Goal: Communication & Community: Answer question/provide support

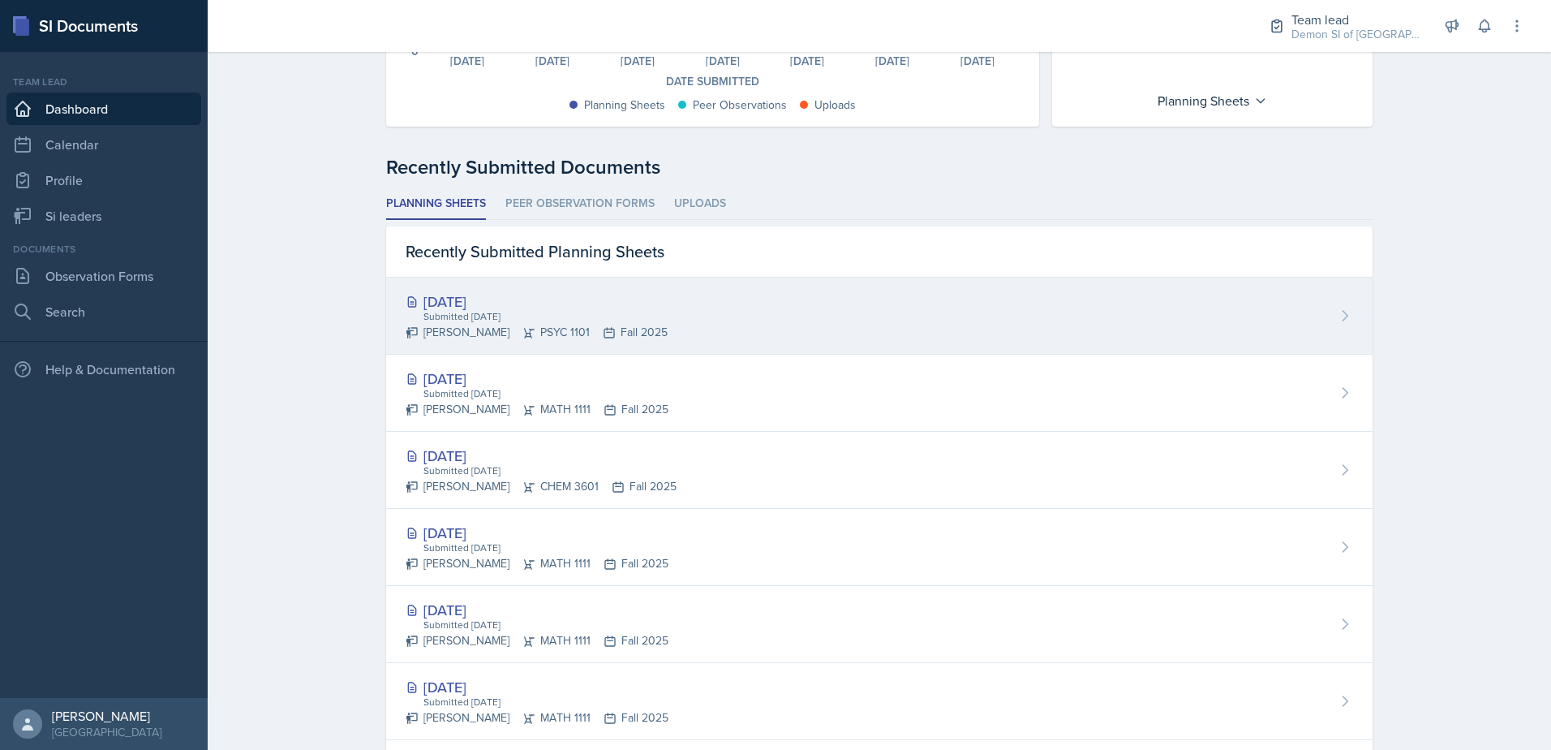
scroll to position [325, 0]
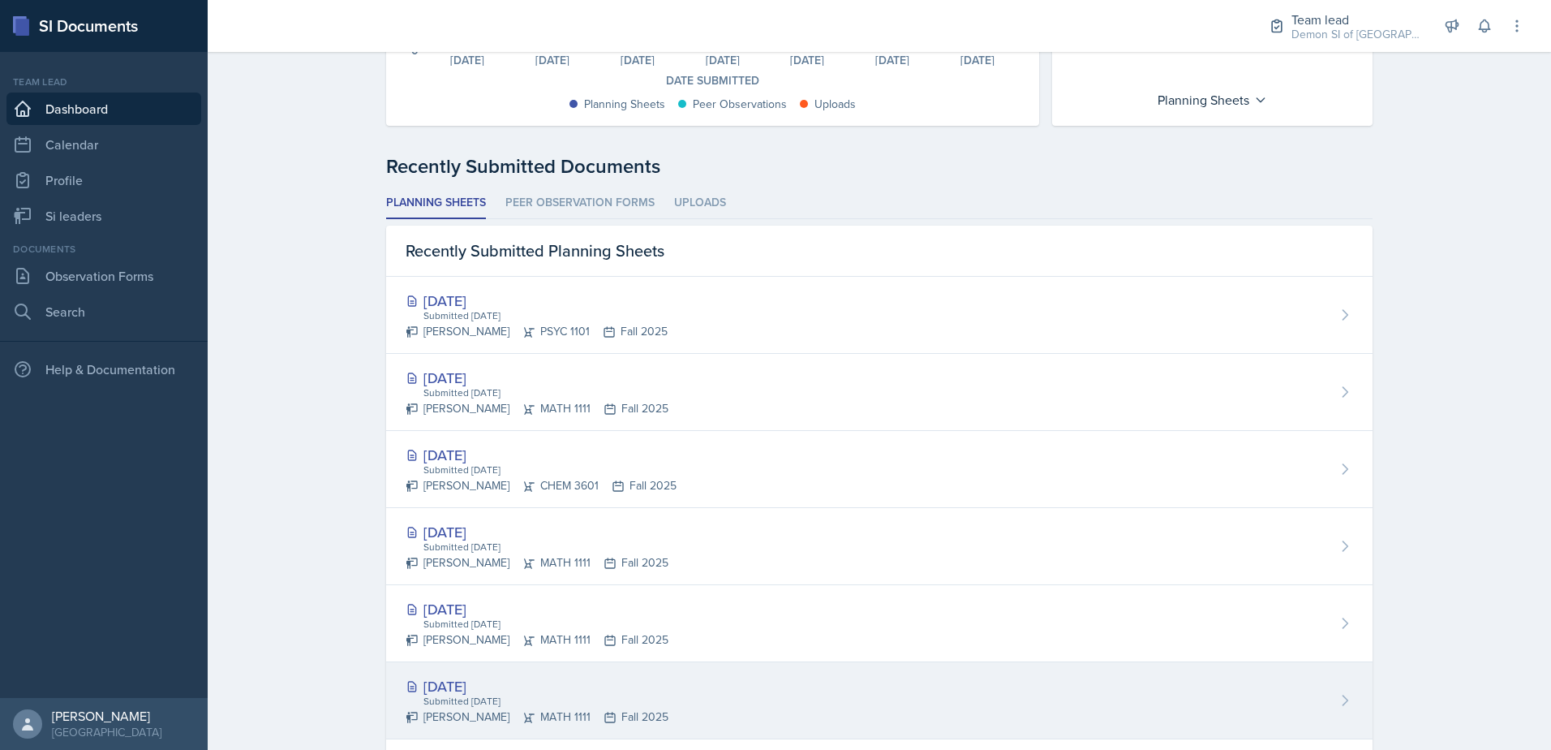
click at [764, 695] on div "[DATE] Submitted [DATE] [PERSON_NAME] MATH 1111 Fall 2025" at bounding box center [879, 700] width 987 height 77
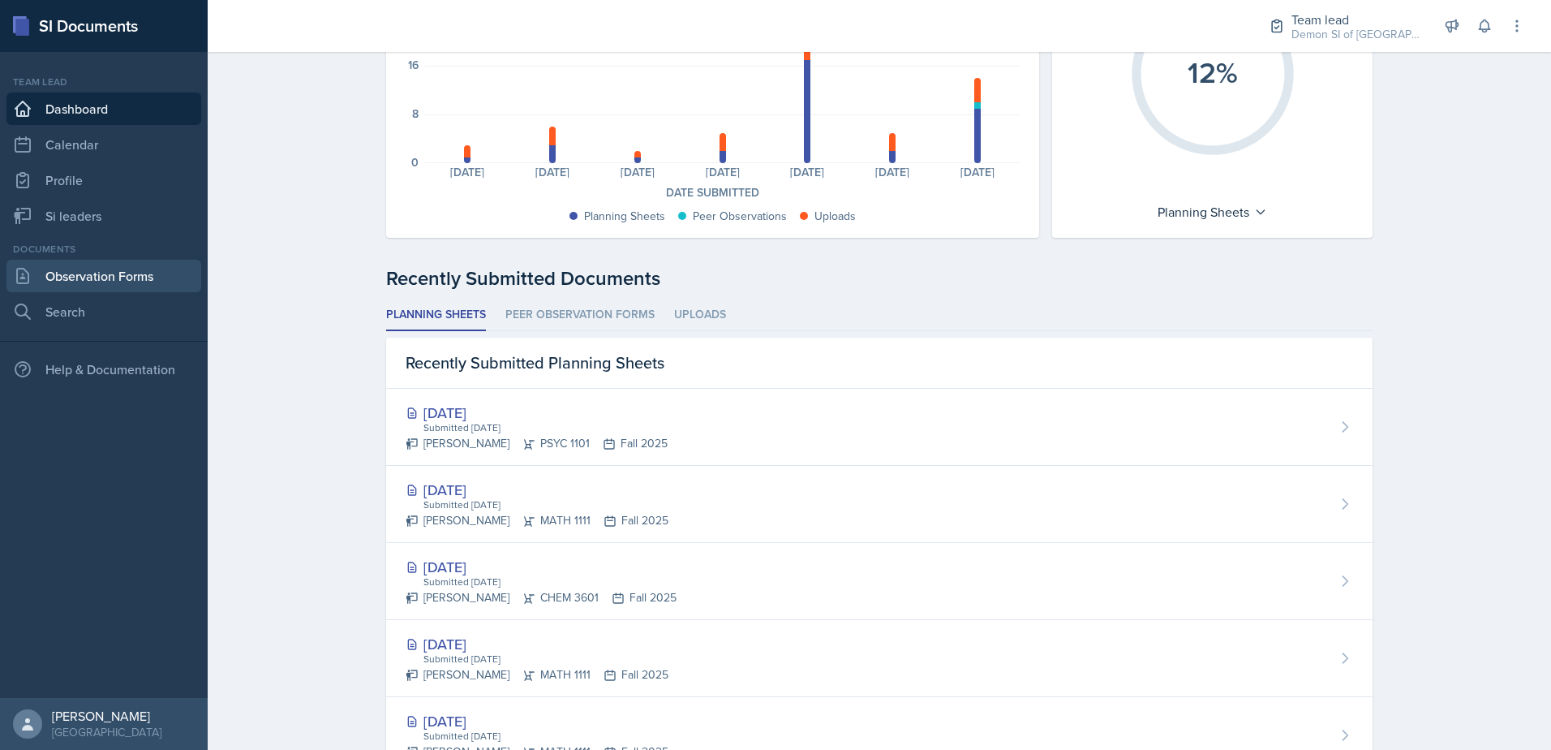
scroll to position [81, 0]
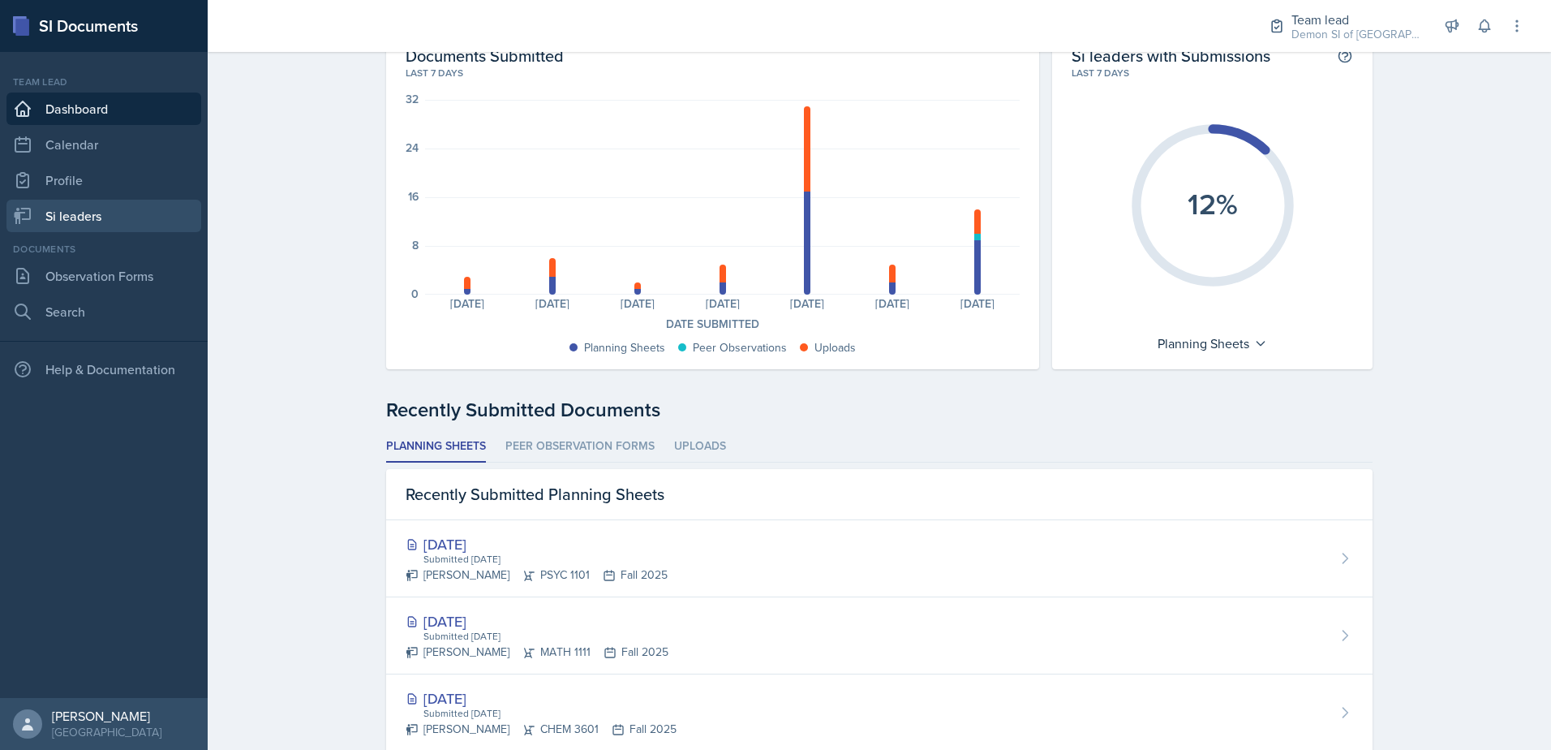
click at [118, 214] on link "Si leaders" at bounding box center [103, 216] width 195 height 32
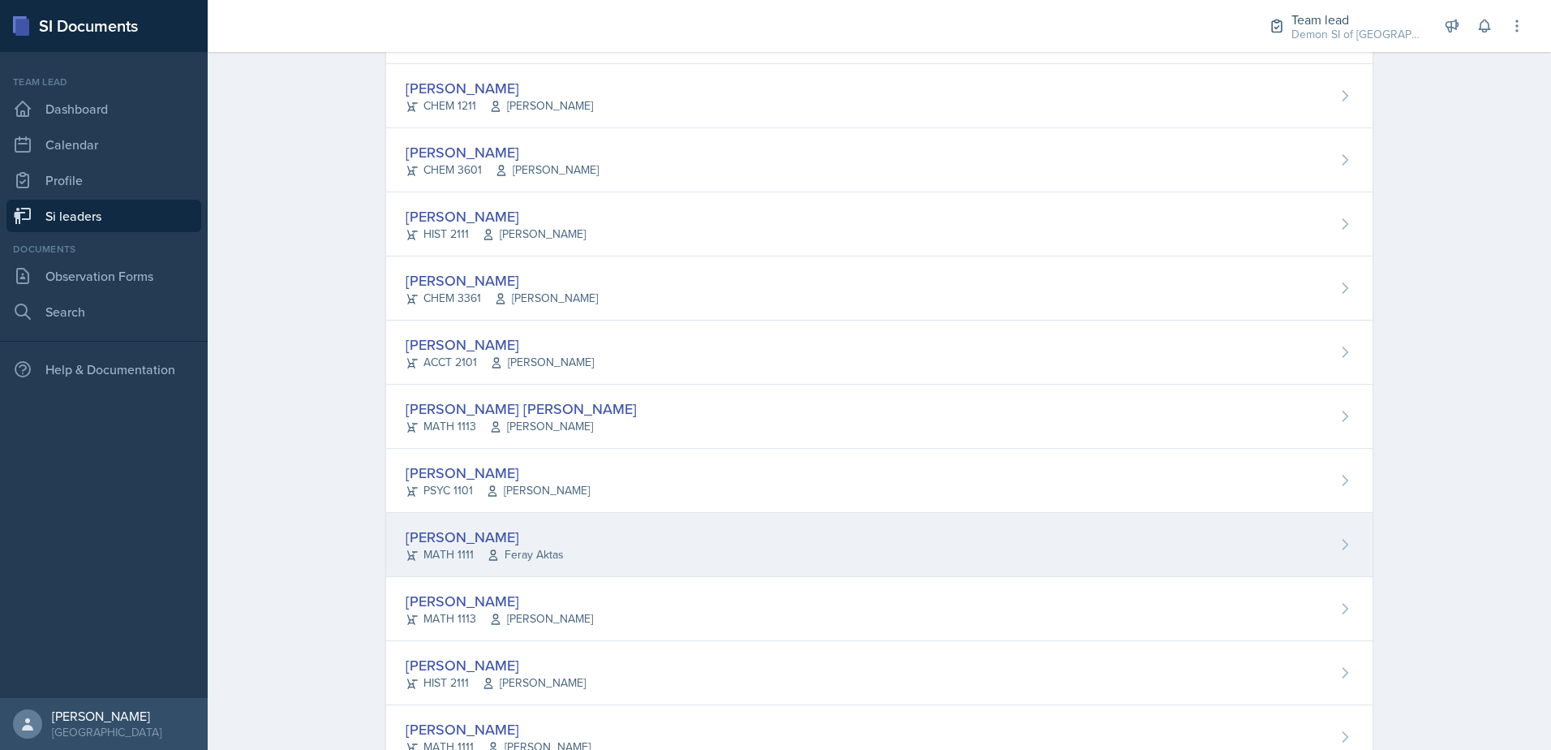
scroll to position [1038, 0]
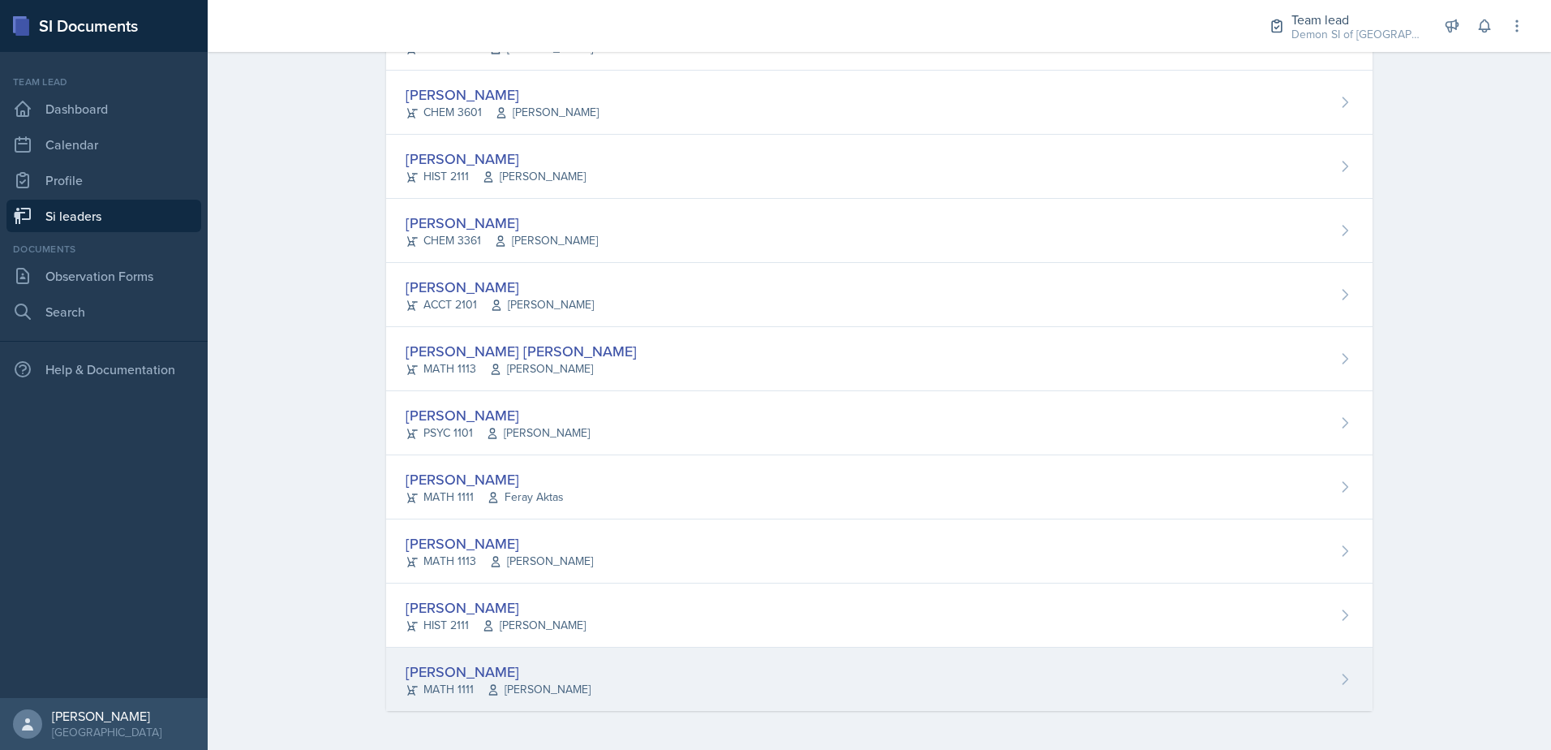
click at [465, 673] on div "[PERSON_NAME]" at bounding box center [498, 672] width 185 height 22
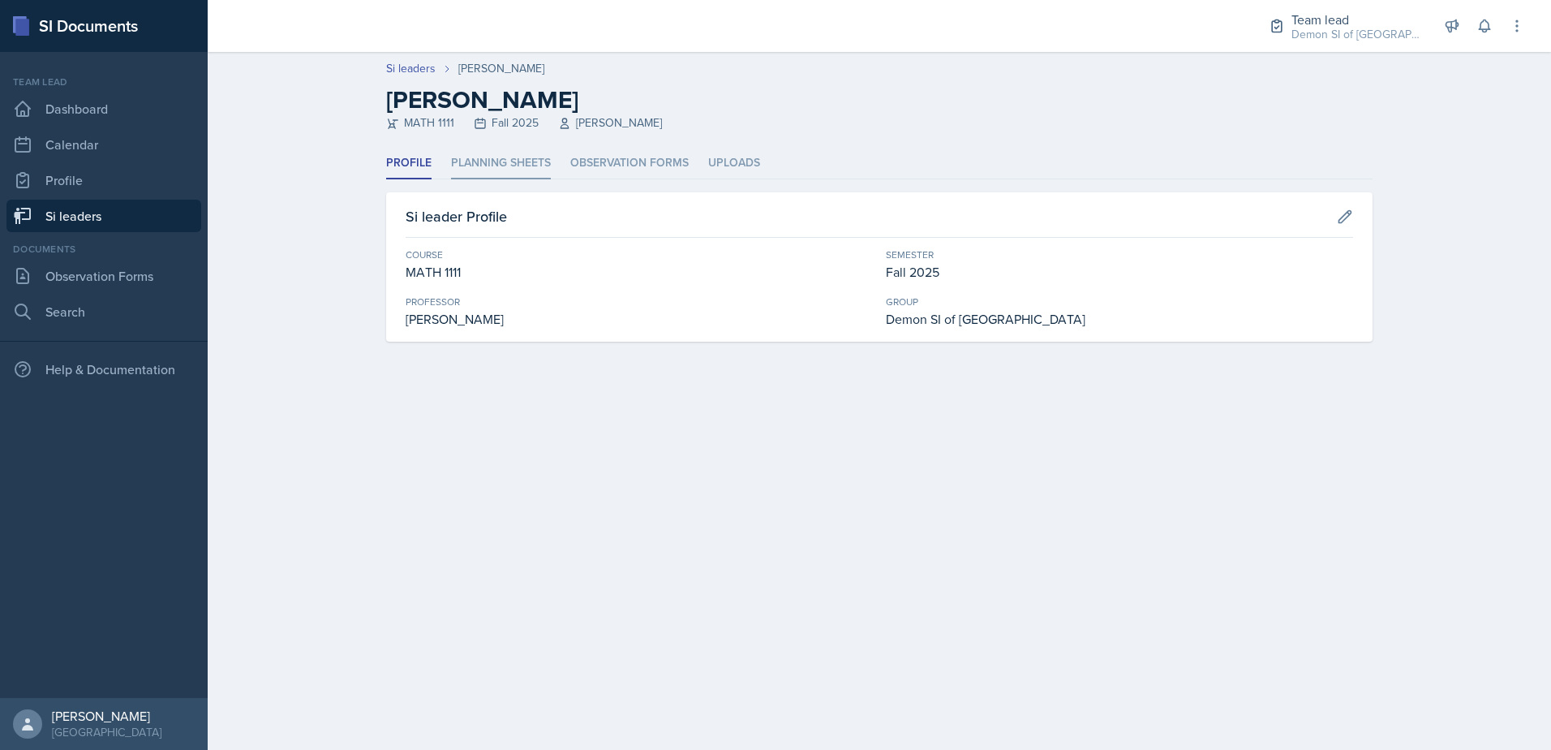
click at [498, 154] on li "Planning Sheets" at bounding box center [501, 164] width 100 height 32
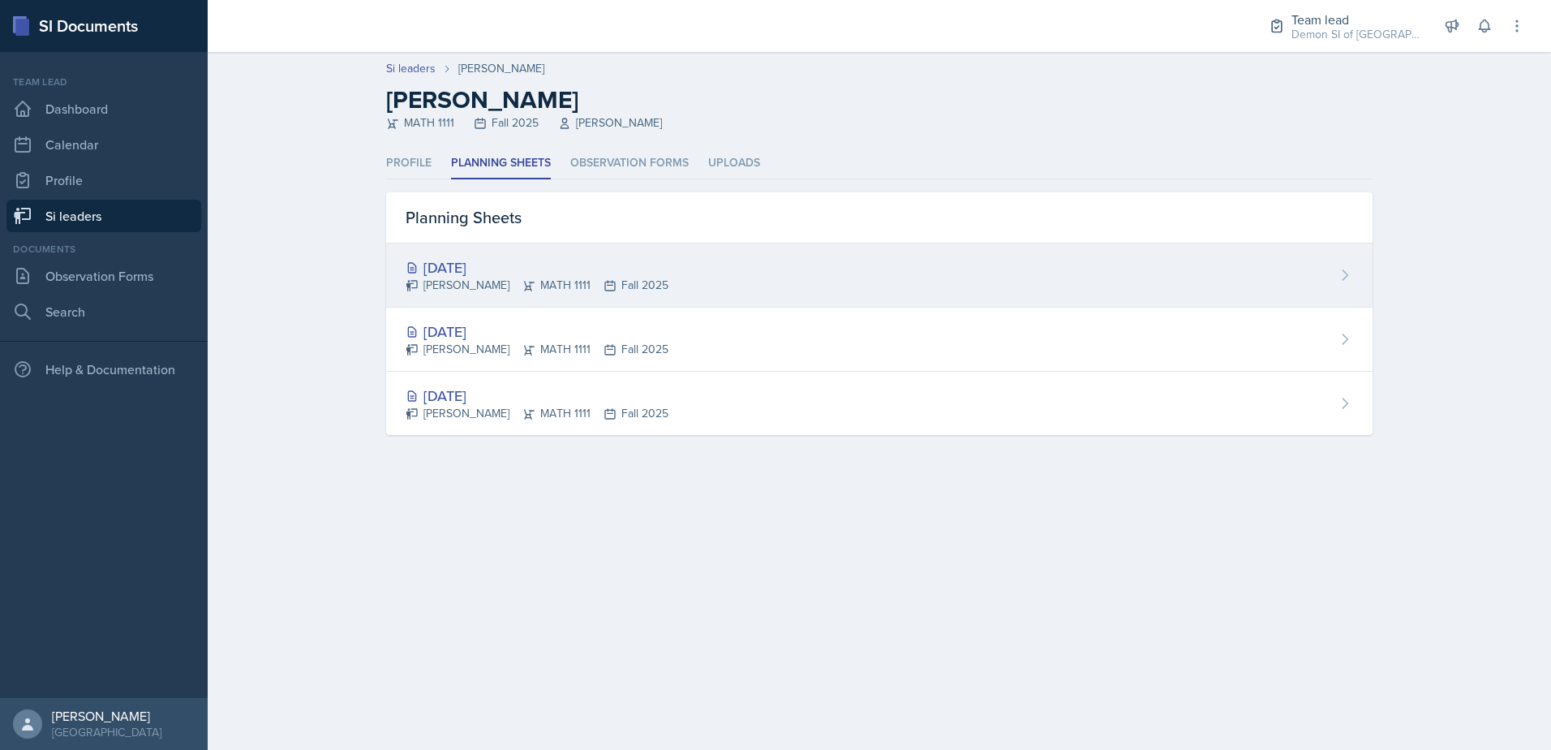
click at [480, 260] on div "[DATE]" at bounding box center [537, 267] width 263 height 22
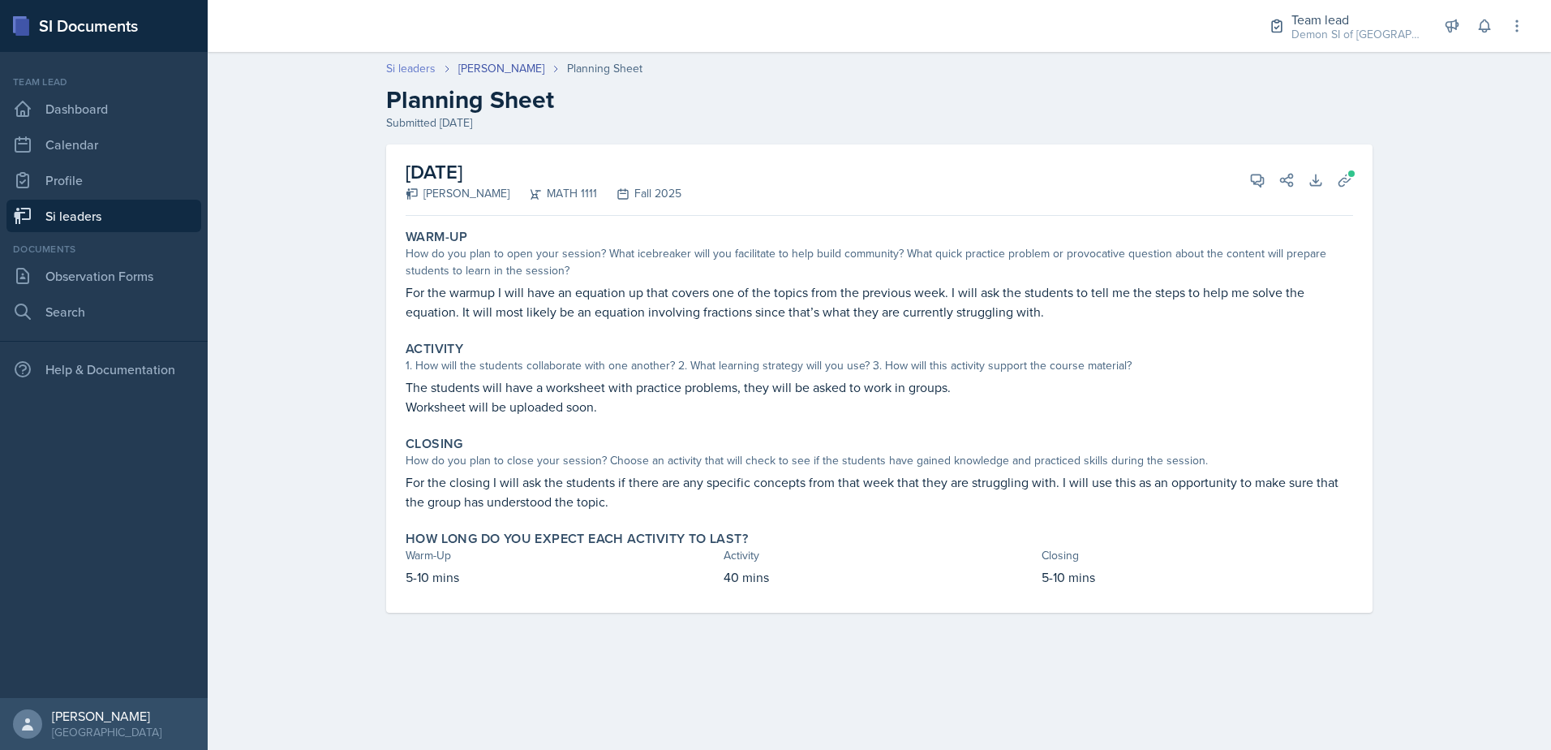
click at [425, 62] on link "Si leaders" at bounding box center [410, 68] width 49 height 17
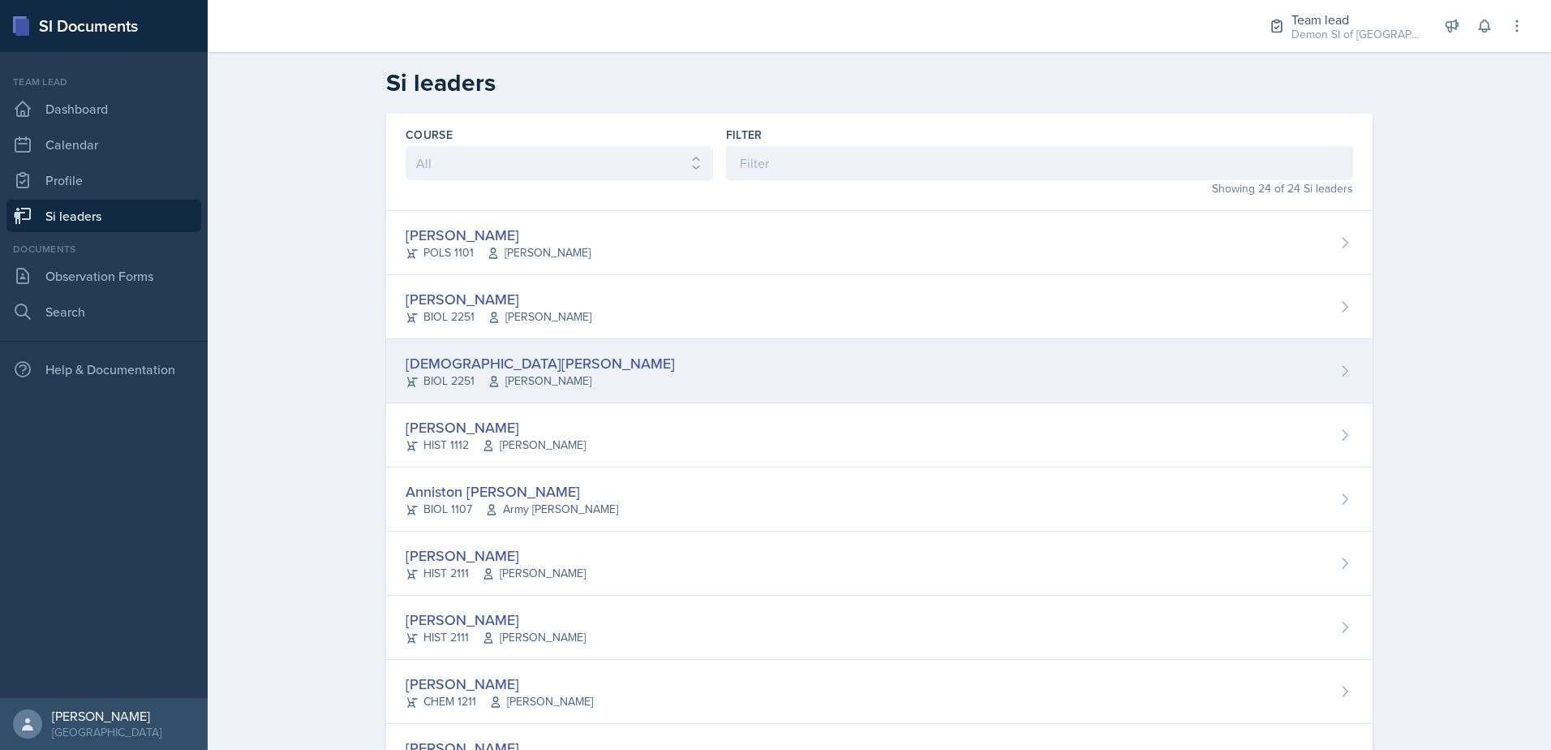
click at [459, 364] on div "[DEMOGRAPHIC_DATA][PERSON_NAME]" at bounding box center [540, 363] width 269 height 22
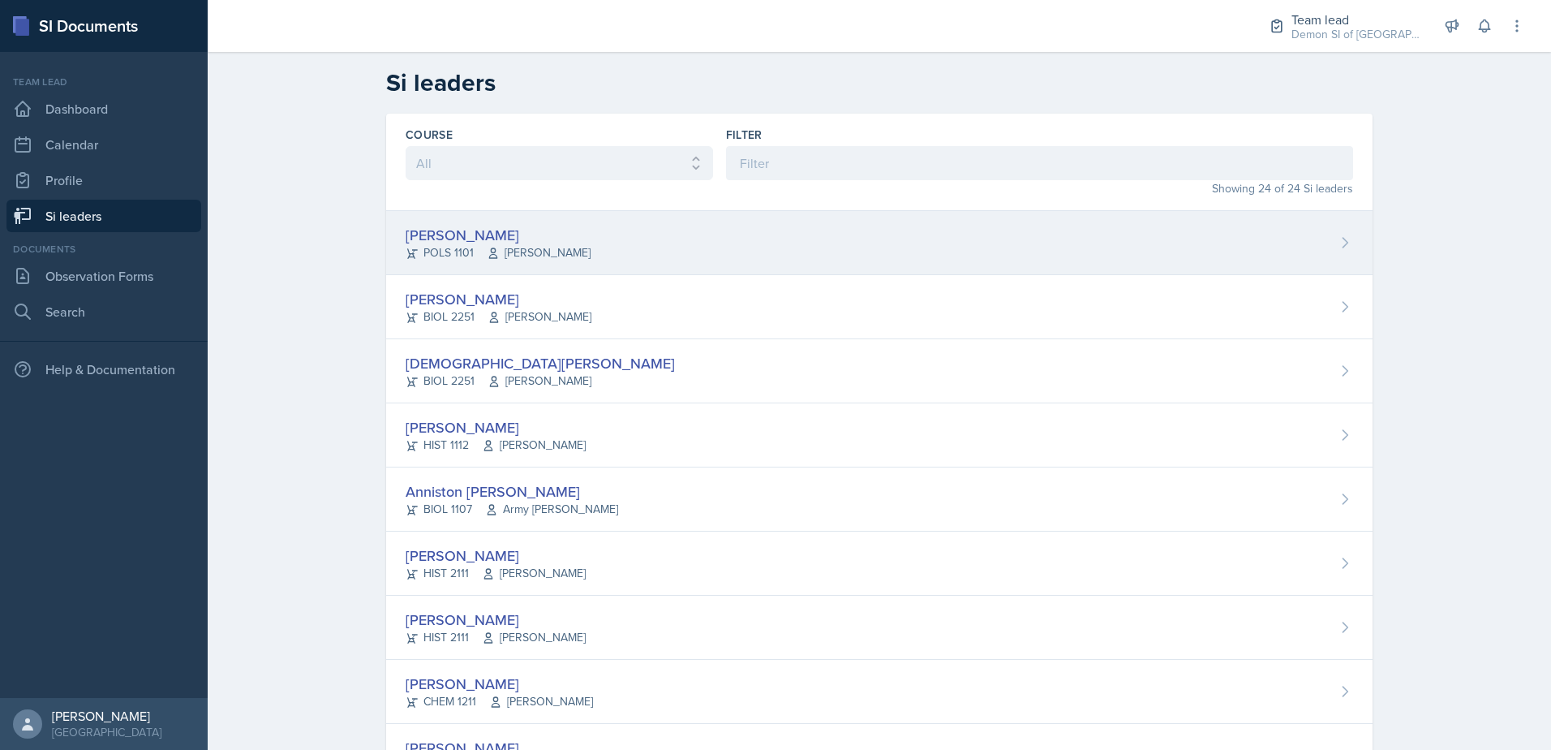
click at [415, 246] on div "POLS 1101 [PERSON_NAME]" at bounding box center [498, 252] width 185 height 17
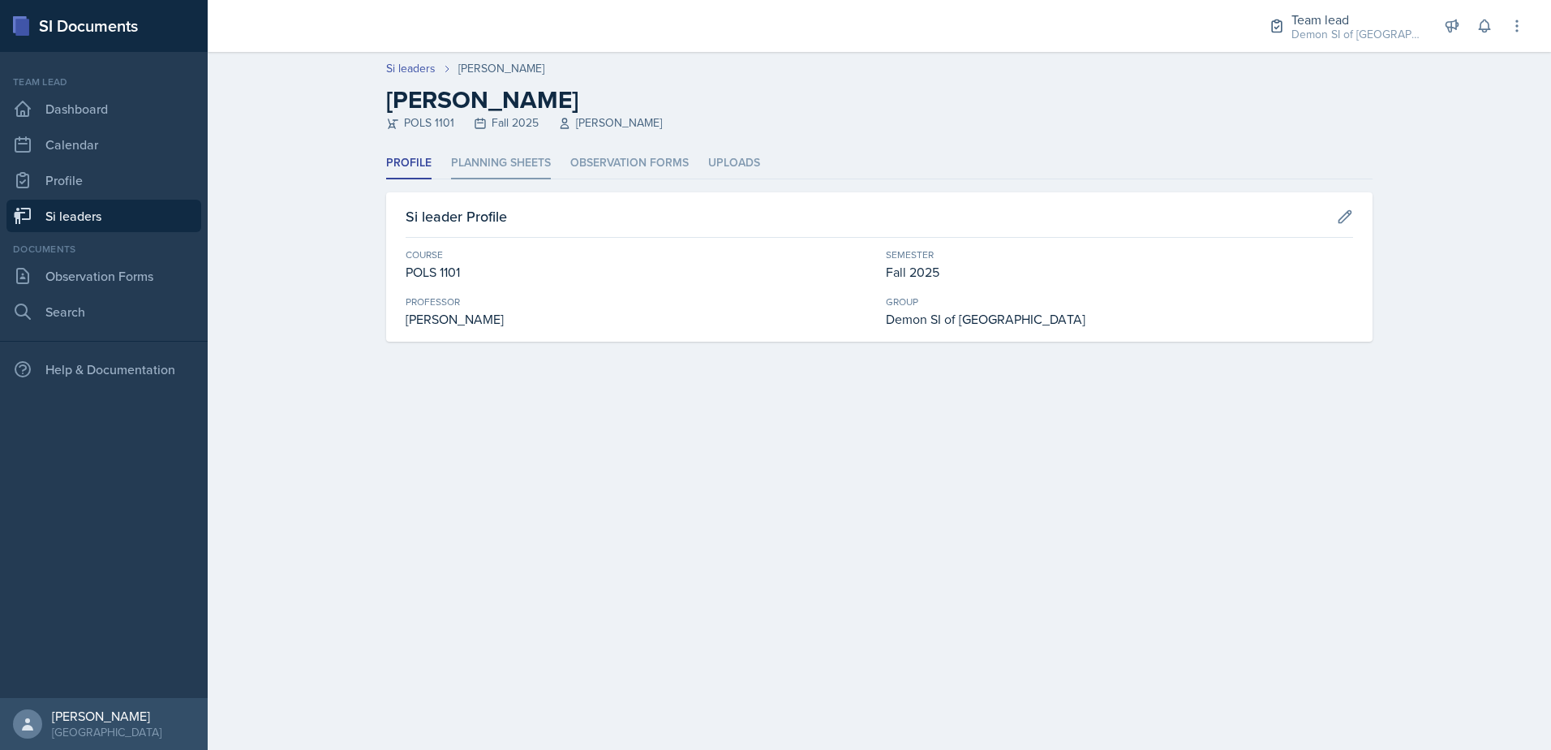
click at [488, 166] on li "Planning Sheets" at bounding box center [501, 164] width 100 height 32
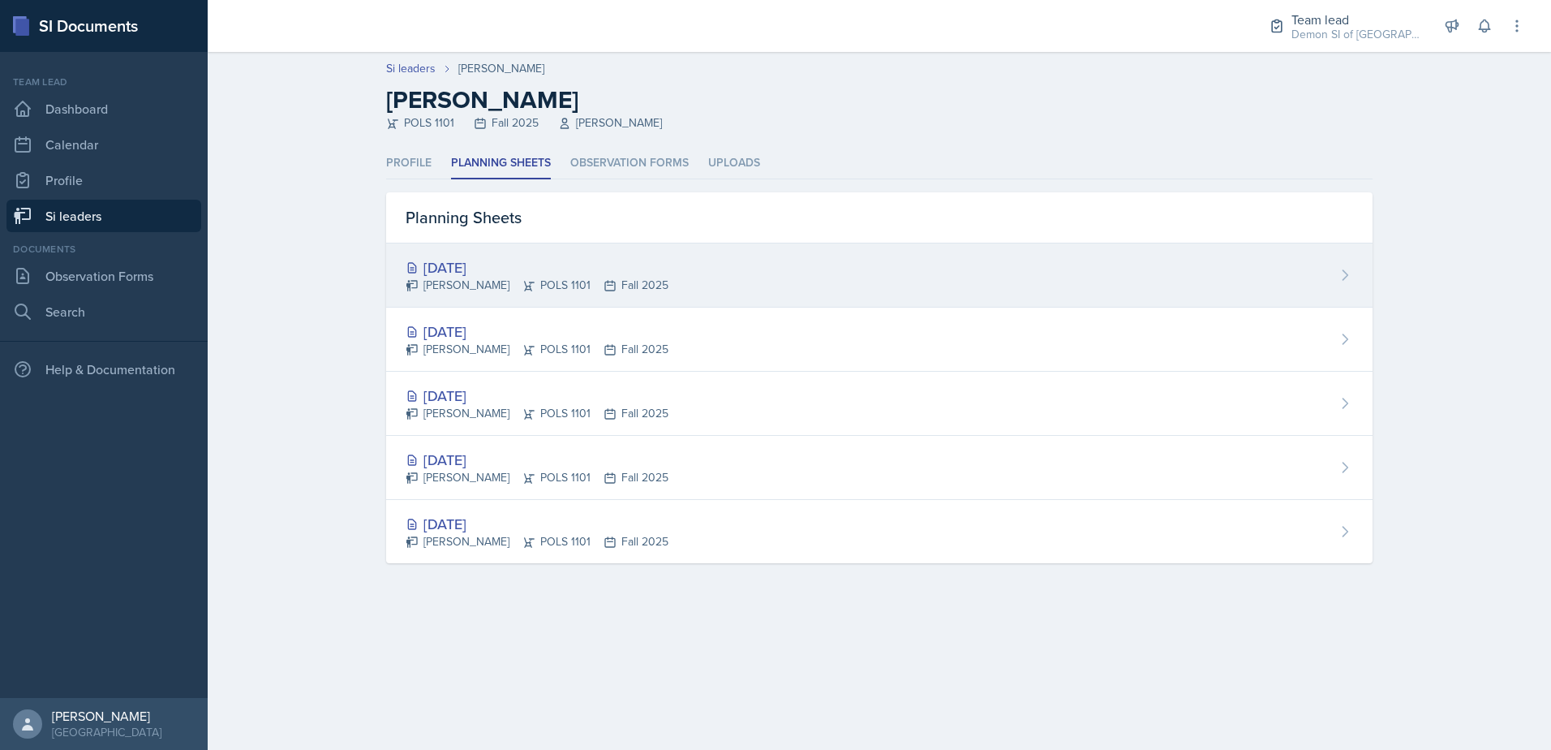
click at [515, 273] on div "[DATE]" at bounding box center [537, 267] width 263 height 22
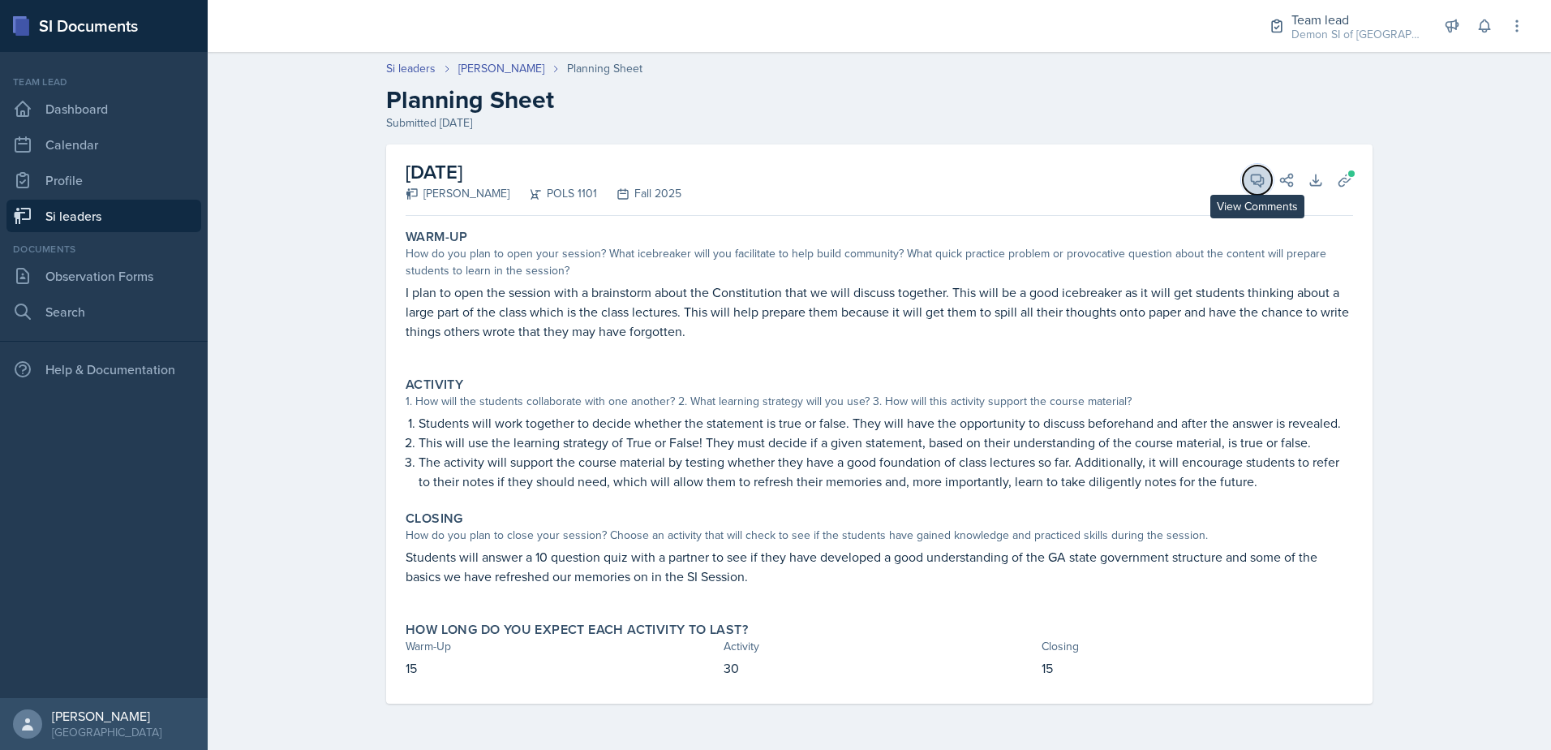
click at [1265, 190] on button "View Comments" at bounding box center [1257, 180] width 29 height 29
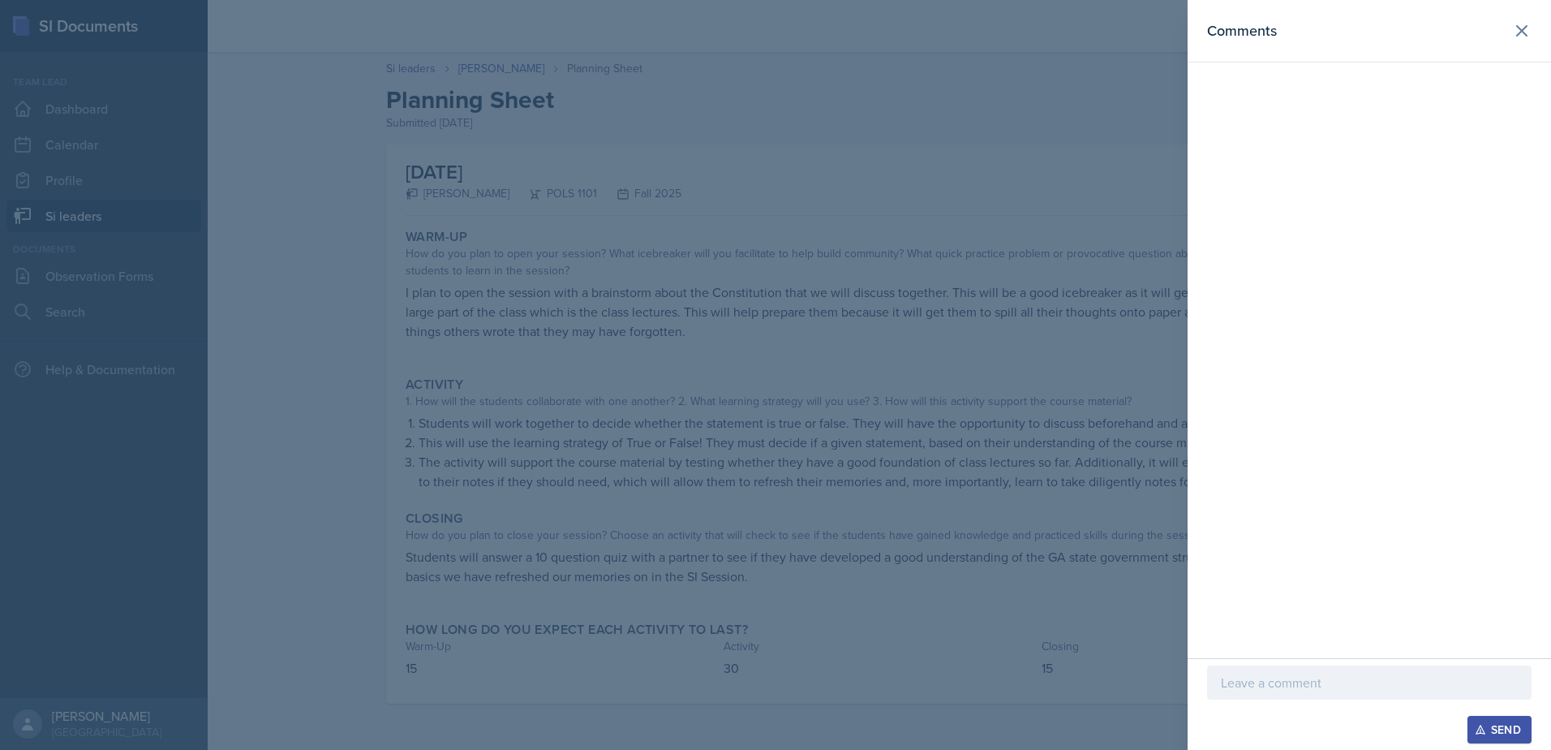
click at [1277, 688] on p at bounding box center [1369, 682] width 297 height 19
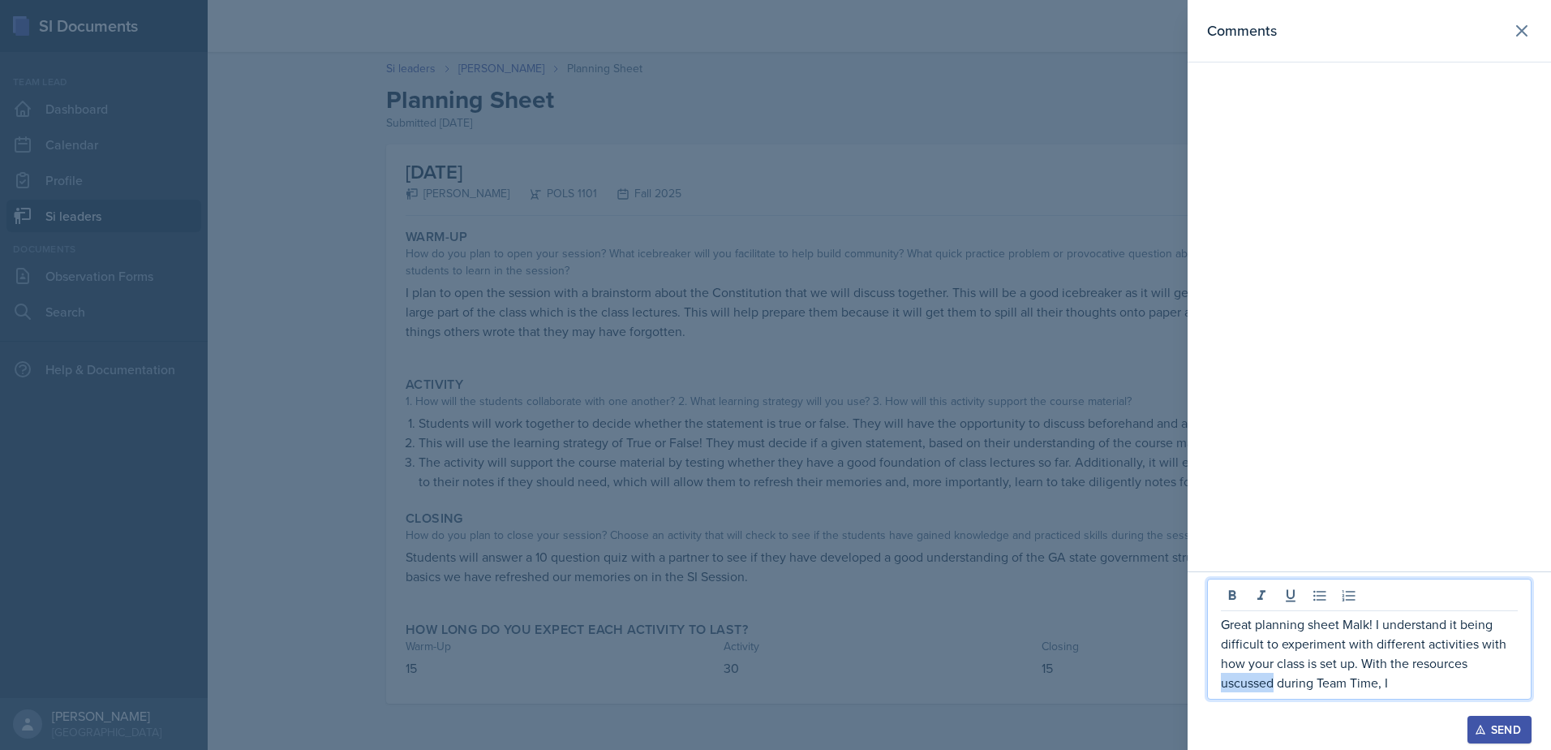
click at [1233, 683] on p "Great planning sheet Malk! I understand it being difficult to experiment with d…" at bounding box center [1369, 653] width 297 height 78
click at [1425, 687] on p "Great planning sheet Malk! I understand it being difficult to experiment with d…" at bounding box center [1369, 653] width 297 height 78
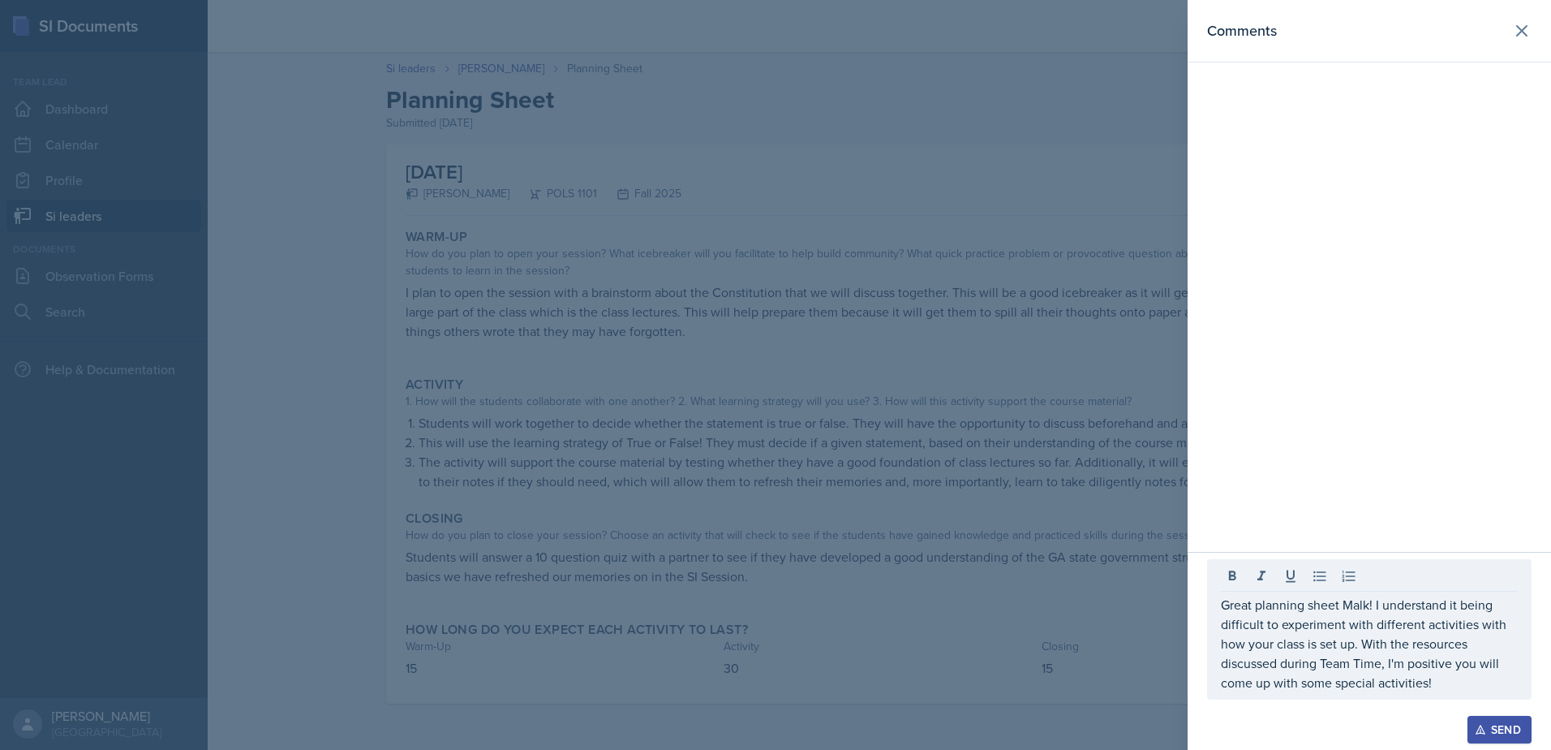
click at [1481, 717] on button "Send" at bounding box center [1500, 730] width 64 height 28
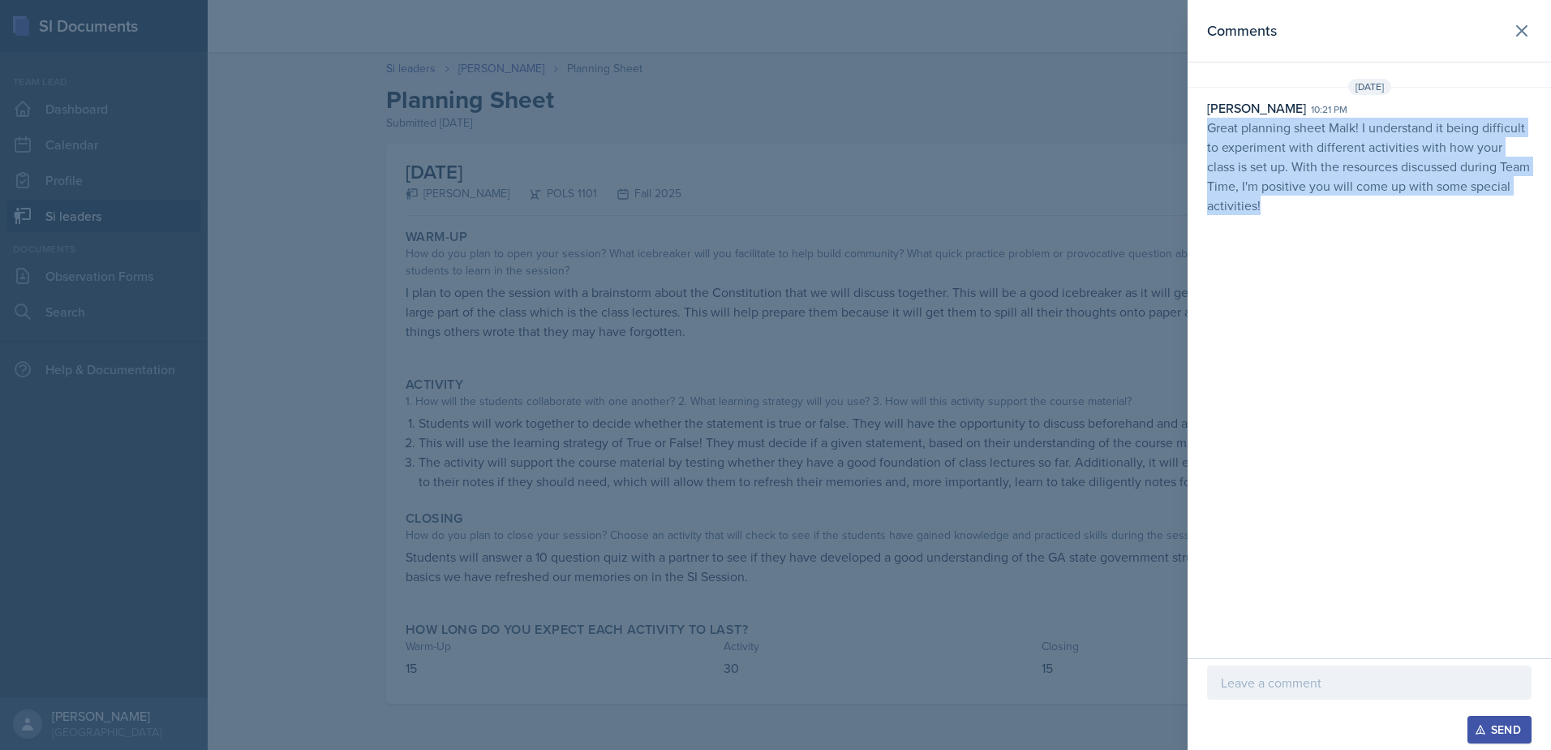
drag, startPoint x: 1271, startPoint y: 209, endPoint x: 1201, endPoint y: 133, distance: 102.8
click at [1201, 133] on div "[DATE] [PERSON_NAME] 10:21 pm Great planning sheet Malk! I understand it being …" at bounding box center [1370, 150] width 364 height 143
drag, startPoint x: 1201, startPoint y: 133, endPoint x: 1246, endPoint y: 154, distance: 49.4
copy p "Great planning sheet Malk! I understand it being difficult to experiment with d…"
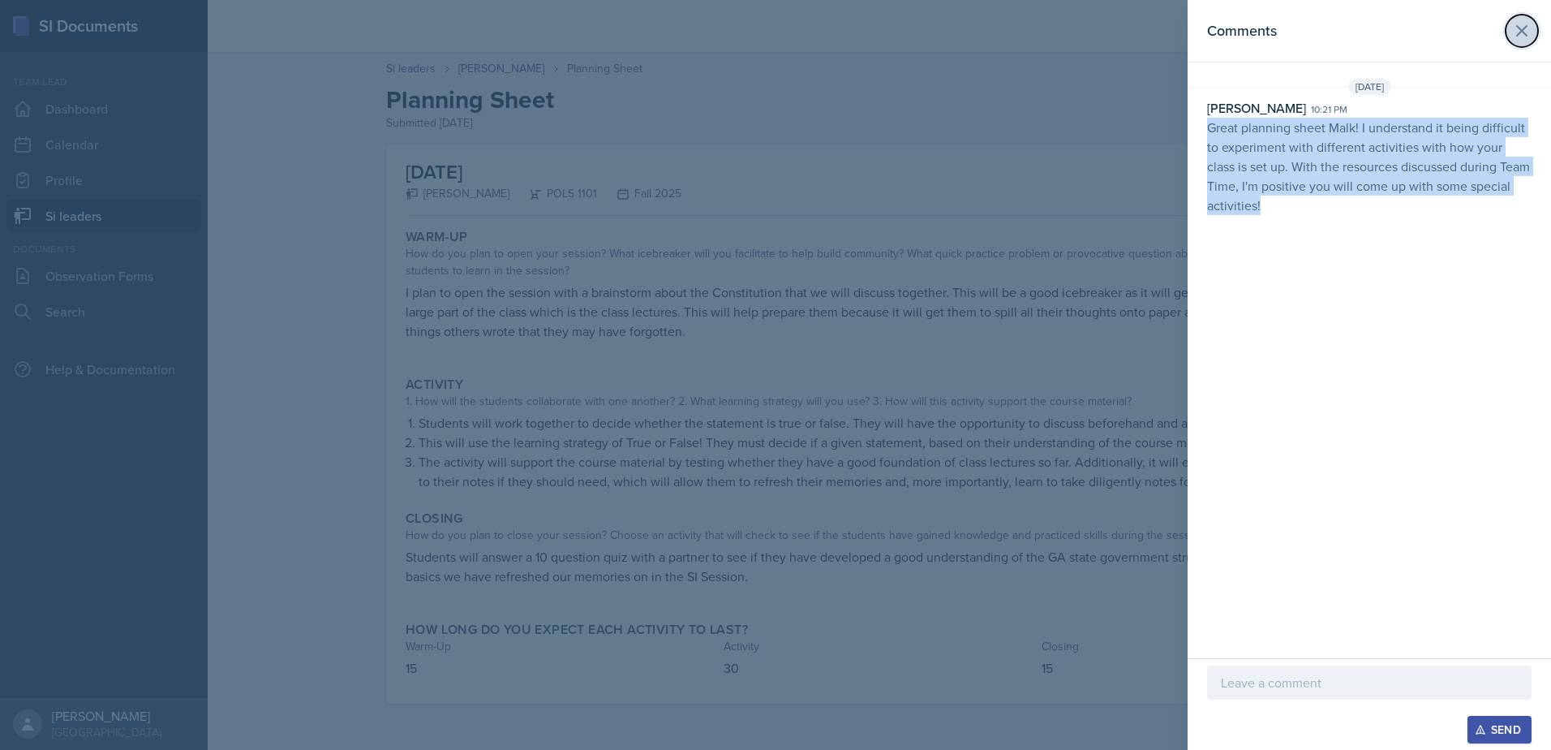
click at [1516, 30] on icon at bounding box center [1522, 30] width 19 height 19
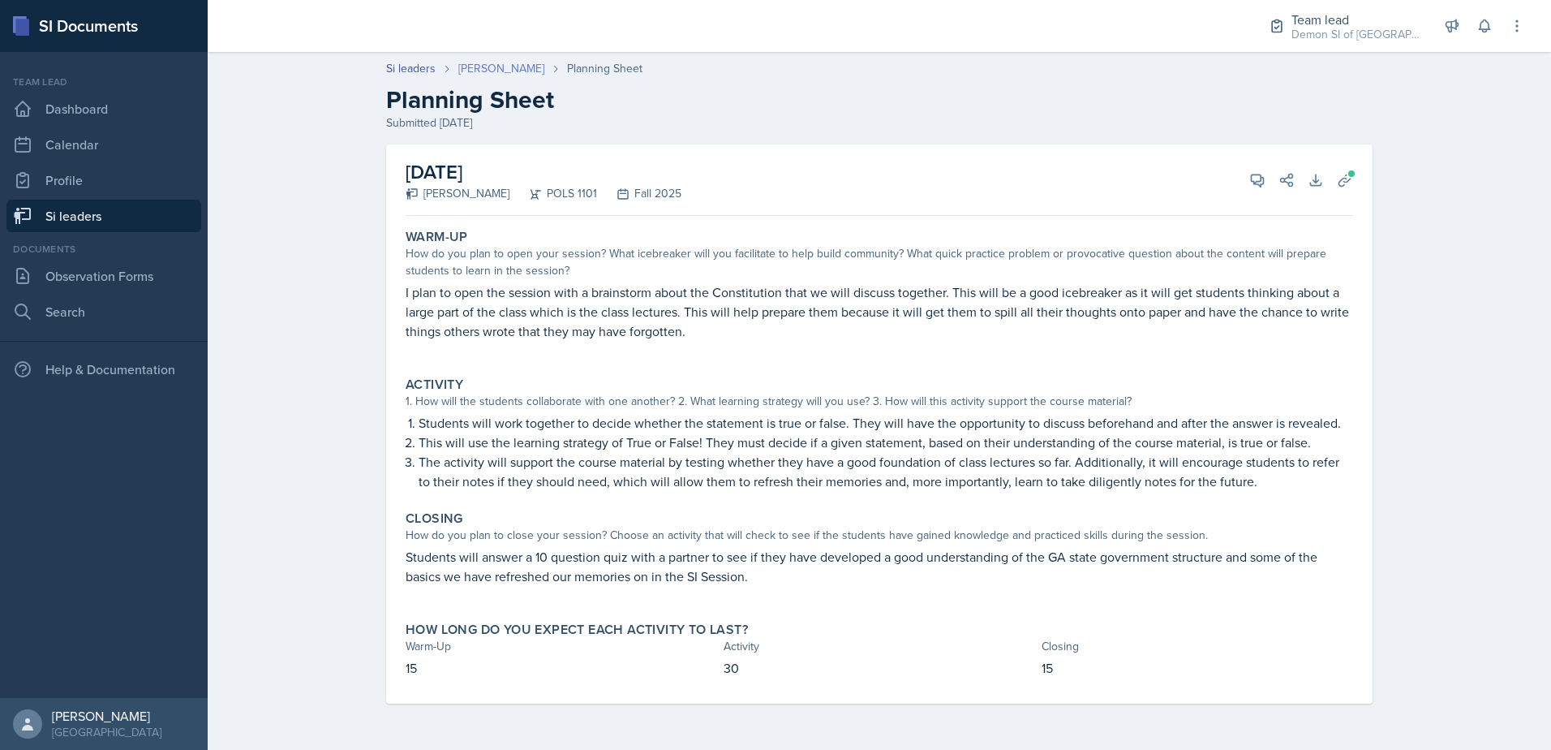
click at [486, 65] on link "[PERSON_NAME]" at bounding box center [501, 68] width 86 height 17
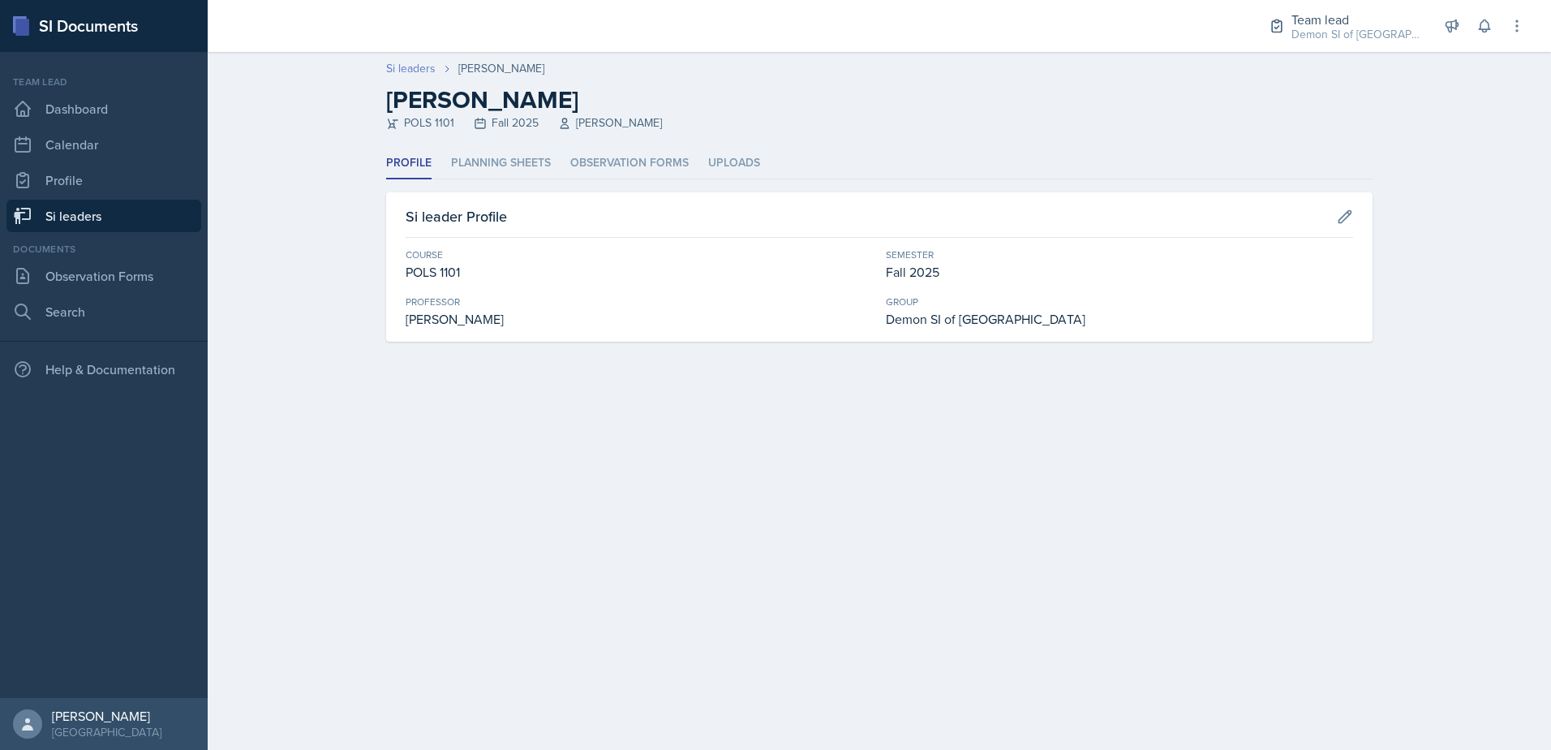
click at [399, 70] on link "Si leaders" at bounding box center [410, 68] width 49 height 17
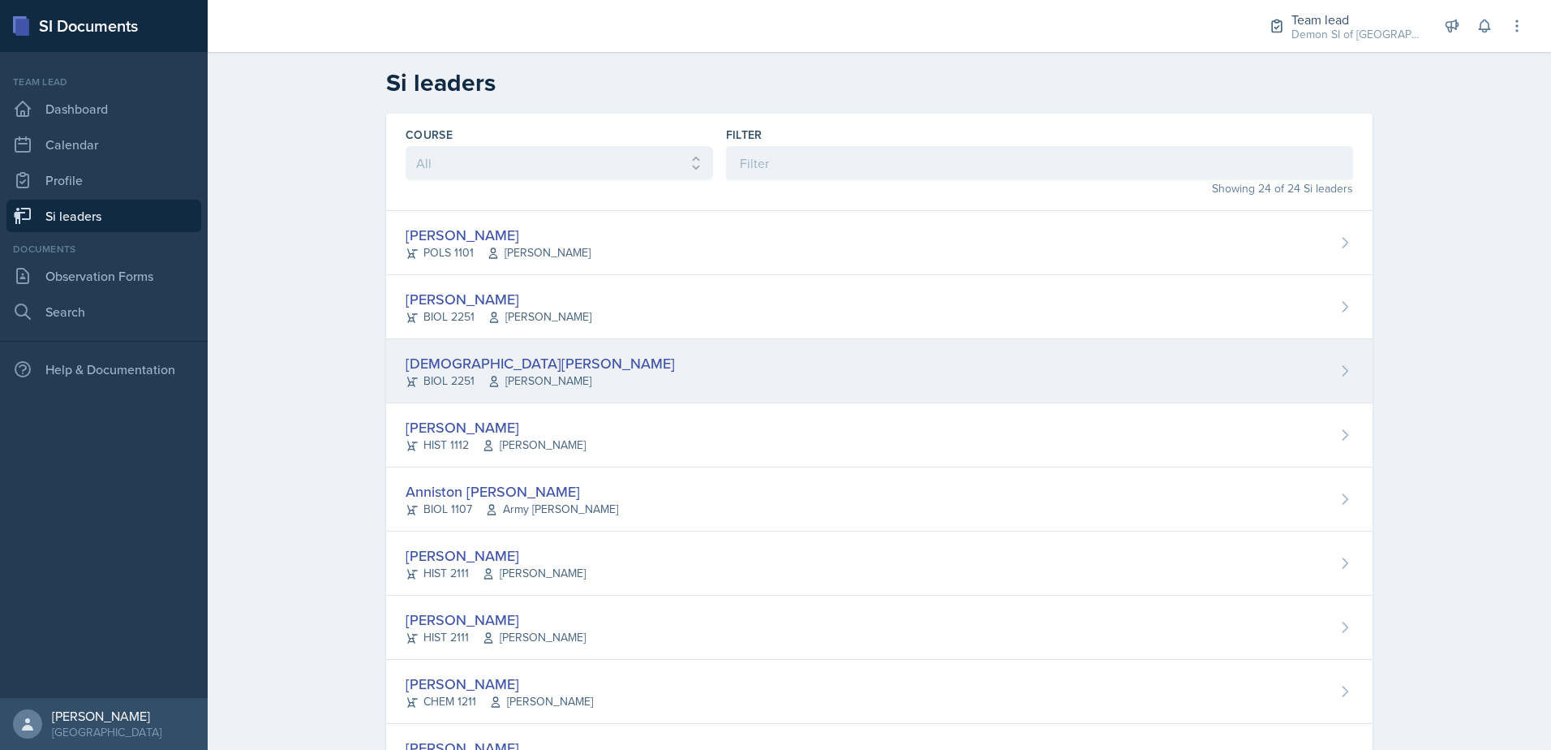
click at [495, 376] on span "[PERSON_NAME]" at bounding box center [540, 380] width 104 height 17
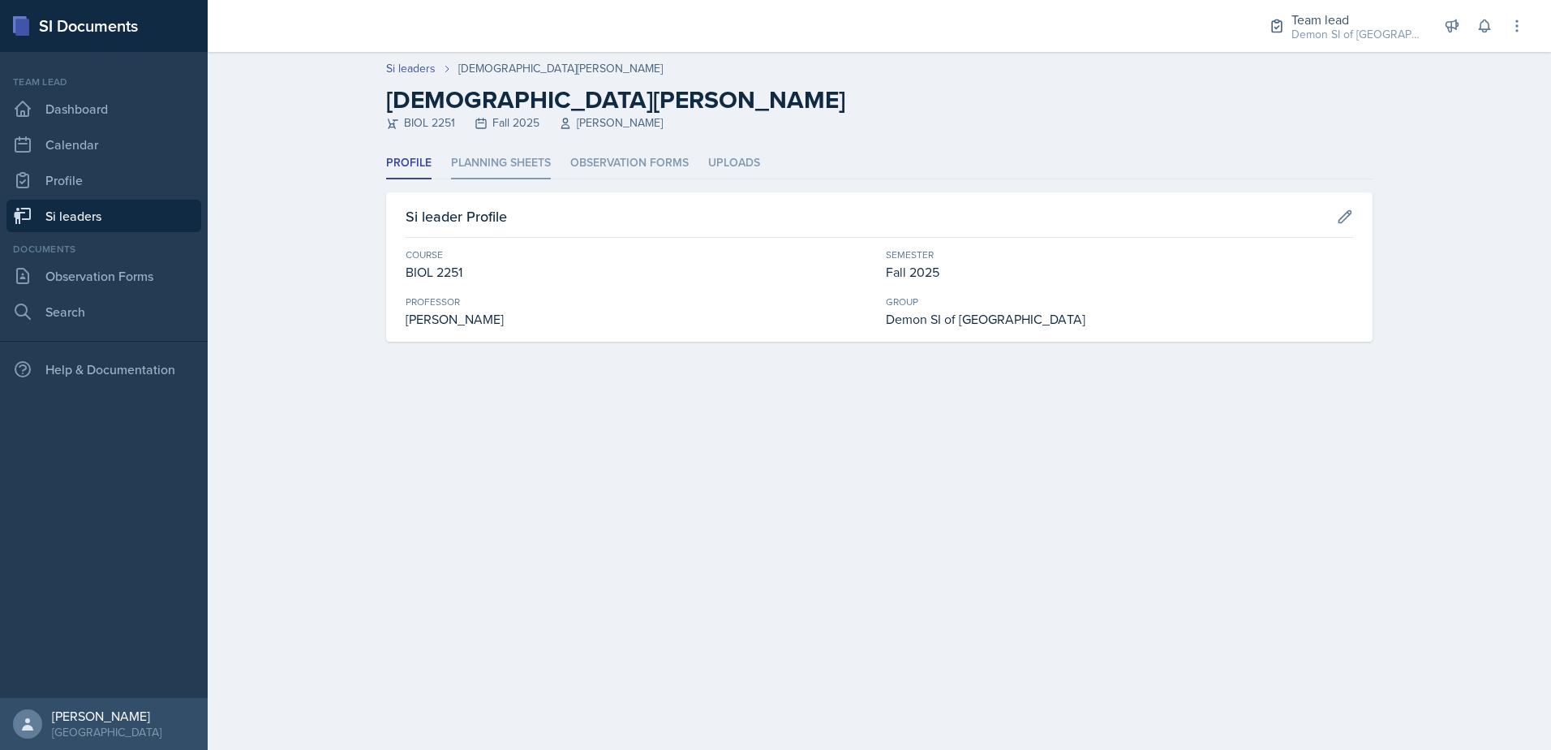
click at [545, 161] on li "Planning Sheets" at bounding box center [501, 164] width 100 height 32
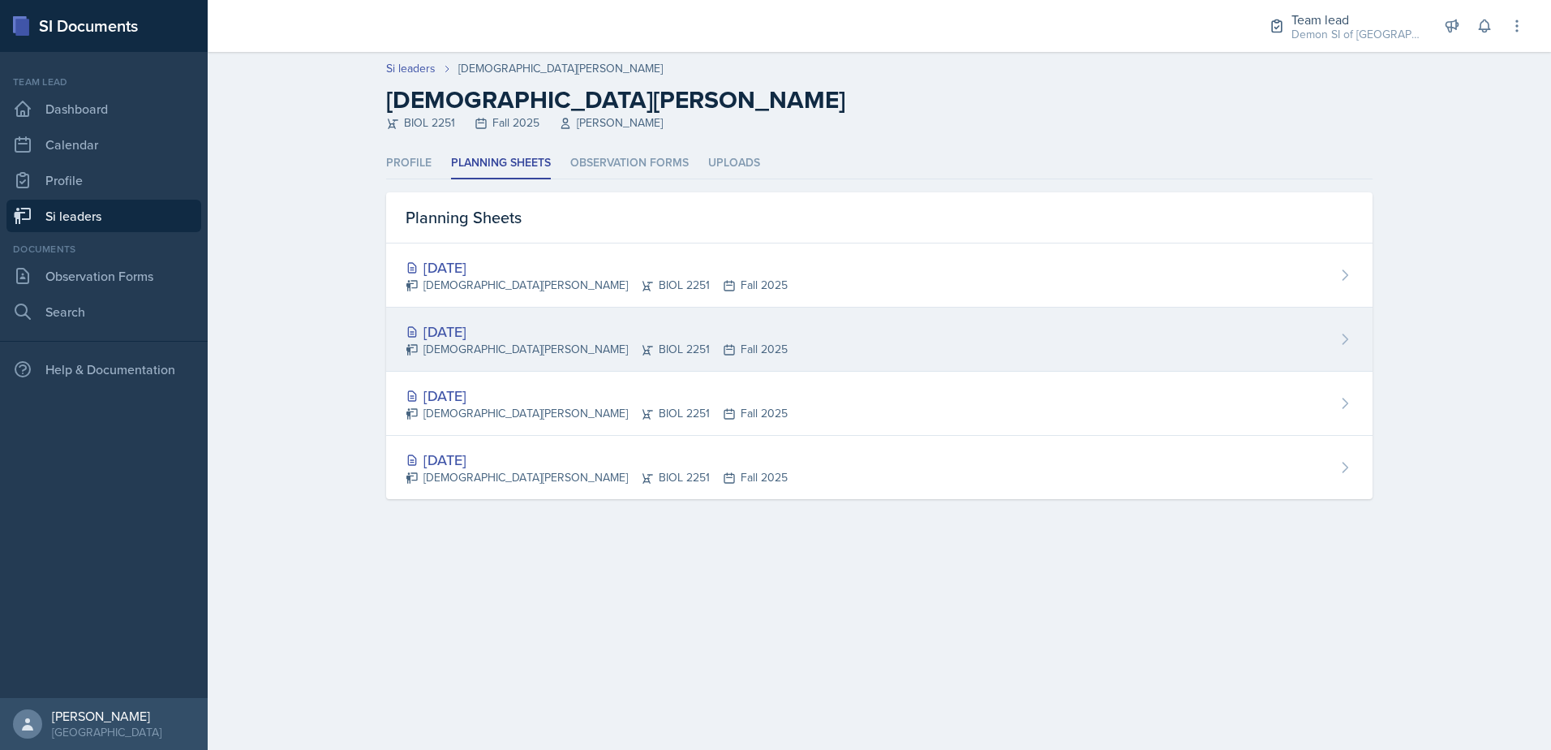
click at [517, 314] on div "[DATE] [PERSON_NAME] BIOL 2251 Fall 2025" at bounding box center [879, 340] width 987 height 64
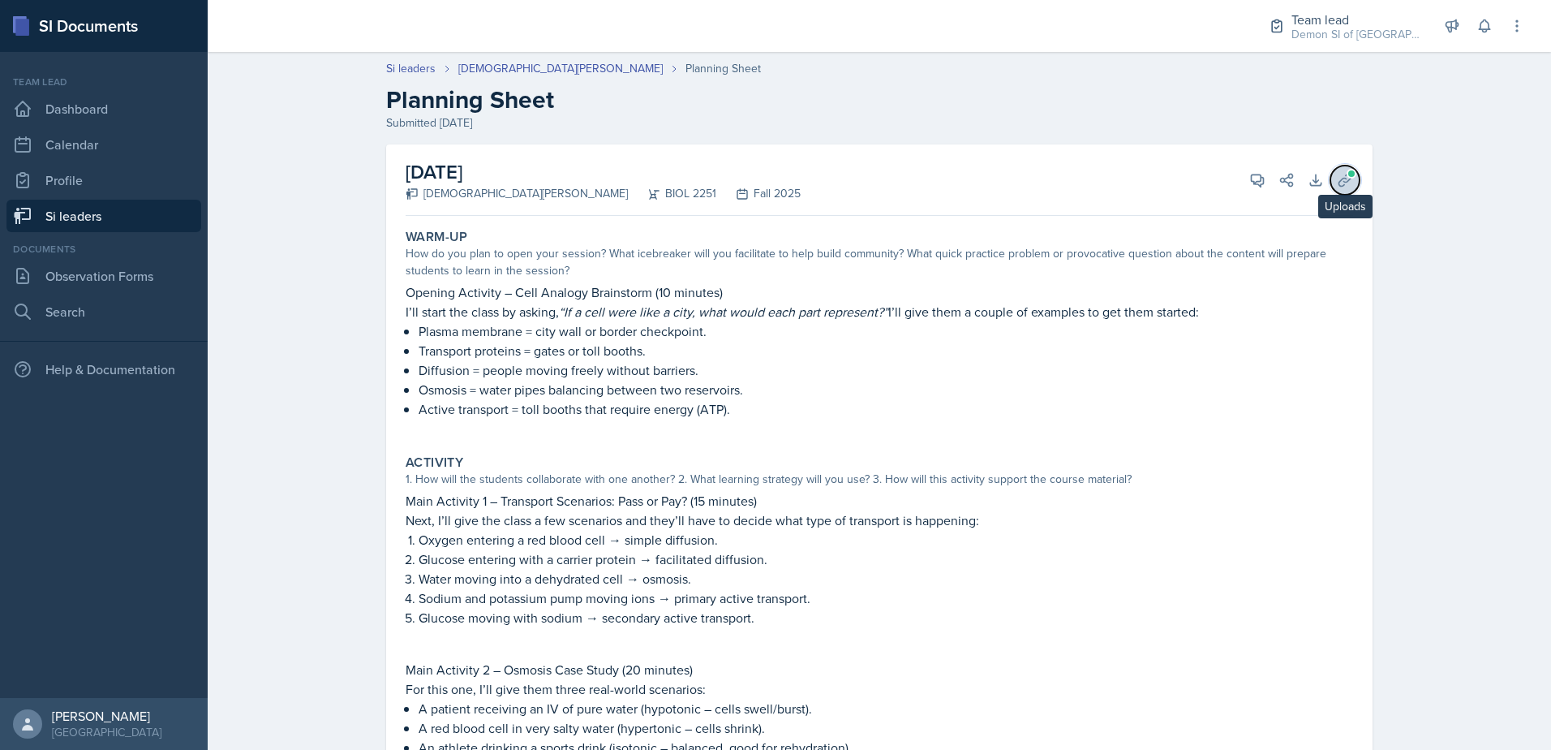
click at [1337, 182] on icon at bounding box center [1345, 180] width 16 height 16
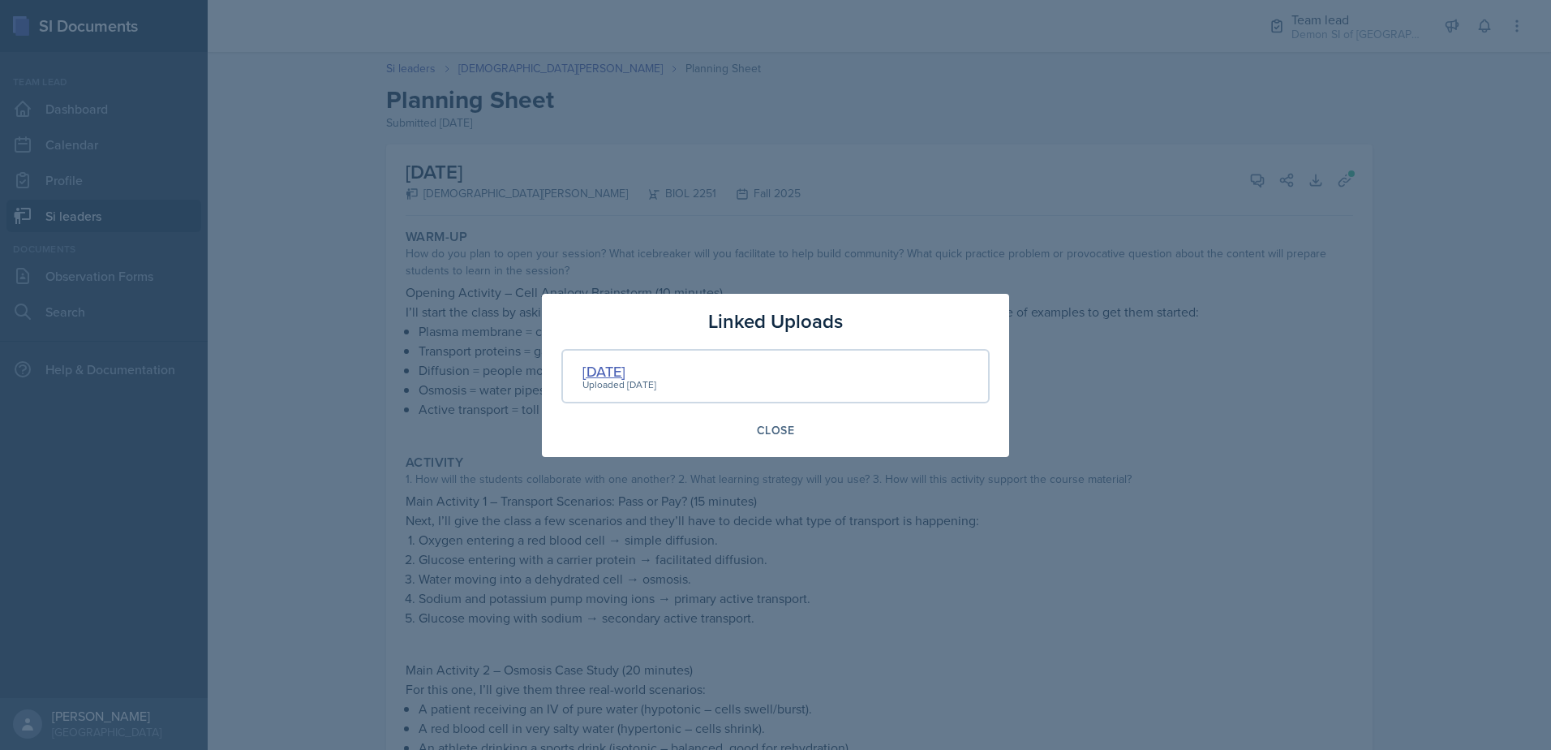
click at [613, 372] on div "[DATE]" at bounding box center [620, 371] width 74 height 22
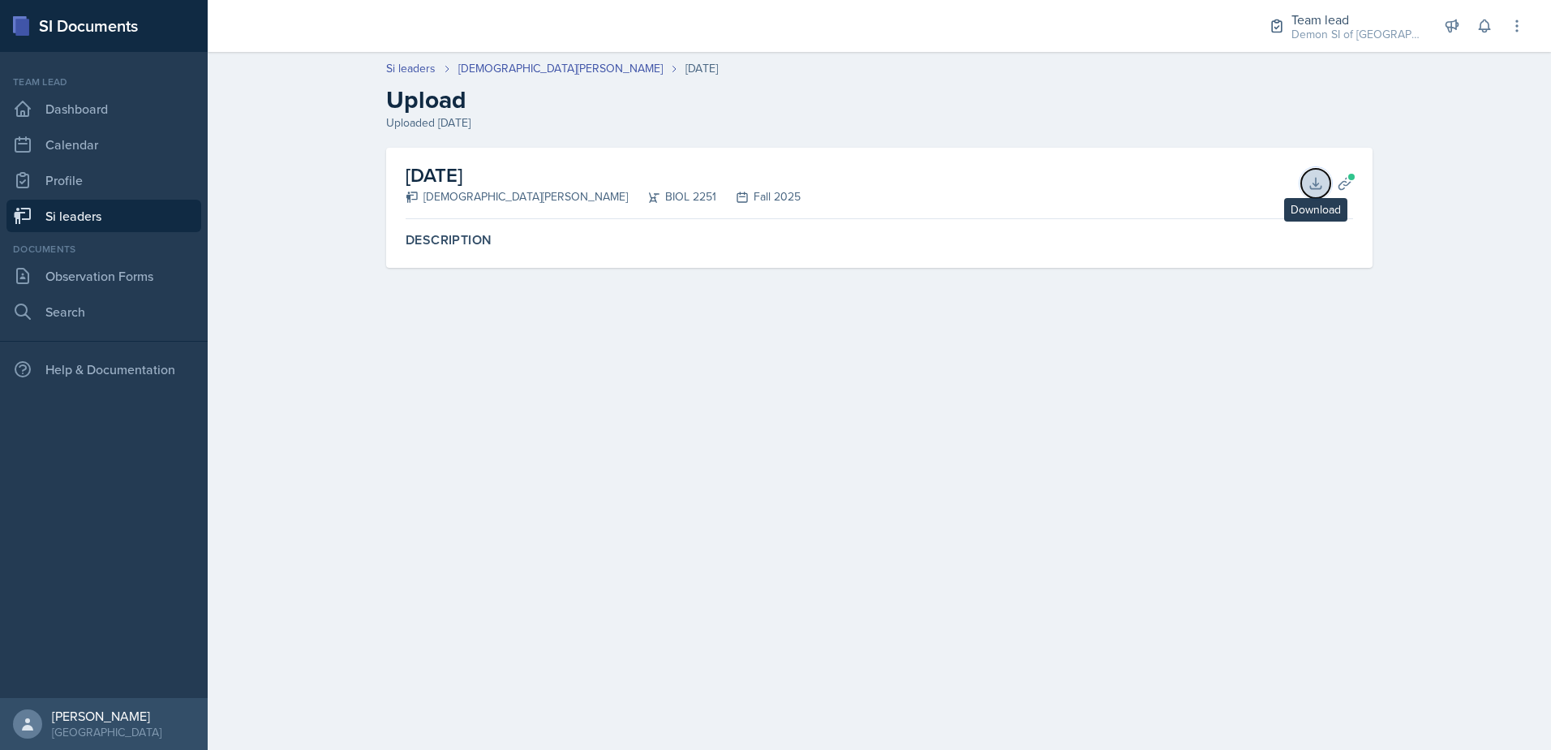
click at [1320, 186] on icon at bounding box center [1316, 183] width 16 height 16
click at [731, 122] on div "Uploaded [DATE]" at bounding box center [879, 122] width 987 height 17
click at [488, 75] on link "[DEMOGRAPHIC_DATA][PERSON_NAME]" at bounding box center [560, 68] width 204 height 17
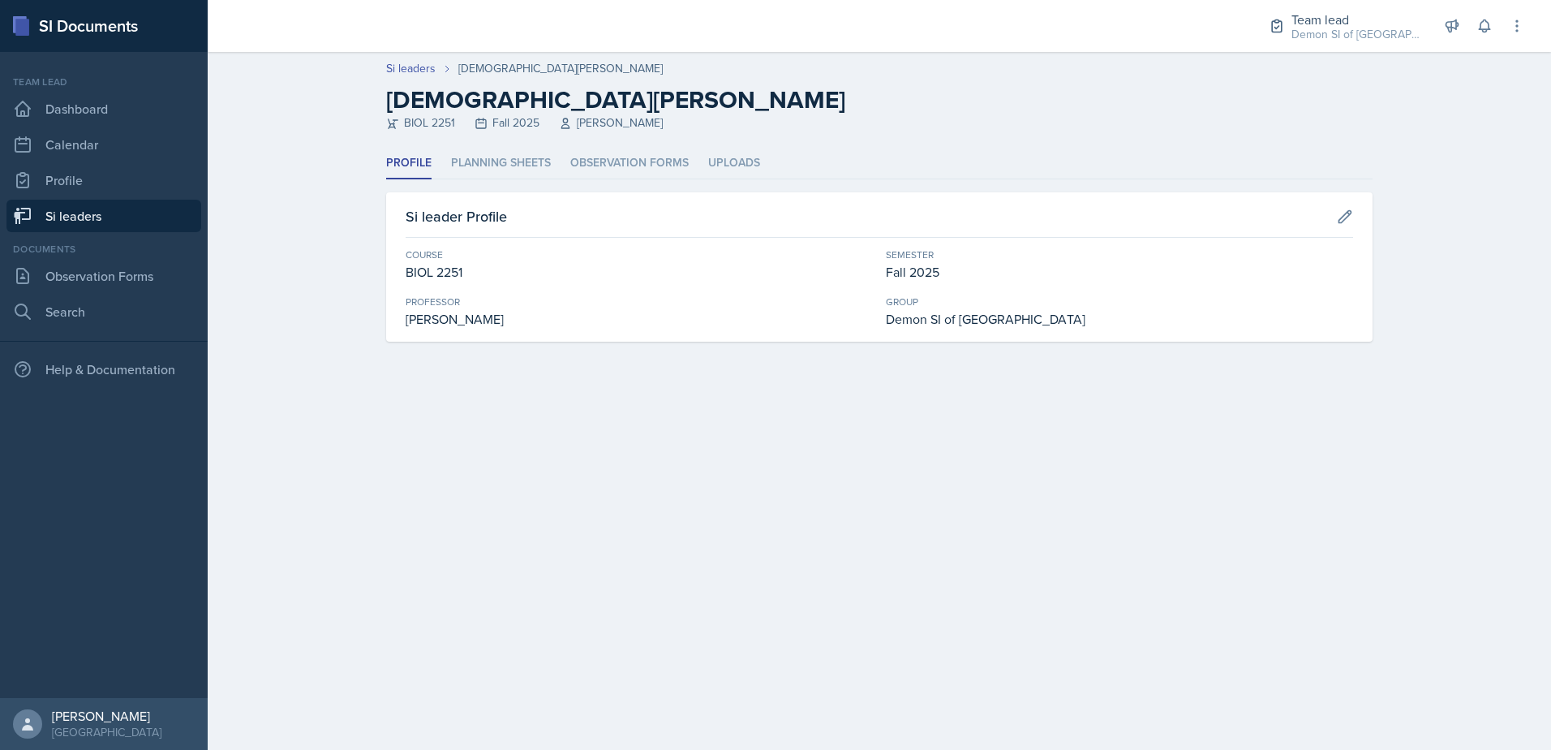
click at [497, 179] on div "Profile Planning Sheets Observation Forms Uploads Profile Planning Sheets Obser…" at bounding box center [879, 245] width 987 height 194
click at [496, 171] on li "Planning Sheets" at bounding box center [501, 164] width 100 height 32
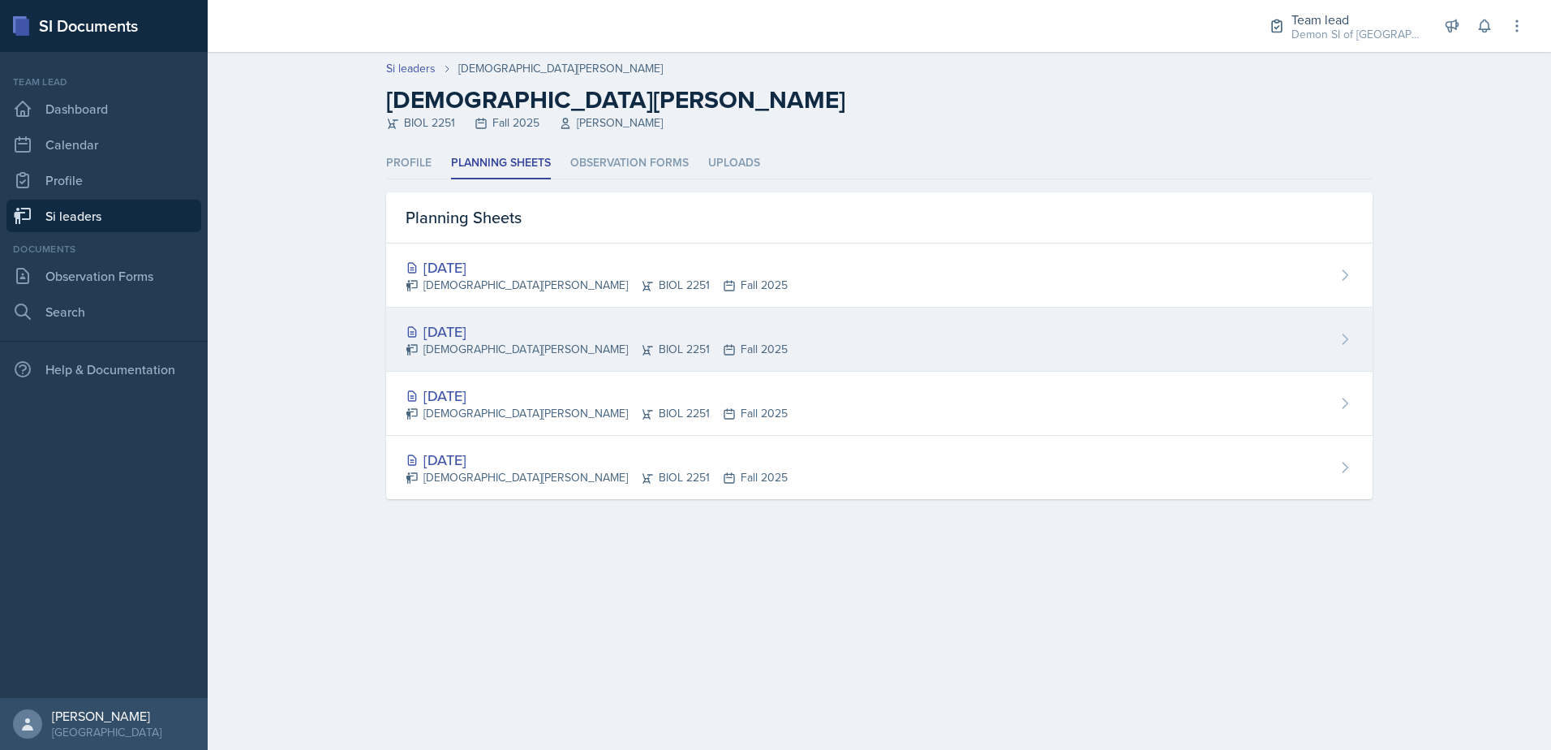
click at [500, 325] on div "[DATE]" at bounding box center [597, 332] width 382 height 22
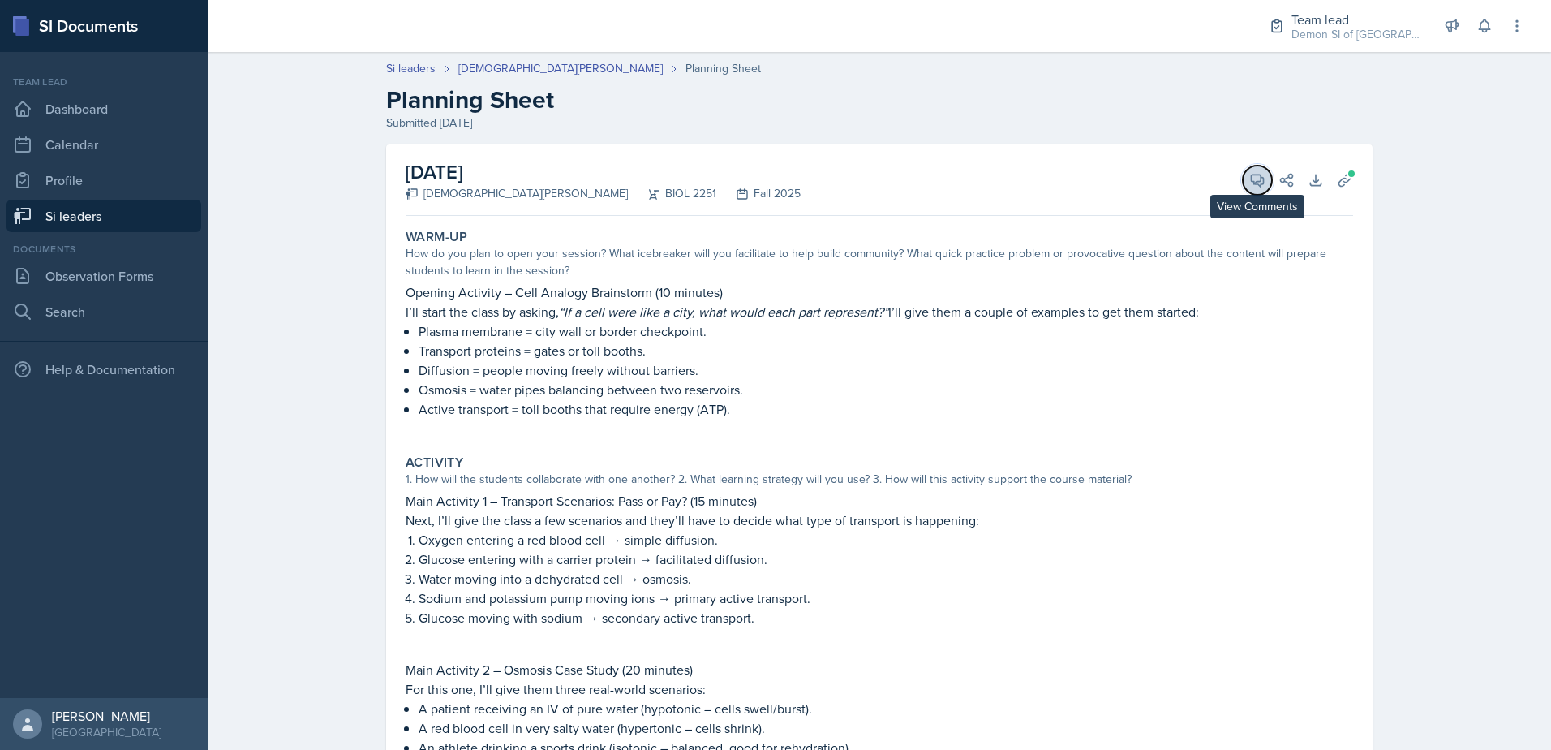
click at [1251, 177] on icon at bounding box center [1258, 180] width 16 height 16
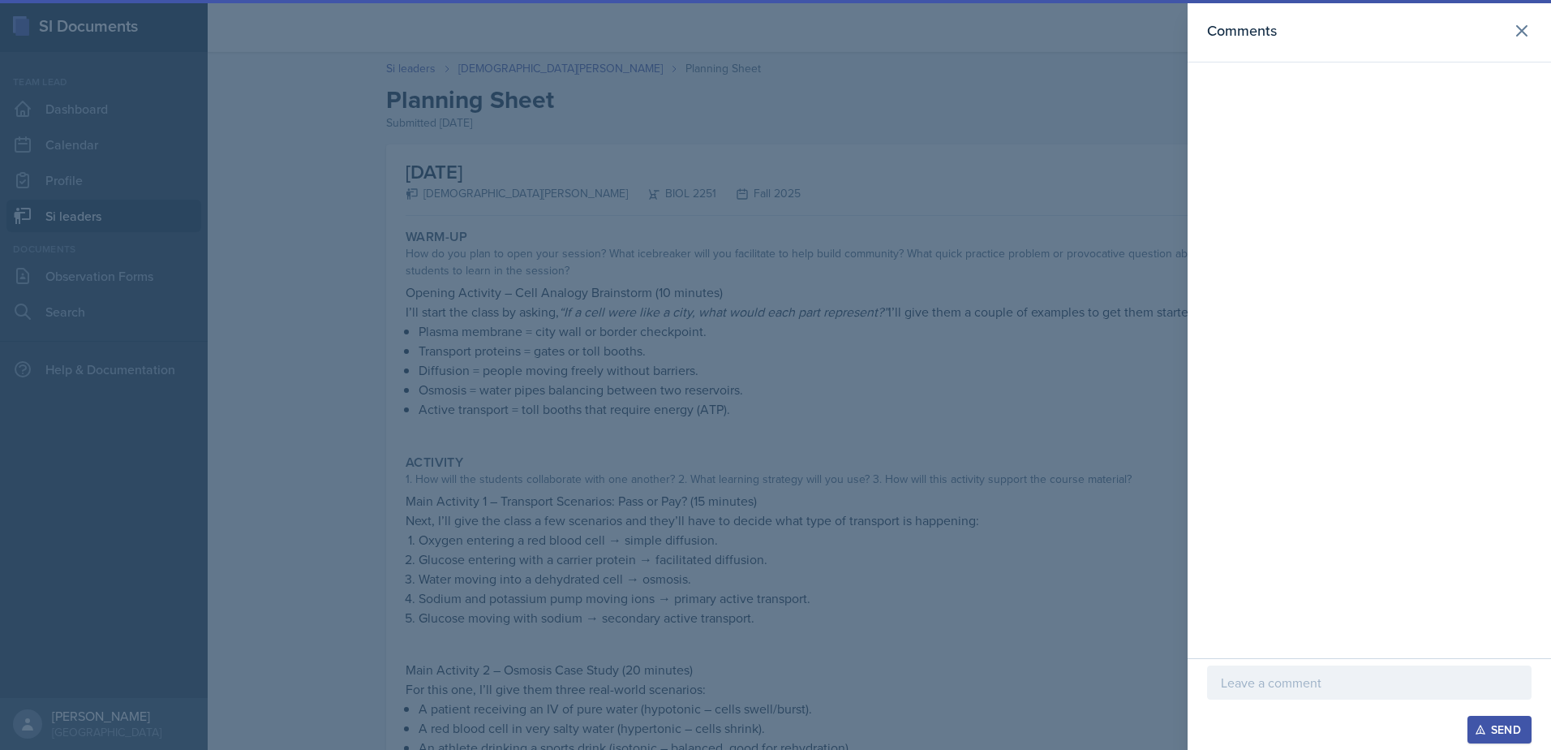
click at [1272, 677] on p at bounding box center [1369, 682] width 297 height 19
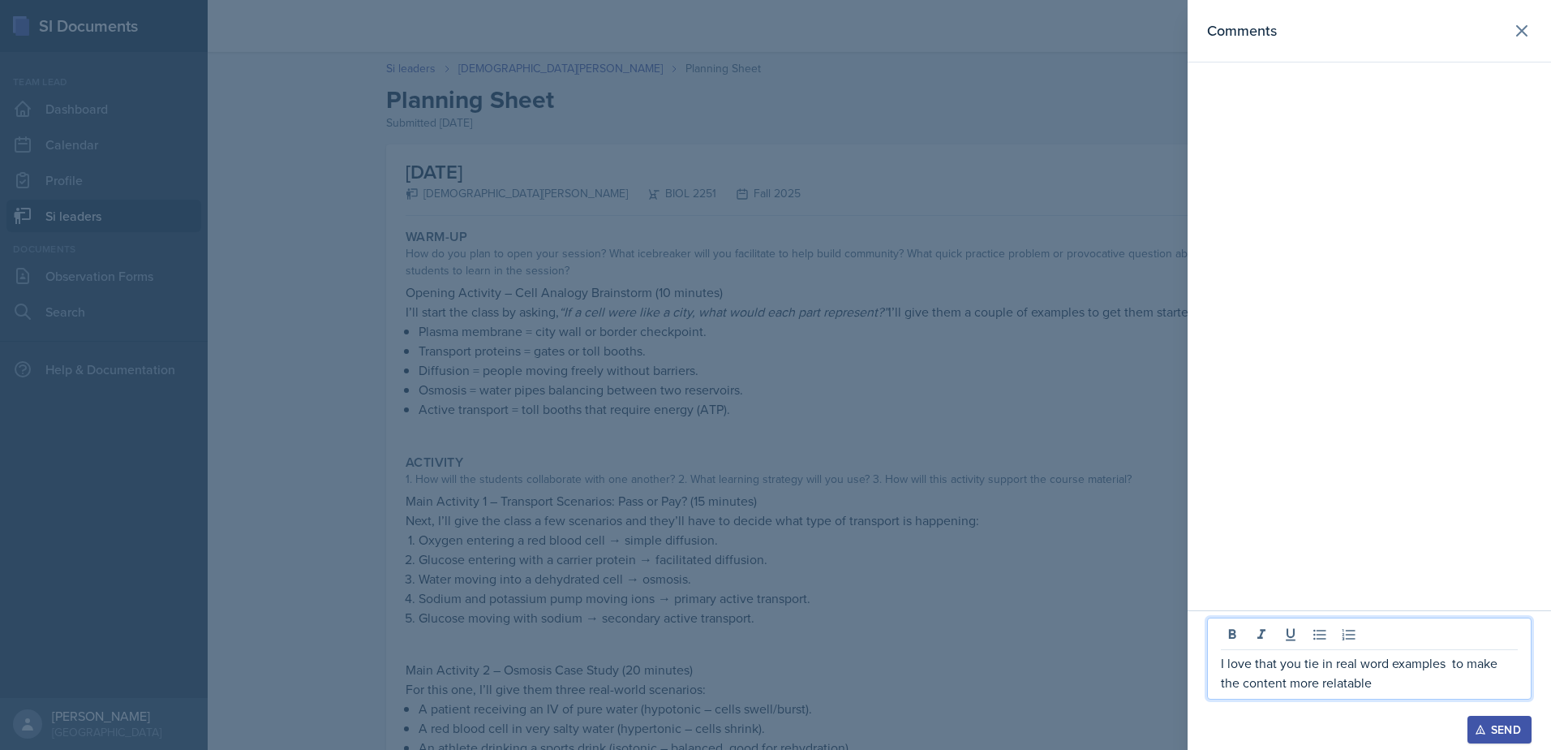
click at [1418, 658] on p "I love that you tie in real word examples to make the content more relatable" at bounding box center [1369, 672] width 297 height 39
click at [1414, 676] on p "I love that you tie in real word examples to make the content more relatable" at bounding box center [1369, 672] width 297 height 39
click at [1353, 685] on p "I love that you tie in real word examples to make the content more relatable" at bounding box center [1369, 672] width 297 height 39
click at [1373, 679] on p "I love that you tie in real word examples to make the content more relatable." at bounding box center [1369, 672] width 297 height 39
click at [901, 177] on div at bounding box center [775, 375] width 1551 height 750
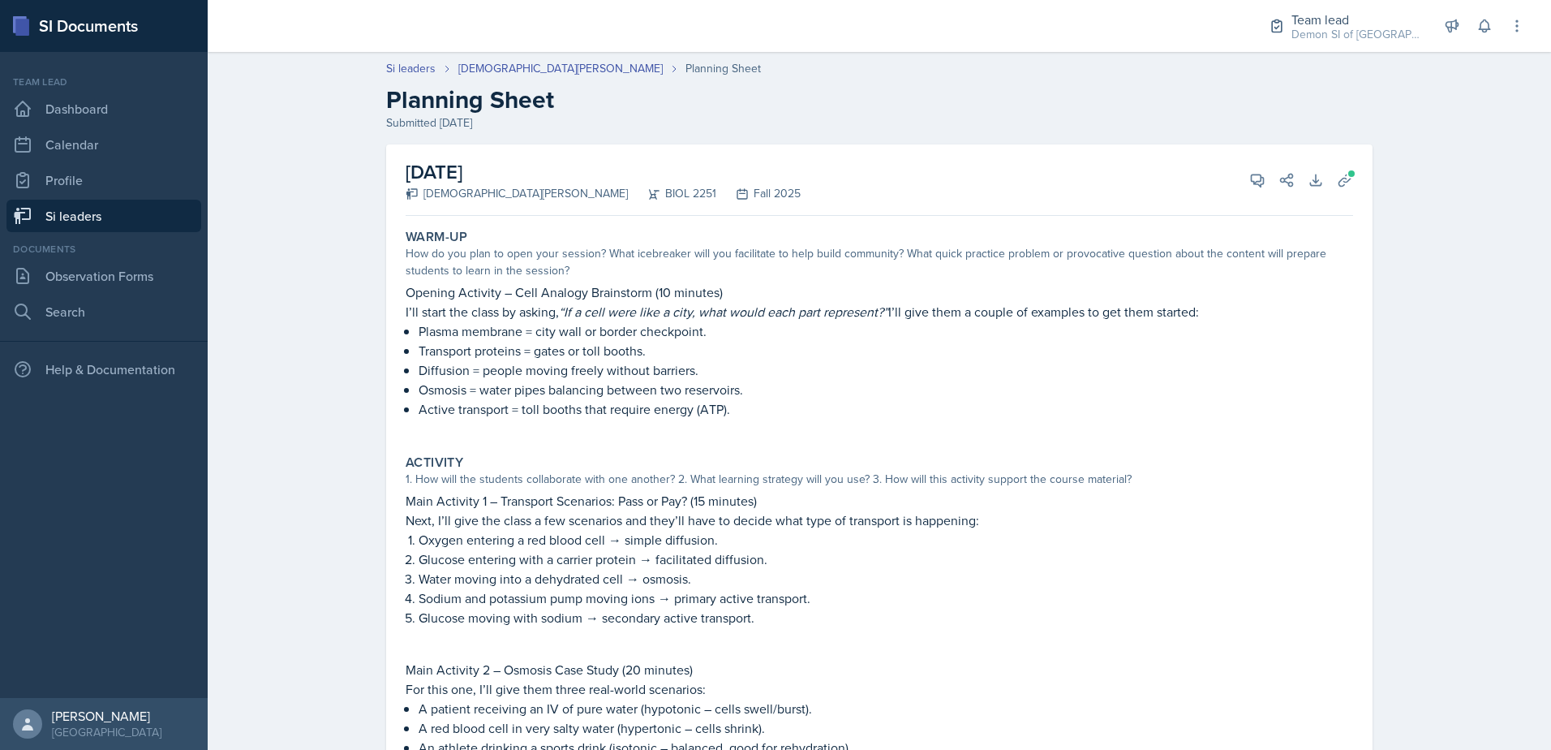
click at [712, 321] on p "Plasma membrane = city wall or border checkpoint." at bounding box center [886, 330] width 935 height 19
click at [1258, 182] on icon at bounding box center [1258, 180] width 12 height 12
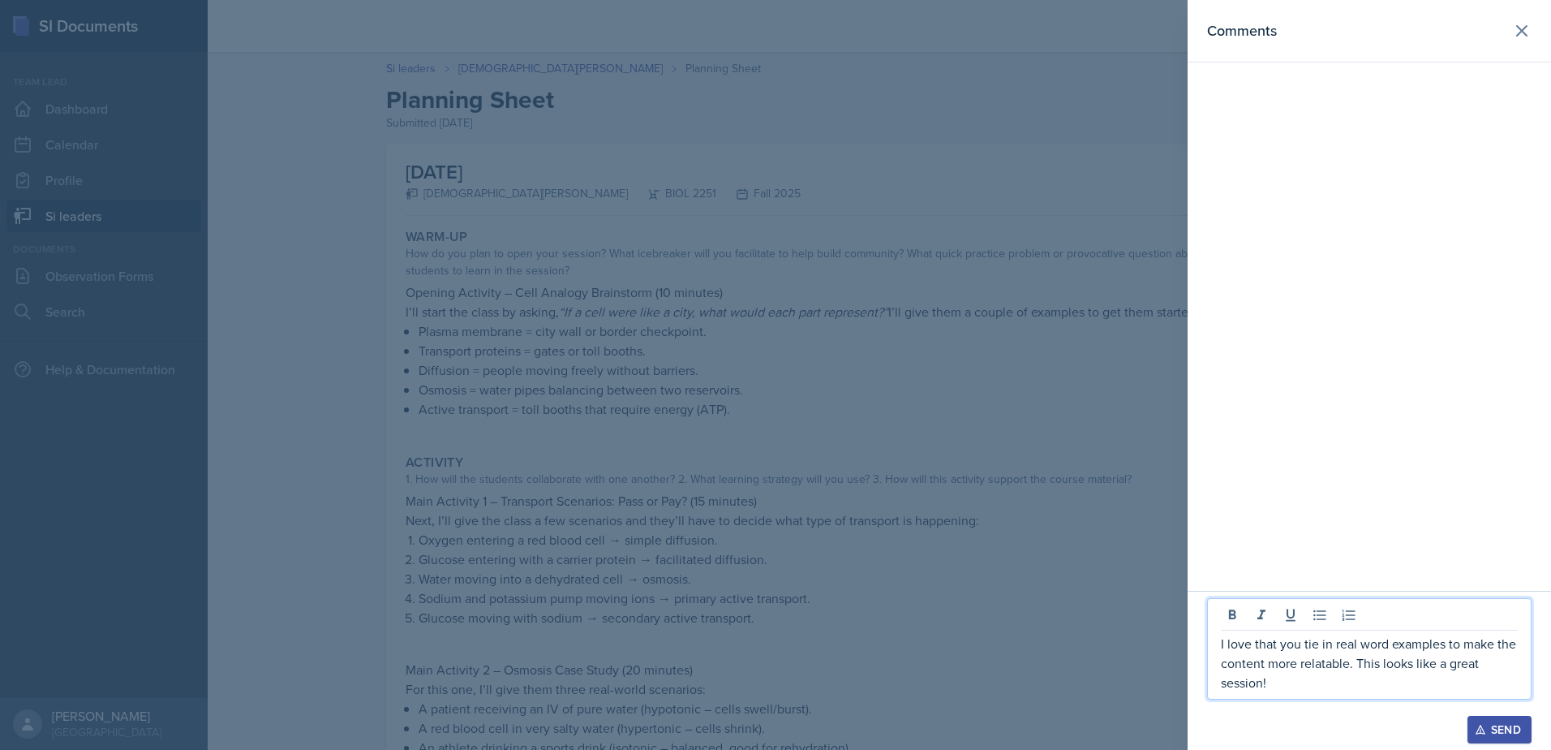
click at [1300, 687] on p "I love that you tie in real word examples to make the content more relatable. T…" at bounding box center [1369, 663] width 297 height 58
click at [1283, 678] on p "I love that you tie in real word examples to make the content more relatable. T…" at bounding box center [1369, 653] width 297 height 78
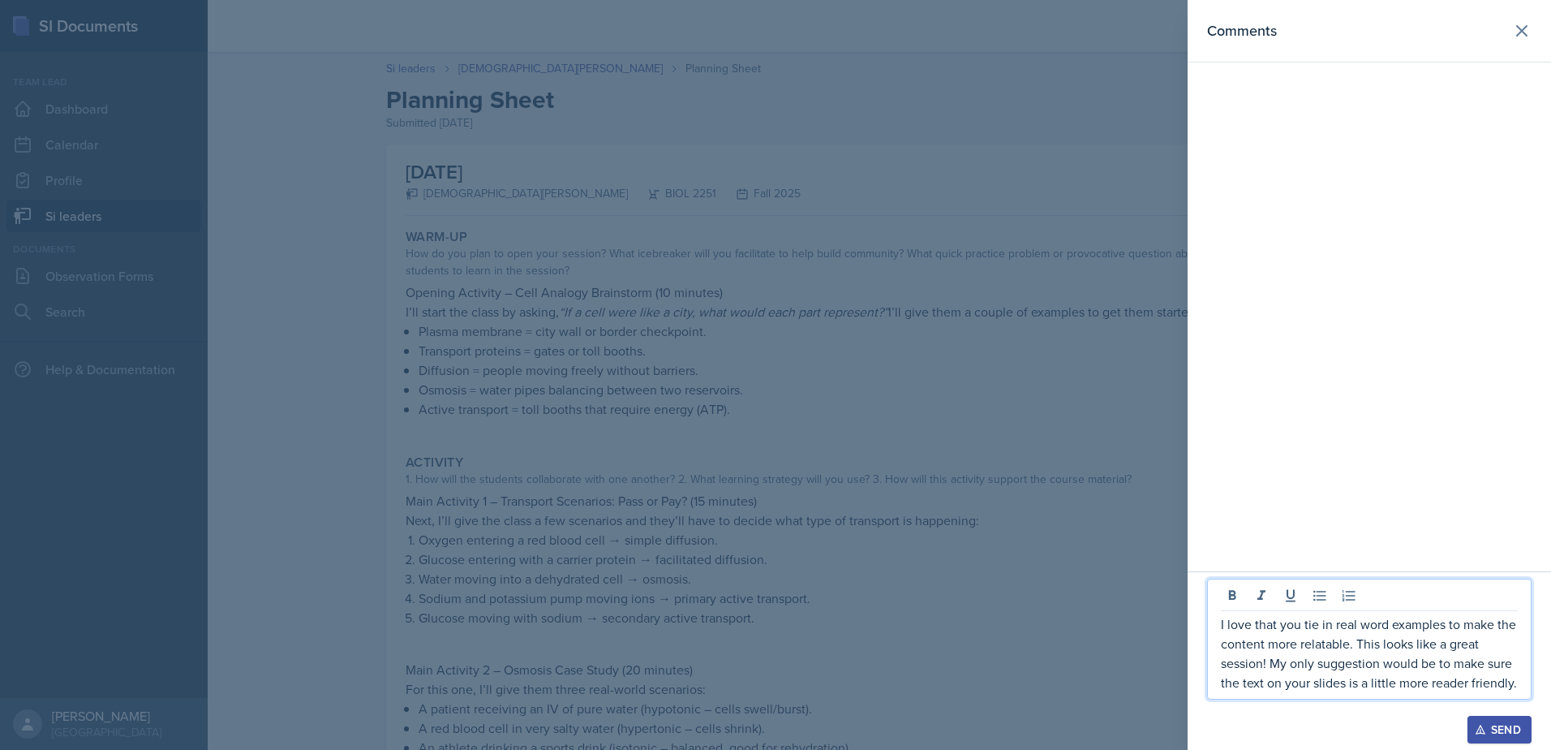
drag, startPoint x: 1525, startPoint y: 685, endPoint x: 1240, endPoint y: 626, distance: 290.9
click at [1240, 626] on div "I love that you tie in real word examples to make the content more relatable. T…" at bounding box center [1369, 639] width 325 height 121
drag, startPoint x: 1526, startPoint y: 685, endPoint x: 1252, endPoint y: 622, distance: 281.3
click at [1257, 626] on div "I love that you tie in real word examples to make the content more relatable. T…" at bounding box center [1369, 639] width 325 height 121
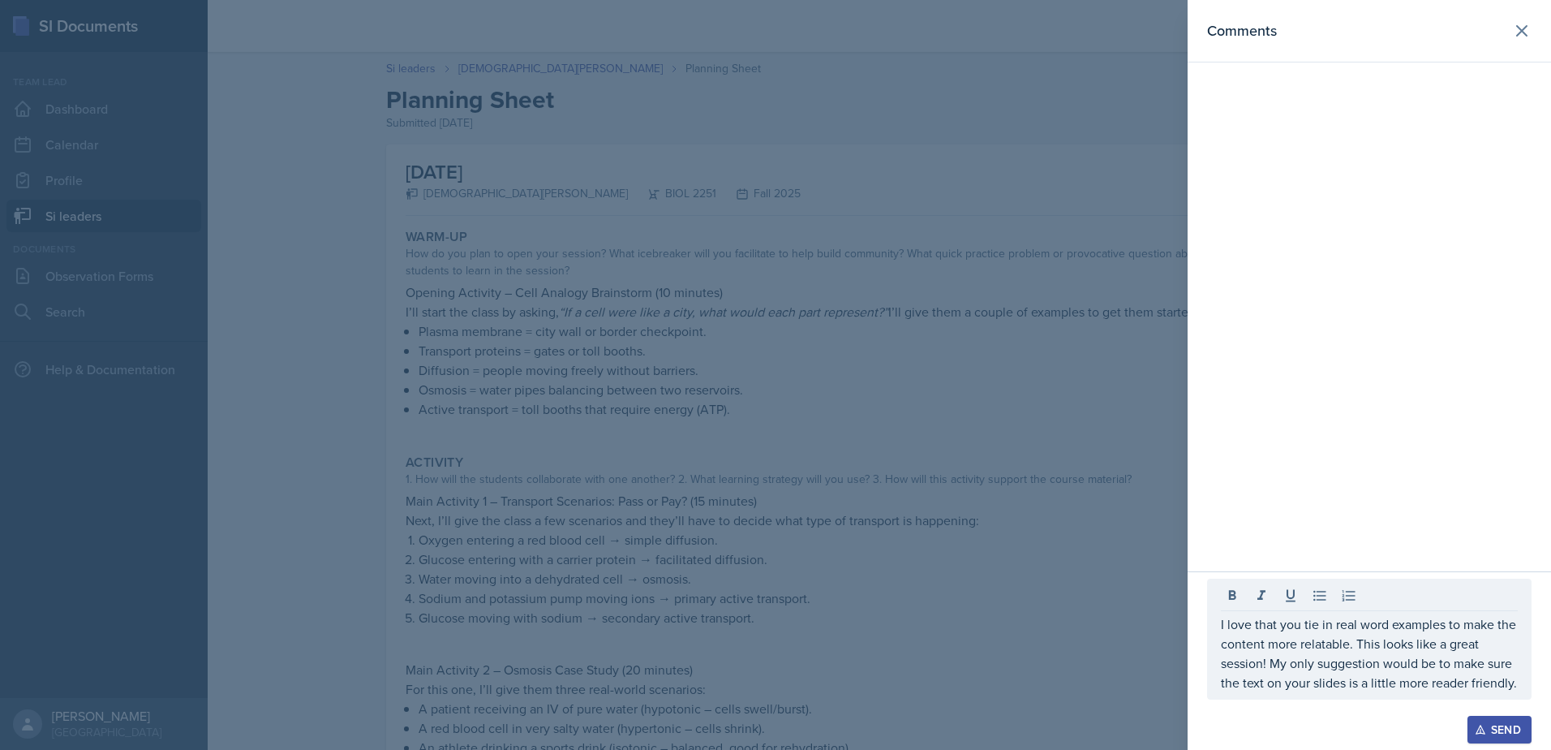
drag, startPoint x: 1221, startPoint y: 627, endPoint x: 1470, endPoint y: 672, distance: 252.3
click at [1470, 672] on div "I love that you tie in real word examples to make the content more relatable. T…" at bounding box center [1369, 639] width 325 height 121
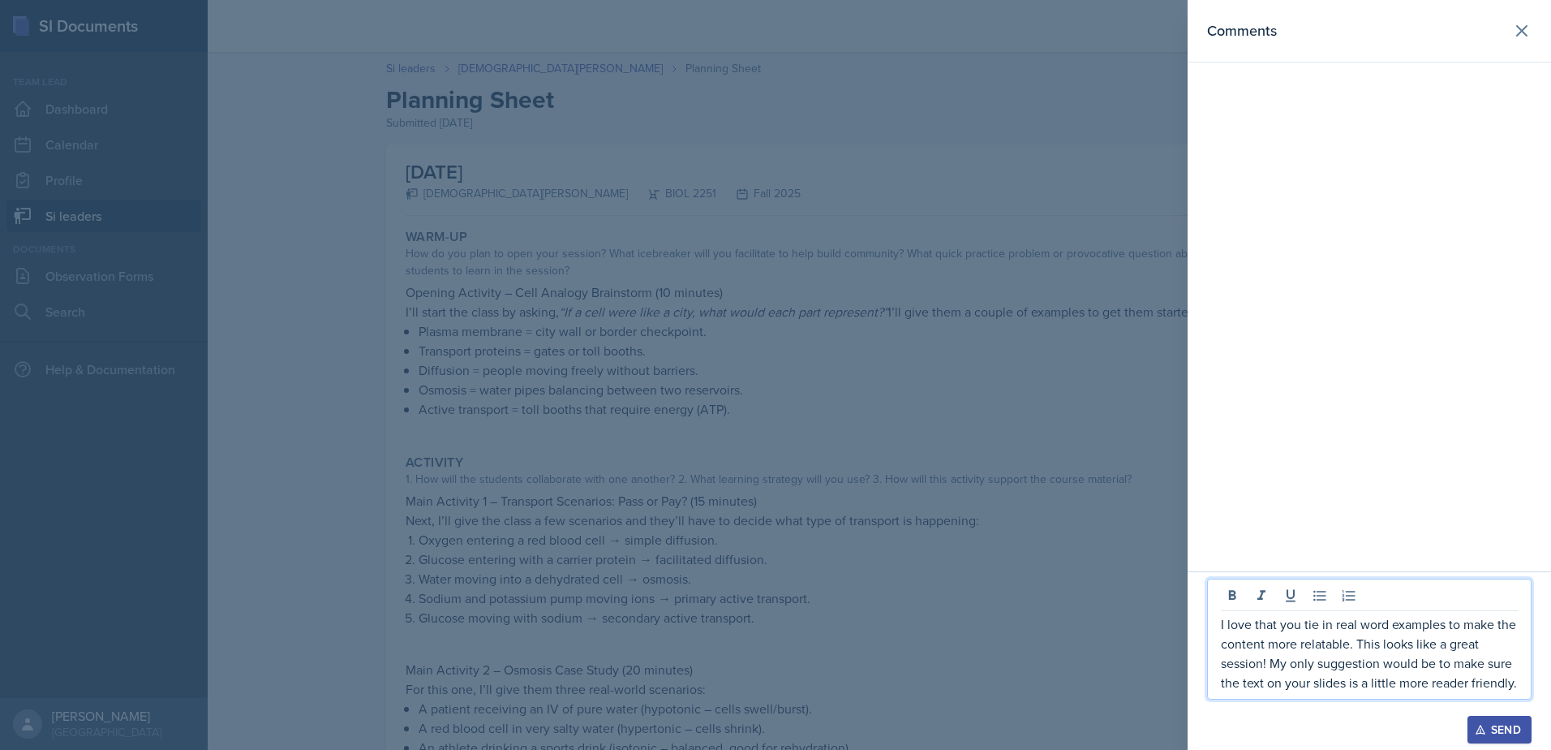
click at [1439, 666] on p "I love that you tie in real word examples to make the content more relatable. T…" at bounding box center [1369, 653] width 297 height 78
click at [1239, 613] on div "I love that you tie in real word examples to make the content more relatable. T…" at bounding box center [1369, 639] width 325 height 121
click at [1221, 623] on p "I love that you tie in real word examples to make the content more relatable. T…" at bounding box center [1369, 653] width 297 height 78
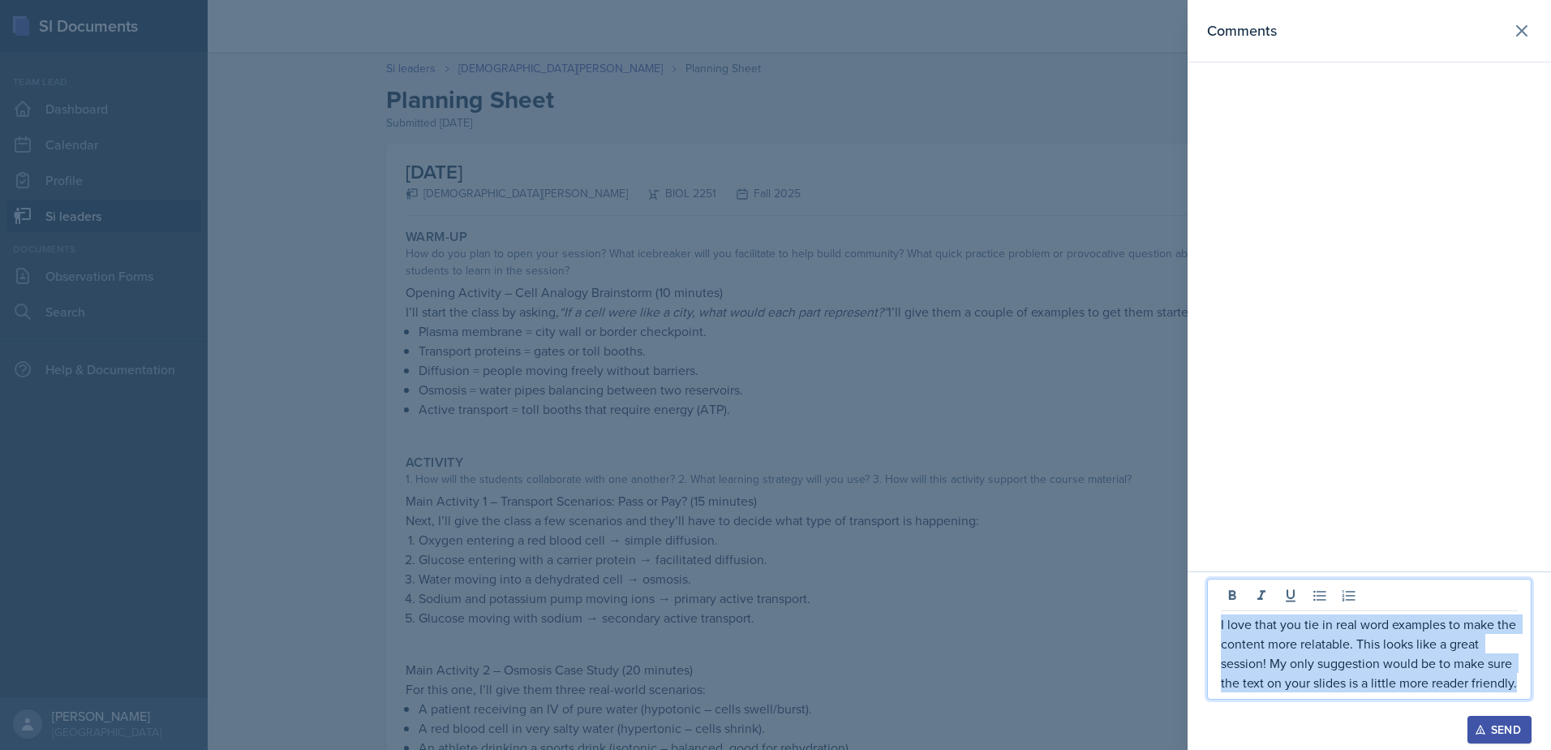
click at [1221, 623] on p "I love that you tie in real word examples to make the content more relatable. T…" at bounding box center [1369, 653] width 297 height 78
copy p "I love that you tie in real word examples to make the content more relatable. T…"
drag, startPoint x: 1485, startPoint y: 682, endPoint x: 1214, endPoint y: 624, distance: 277.1
click at [1214, 624] on div "I love that you tie in real-word examples to make the content more relatable. T…" at bounding box center [1369, 639] width 325 height 121
copy p "I love that you tie in real-word examples to make the content more relatable. T…"
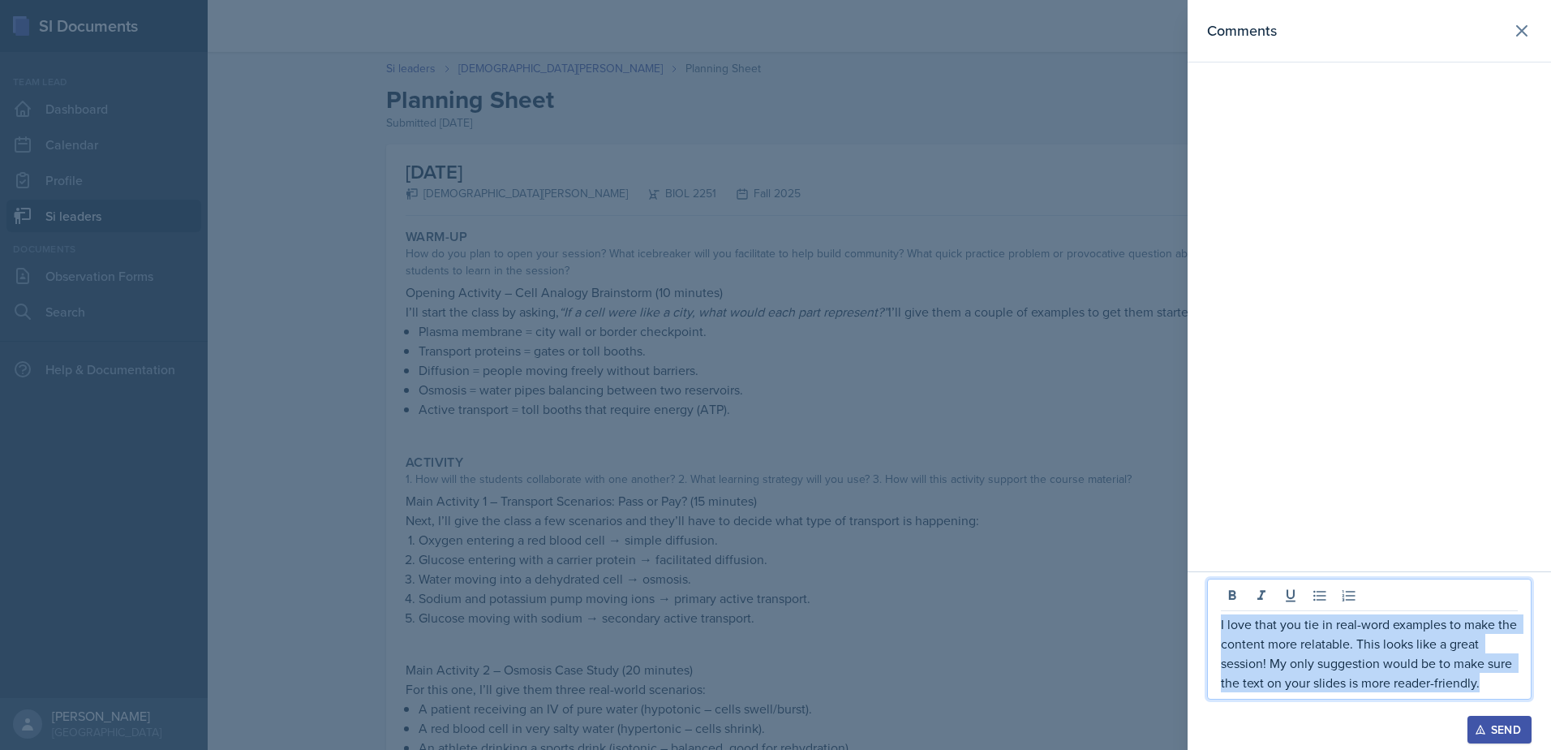
click at [1493, 721] on button "Send" at bounding box center [1500, 730] width 64 height 28
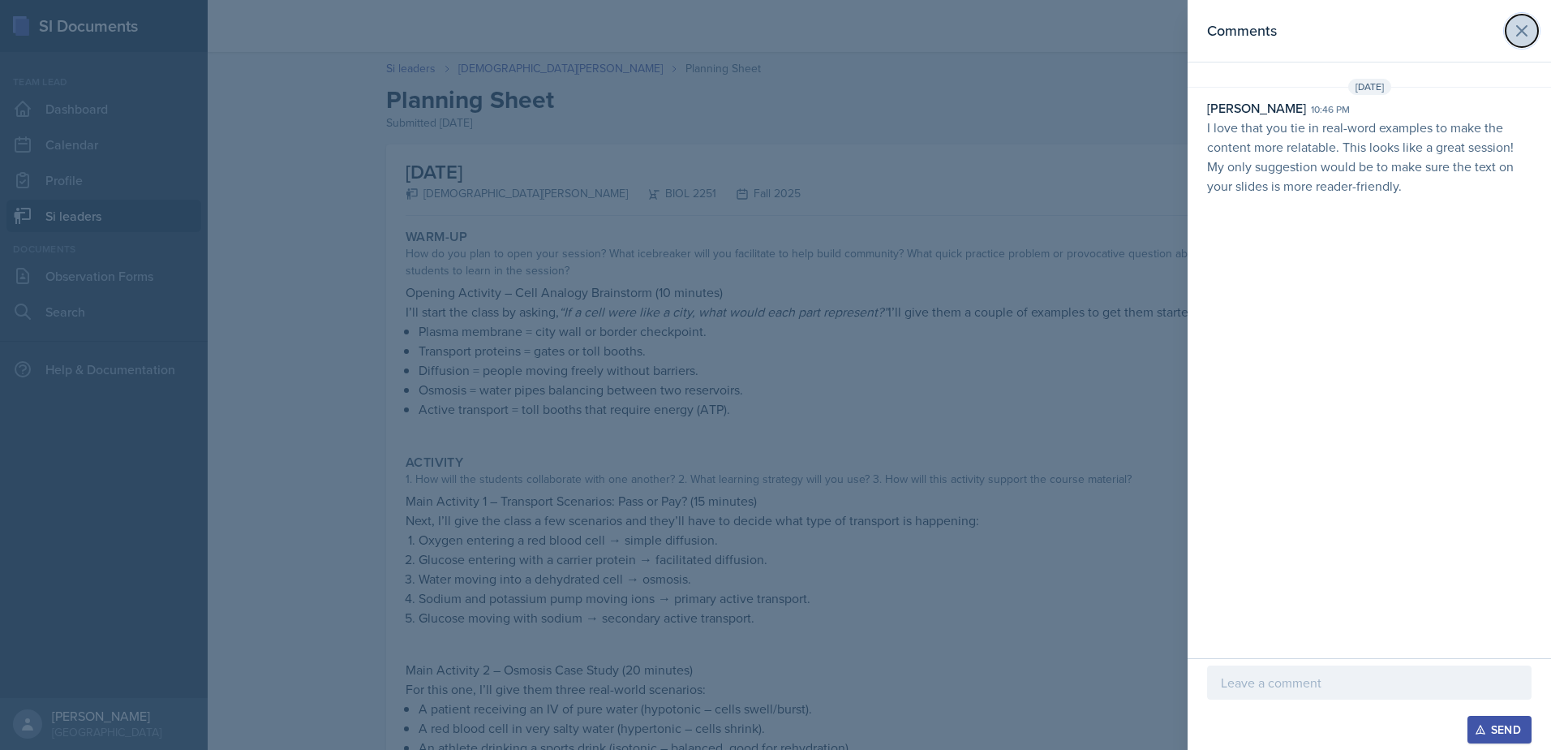
click at [1521, 25] on icon at bounding box center [1522, 30] width 19 height 19
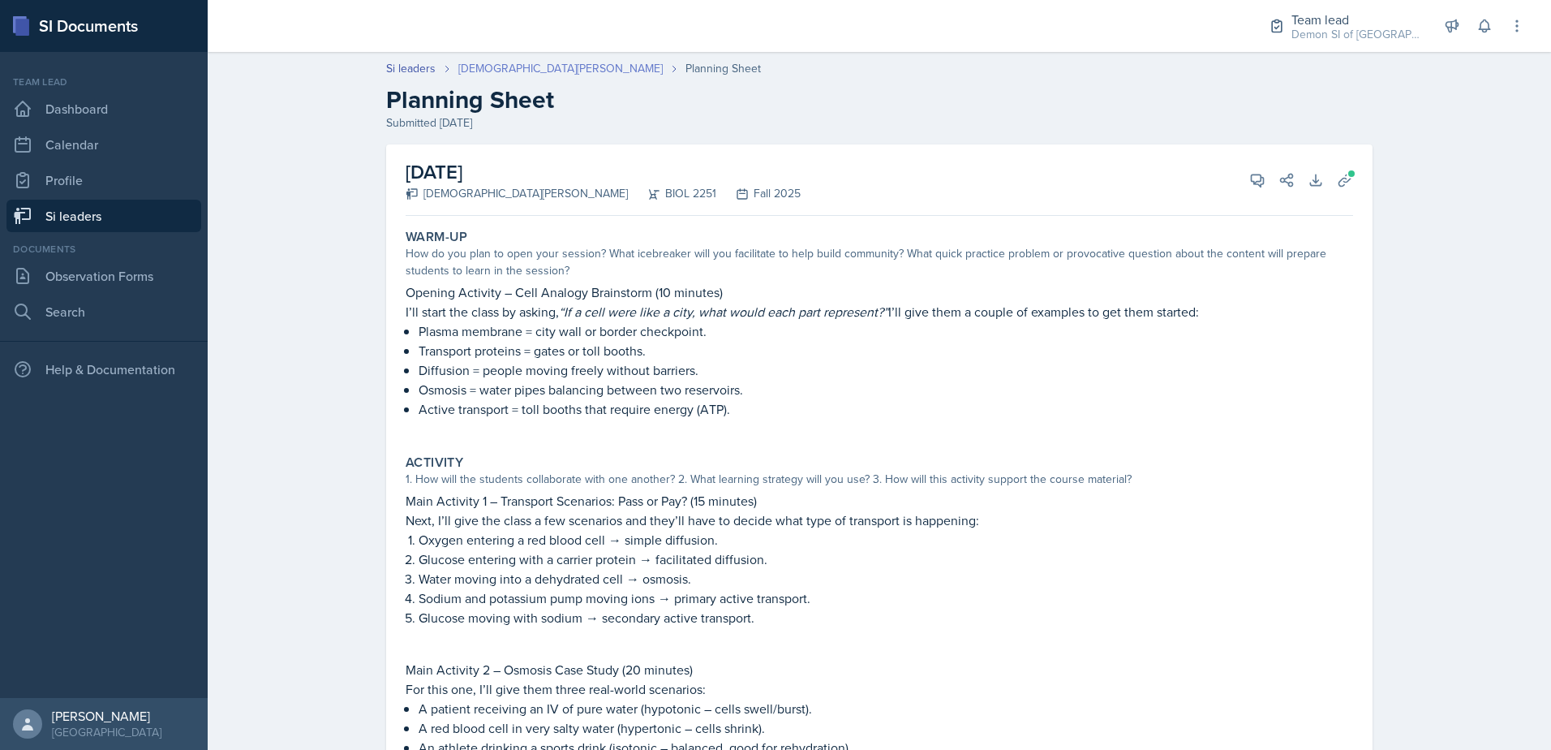
click at [522, 67] on link "[DEMOGRAPHIC_DATA][PERSON_NAME]" at bounding box center [560, 68] width 204 height 17
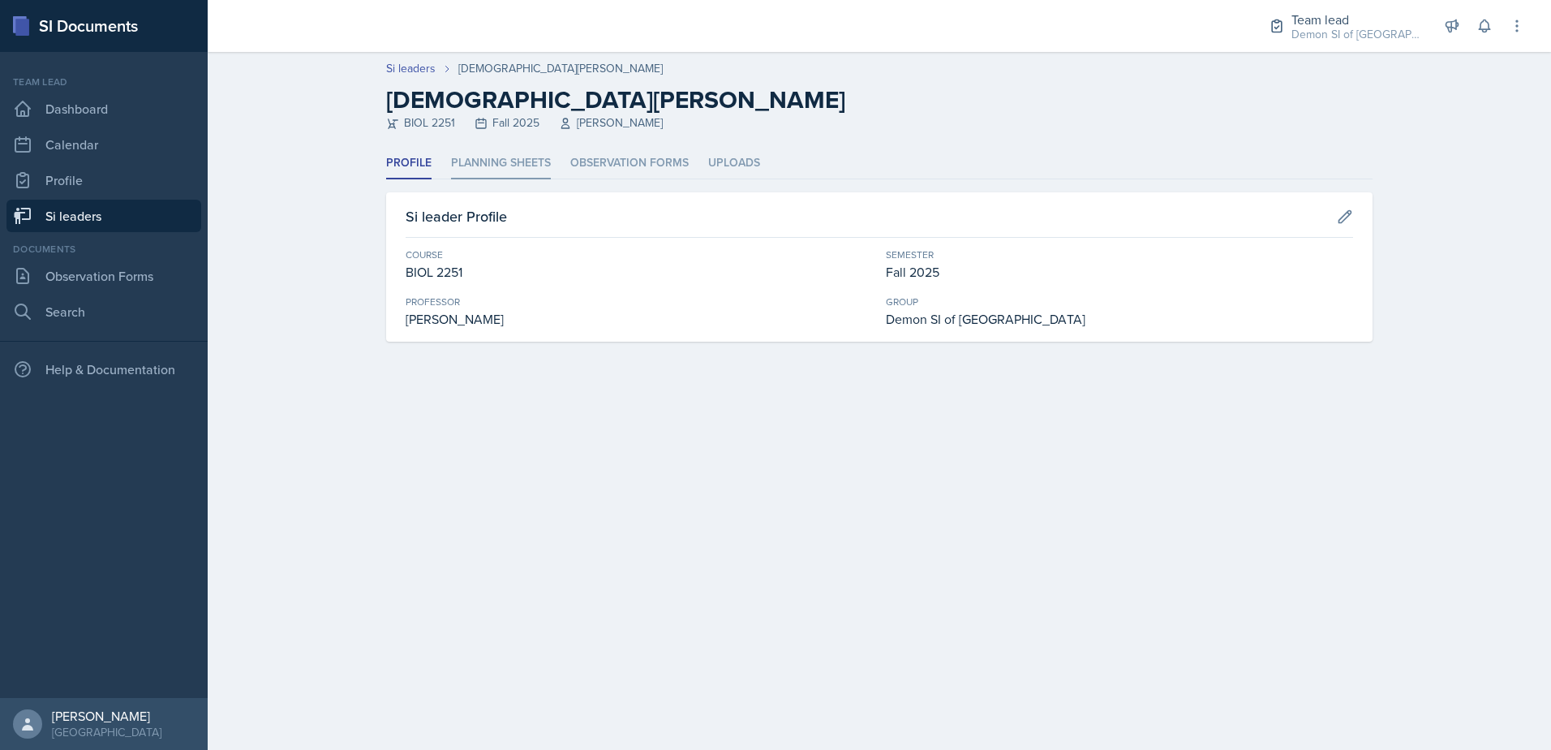
click at [498, 169] on li "Planning Sheets" at bounding box center [501, 164] width 100 height 32
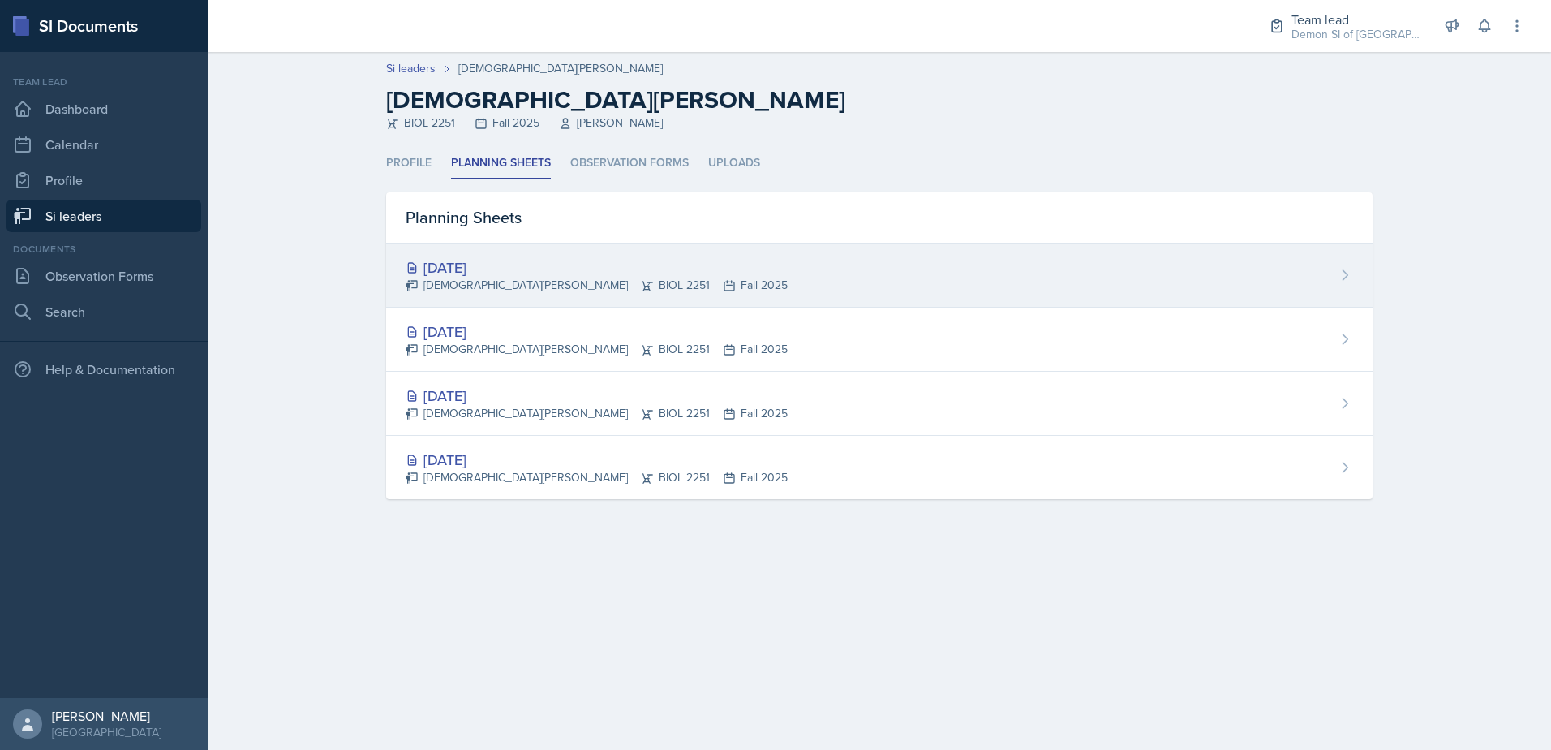
click at [492, 269] on div "[DATE]" at bounding box center [597, 267] width 382 height 22
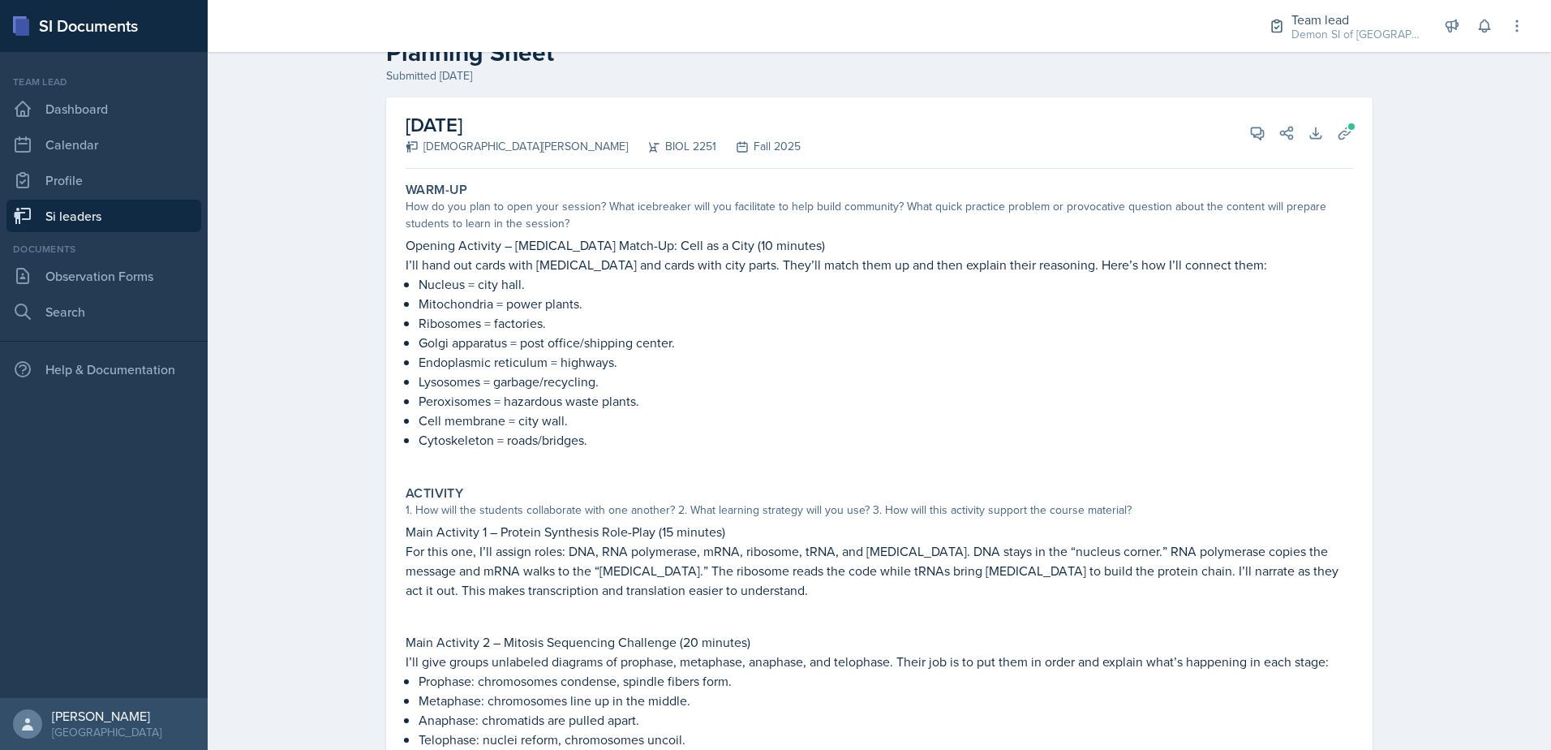
scroll to position [81, 0]
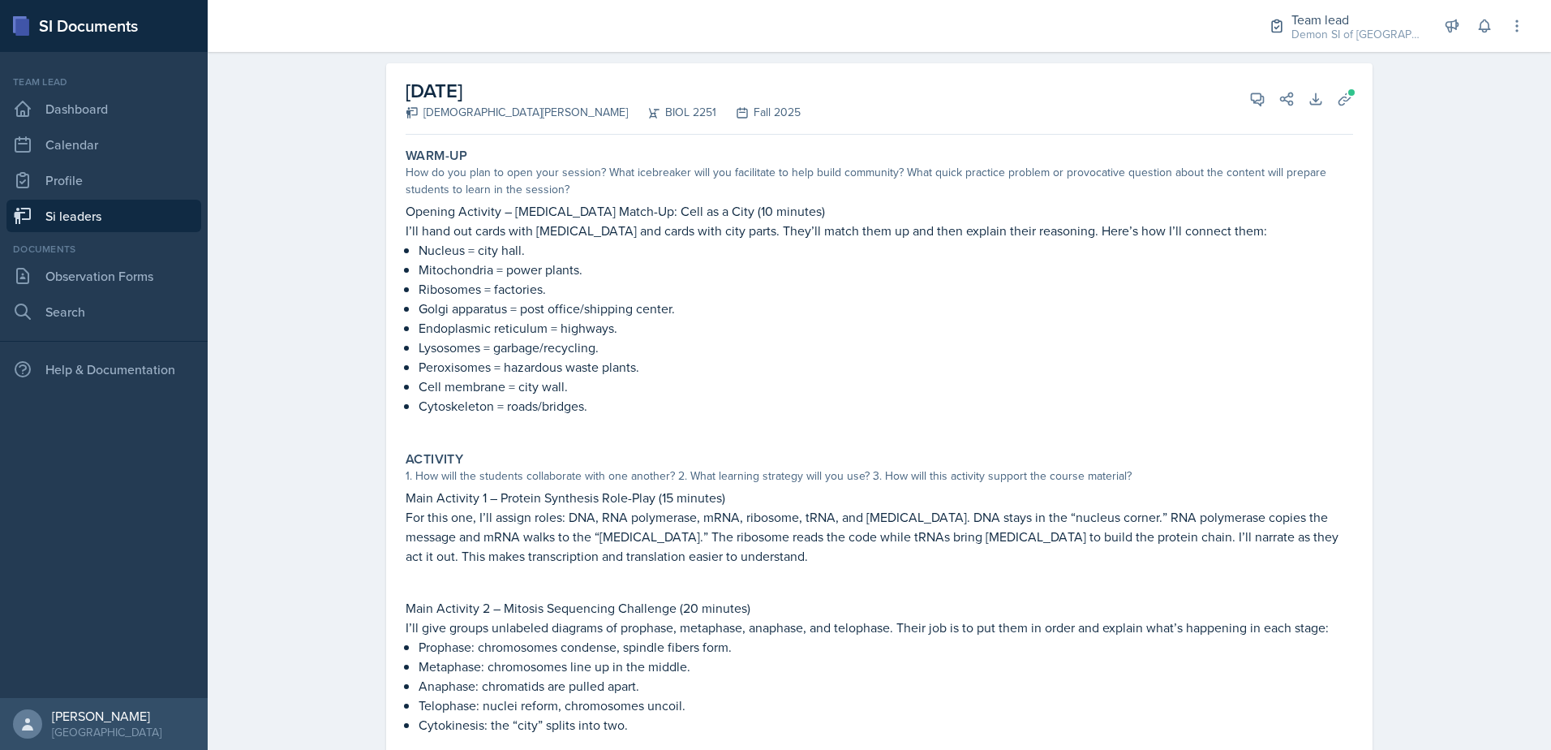
click at [788, 562] on p "For this one, I’ll assign roles: DNA, RNA polymerase, mRNA, ribosome, tRNA, and…" at bounding box center [880, 536] width 948 height 58
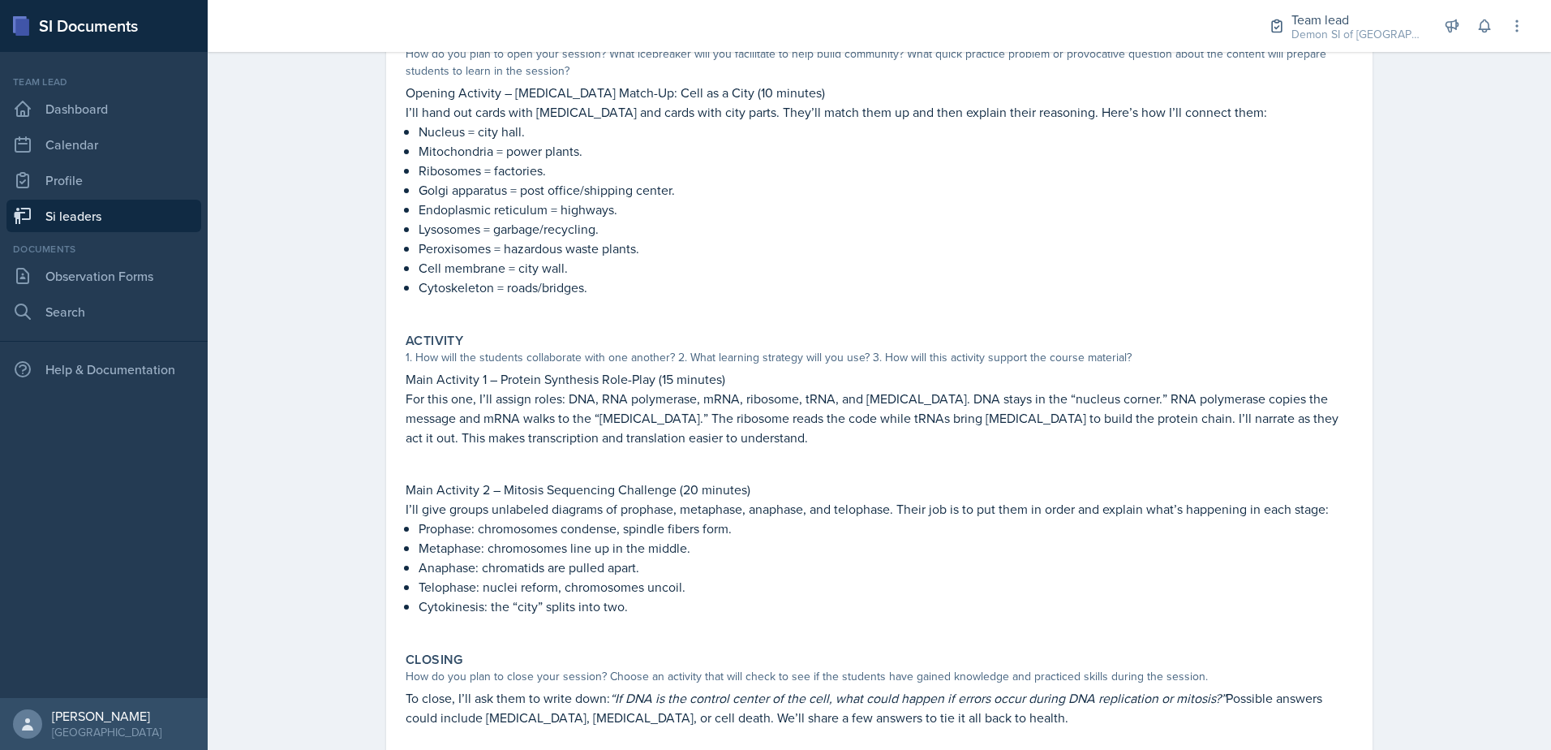
scroll to position [0, 0]
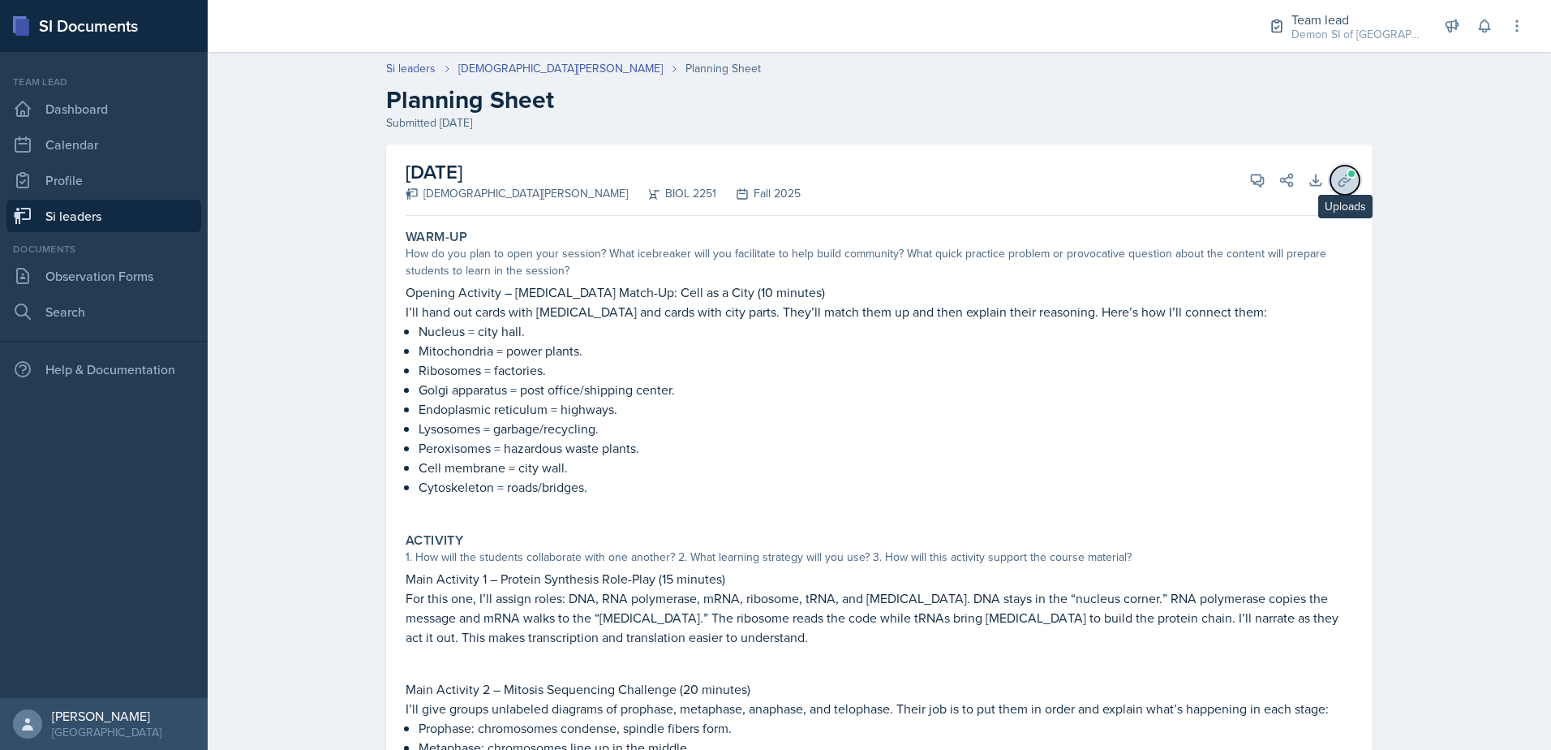
click at [1347, 173] on span at bounding box center [1352, 174] width 10 height 10
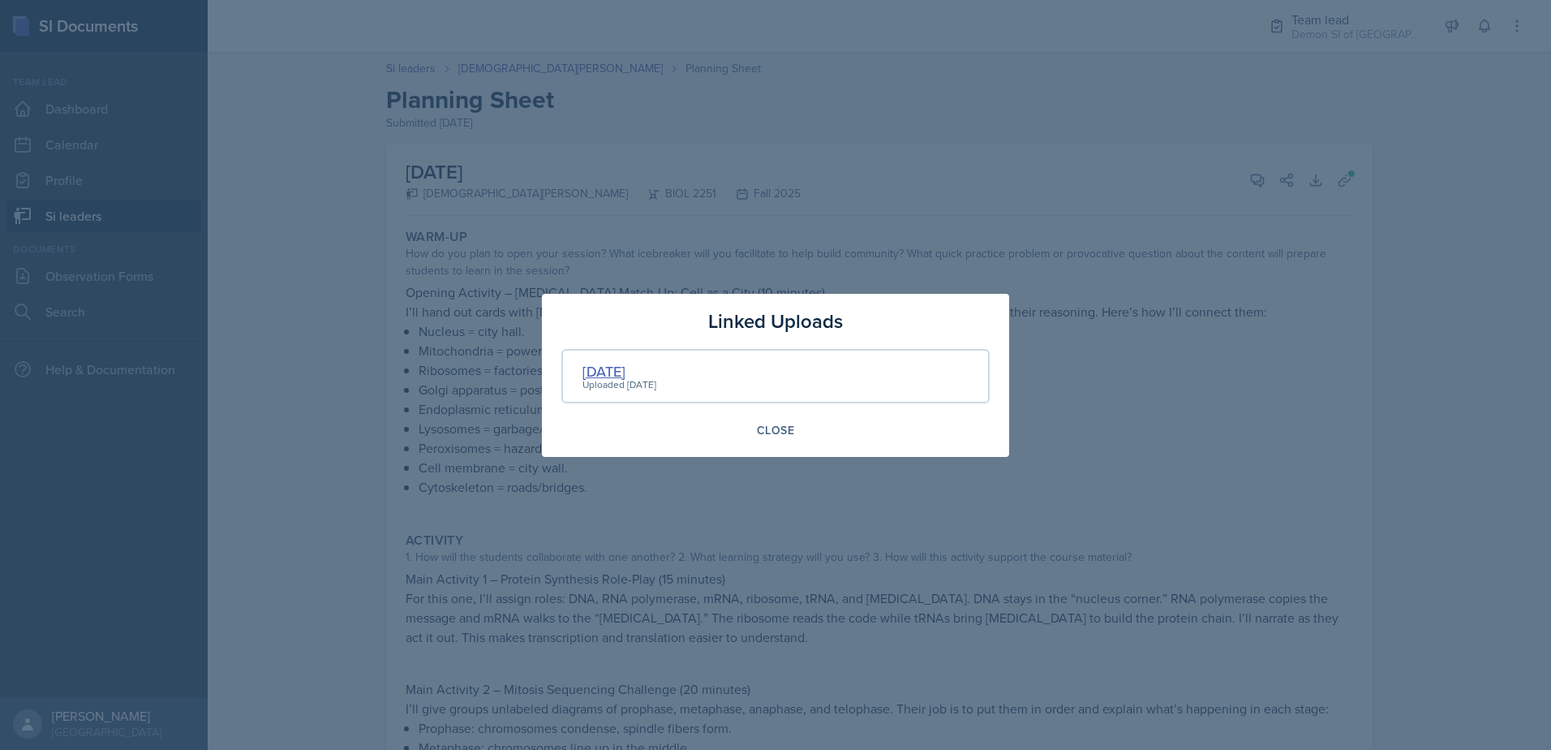
click at [625, 365] on div "[DATE]" at bounding box center [620, 371] width 74 height 22
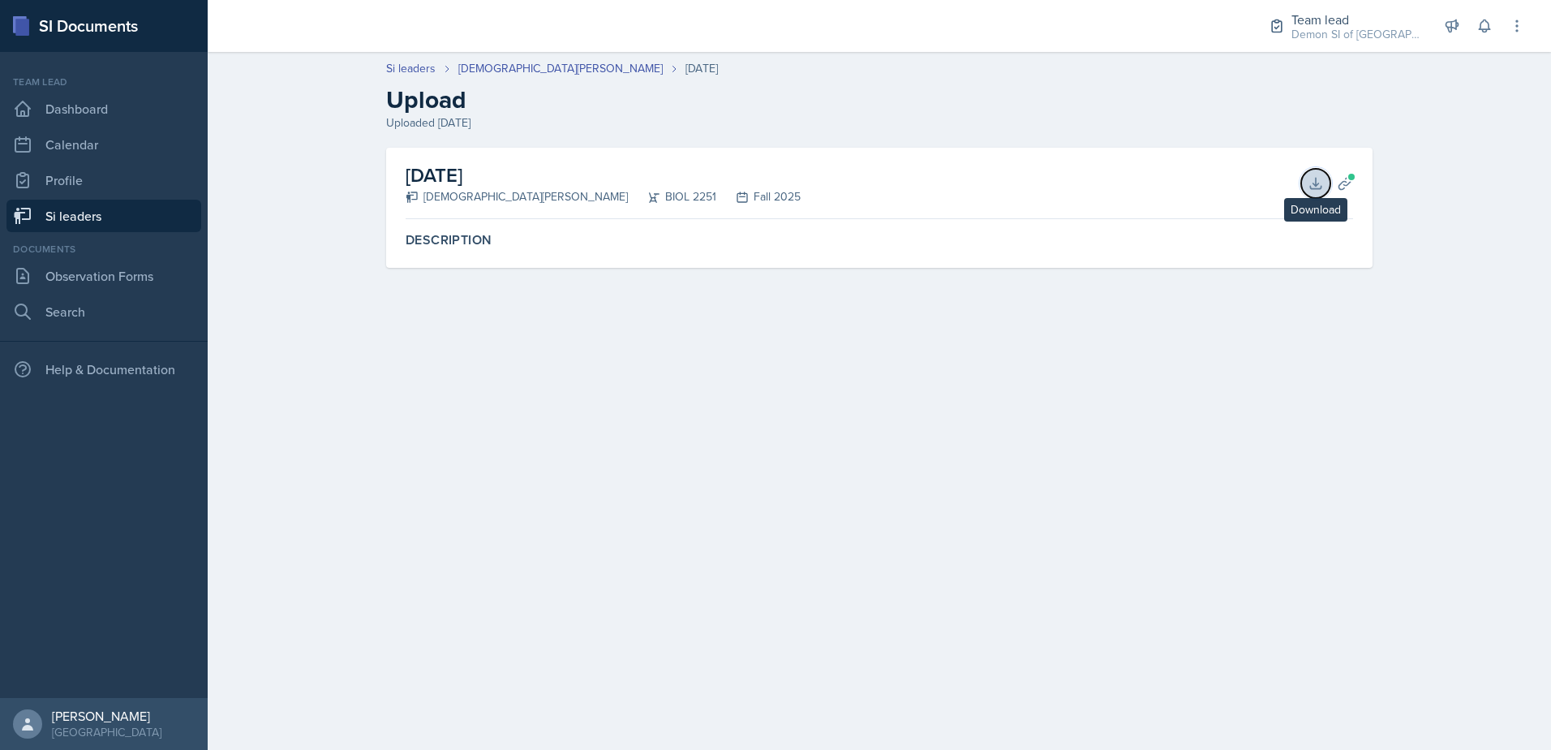
click at [1304, 191] on button "Download" at bounding box center [1316, 183] width 29 height 29
click at [706, 172] on div "[DATE] [PERSON_NAME] BIOL 2251 Fall 2025 Download Planning Sheets" at bounding box center [880, 183] width 948 height 71
click at [1332, 179] on button "Planning Sheets" at bounding box center [1345, 183] width 29 height 29
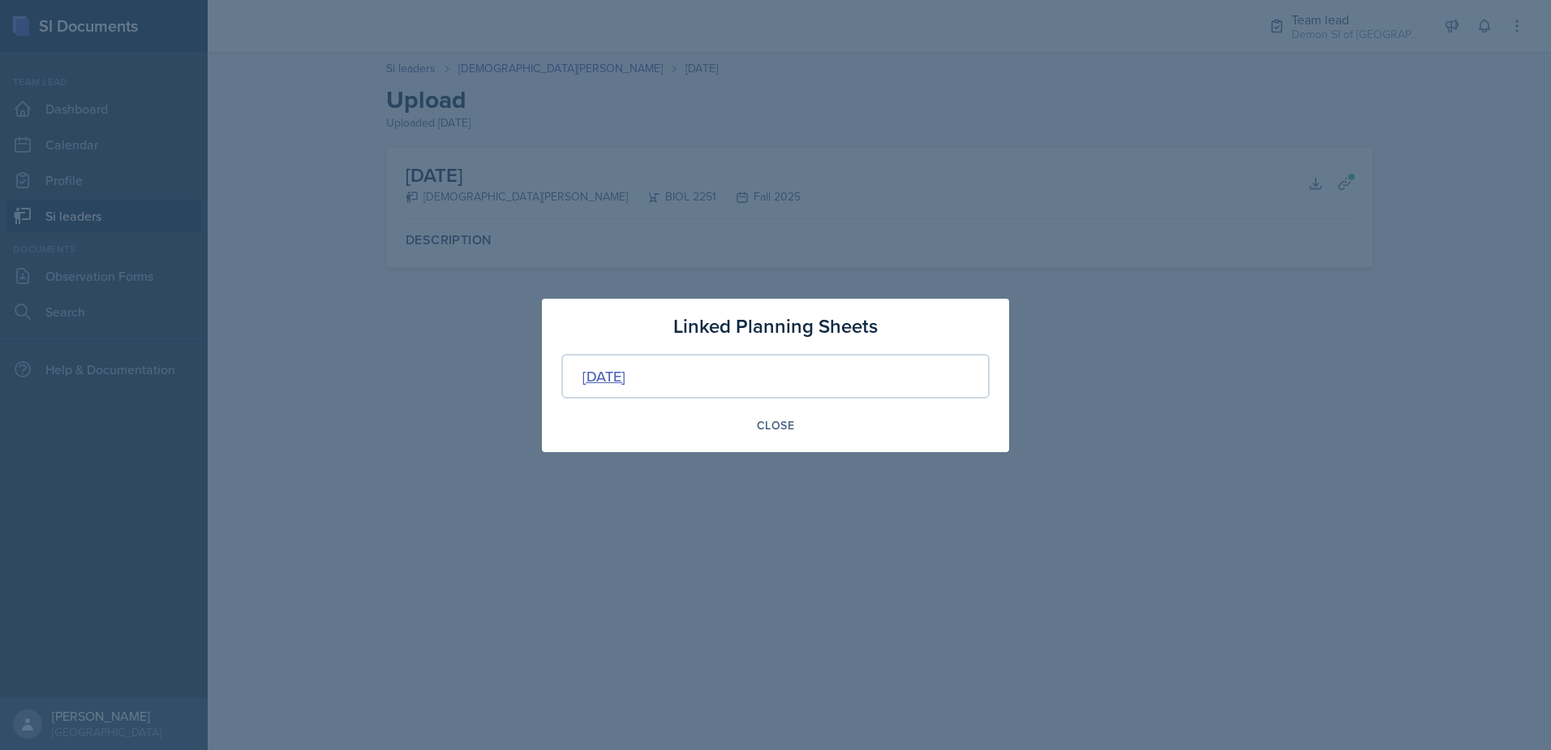
click at [621, 384] on div "[DATE]" at bounding box center [604, 376] width 43 height 22
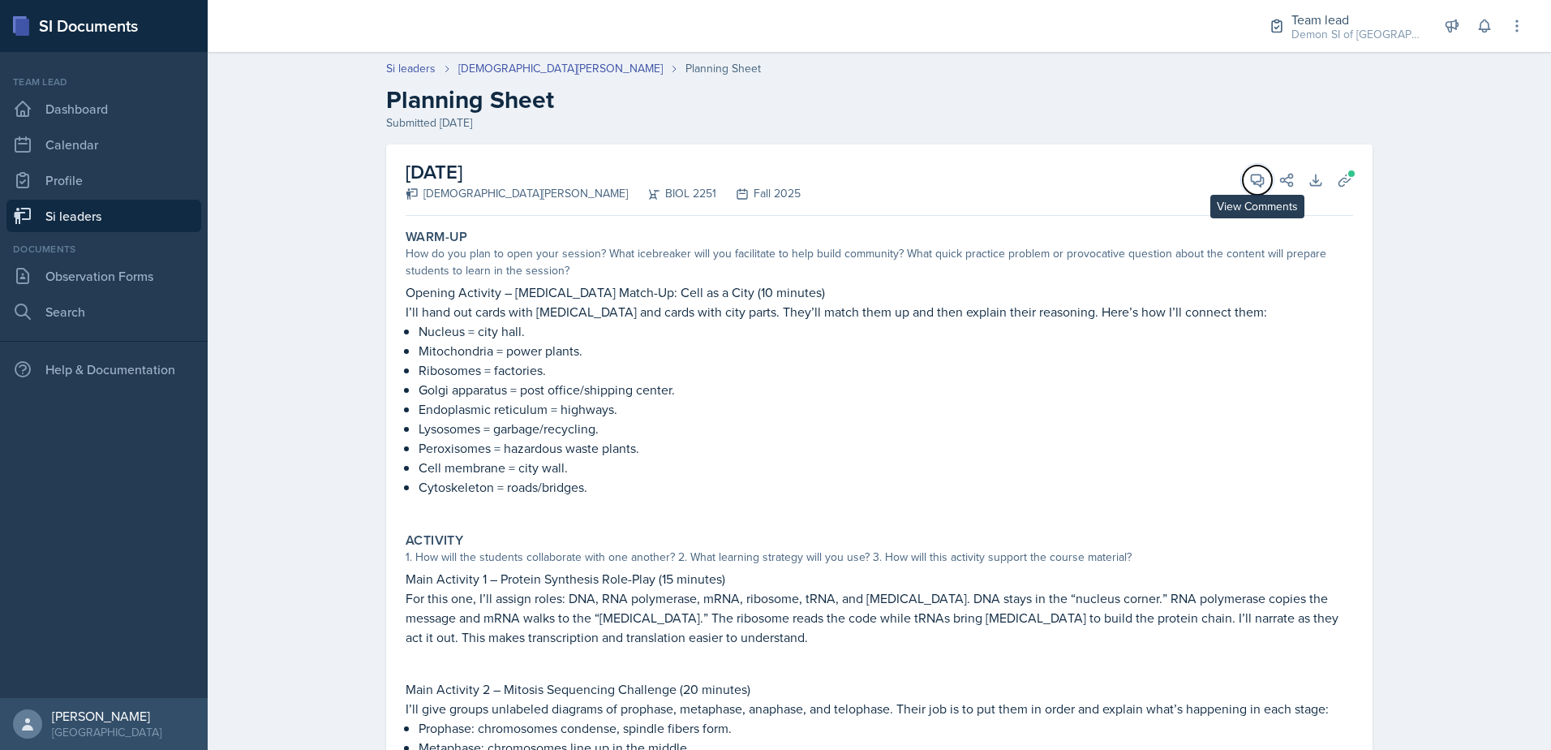
click at [1255, 184] on icon at bounding box center [1258, 180] width 16 height 16
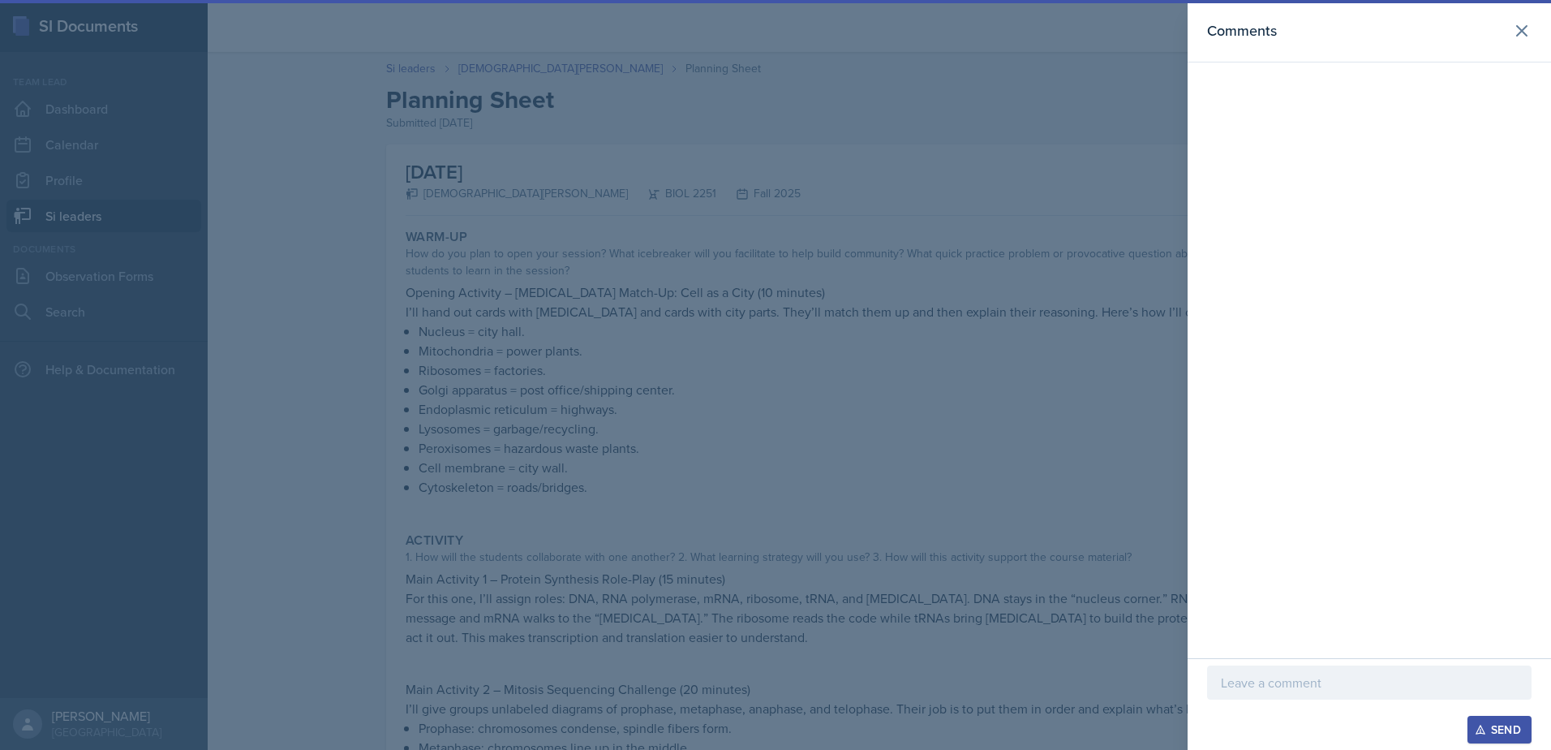
click at [1356, 667] on div at bounding box center [1369, 682] width 325 height 34
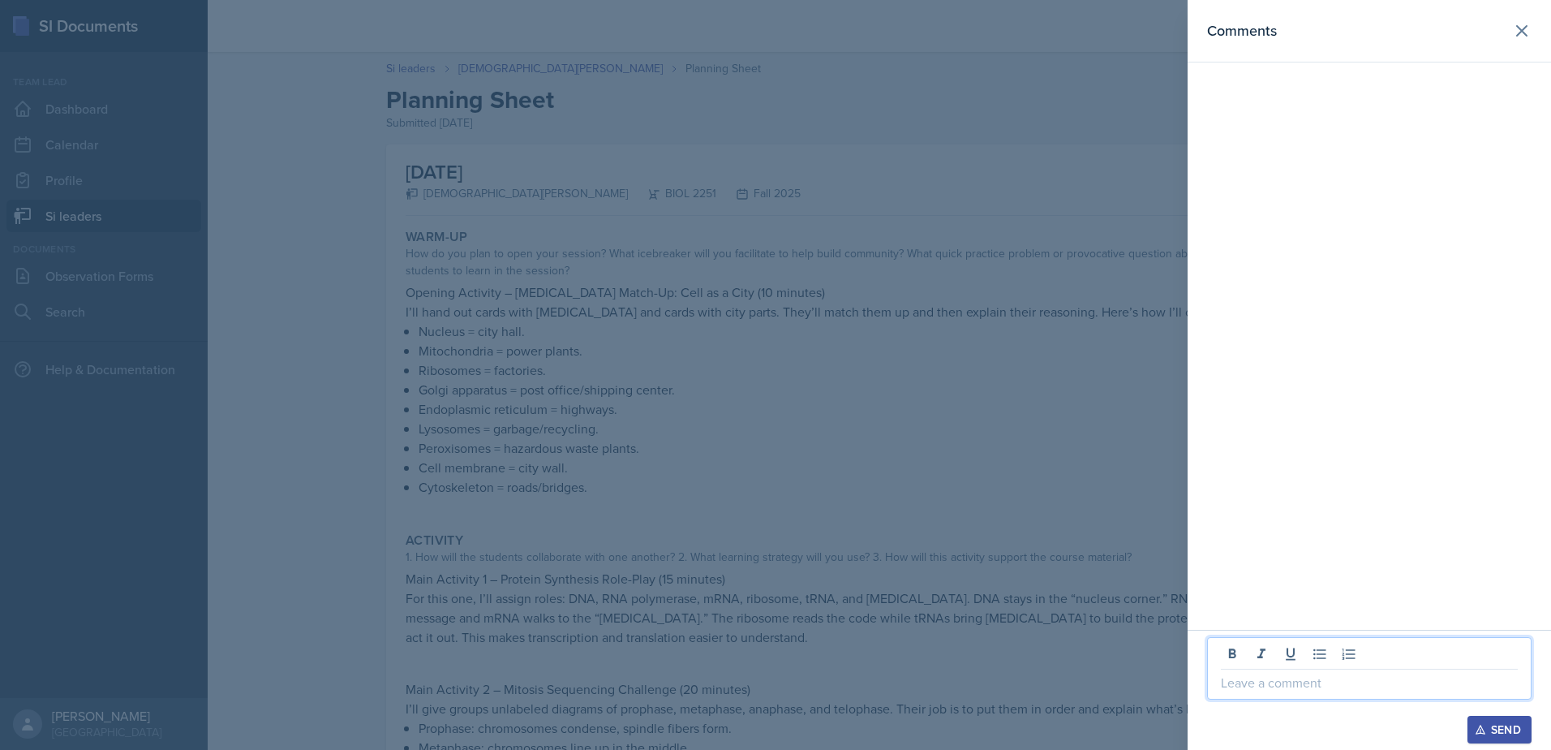
click at [456, 540] on div at bounding box center [775, 375] width 1551 height 750
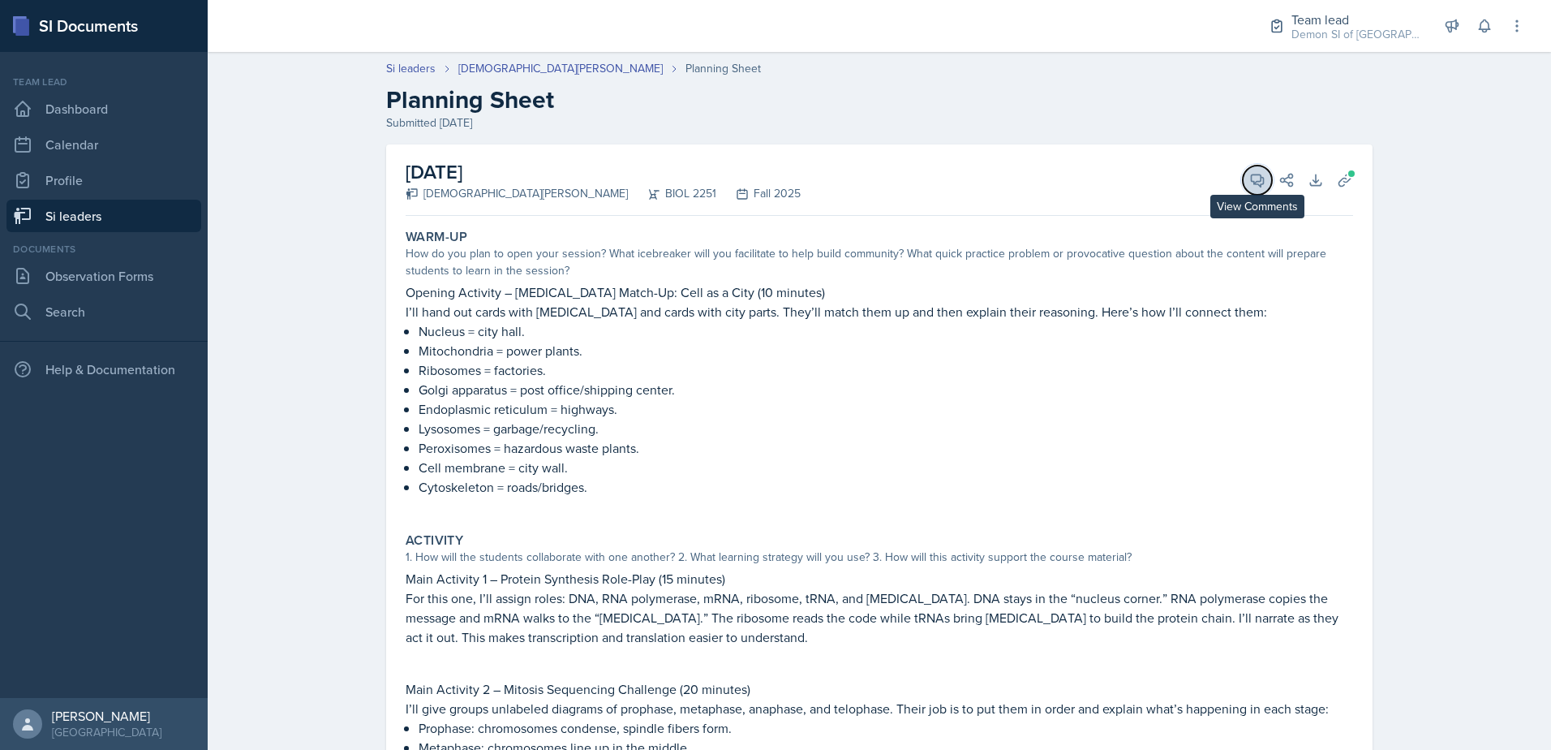
click at [1252, 188] on button "View Comments" at bounding box center [1257, 180] width 29 height 29
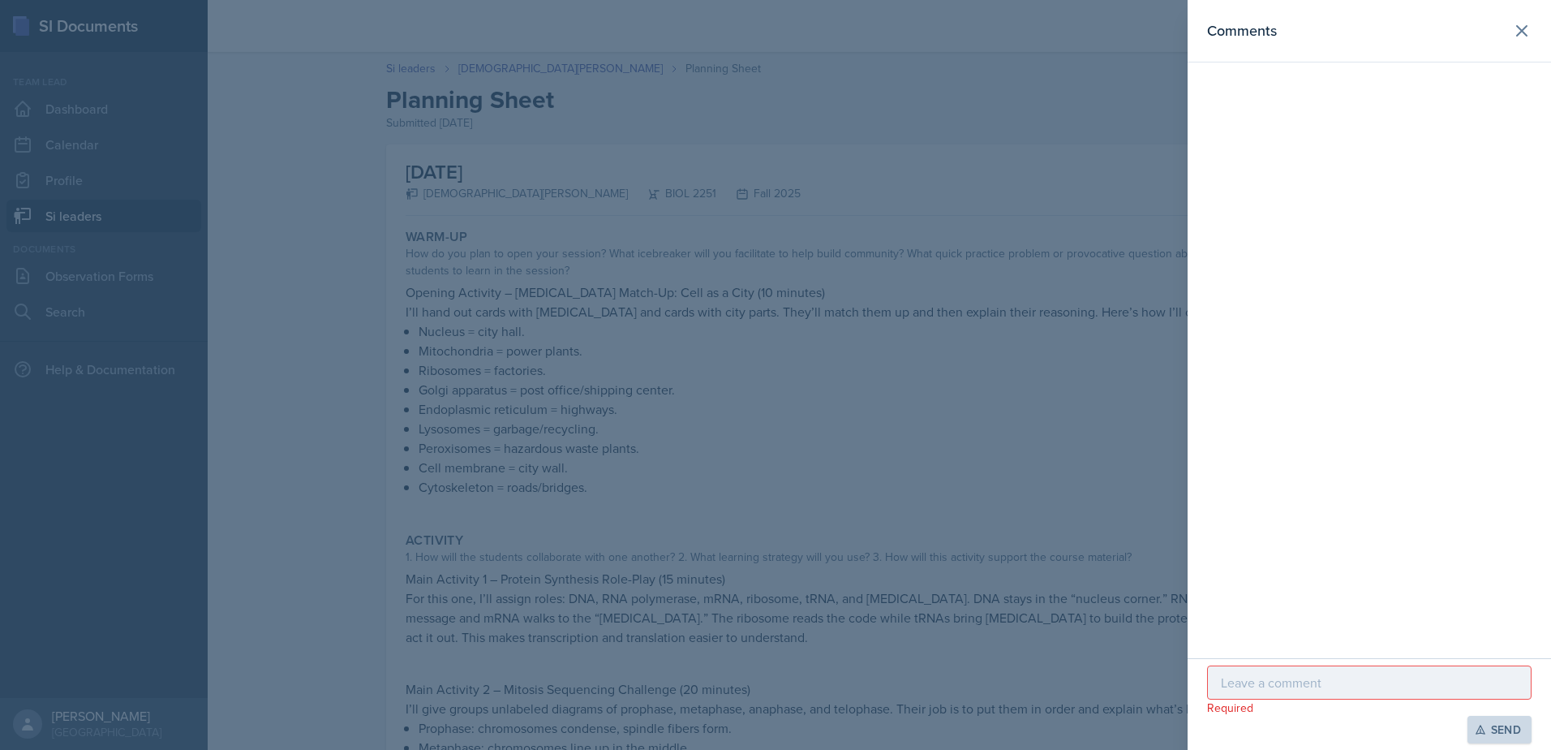
click at [1245, 686] on p at bounding box center [1369, 682] width 297 height 19
click at [1334, 688] on p "Great activities! I love having the role-play" at bounding box center [1369, 682] width 297 height 19
click at [1375, 686] on p "Great activities! I love having the role-play" at bounding box center [1369, 682] width 297 height 19
click at [1456, 691] on p "Great activities! I love having the role-play" at bounding box center [1369, 682] width 297 height 19
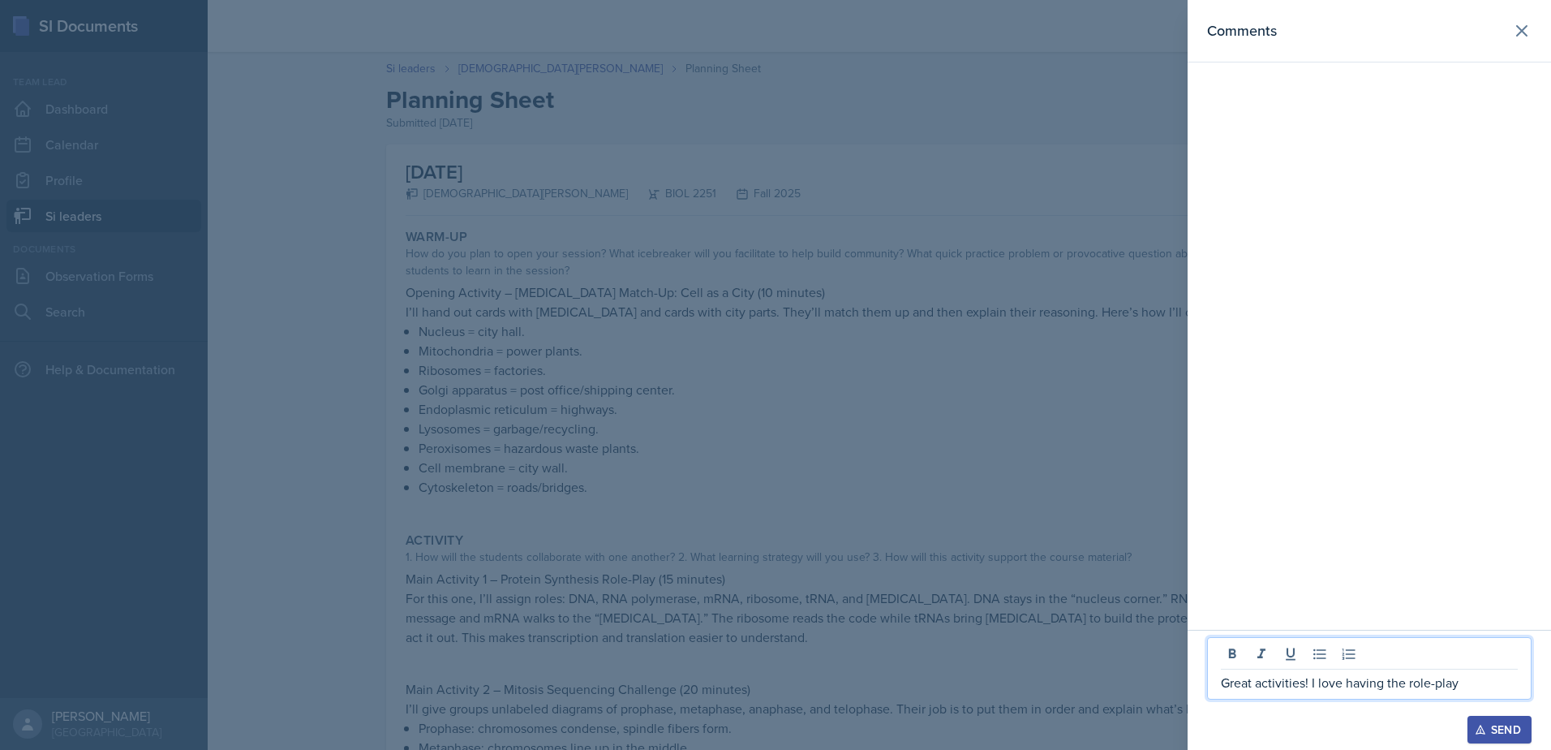
drag, startPoint x: 1385, startPoint y: 683, endPoint x: 1472, endPoint y: 680, distance: 86.9
click at [1470, 681] on p "Great activities! I love having the role-play" at bounding box center [1369, 682] width 297 height 19
click at [1348, 662] on p "Great activities! I love having the students act out protein synthesis" at bounding box center [1369, 672] width 297 height 39
click at [1518, 663] on p "Great activities! I love that you have the students act out protein synthesis" at bounding box center [1369, 672] width 297 height 39
click at [1409, 691] on p "Great activities! I love that you have the students acting out protein synthesis" at bounding box center [1369, 672] width 297 height 39
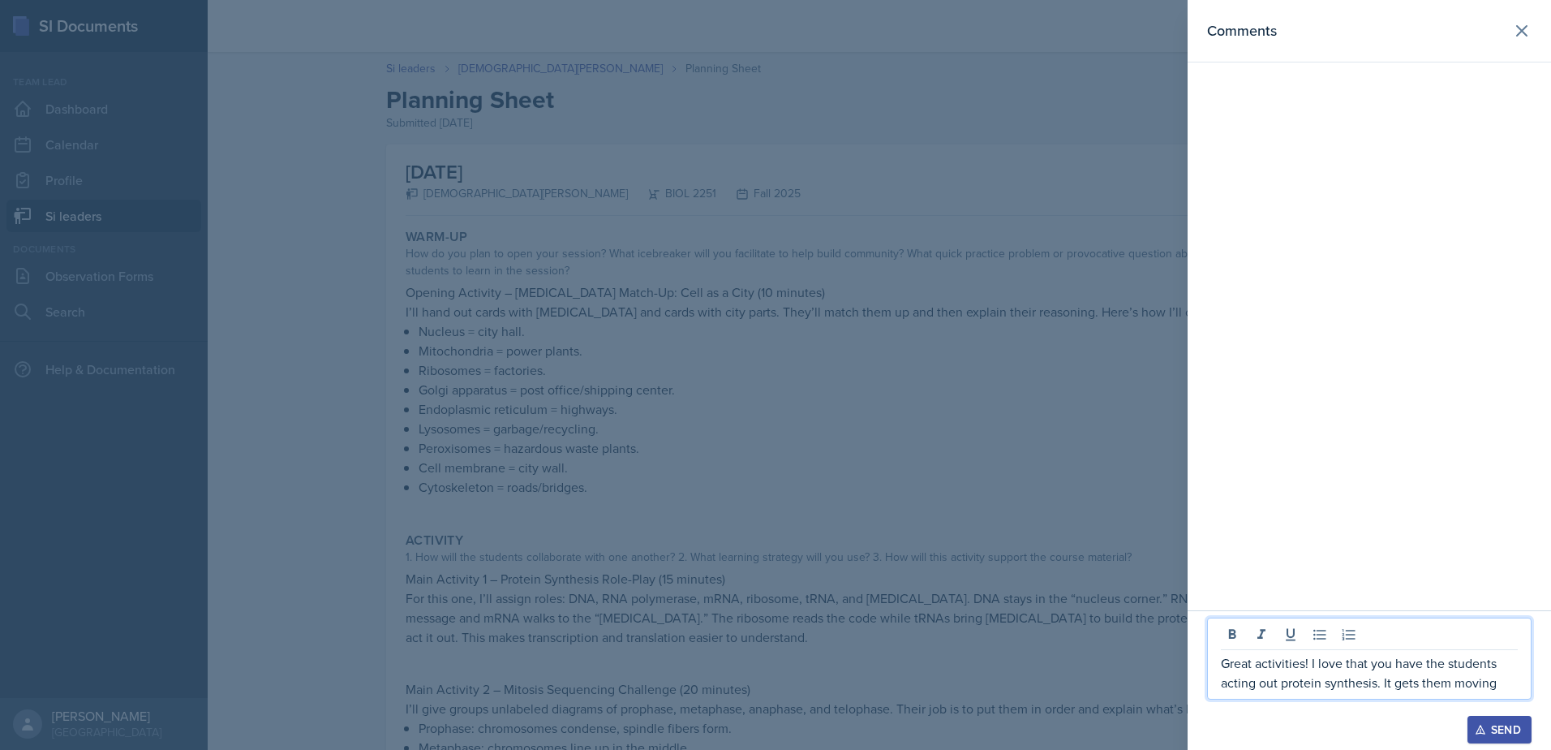
click at [1267, 690] on p "Great activities! I love that you have the students acting out protein synthesi…" at bounding box center [1369, 672] width 297 height 39
click at [1502, 683] on p "Great activities! I love that you have the students acting out protein synthesi…" at bounding box center [1369, 672] width 297 height 39
click at [1500, 678] on p "Great activities! I love that you have the students acting out protein synthesi…" at bounding box center [1369, 663] width 297 height 58
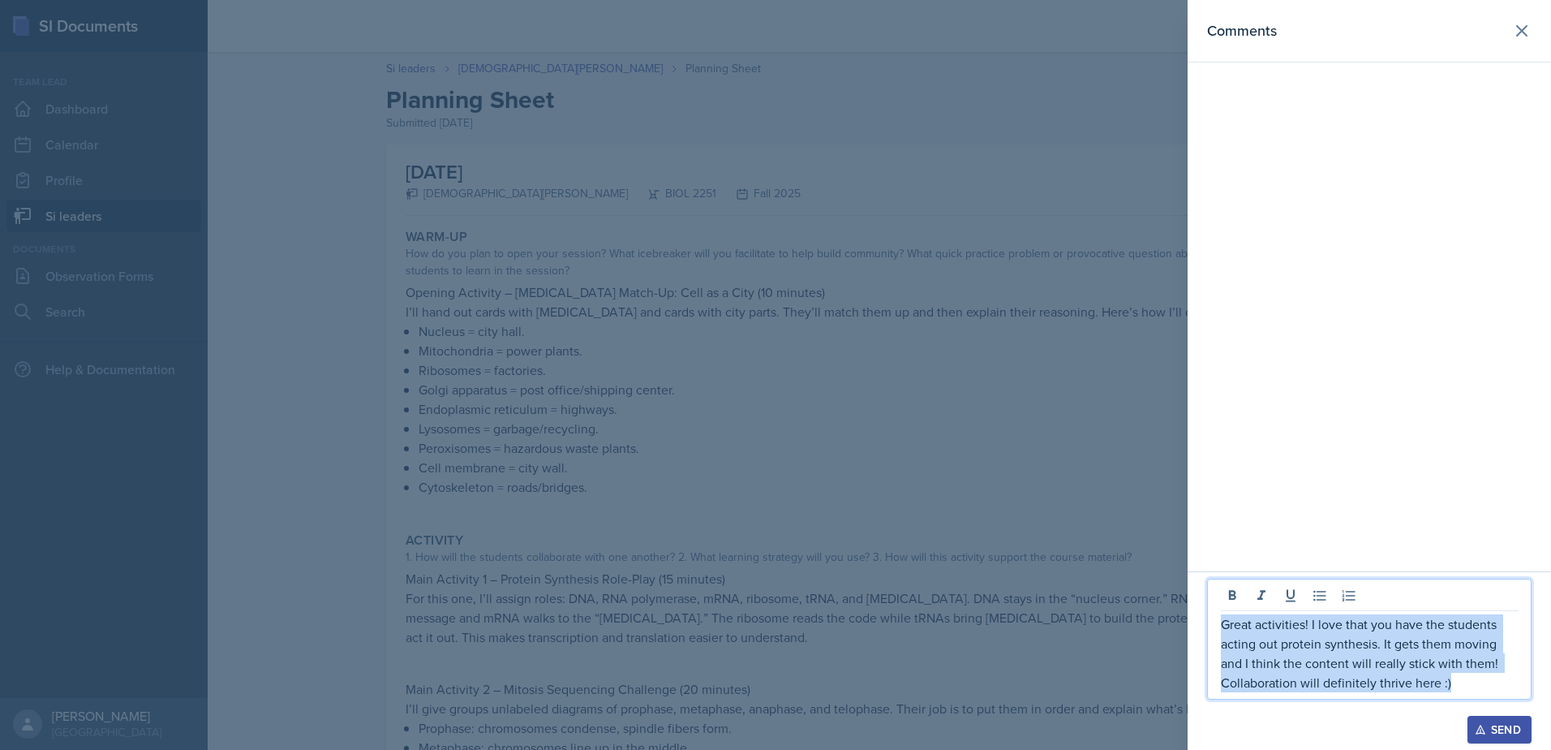
drag, startPoint x: 1469, startPoint y: 677, endPoint x: 1205, endPoint y: 593, distance: 276.6
click at [1205, 593] on div "Great activities! I love that you have the students acting out protein synthesi…" at bounding box center [1370, 660] width 364 height 179
copy p "Great activities! I love that you have the students acting out protein synthesi…"
click at [1456, 691] on p "Great activities! I love that you have the students acting out protein synthesi…" at bounding box center [1369, 653] width 297 height 78
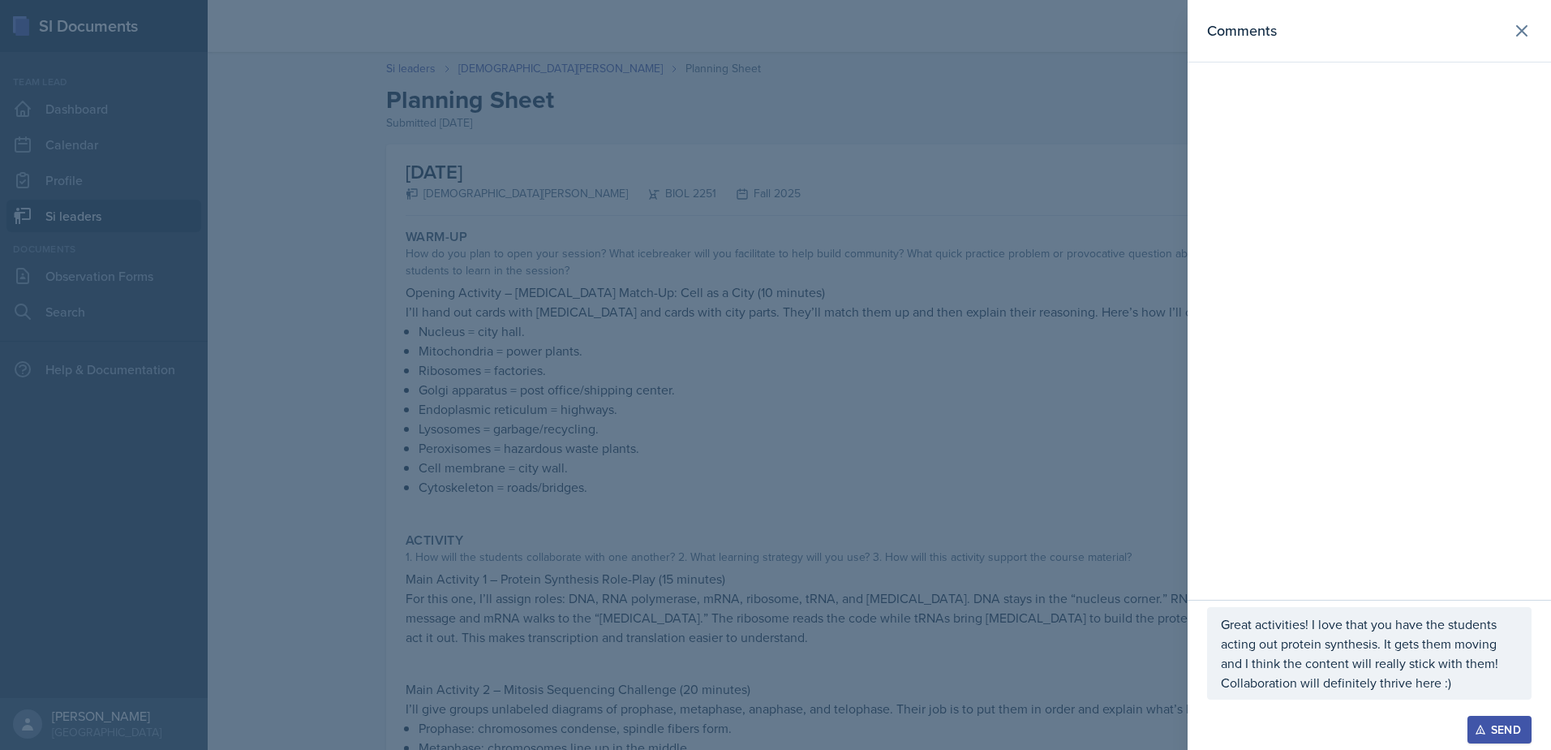
click at [1487, 745] on div "Great activities! I love that you have the students acting out protein synthesi…" at bounding box center [1370, 675] width 364 height 150
click at [1486, 734] on icon "button" at bounding box center [1480, 729] width 11 height 11
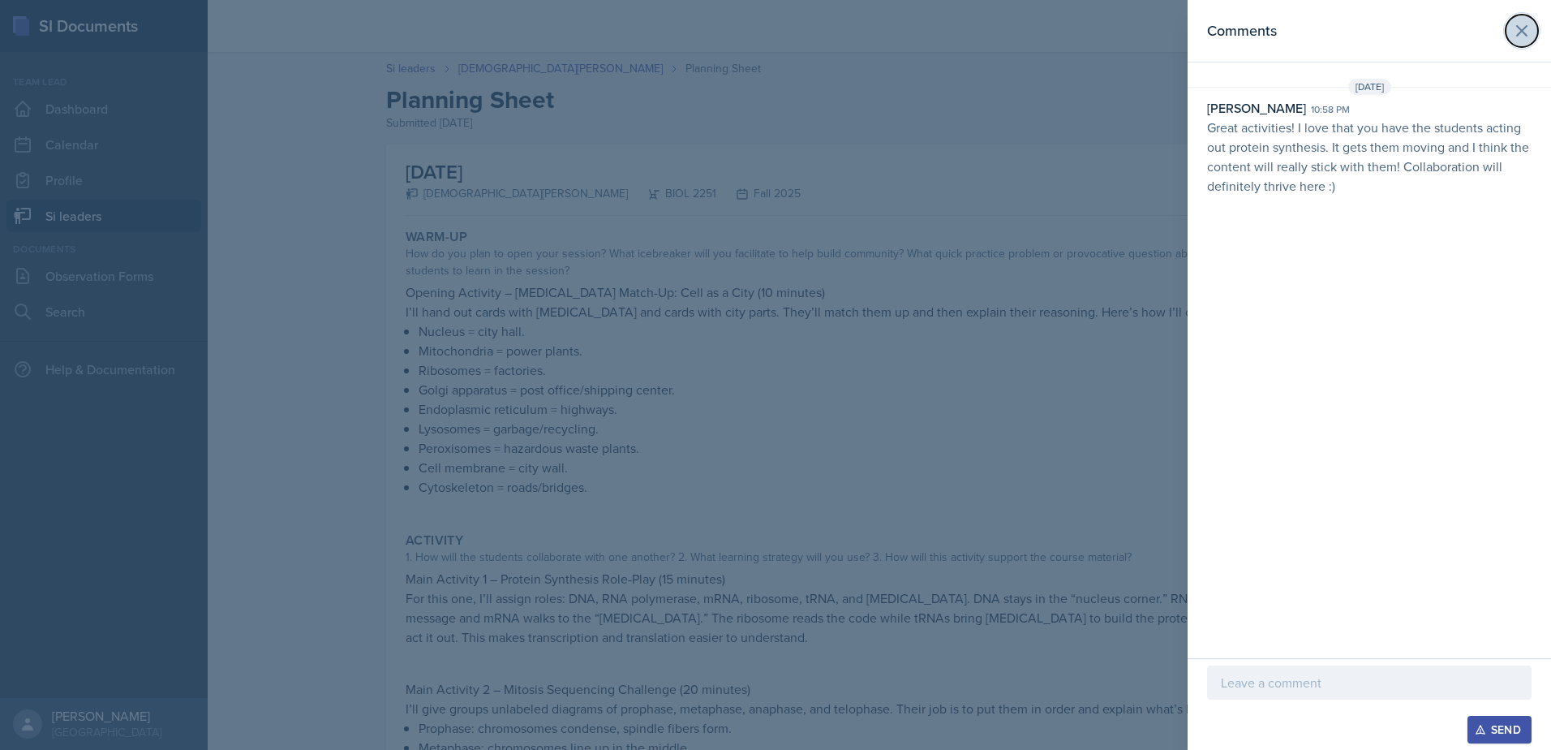
click at [1522, 21] on icon at bounding box center [1522, 30] width 19 height 19
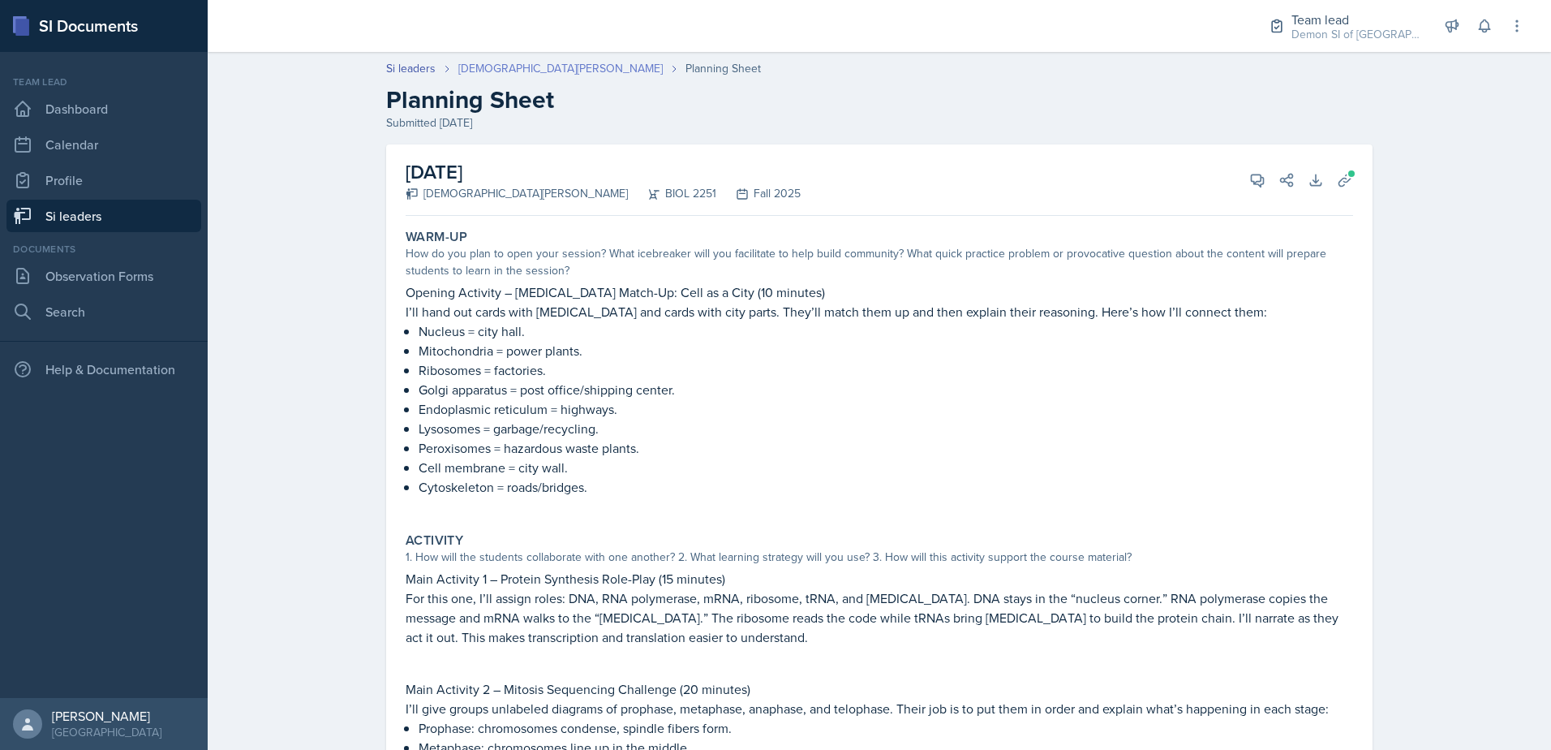
click at [483, 69] on link "[DEMOGRAPHIC_DATA][PERSON_NAME]" at bounding box center [560, 68] width 204 height 17
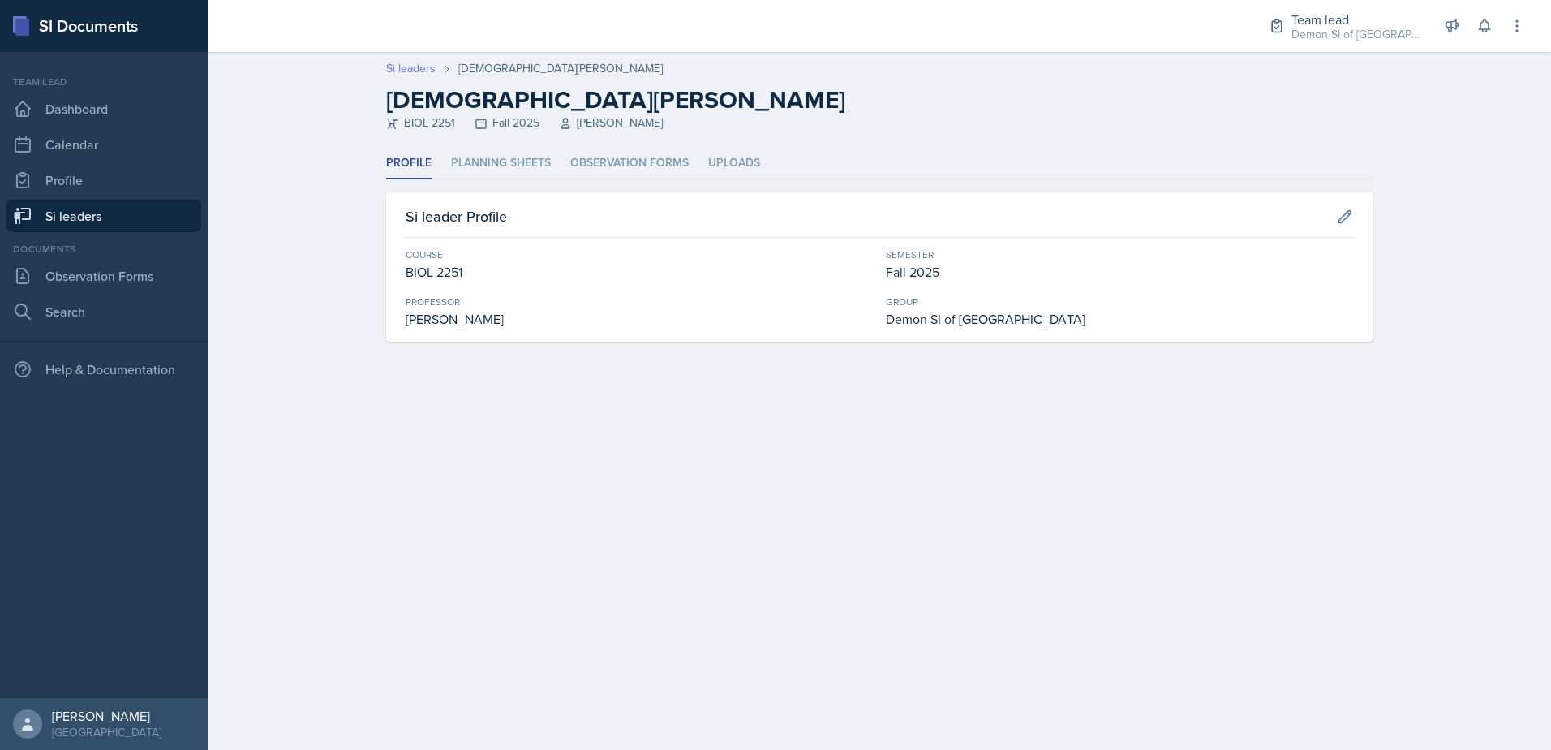
click at [421, 70] on link "Si leaders" at bounding box center [410, 68] width 49 height 17
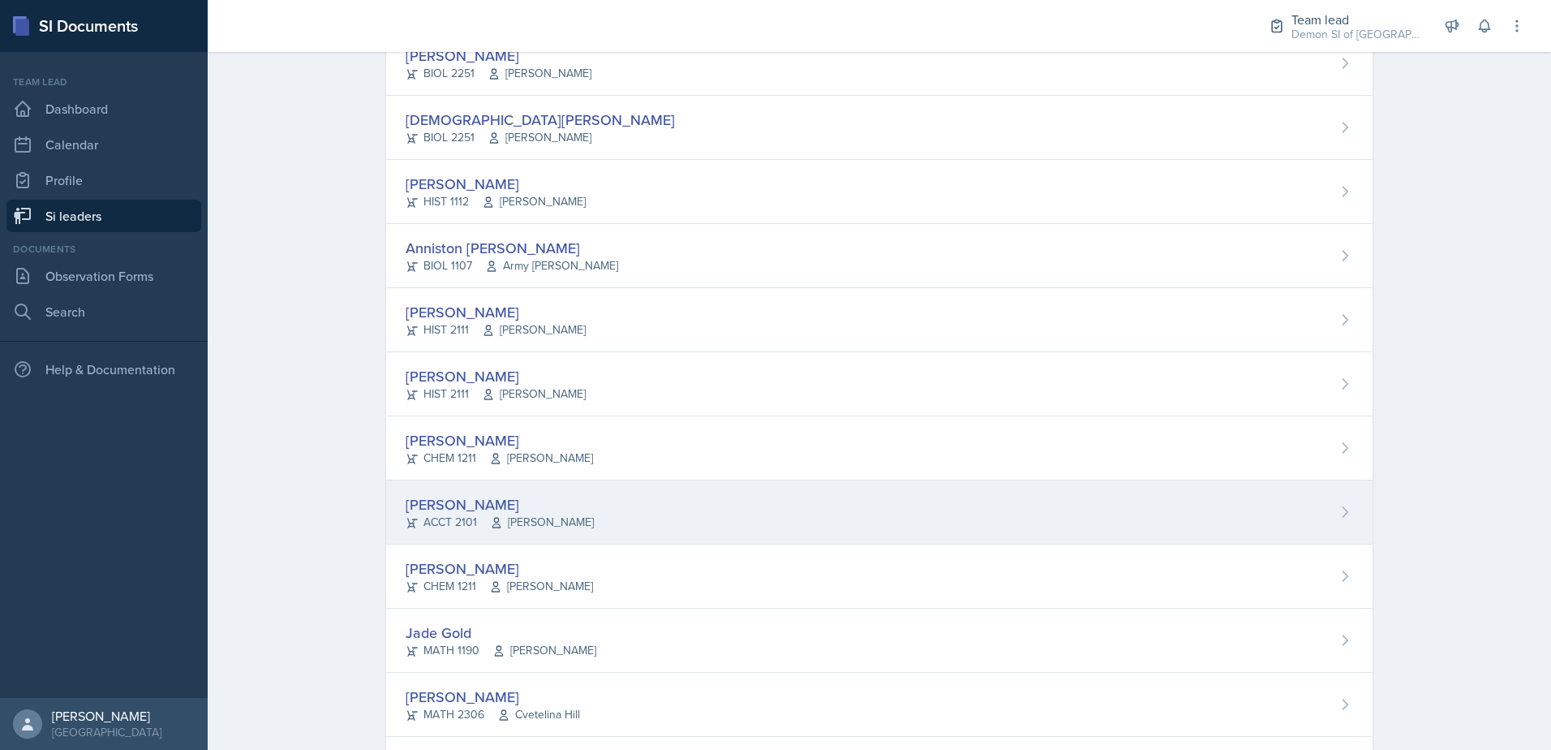
scroll to position [325, 0]
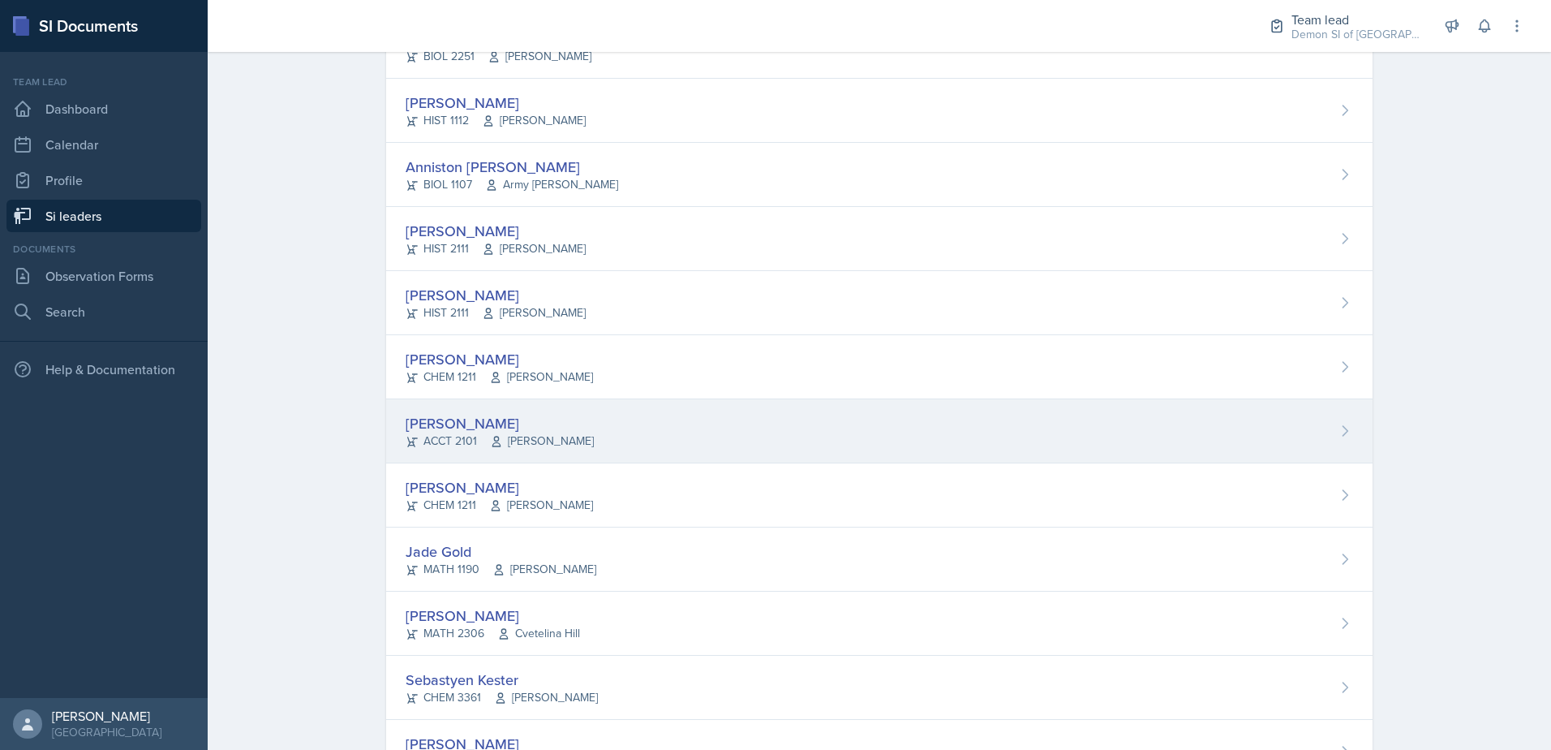
click at [440, 439] on div "ACCT 2101 [PERSON_NAME]" at bounding box center [500, 440] width 188 height 17
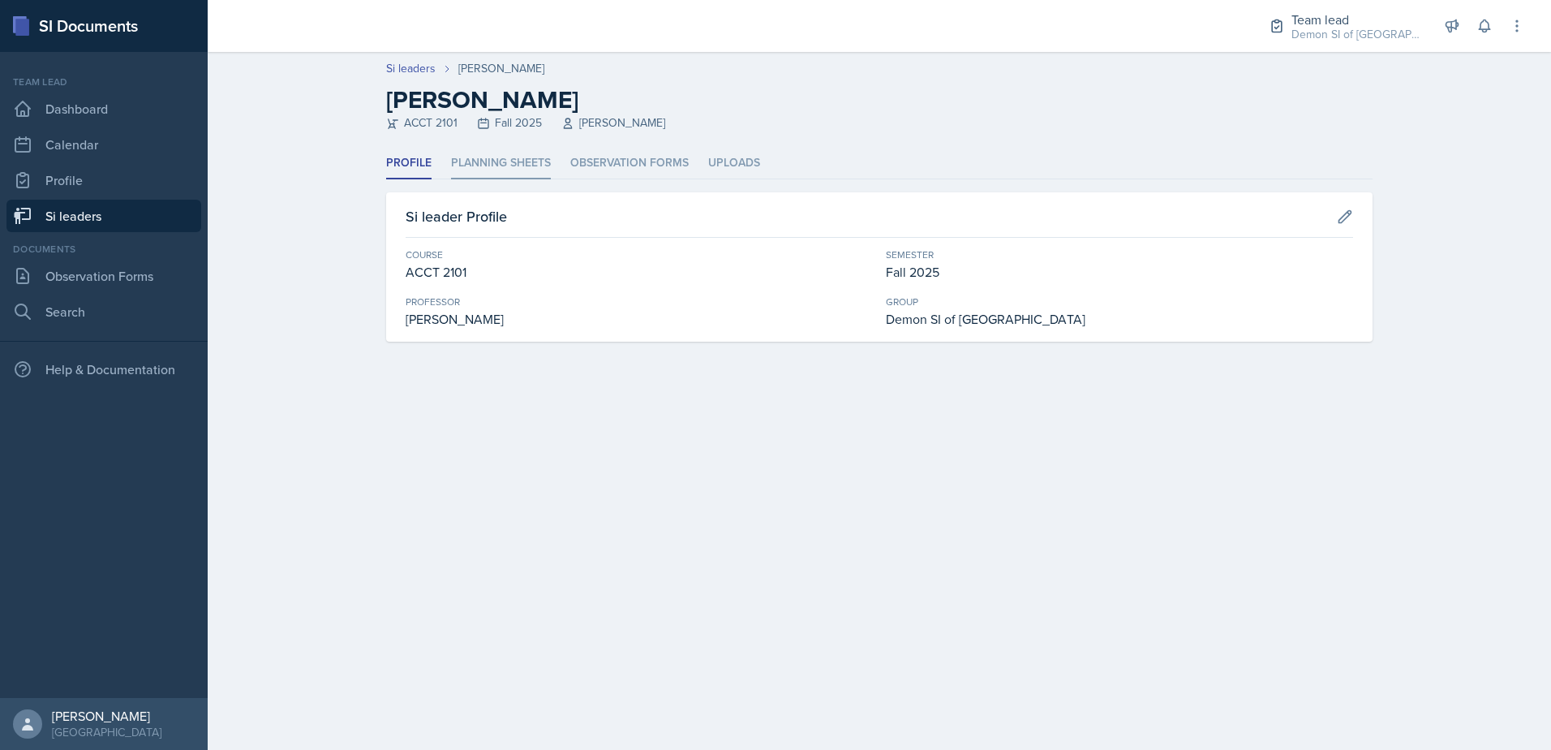
click at [535, 166] on li "Planning Sheets" at bounding box center [501, 164] width 100 height 32
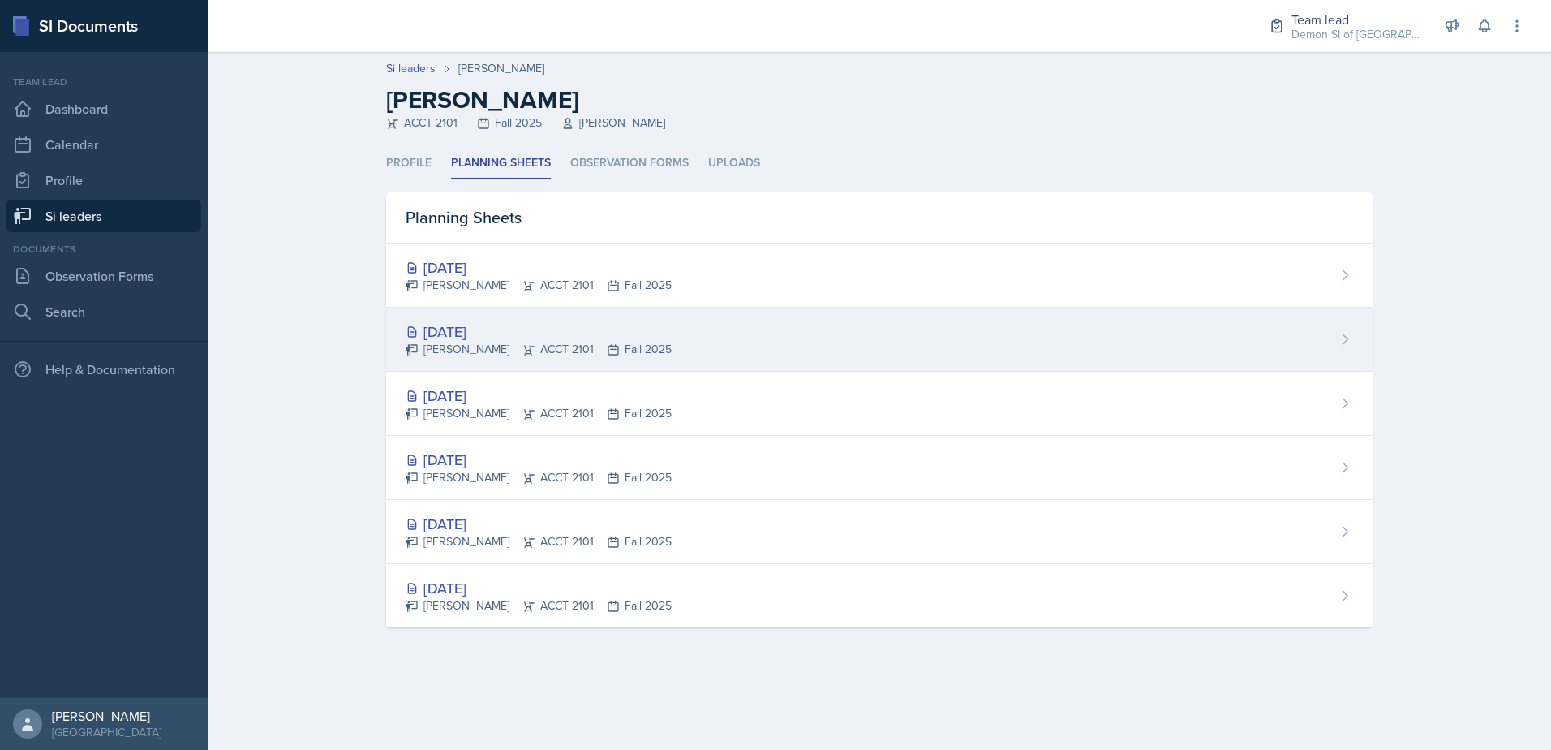
click at [506, 336] on div "[DATE]" at bounding box center [539, 332] width 266 height 22
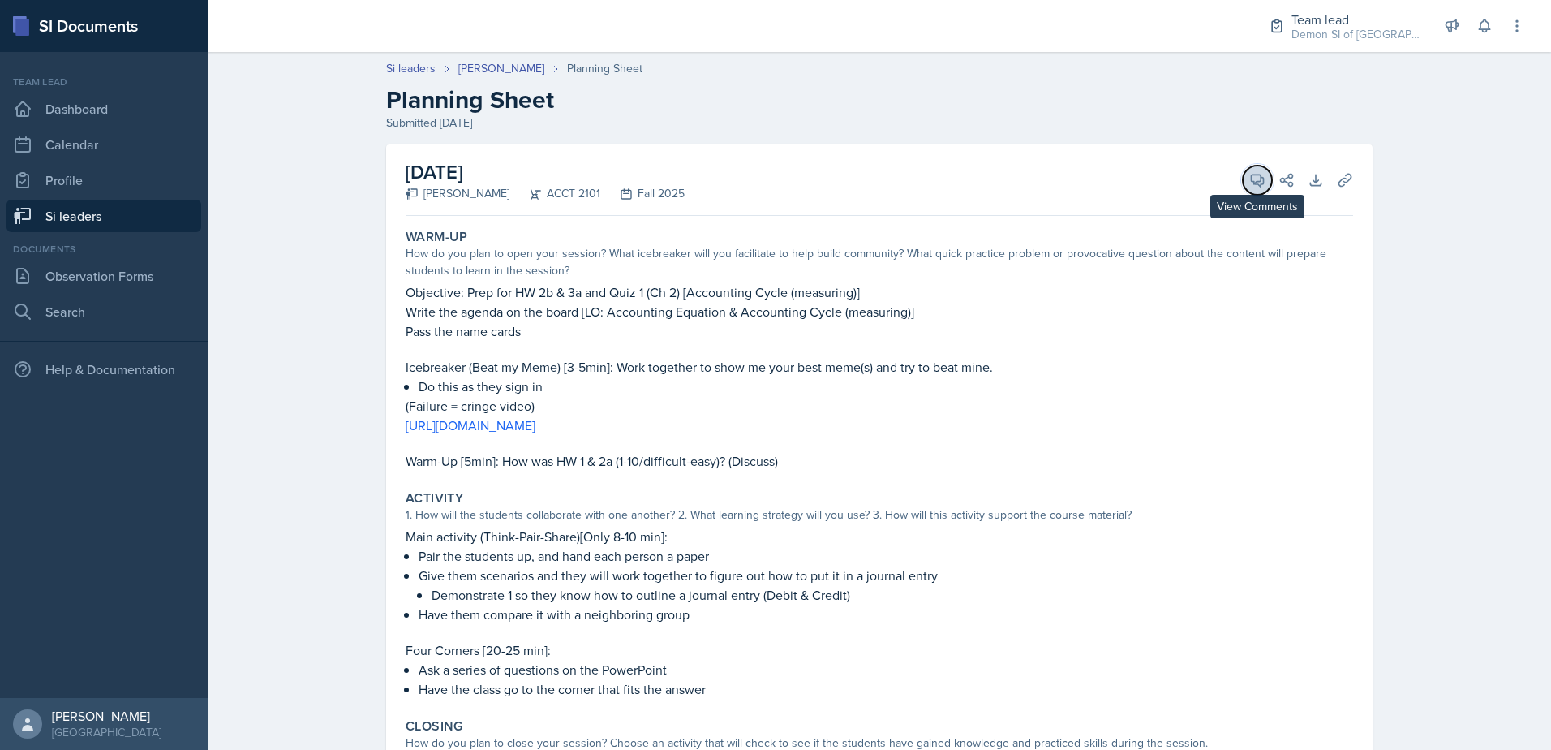
click at [1250, 181] on icon at bounding box center [1258, 180] width 16 height 16
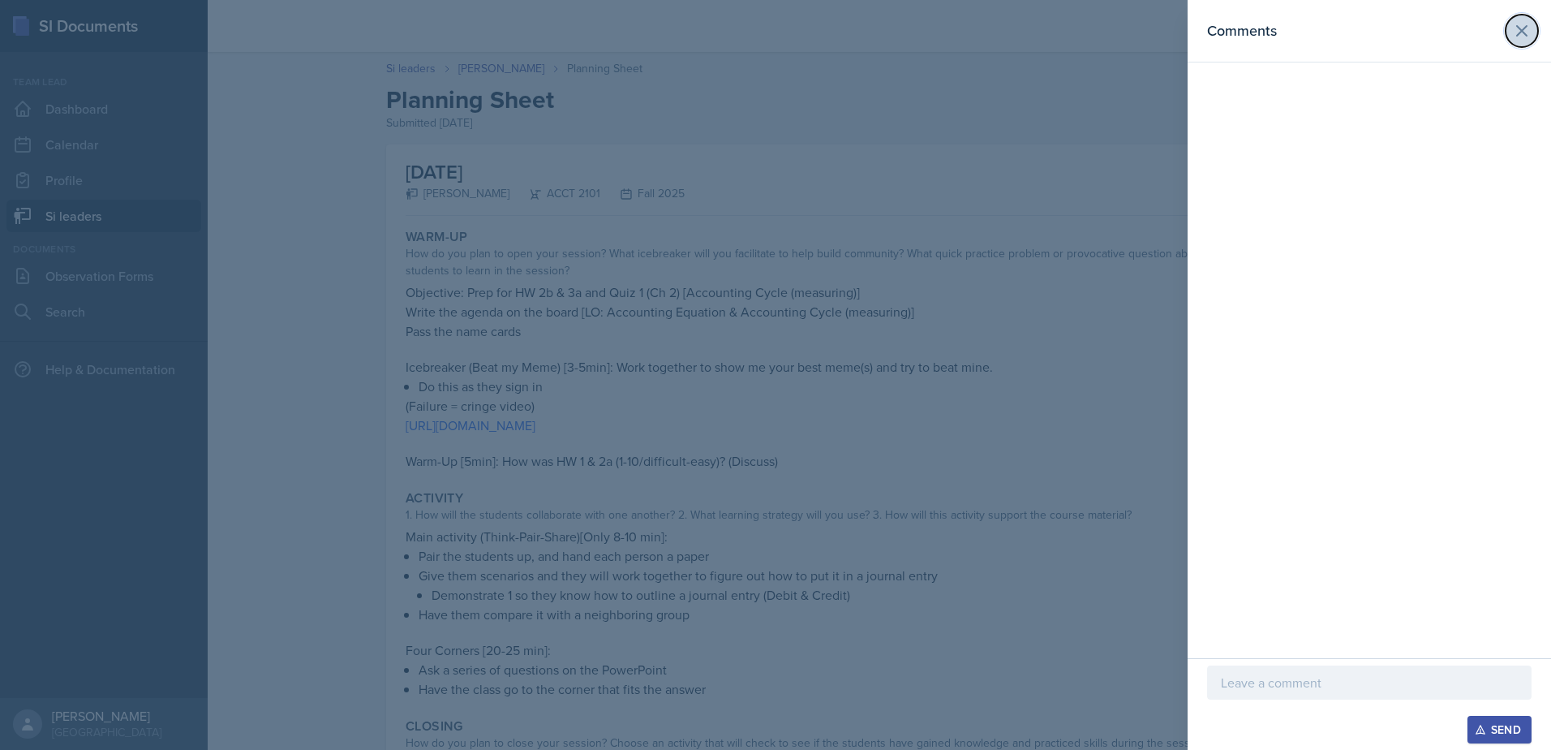
click at [1513, 34] on icon at bounding box center [1522, 30] width 19 height 19
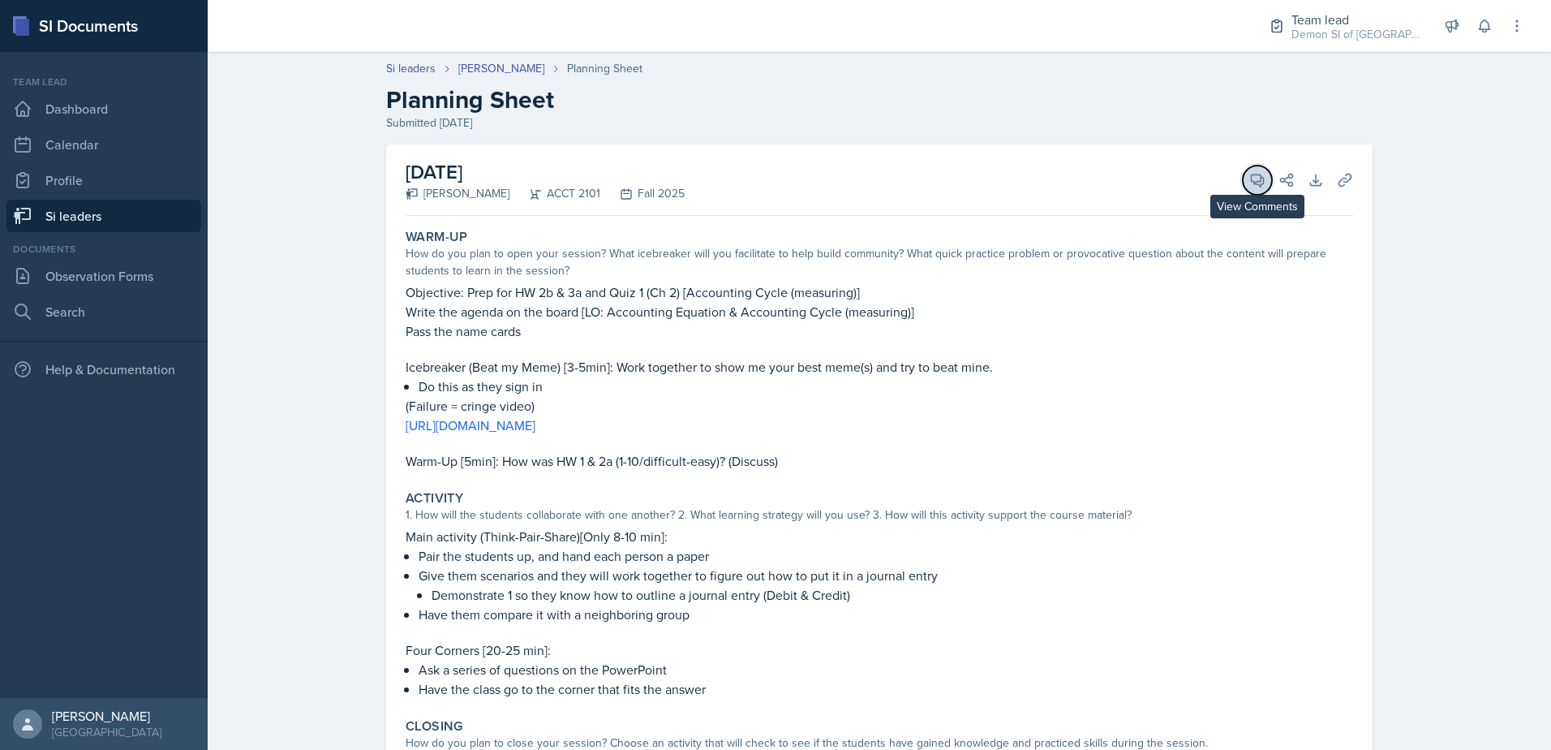
click at [1252, 181] on icon at bounding box center [1258, 180] width 12 height 12
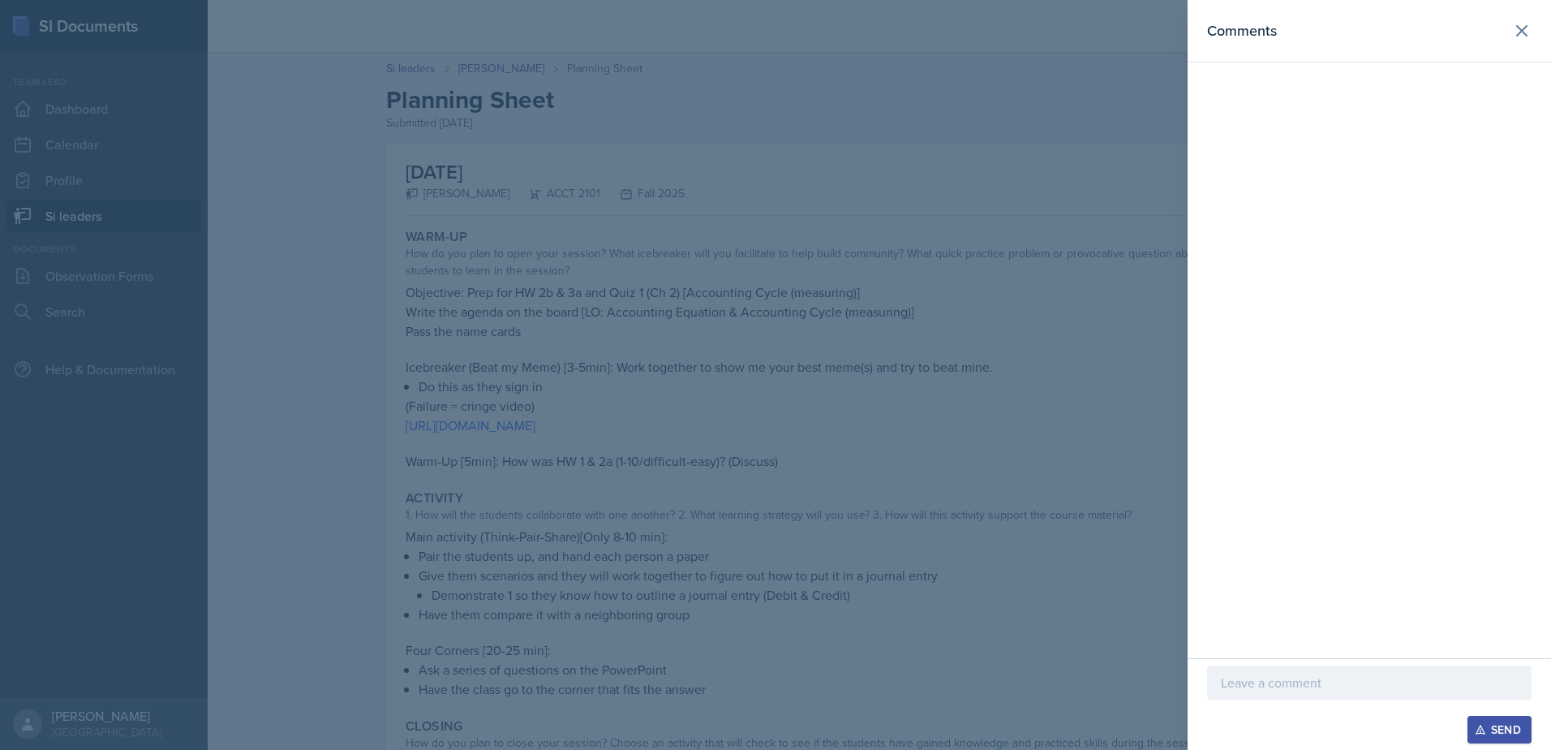
click at [1293, 693] on div at bounding box center [1369, 682] width 325 height 34
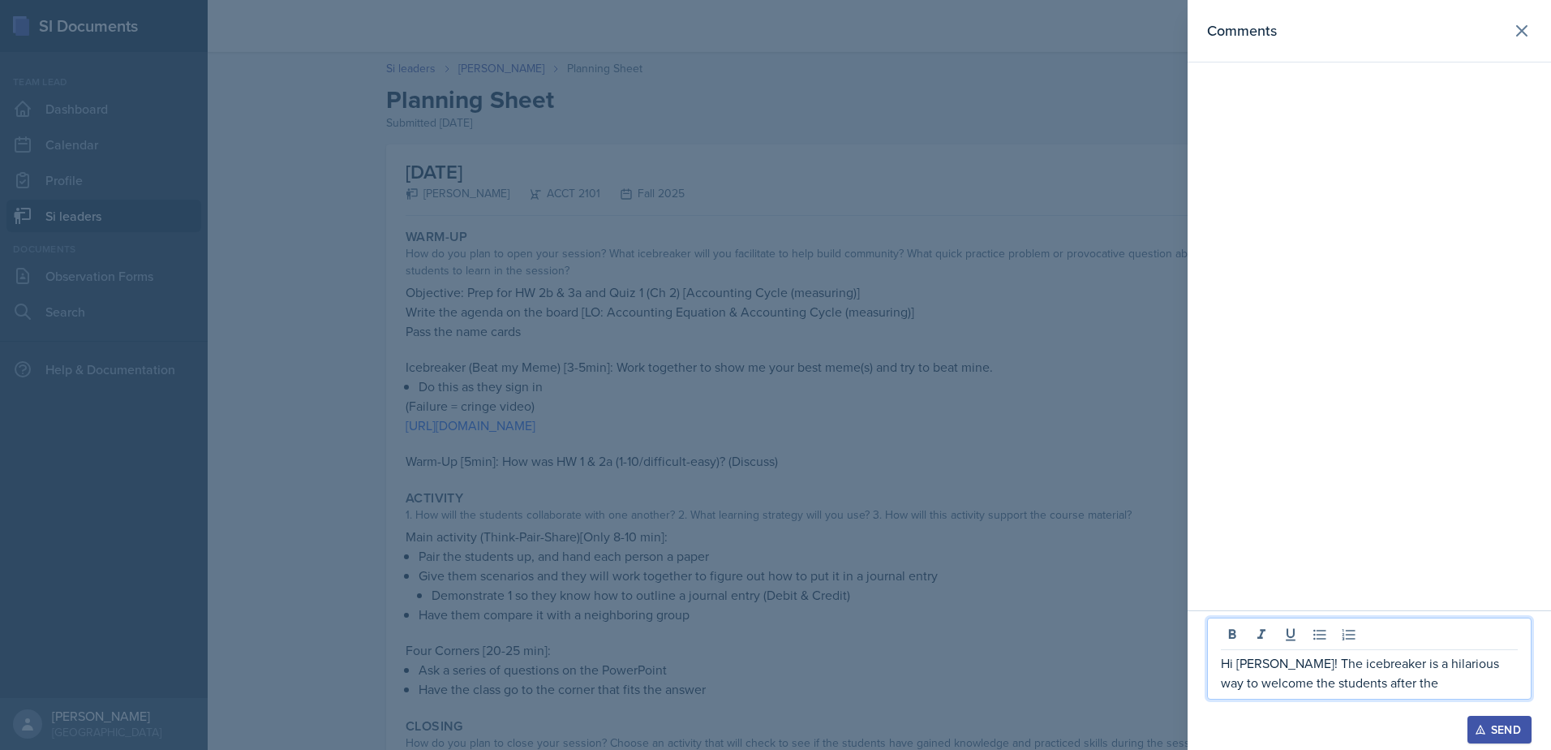
click at [1420, 680] on p "Hi [PERSON_NAME]! The icebreaker is a hilarious way to welcome the students aft…" at bounding box center [1369, 672] width 297 height 39
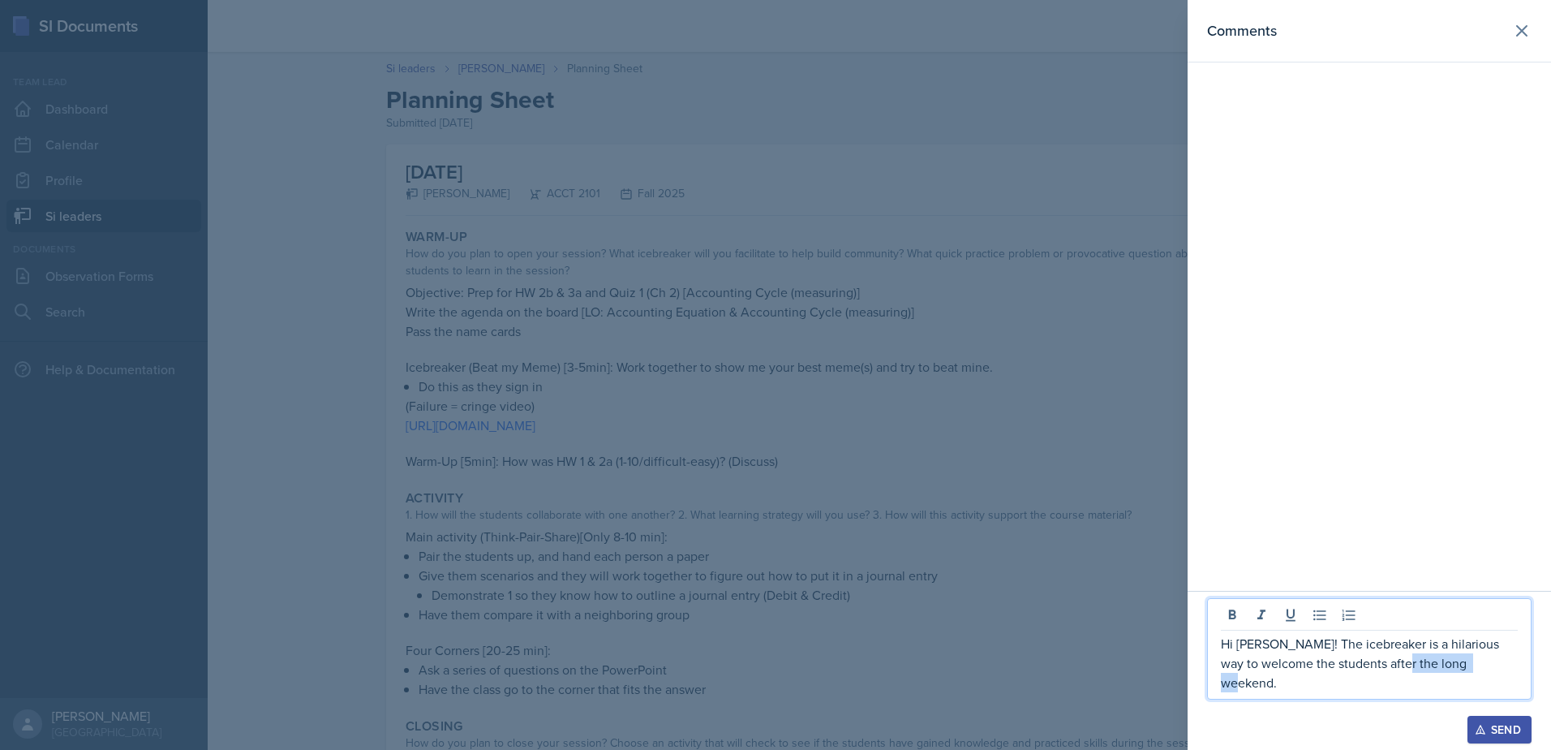
drag, startPoint x: 1402, startPoint y: 681, endPoint x: 1554, endPoint y: 682, distance: 151.7
click at [1551, 682] on html "SI Documents Team lead Dashboard Calendar Profile Si leaders Documents Observat…" at bounding box center [775, 375] width 1551 height 750
click at [1379, 687] on p "Hi [PERSON_NAME]! The icebreaker is a hilarious way to welcome the students aft…" at bounding box center [1369, 653] width 297 height 78
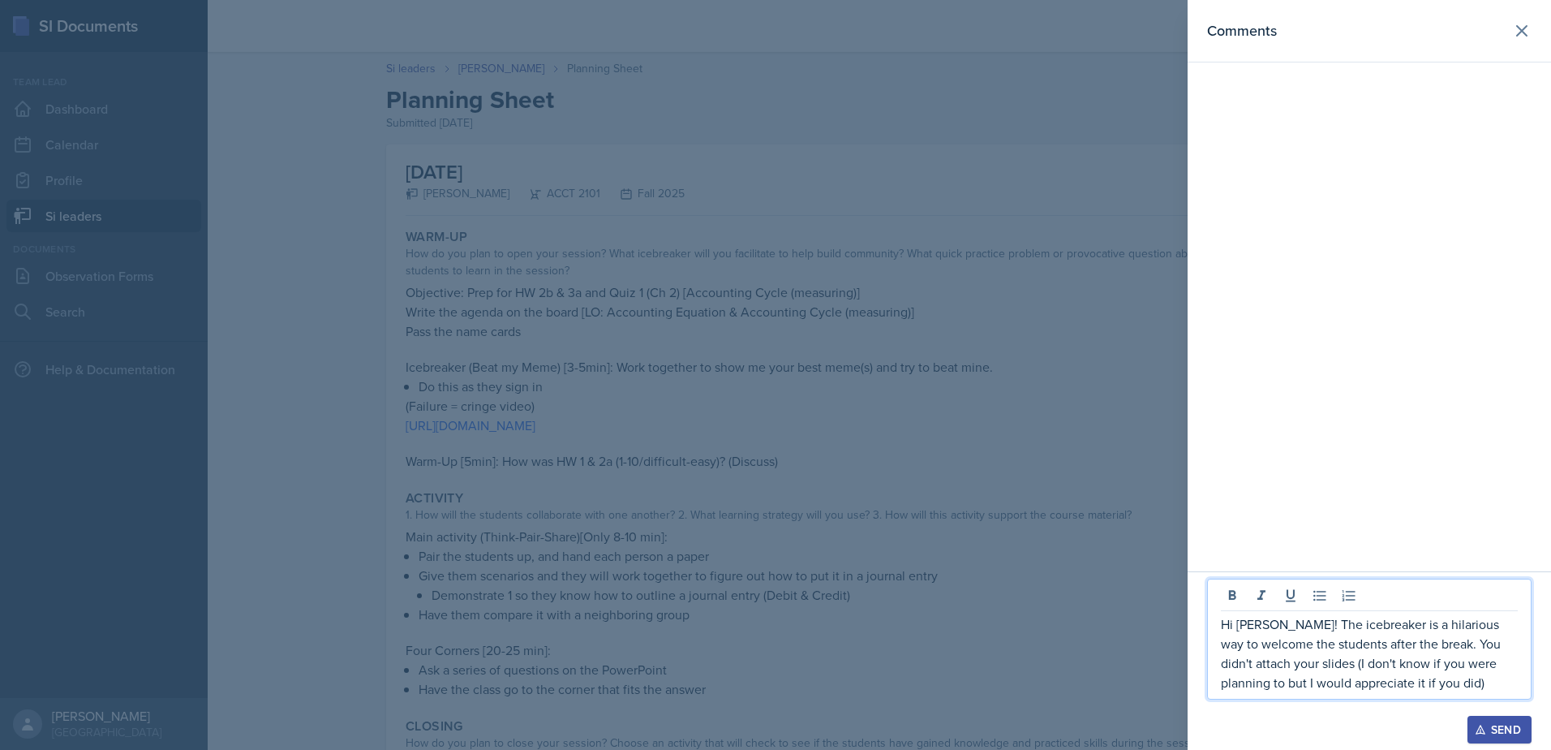
click at [1449, 686] on p "Hi [PERSON_NAME]! The icebreaker is a hilarious way to welcome the students aft…" at bounding box center [1369, 653] width 297 height 78
click at [1428, 681] on p "Hi [PERSON_NAME]! The icebreaker is a hilarious way to welcome the students aft…" at bounding box center [1369, 653] width 297 height 78
click at [1450, 678] on p "Hi [PERSON_NAME]! The icebreaker is a hilarious way to welcome the students aft…" at bounding box center [1369, 653] width 297 height 78
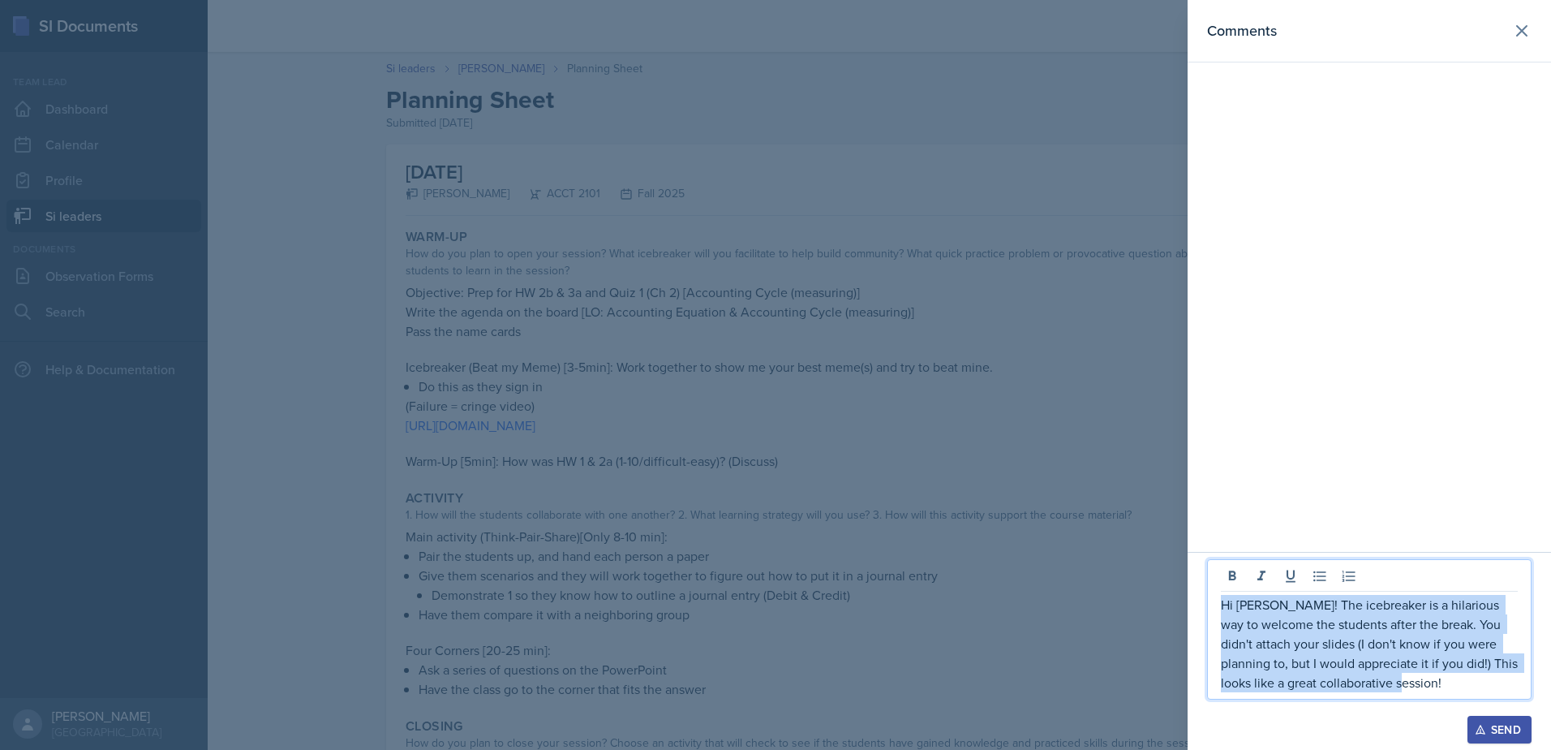
drag, startPoint x: 1417, startPoint y: 687, endPoint x: 1203, endPoint y: 583, distance: 238.4
click at [1203, 583] on div "Hi [PERSON_NAME]! The icebreaker is a hilarious way to welcome the students aft…" at bounding box center [1370, 651] width 364 height 198
copy p "Hi [PERSON_NAME]! The icebreaker is a hilarious way to welcome the students aft…"
click at [1474, 719] on button "Send" at bounding box center [1500, 730] width 64 height 28
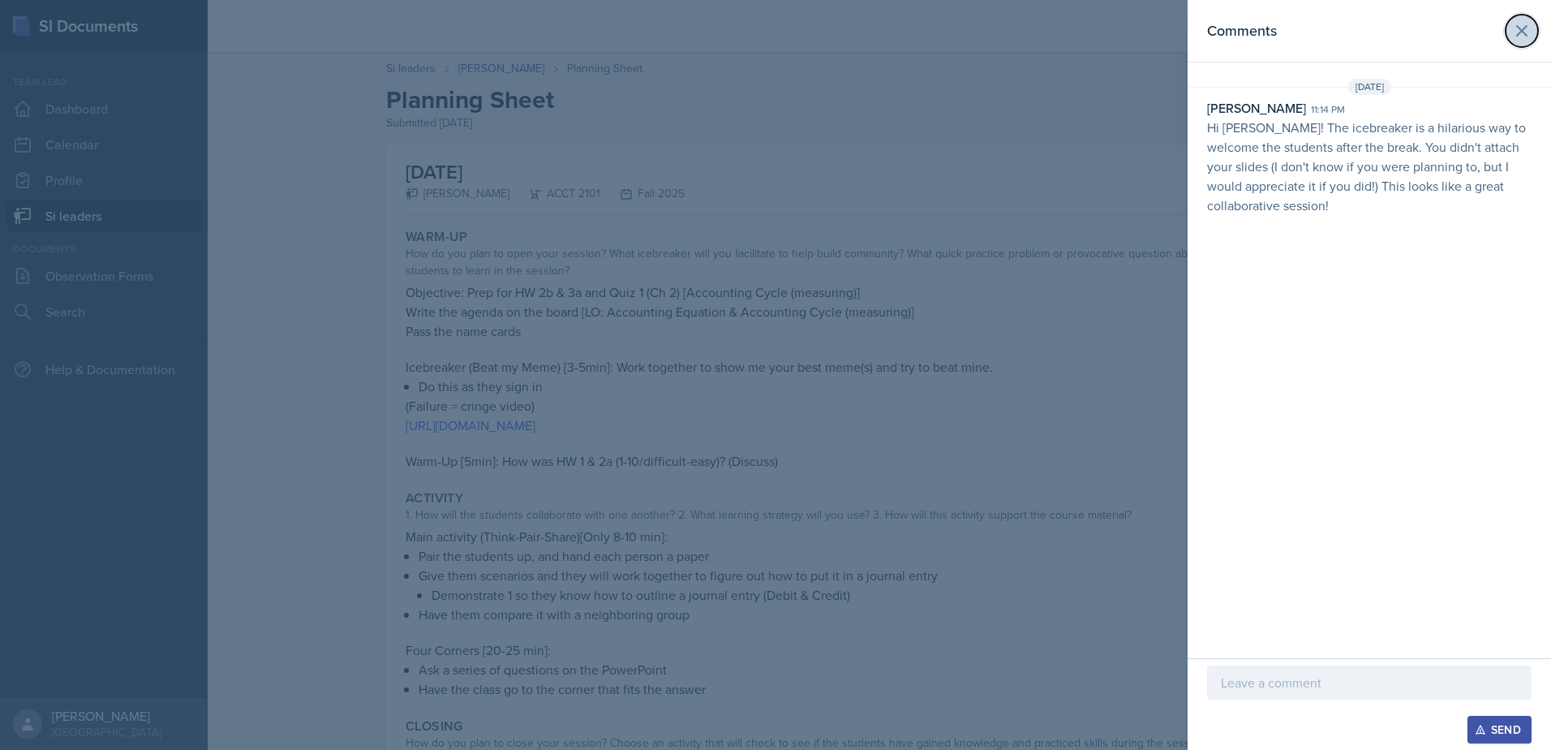
click at [1517, 29] on icon at bounding box center [1522, 30] width 19 height 19
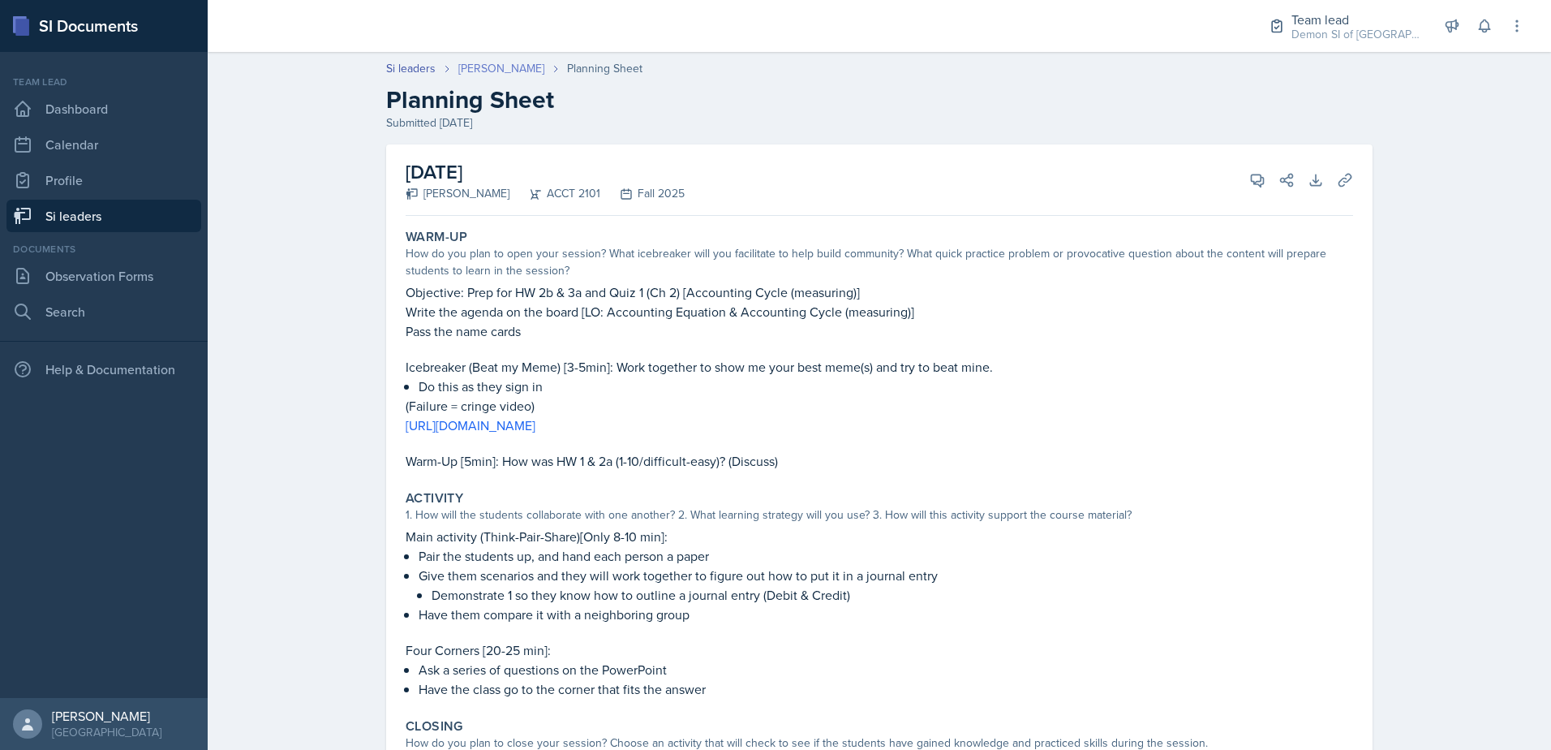
click at [479, 73] on link "[PERSON_NAME]" at bounding box center [501, 68] width 86 height 17
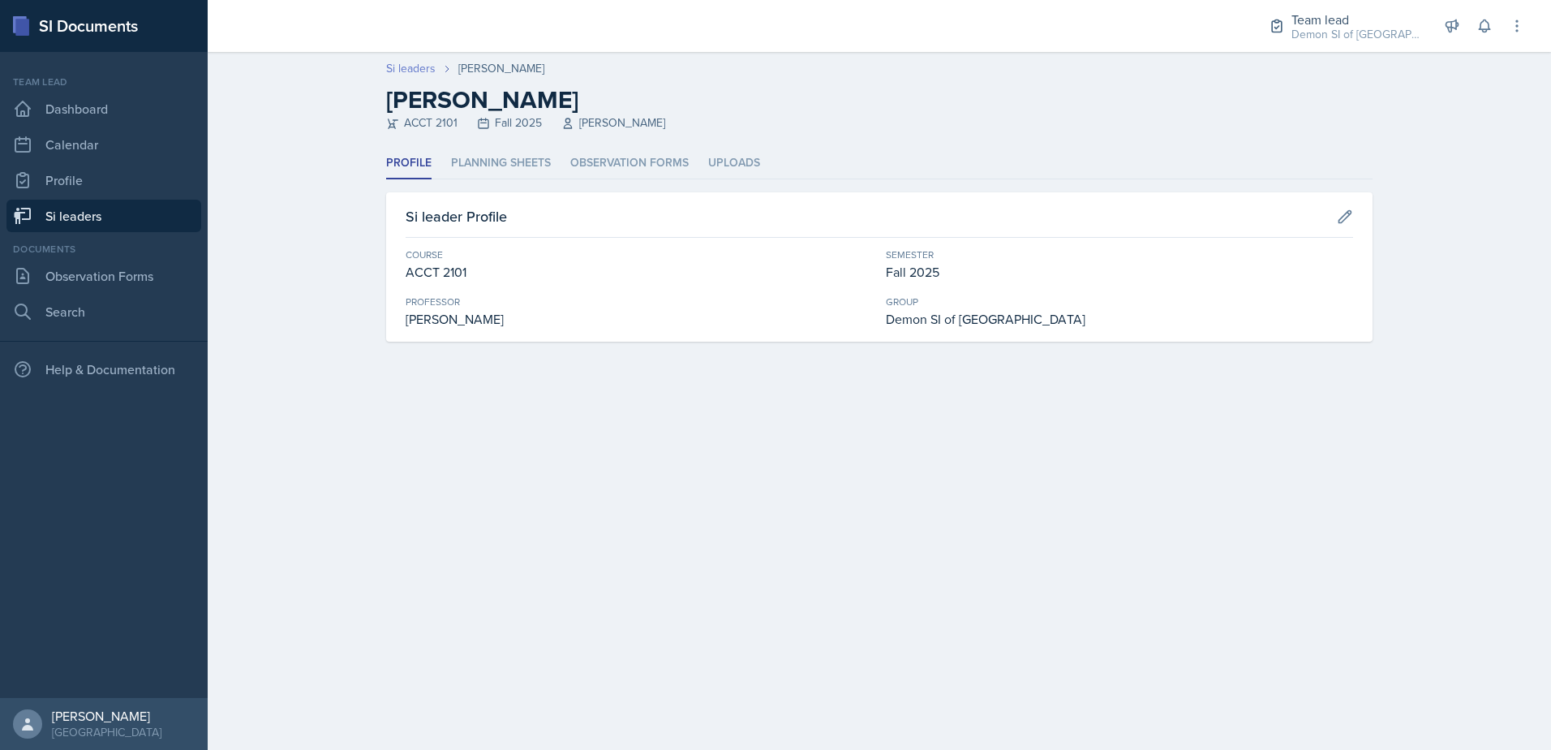
click at [415, 62] on link "Si leaders" at bounding box center [410, 68] width 49 height 17
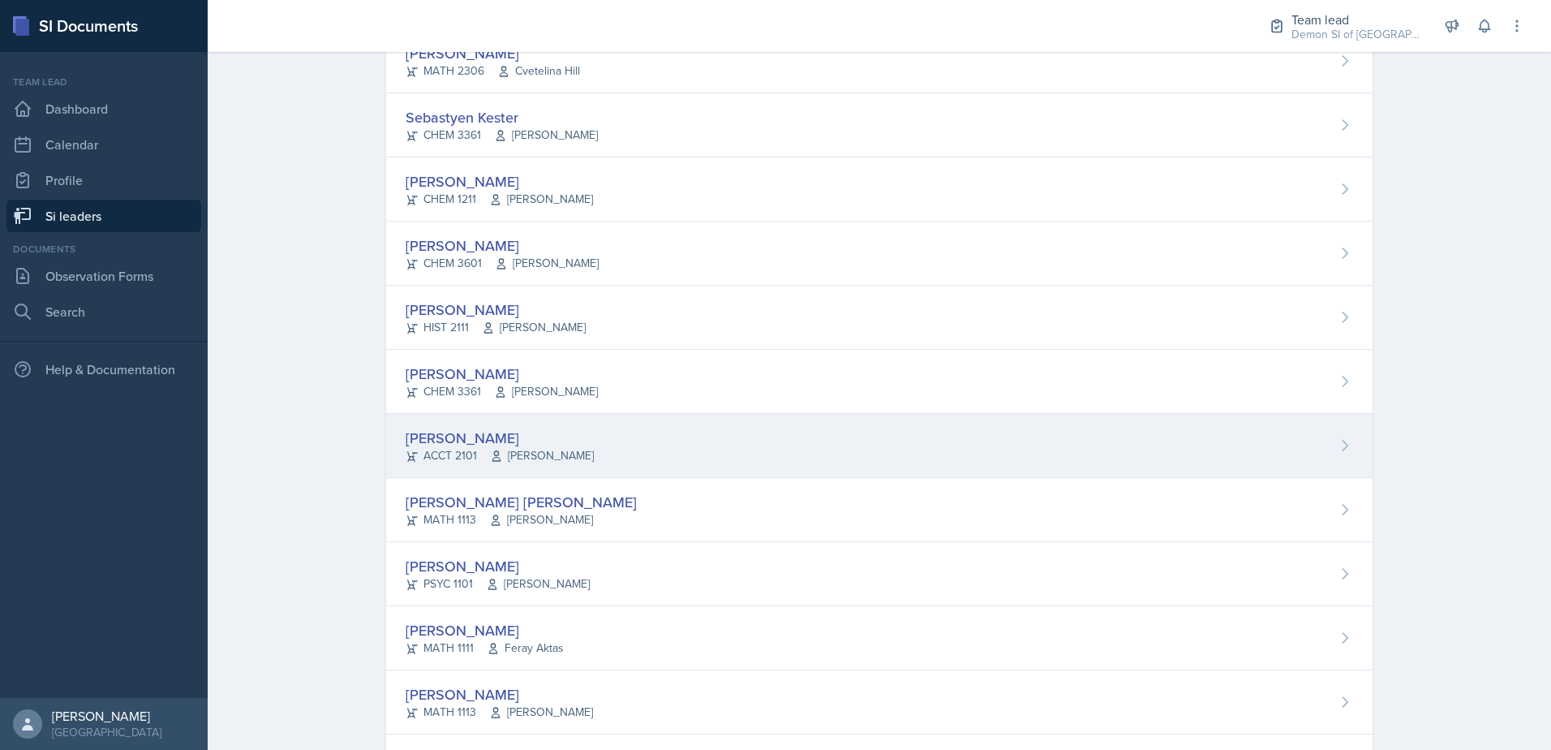
scroll to position [893, 0]
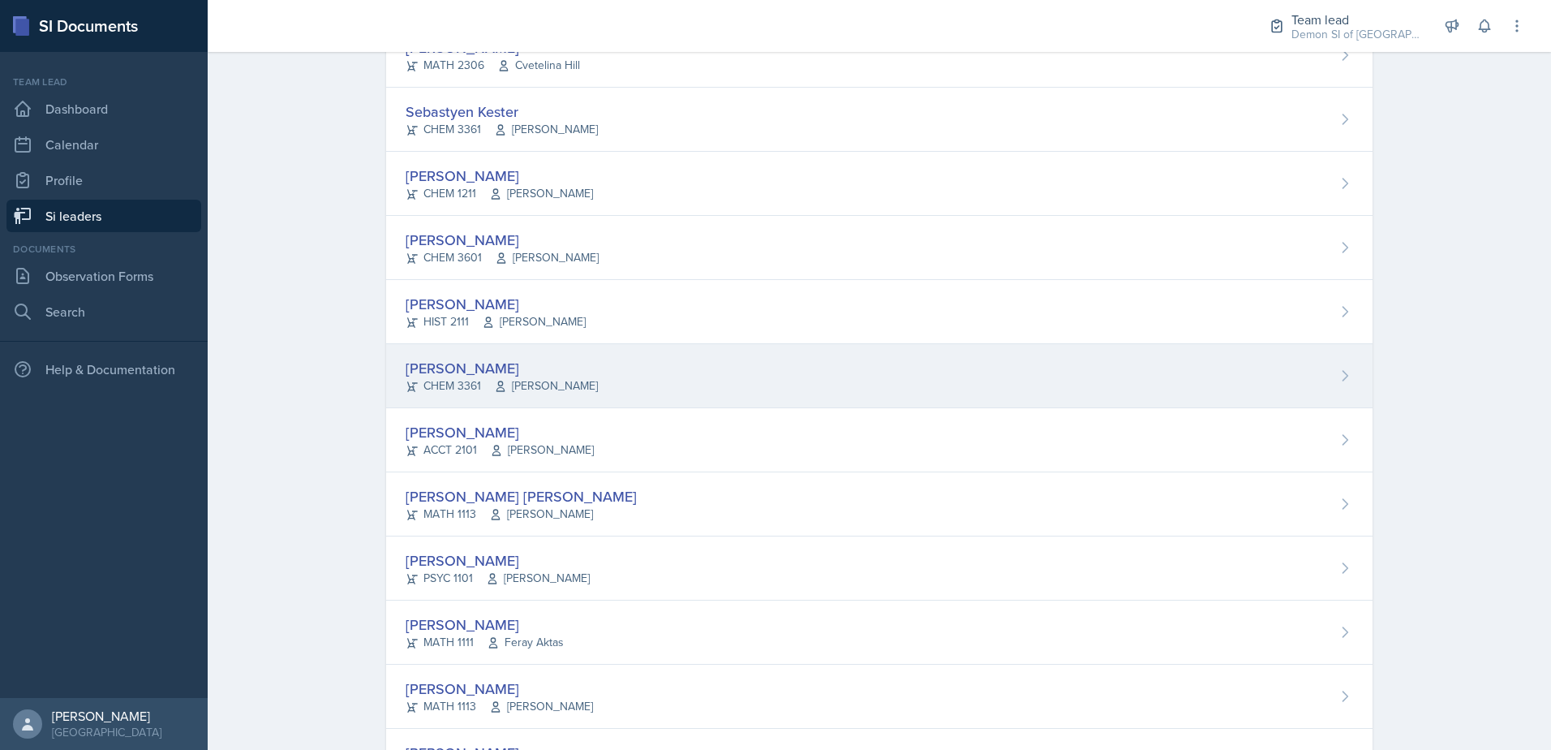
click at [490, 344] on div "[PERSON_NAME] CHEM 3361 [PERSON_NAME]" at bounding box center [879, 376] width 987 height 64
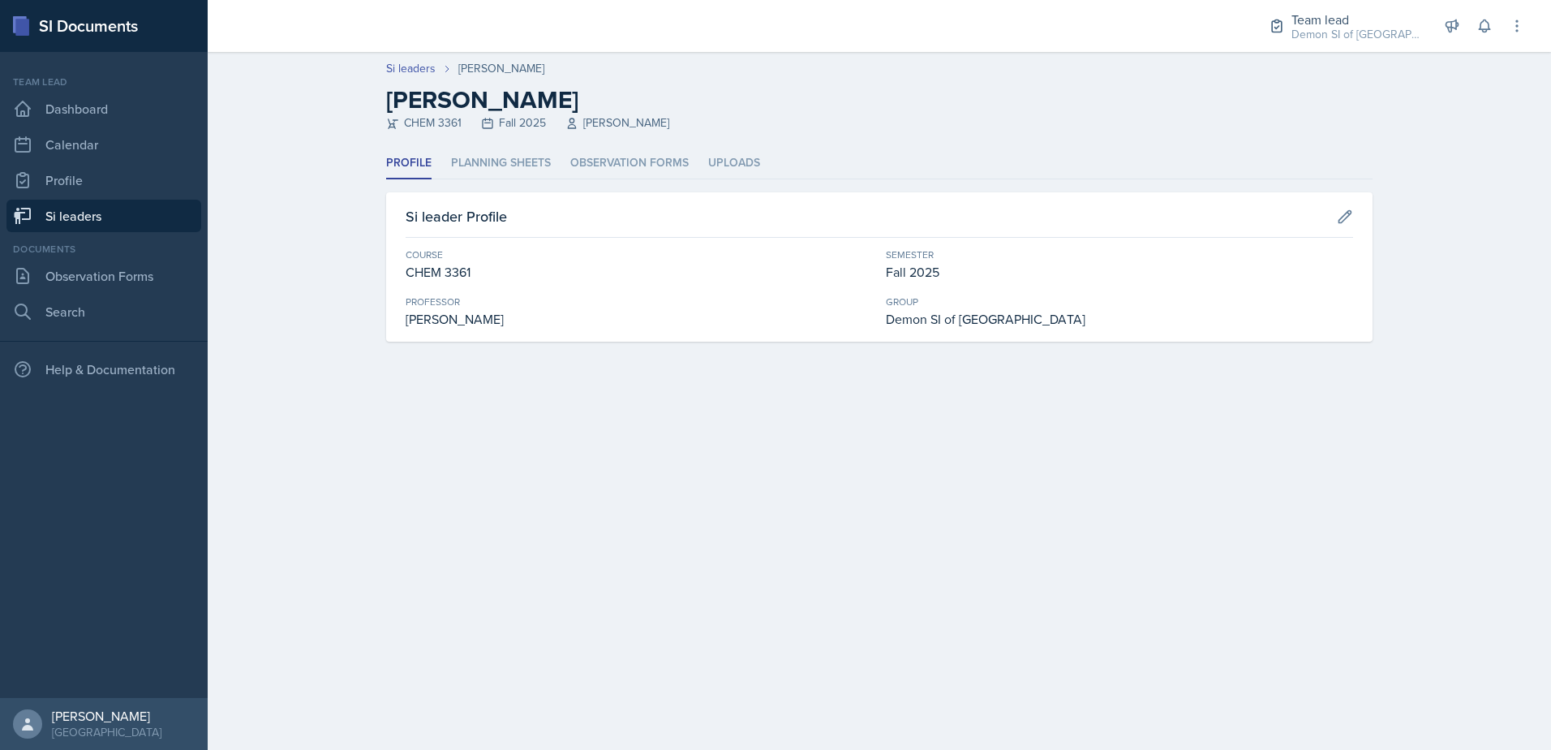
click at [417, 58] on header "Si leaders [PERSON_NAME] [PERSON_NAME] CHEM 3361 Fall 2025 [PERSON_NAME]" at bounding box center [880, 100] width 1344 height 96
click at [420, 67] on link "Si leaders" at bounding box center [410, 68] width 49 height 17
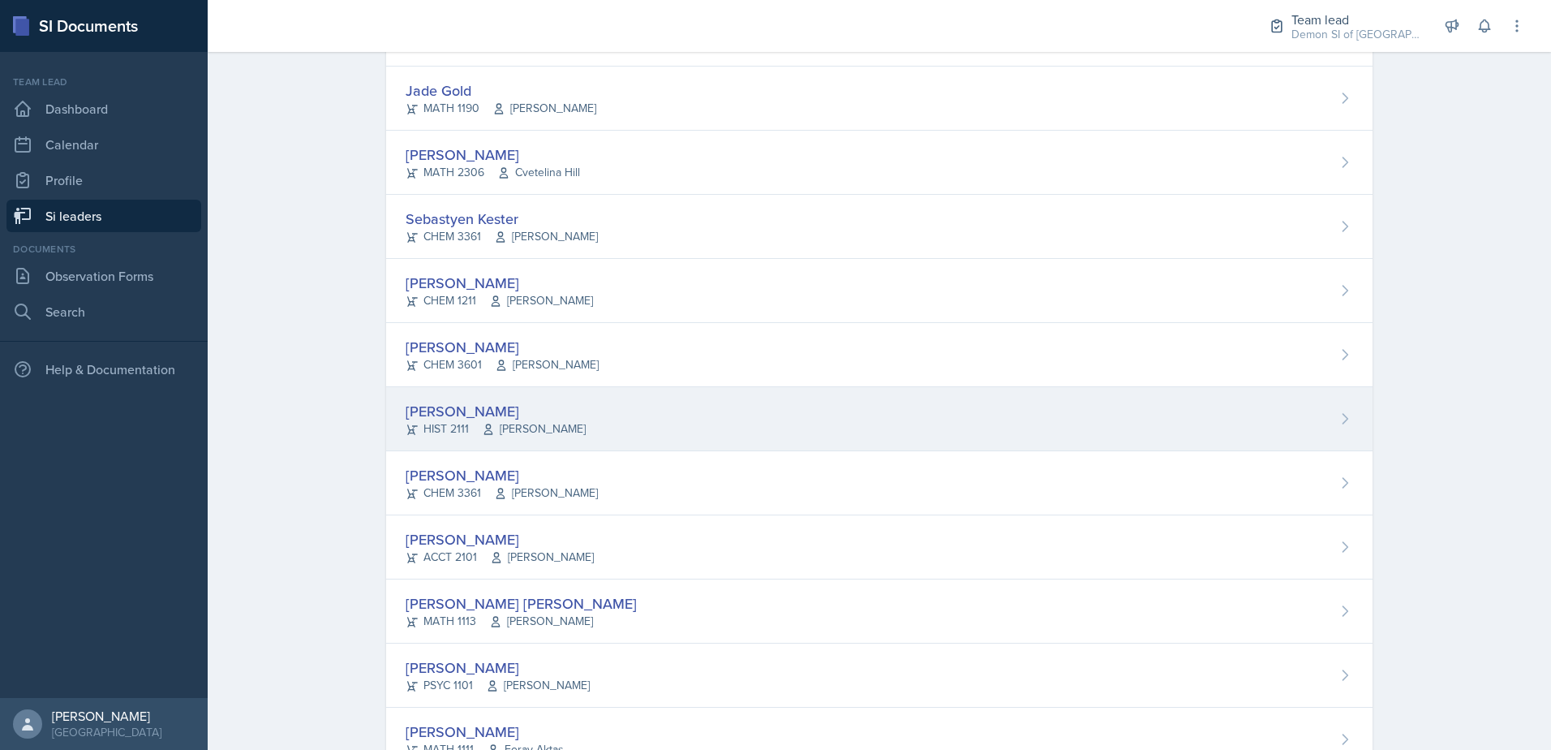
scroll to position [893, 0]
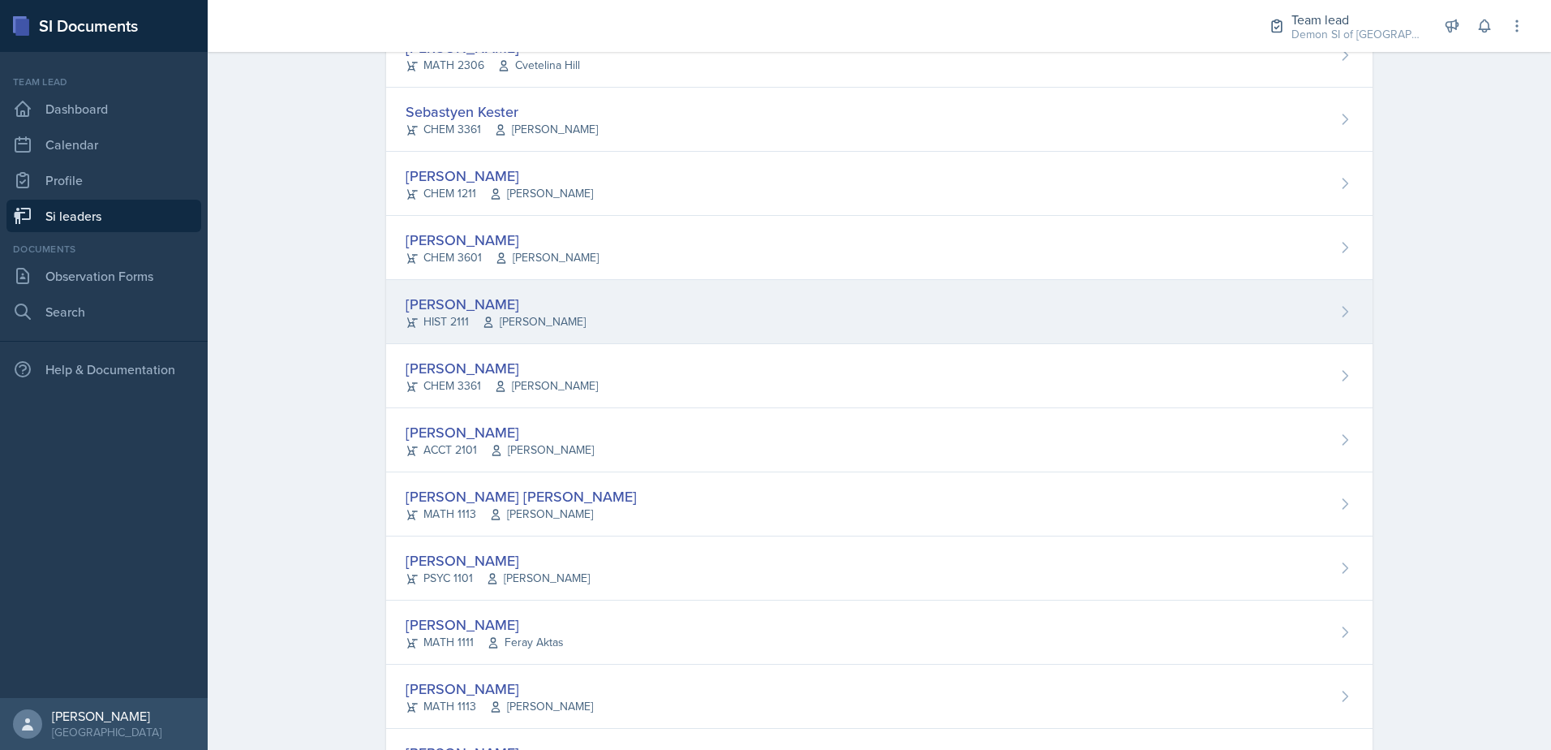
click at [492, 331] on div "[PERSON_NAME] HIST 2111 [PERSON_NAME]" at bounding box center [879, 312] width 987 height 64
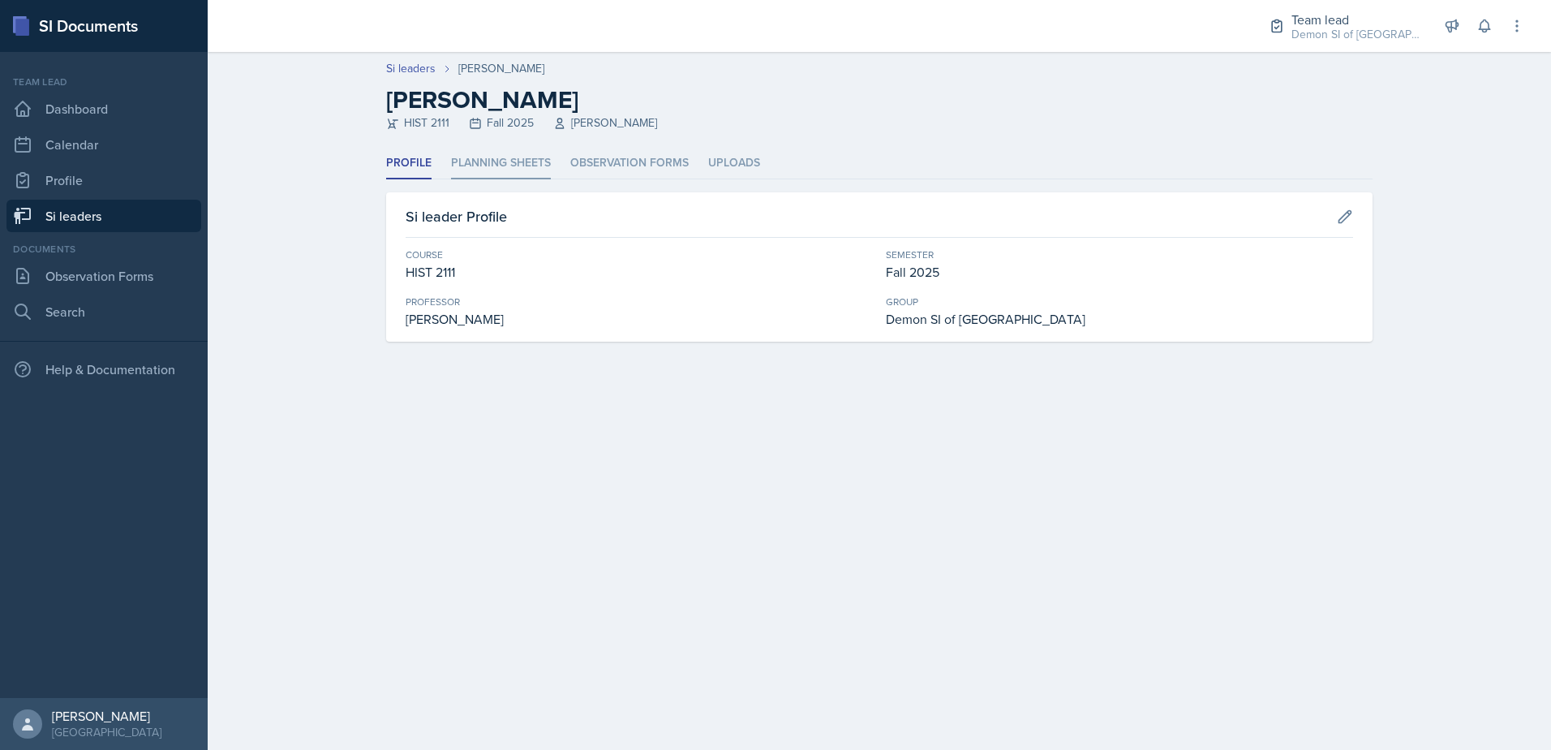
click at [489, 160] on li "Planning Sheets" at bounding box center [501, 164] width 100 height 32
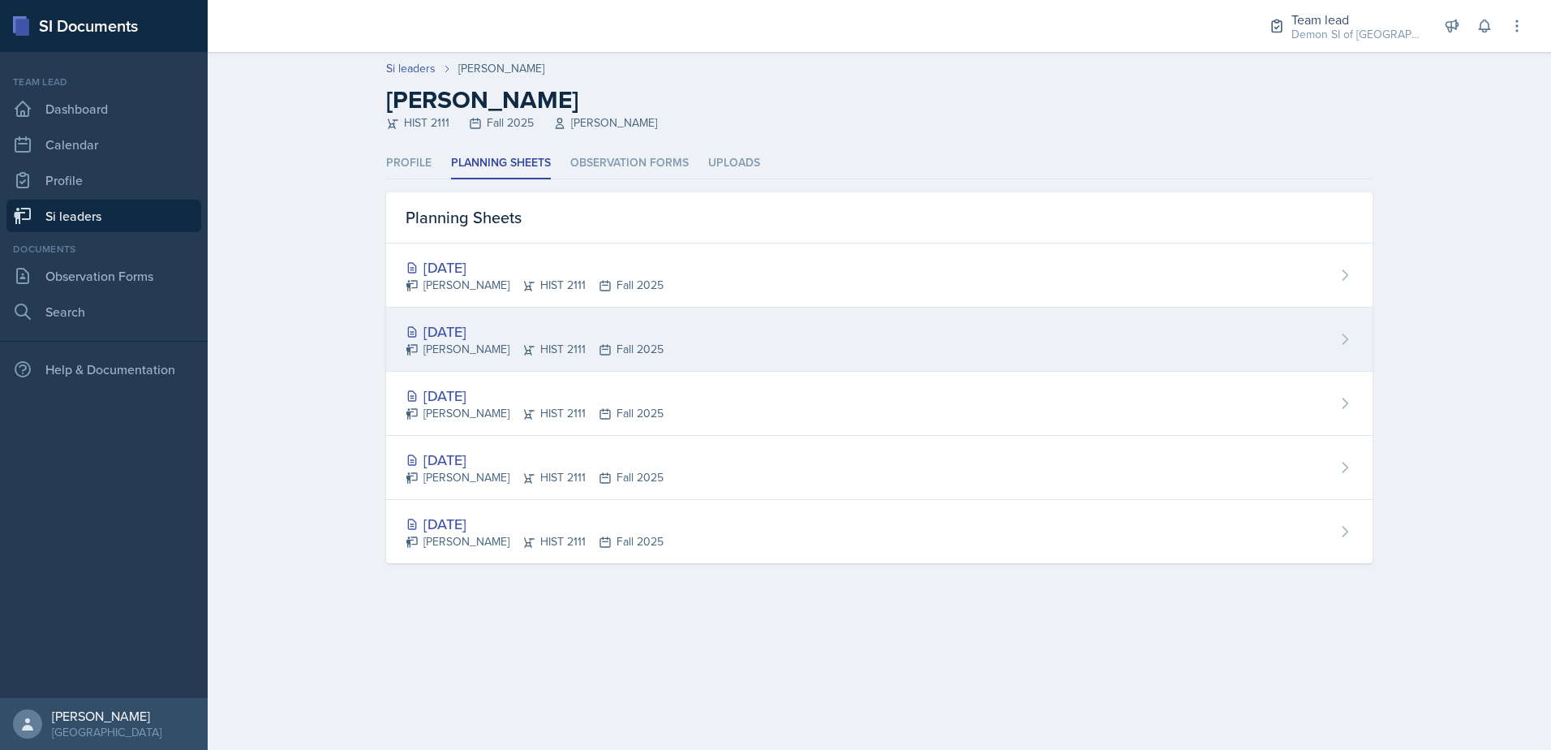
click at [481, 334] on div "[DATE]" at bounding box center [535, 332] width 258 height 22
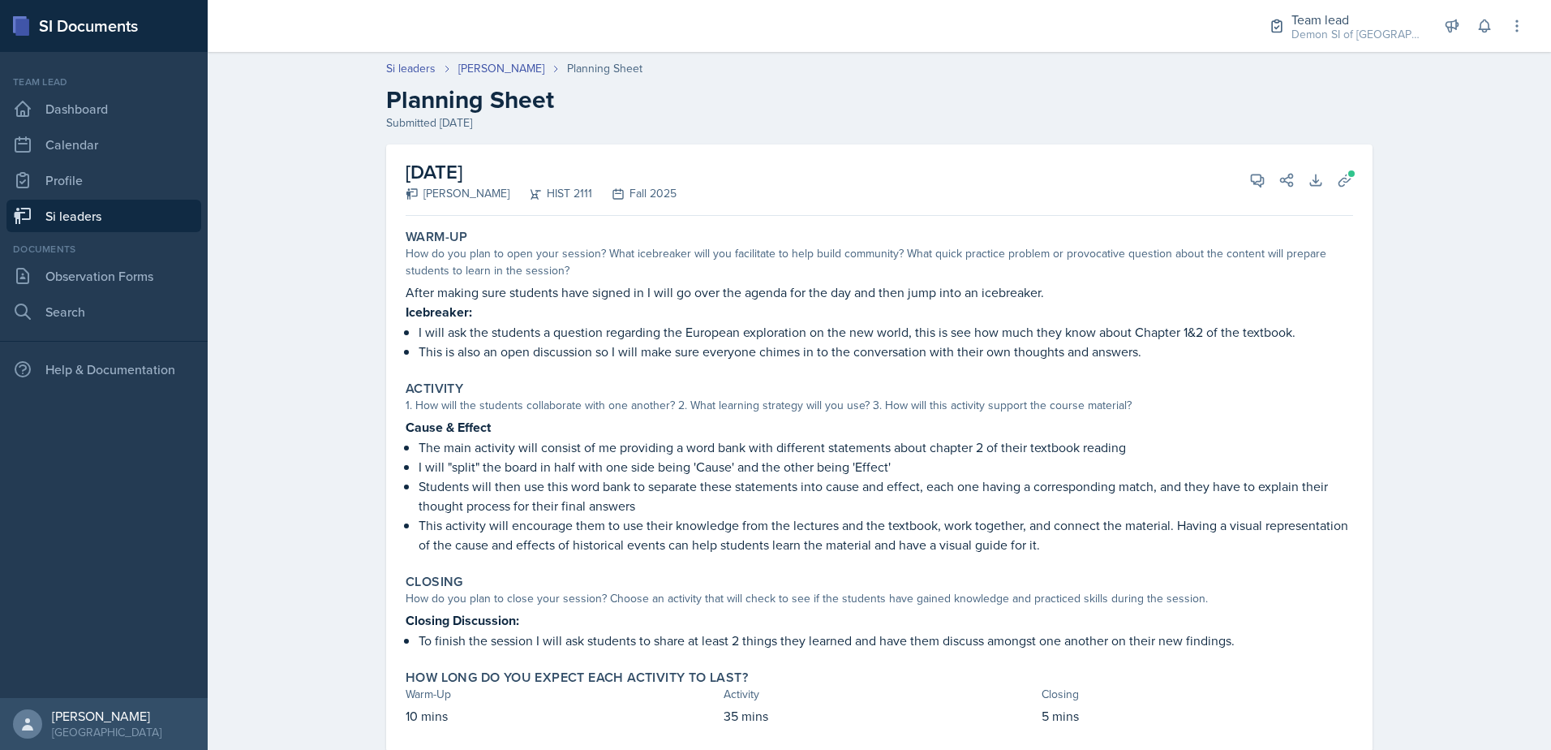
click at [719, 420] on p "Cause & Effect" at bounding box center [880, 427] width 948 height 20
click at [1264, 153] on div "[DATE] [PERSON_NAME] HIST 2111 Fall 2025 View Comments Comments Send Share Down…" at bounding box center [880, 179] width 948 height 71
click at [1259, 174] on span at bounding box center [1263, 174] width 8 height 8
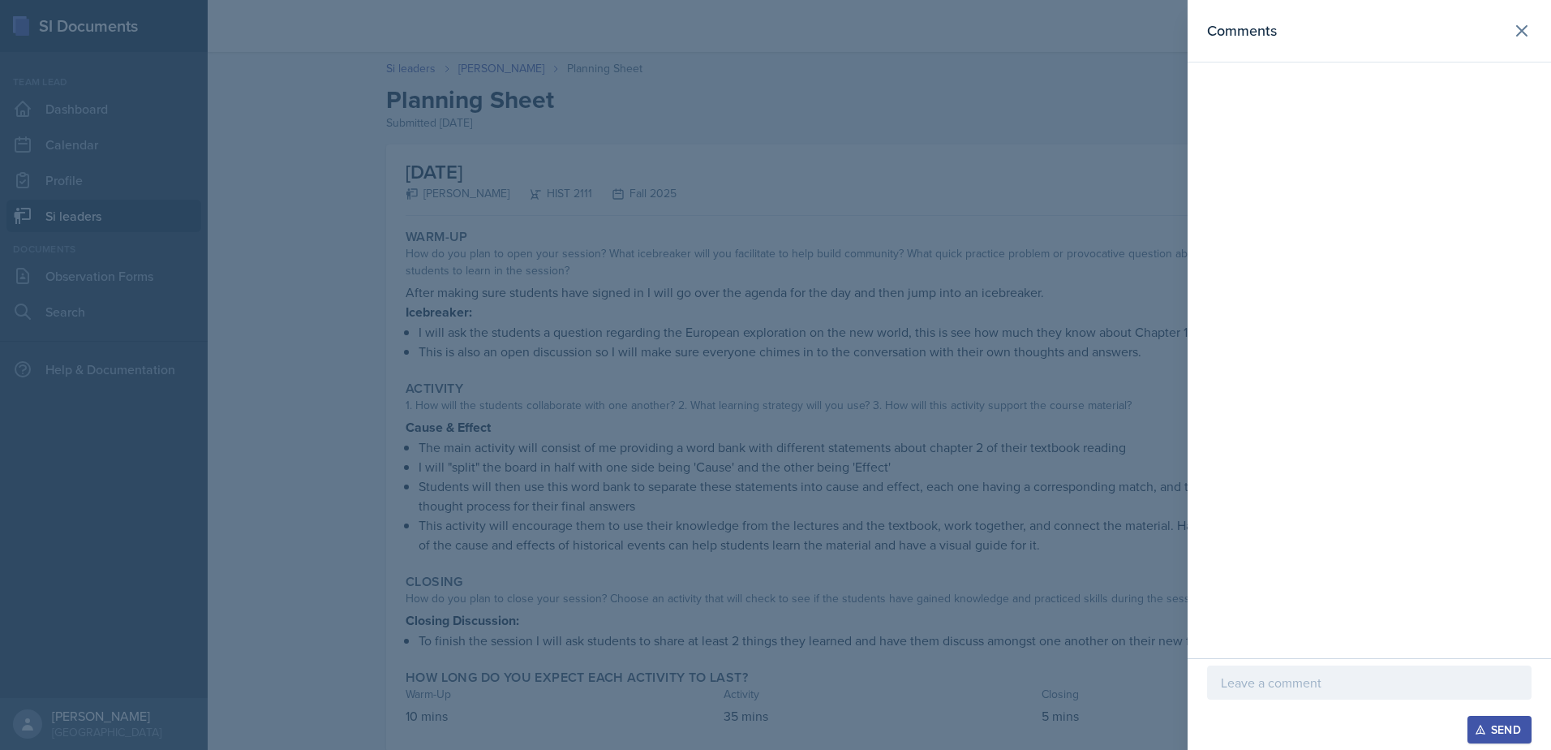
click at [1389, 682] on p at bounding box center [1369, 682] width 297 height 19
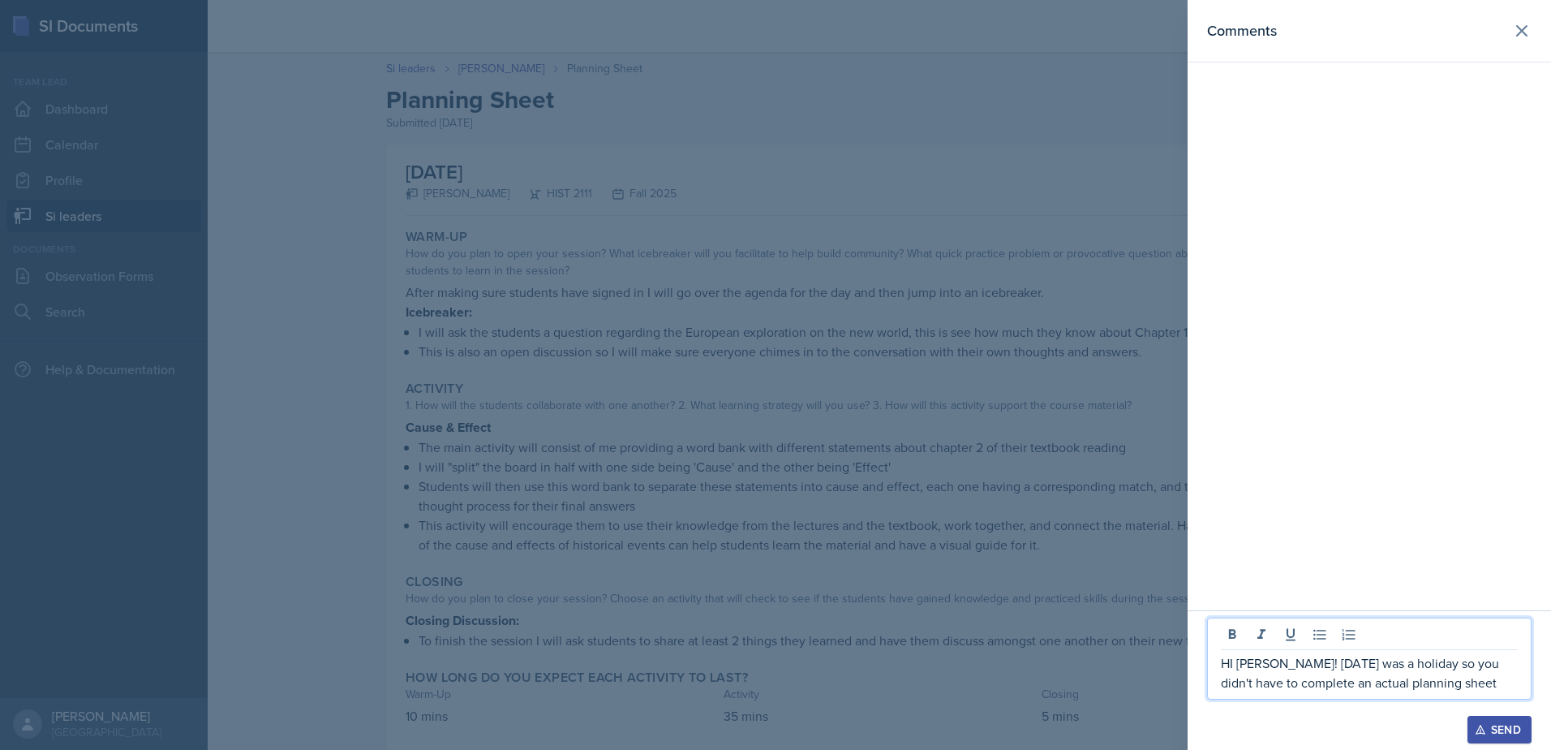
click at [1095, 532] on div at bounding box center [775, 375] width 1551 height 750
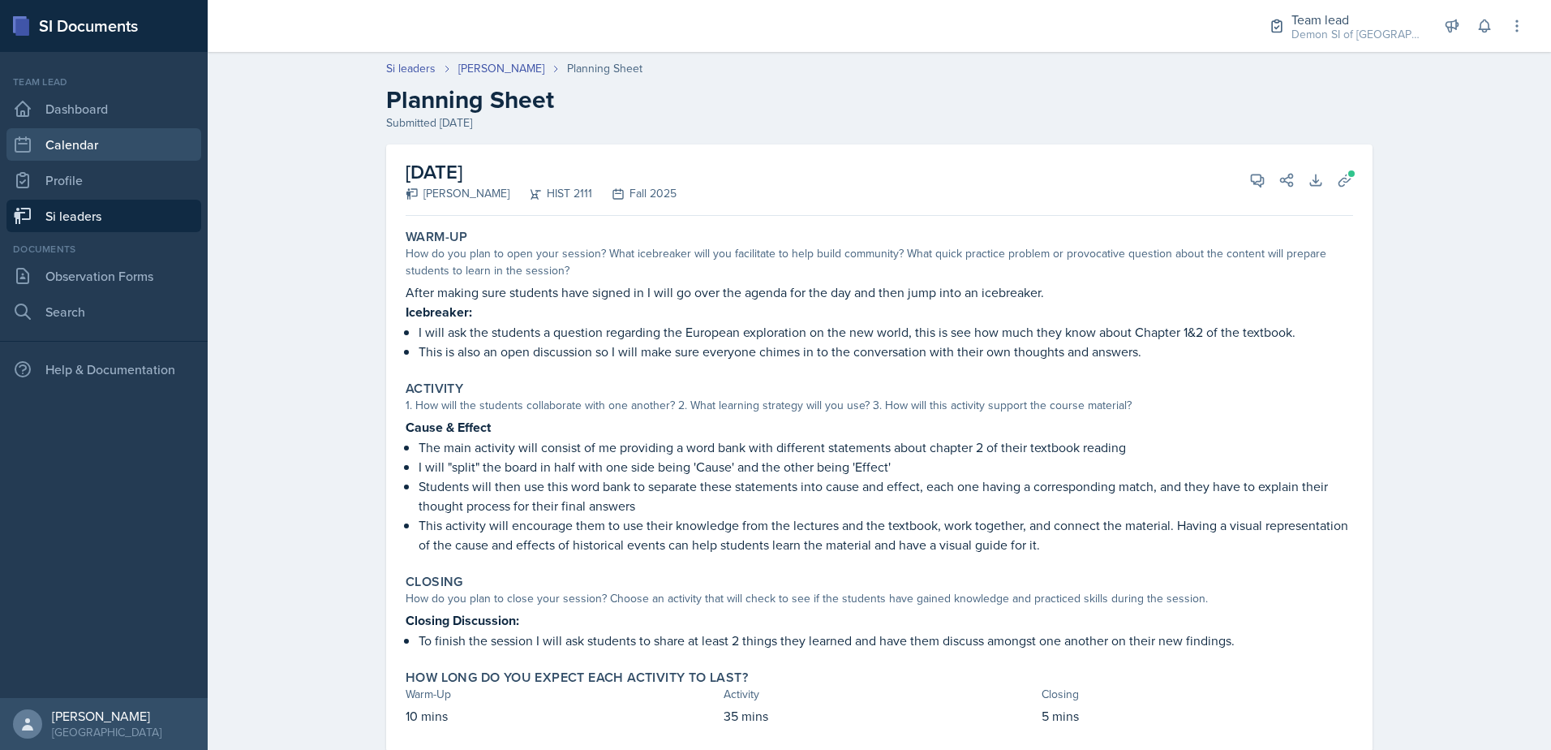
click at [127, 136] on link "Calendar" at bounding box center [103, 144] width 195 height 32
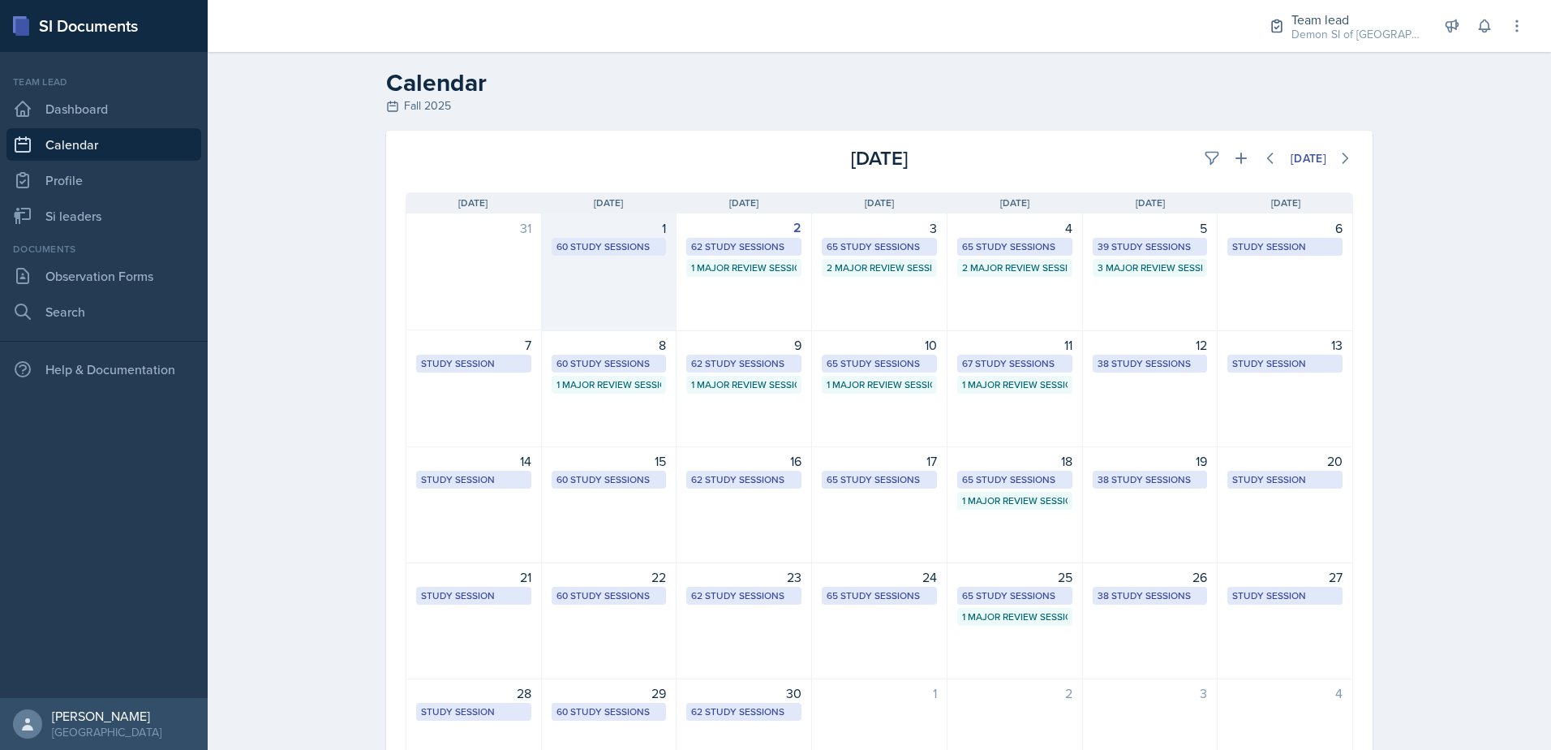
click at [601, 243] on div "60 Study Sessions" at bounding box center [609, 246] width 105 height 15
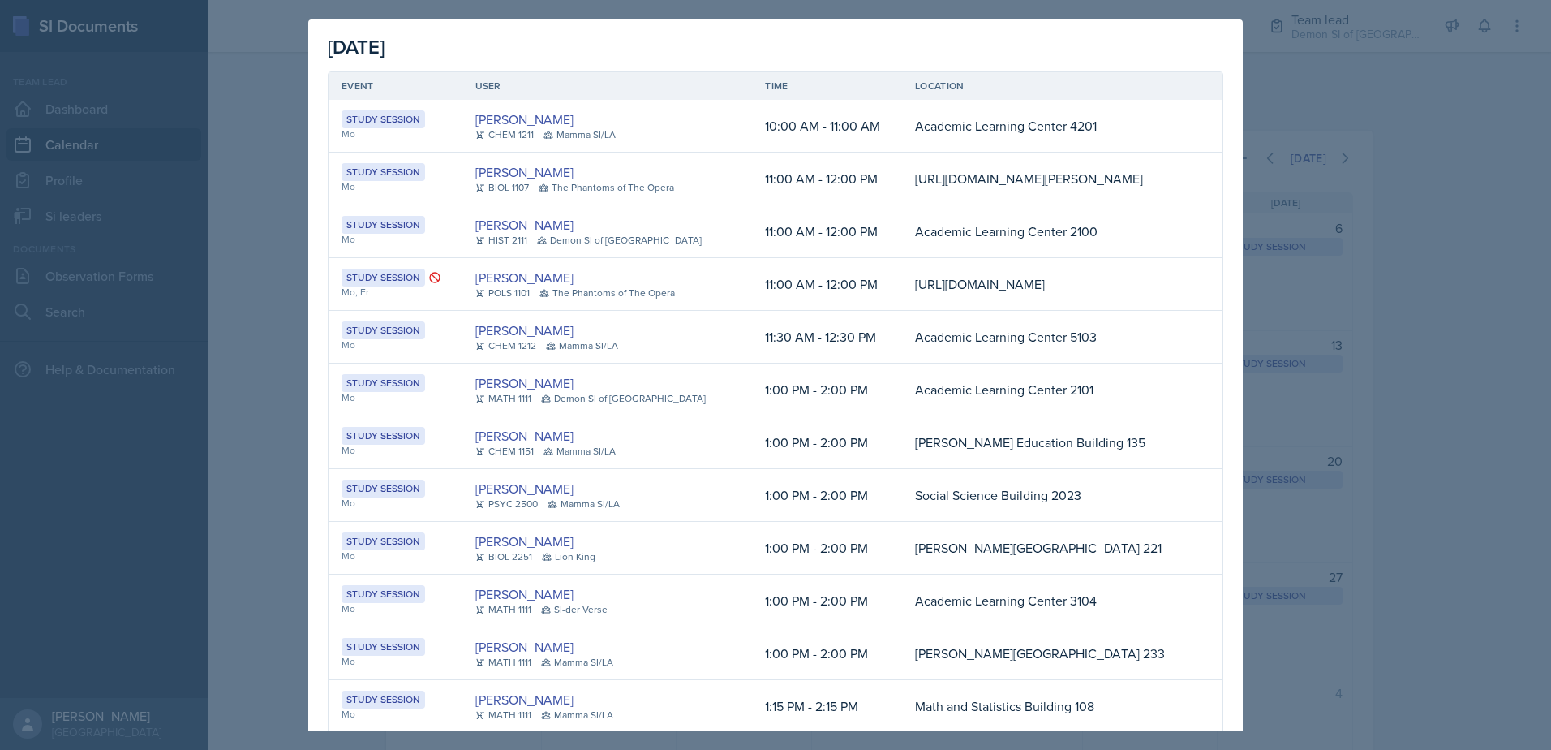
click at [393, 80] on th "Event" at bounding box center [396, 86] width 134 height 28
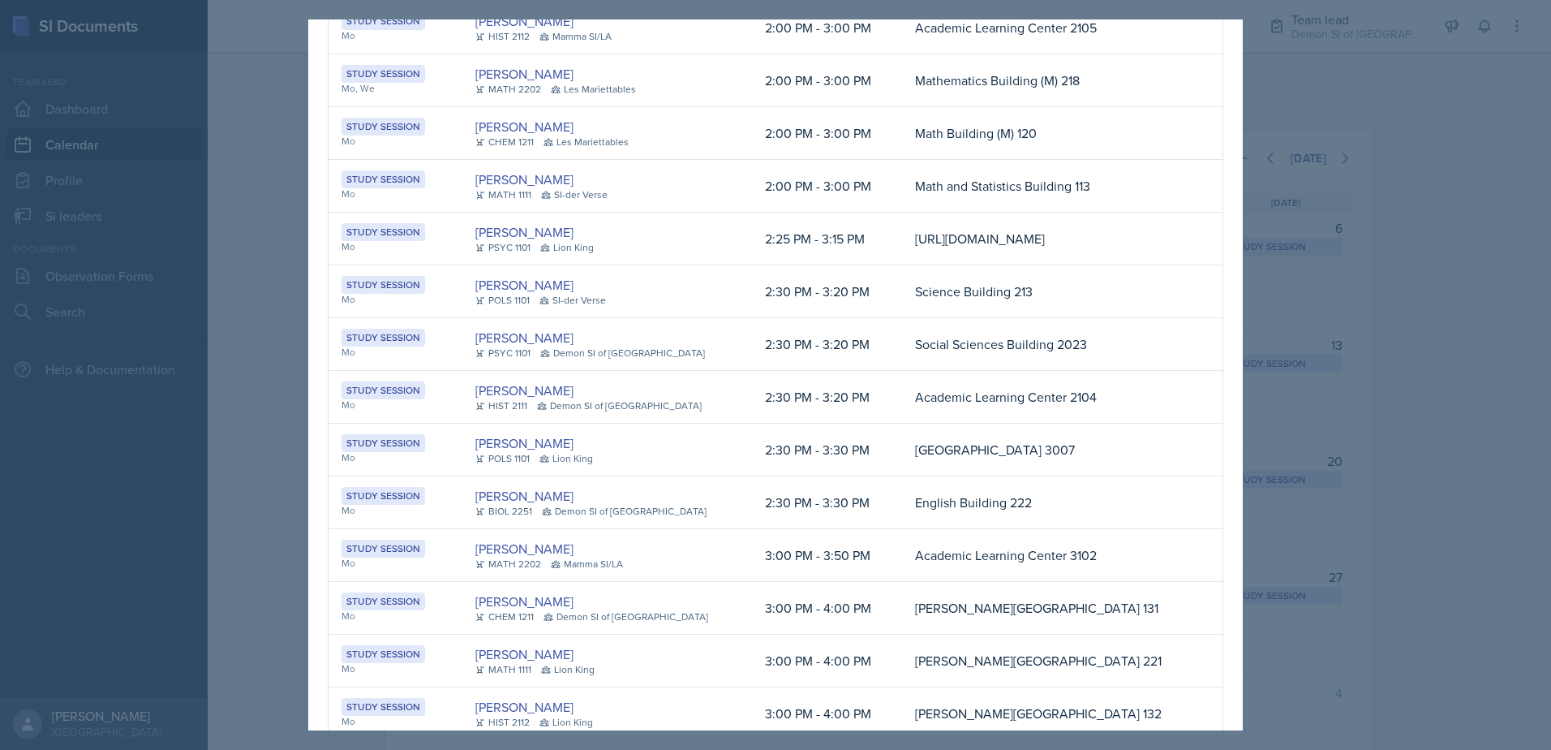
scroll to position [968, 0]
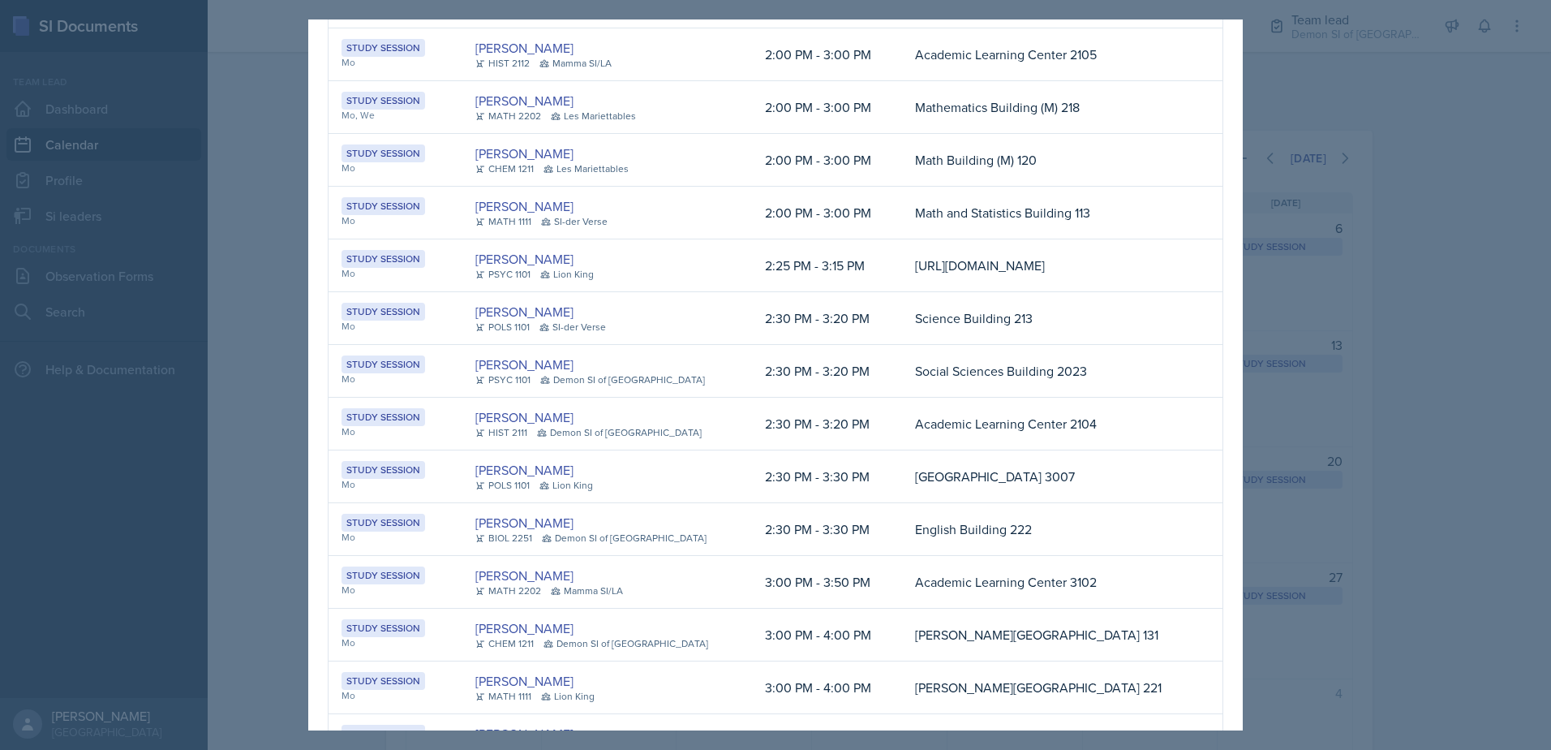
click at [1466, 368] on div at bounding box center [775, 375] width 1551 height 750
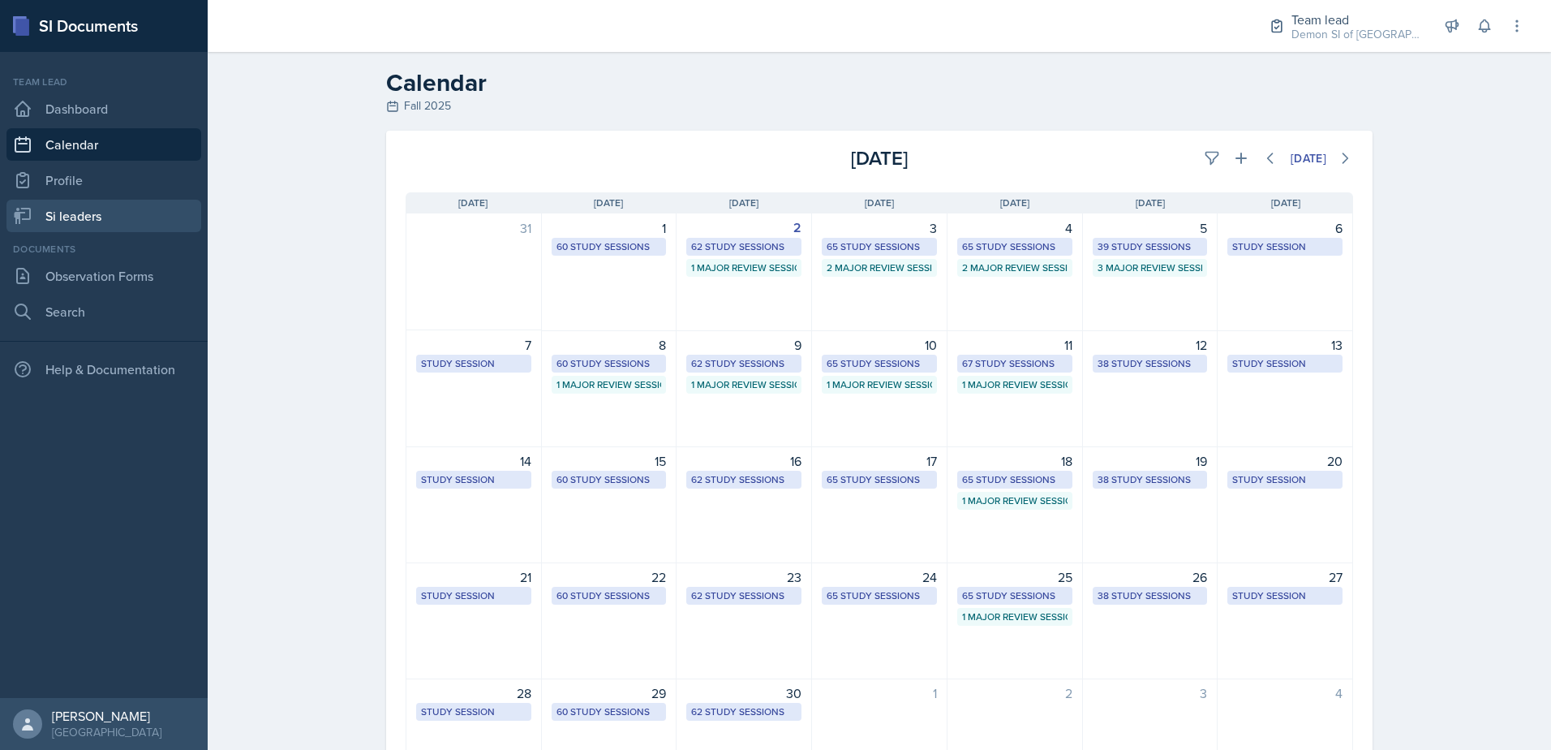
click at [127, 217] on link "Si leaders" at bounding box center [103, 216] width 195 height 32
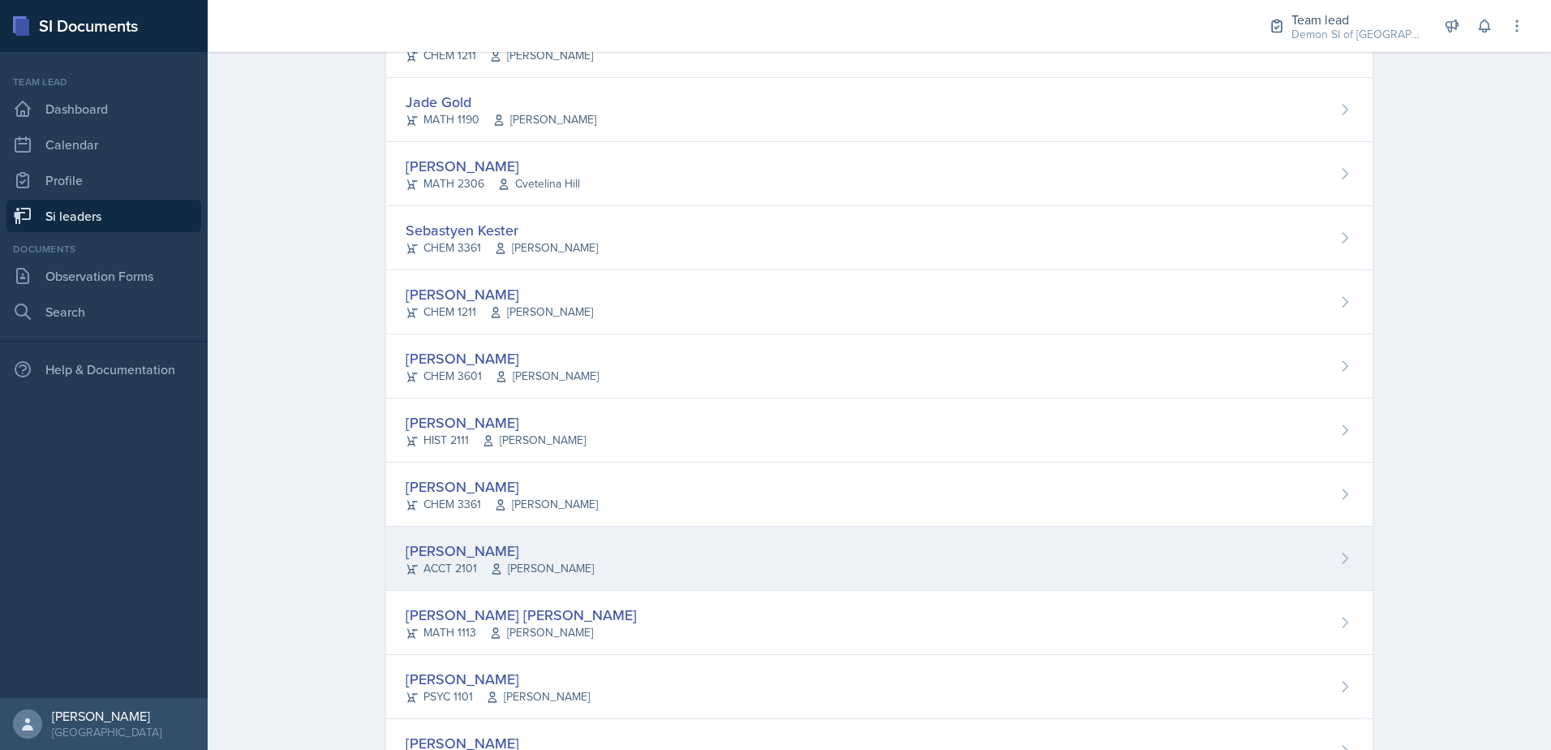
scroll to position [811, 0]
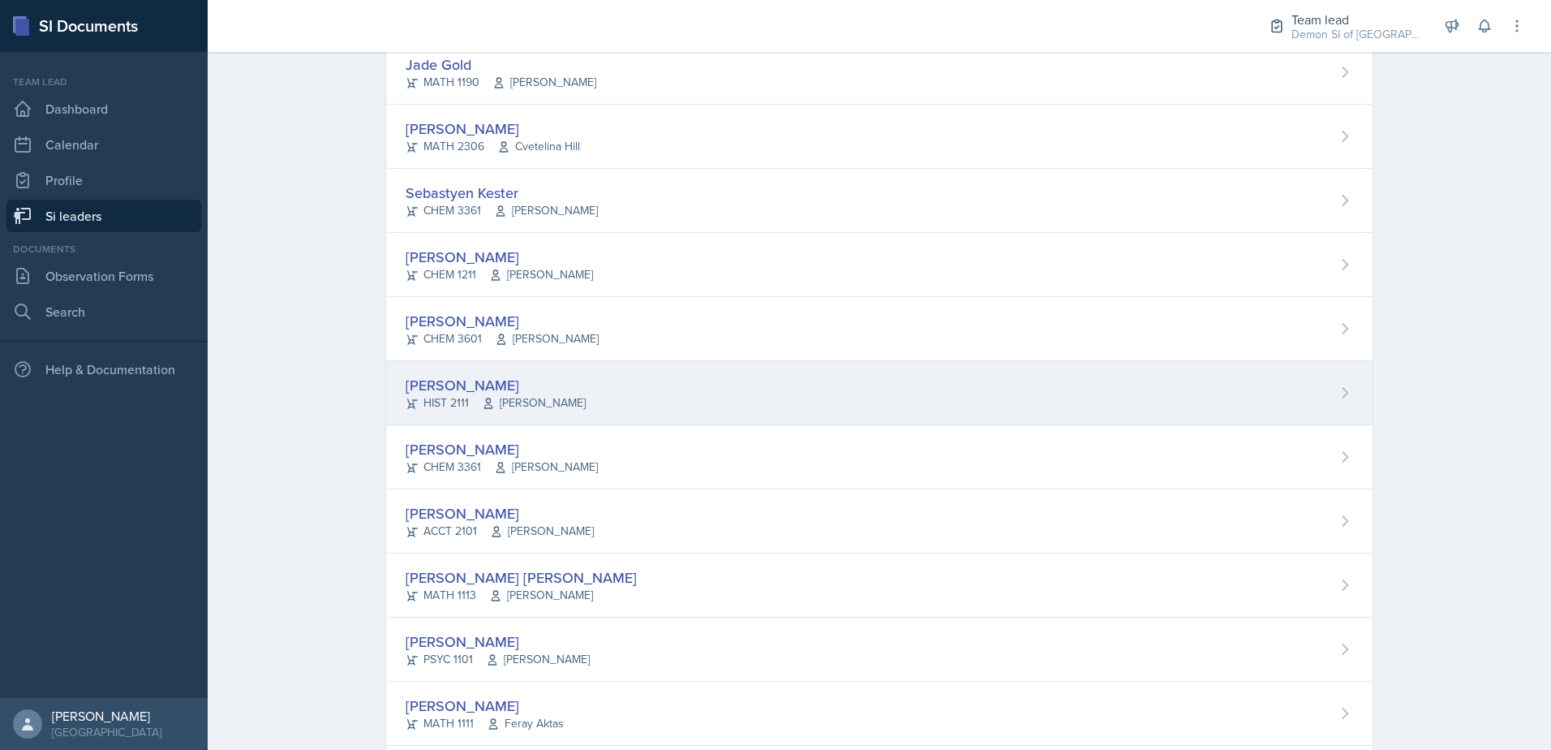
click at [463, 393] on div "[PERSON_NAME]" at bounding box center [496, 385] width 180 height 22
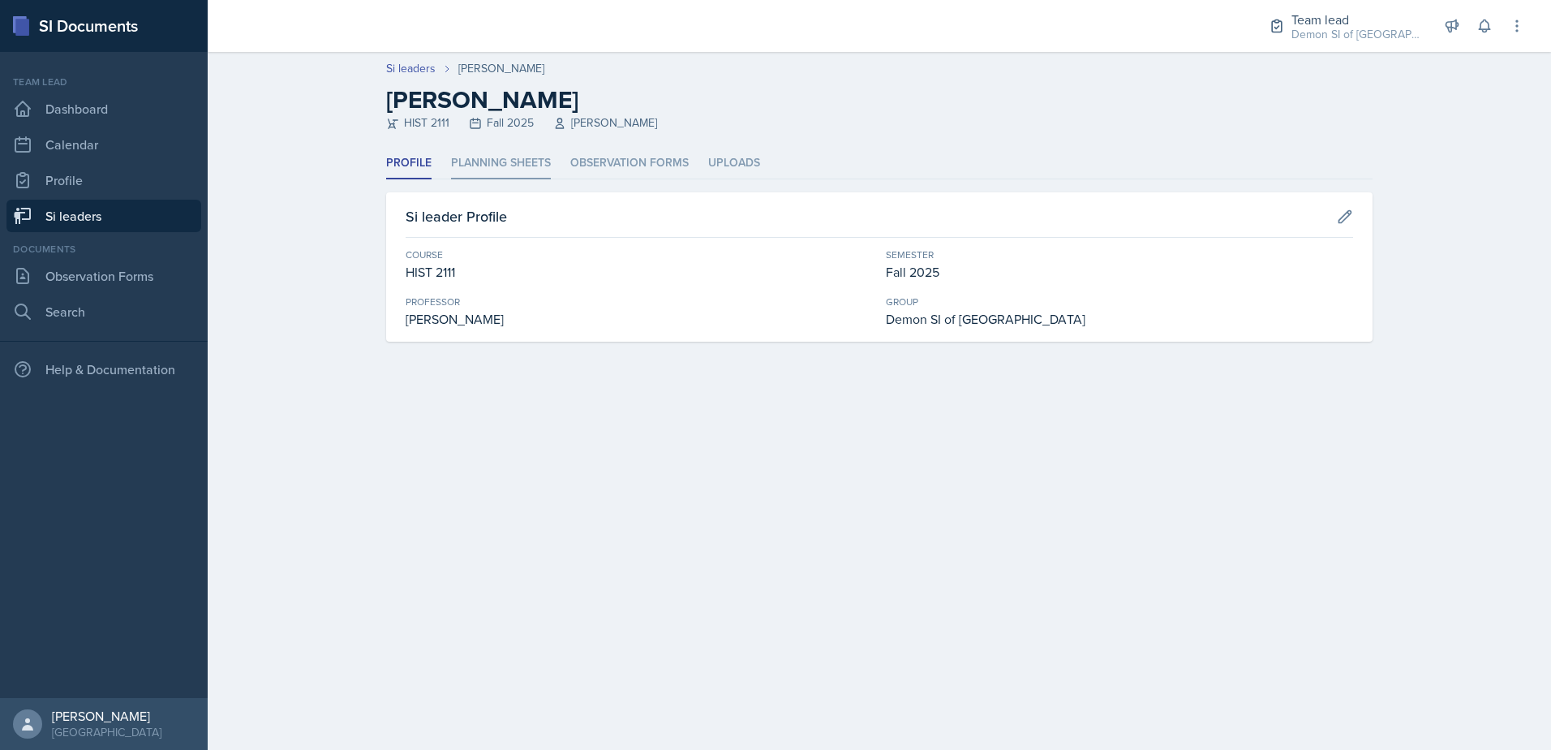
click at [463, 158] on li "Planning Sheets" at bounding box center [501, 164] width 100 height 32
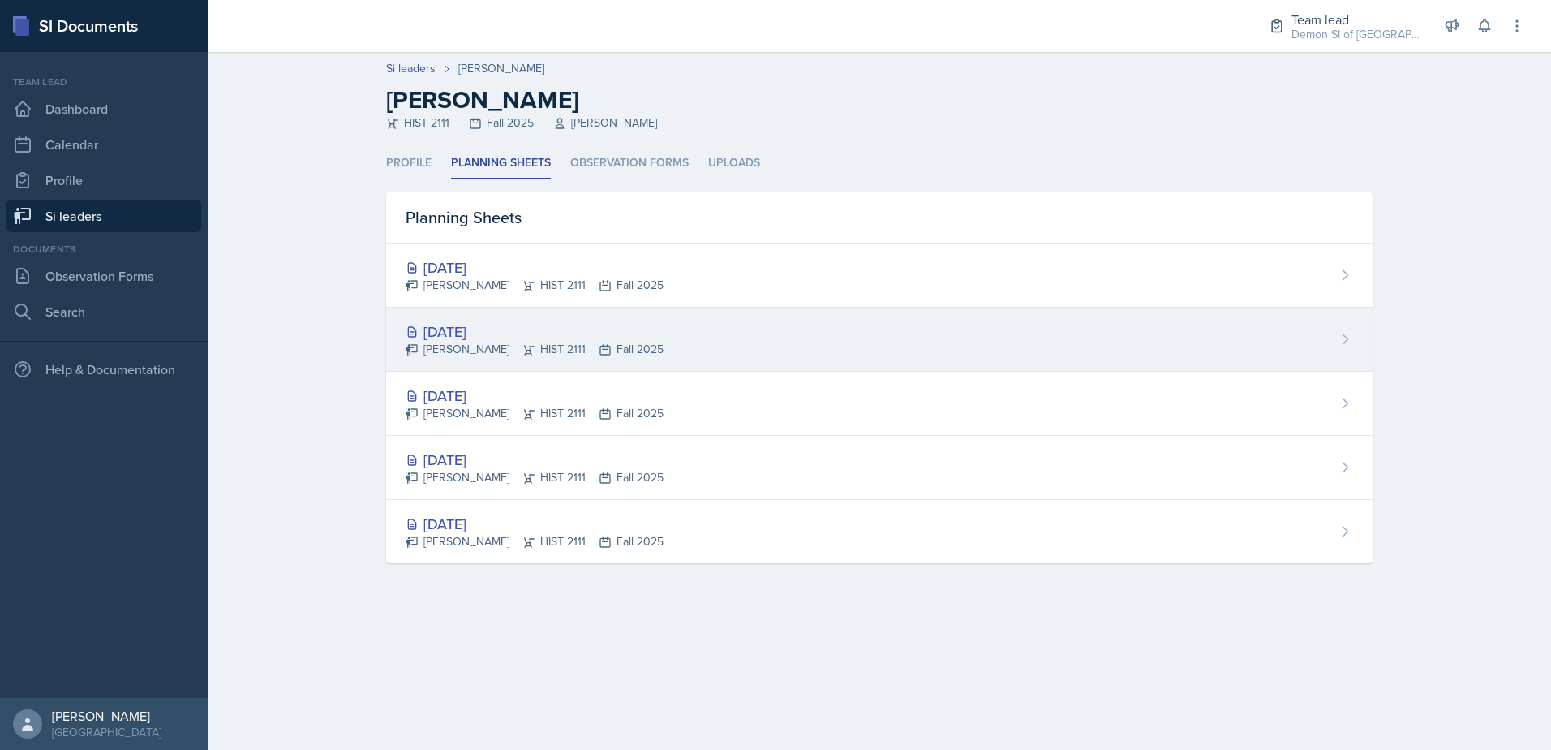
click at [477, 325] on div "[DATE]" at bounding box center [535, 332] width 258 height 22
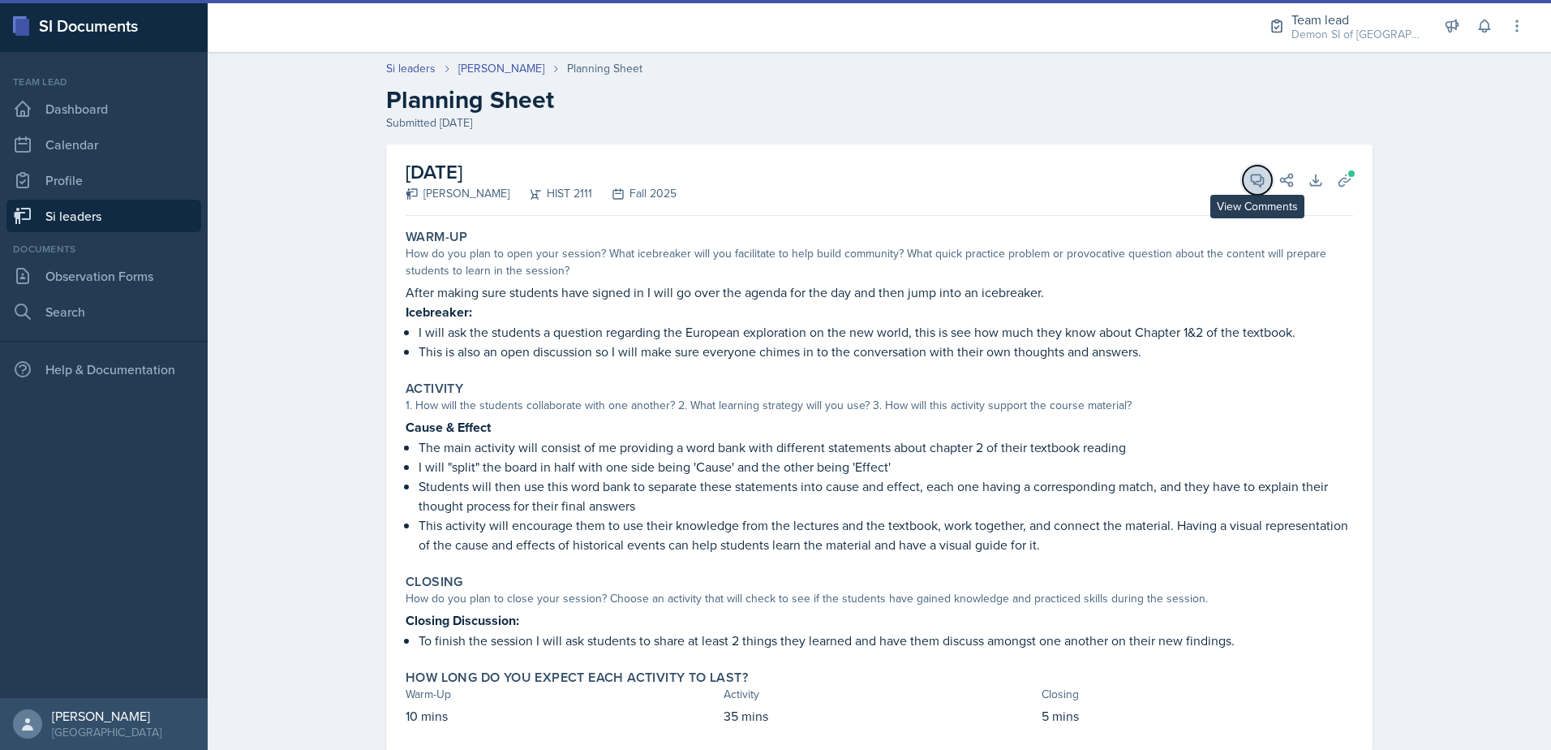
click at [1244, 169] on button "View Comments" at bounding box center [1257, 180] width 29 height 29
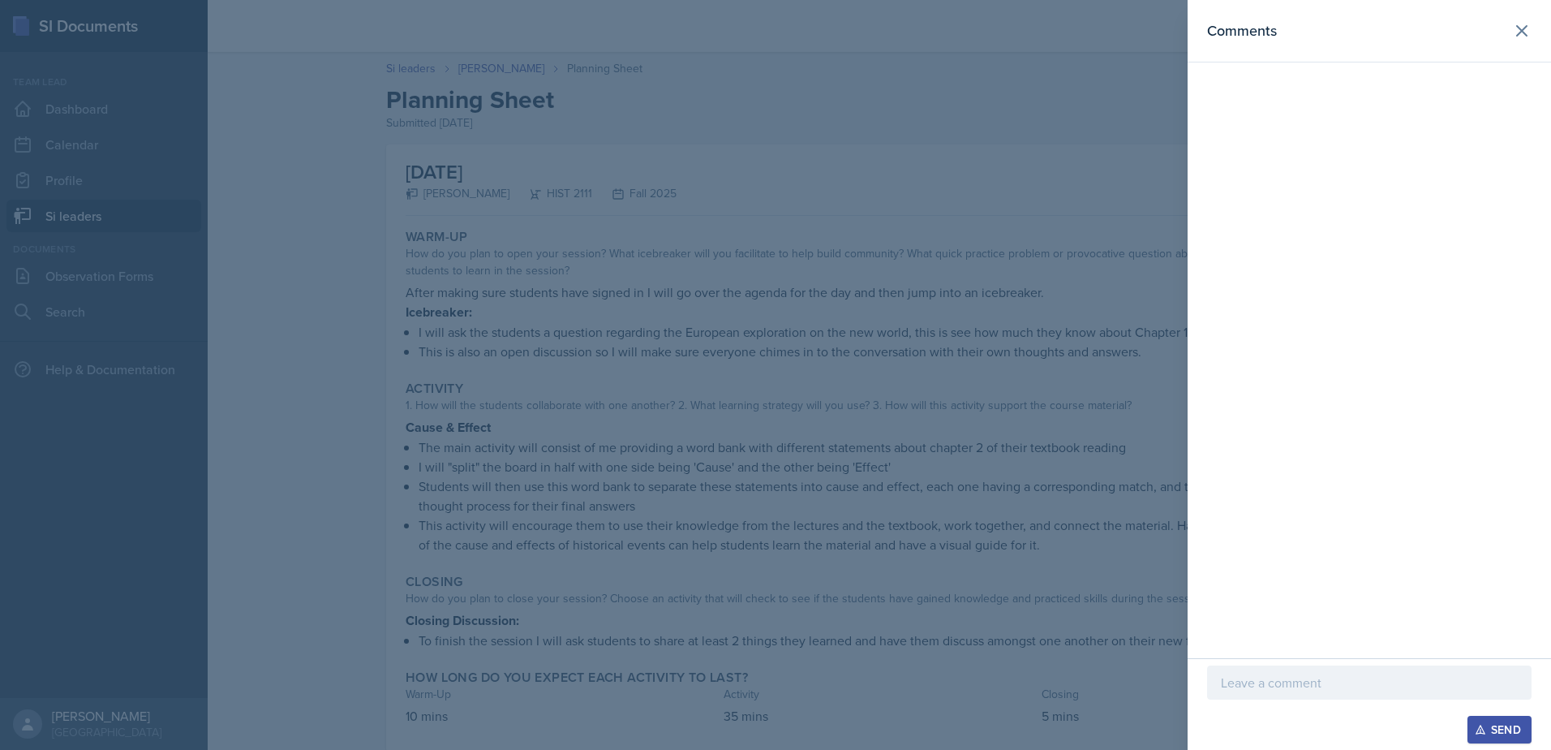
click at [1388, 659] on div "Send" at bounding box center [1370, 704] width 364 height 92
drag, startPoint x: 1373, startPoint y: 686, endPoint x: 1371, endPoint y: 664, distance: 22.9
click at [1371, 688] on p at bounding box center [1369, 682] width 297 height 19
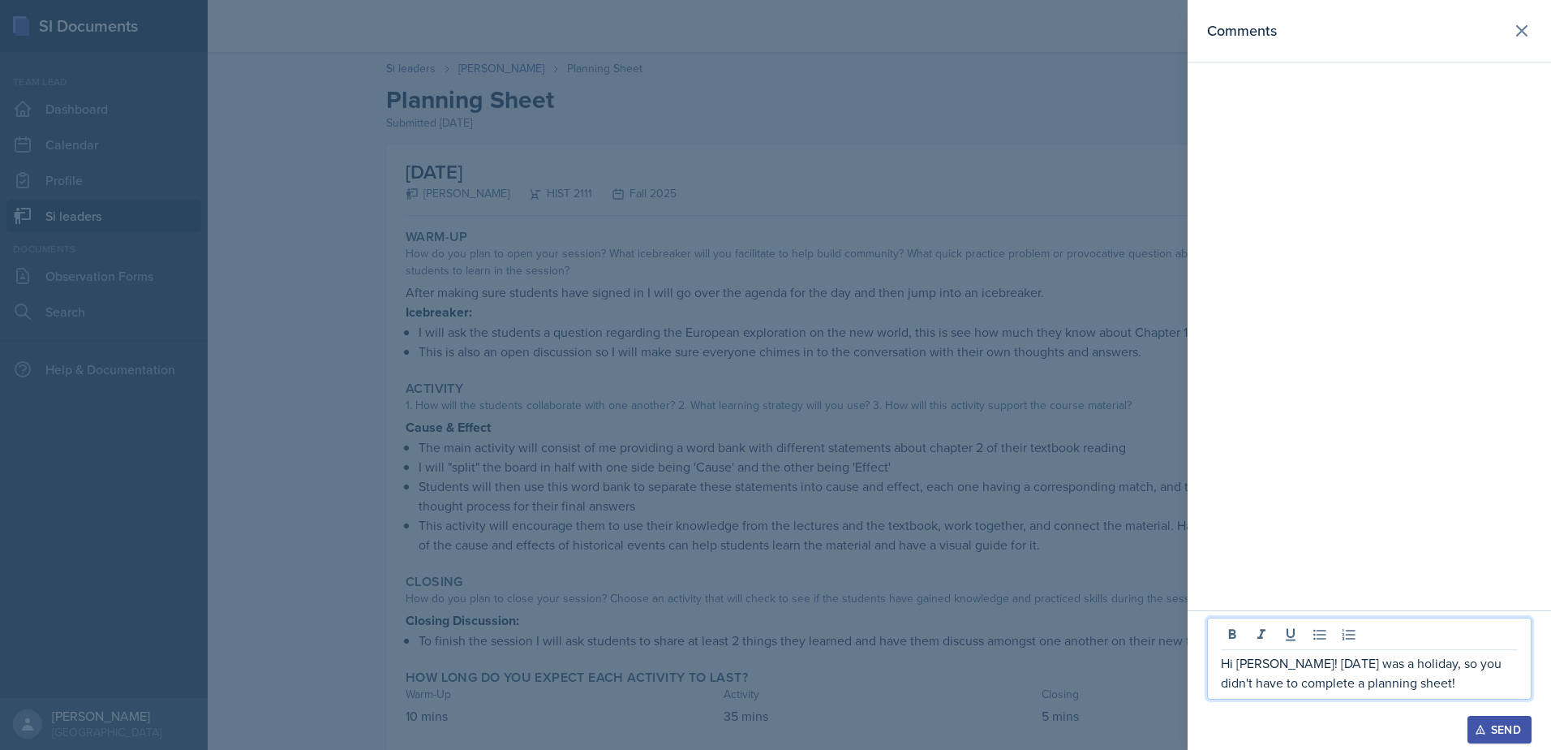
click at [722, 374] on div at bounding box center [775, 375] width 1551 height 750
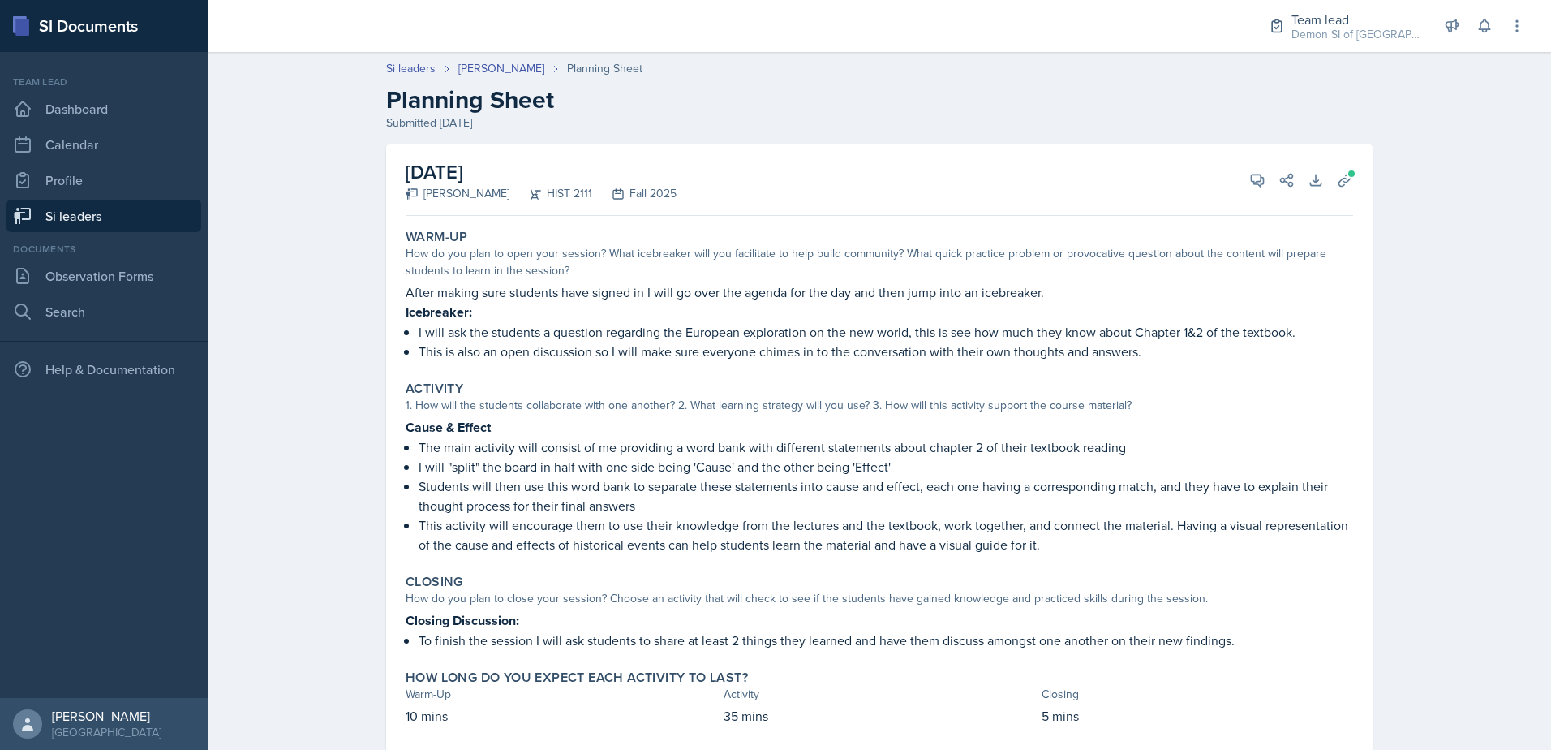
scroll to position [41, 0]
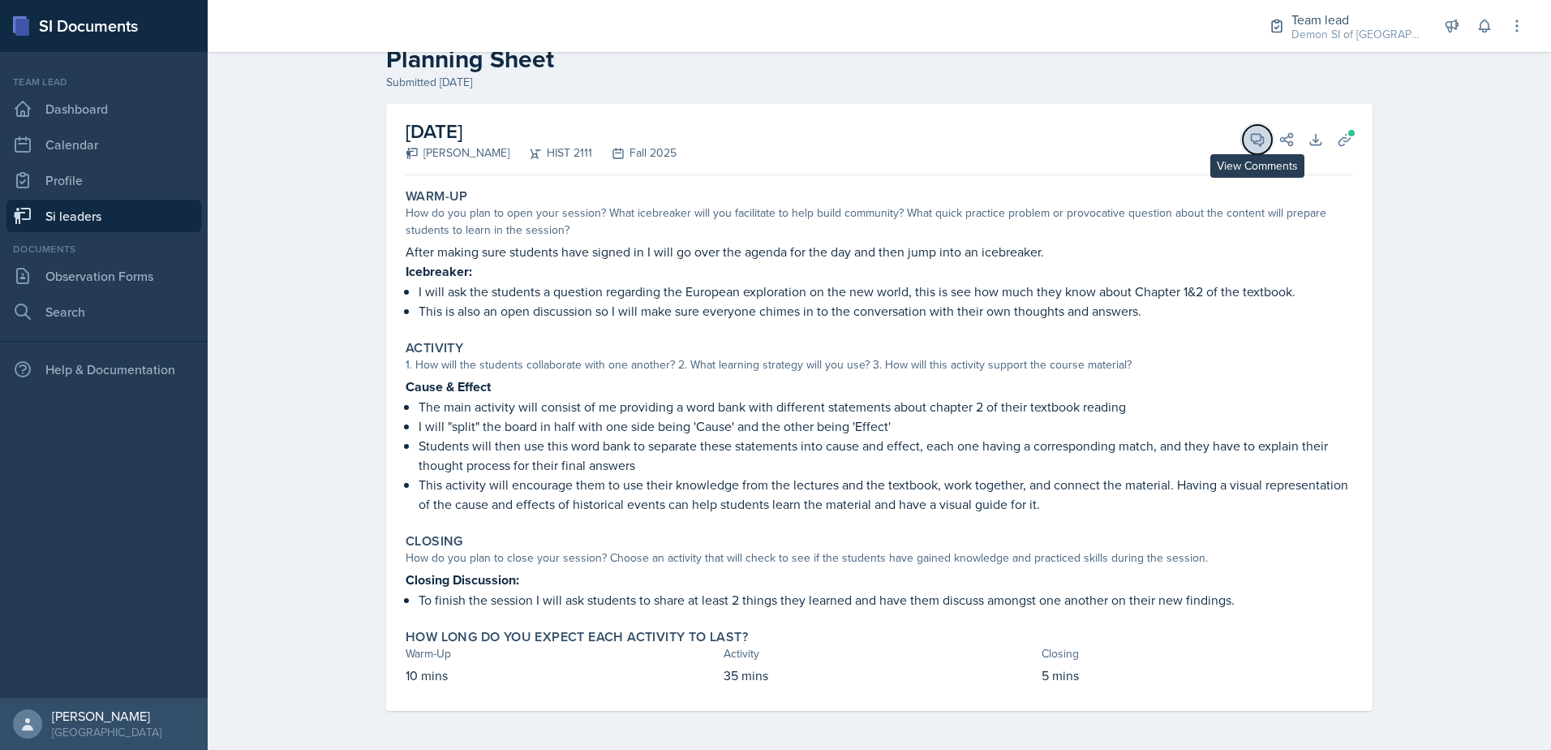
click at [1259, 131] on span at bounding box center [1263, 134] width 8 height 8
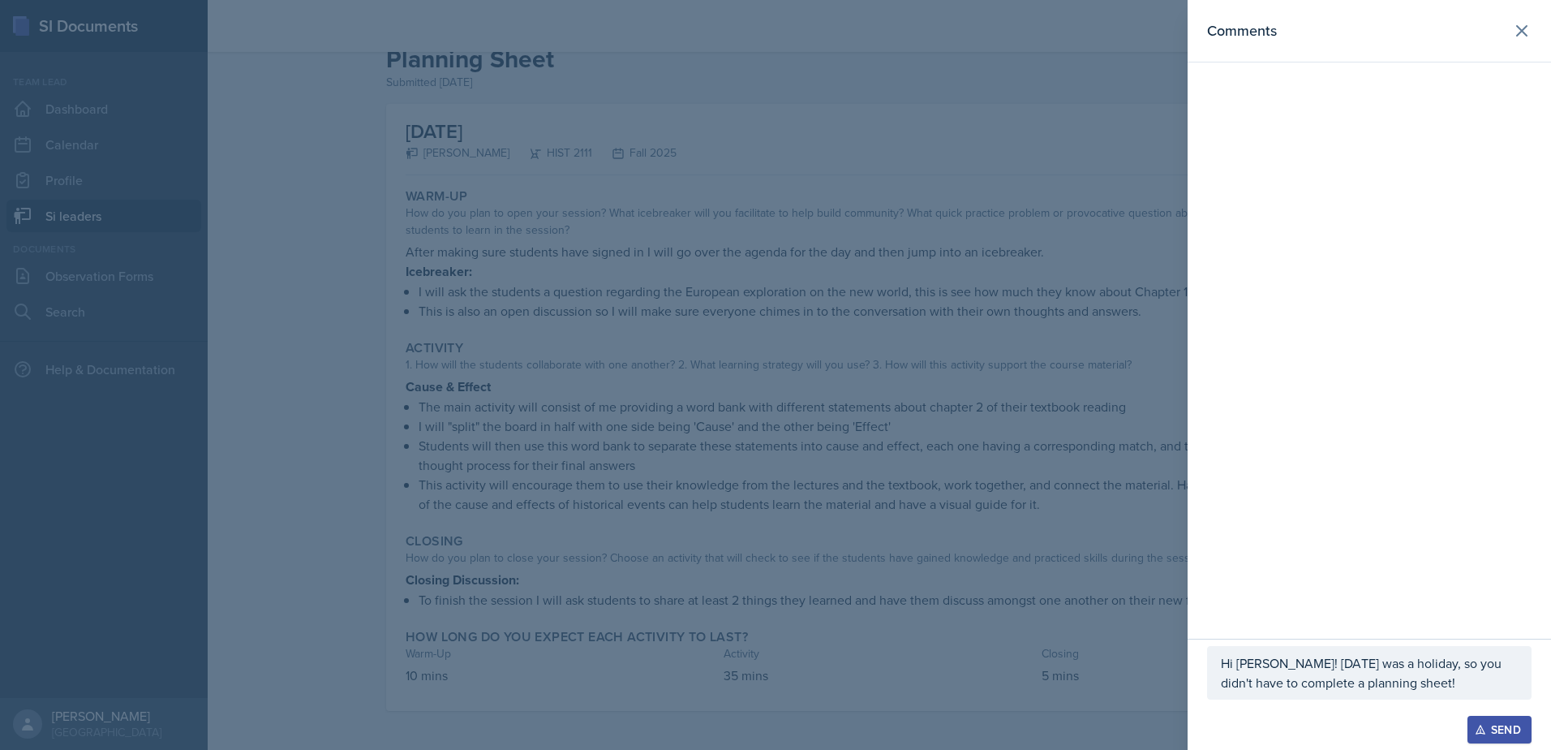
click at [1392, 678] on p "Hi [PERSON_NAME]! [DATE] was a holiday, so you didn't have to complete a planni…" at bounding box center [1369, 672] width 297 height 39
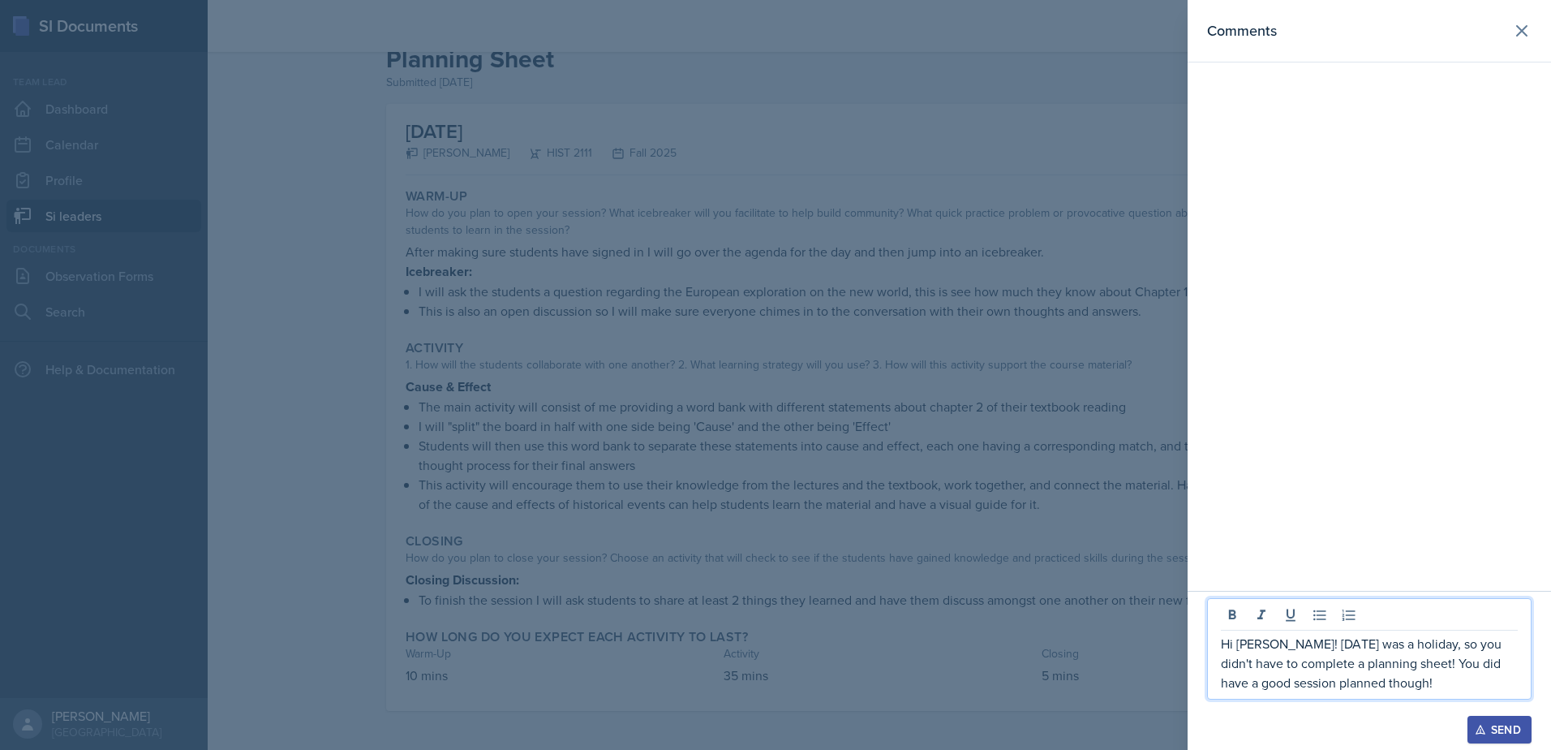
drag, startPoint x: 622, startPoint y: 295, endPoint x: 624, endPoint y: 282, distance: 12.3
click at [624, 286] on div at bounding box center [775, 375] width 1551 height 750
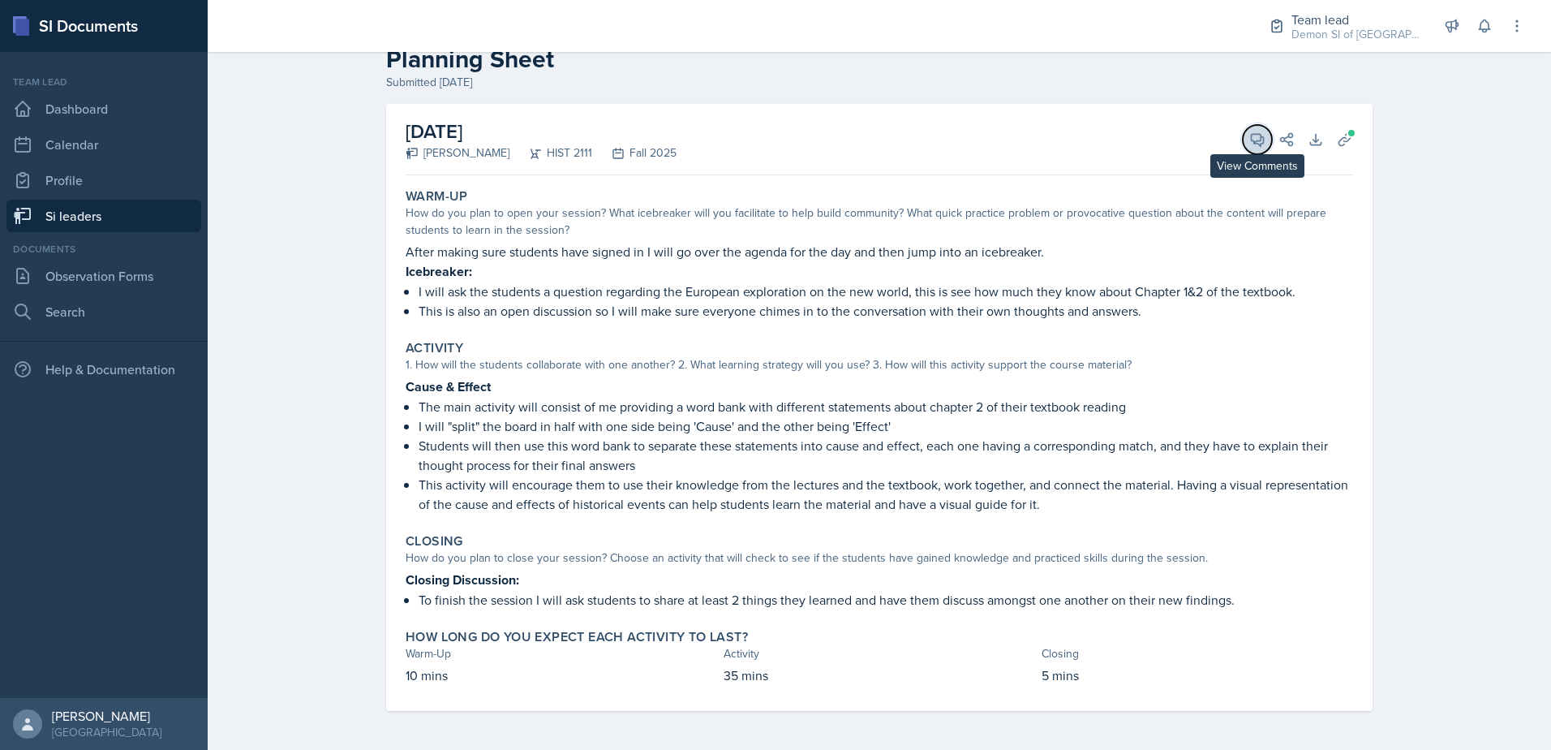
click at [1253, 151] on button "View Comments" at bounding box center [1257, 139] width 29 height 29
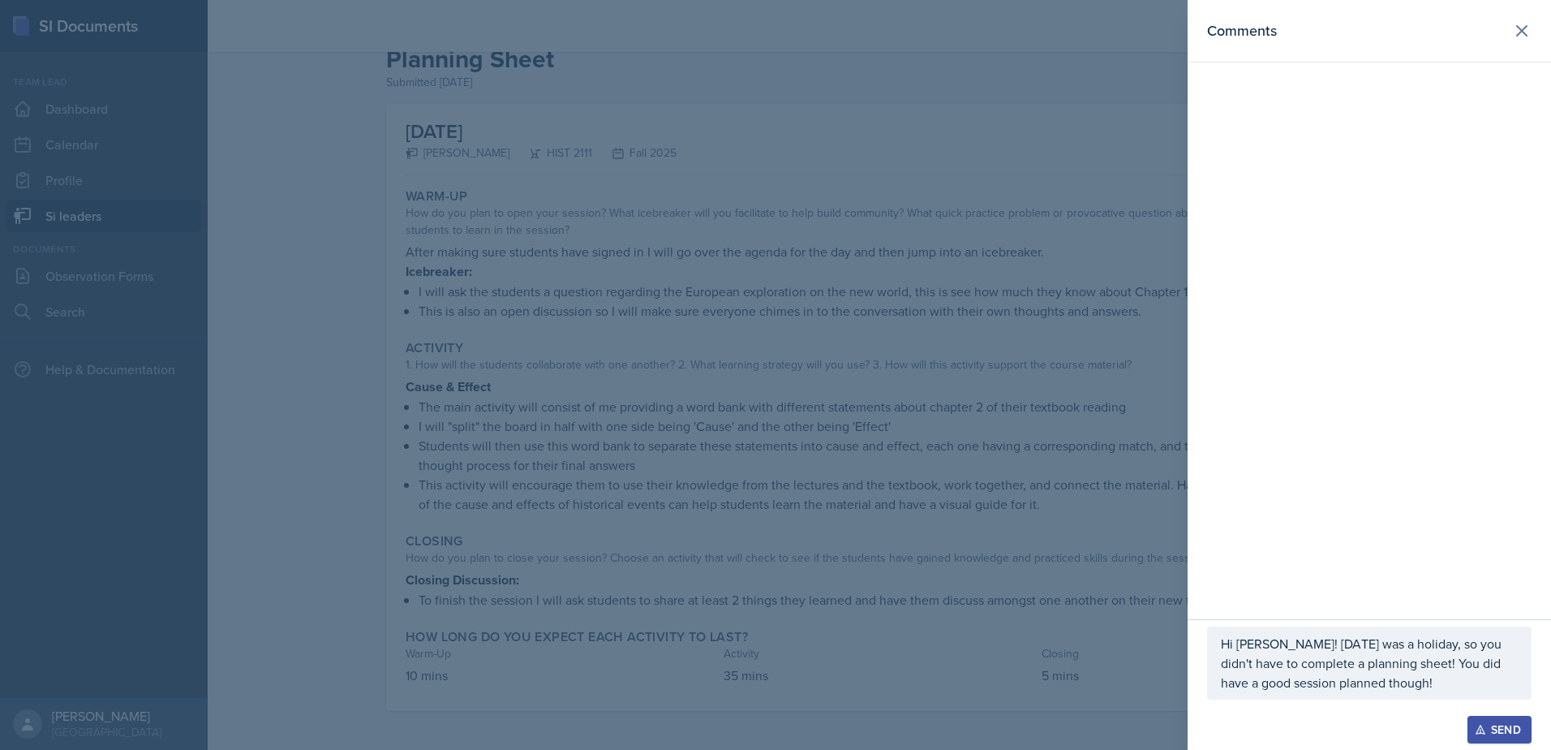
click at [1375, 688] on p "Hi [PERSON_NAME]! [DATE] was a holiday, so you didn't have to complete a planni…" at bounding box center [1369, 663] width 297 height 58
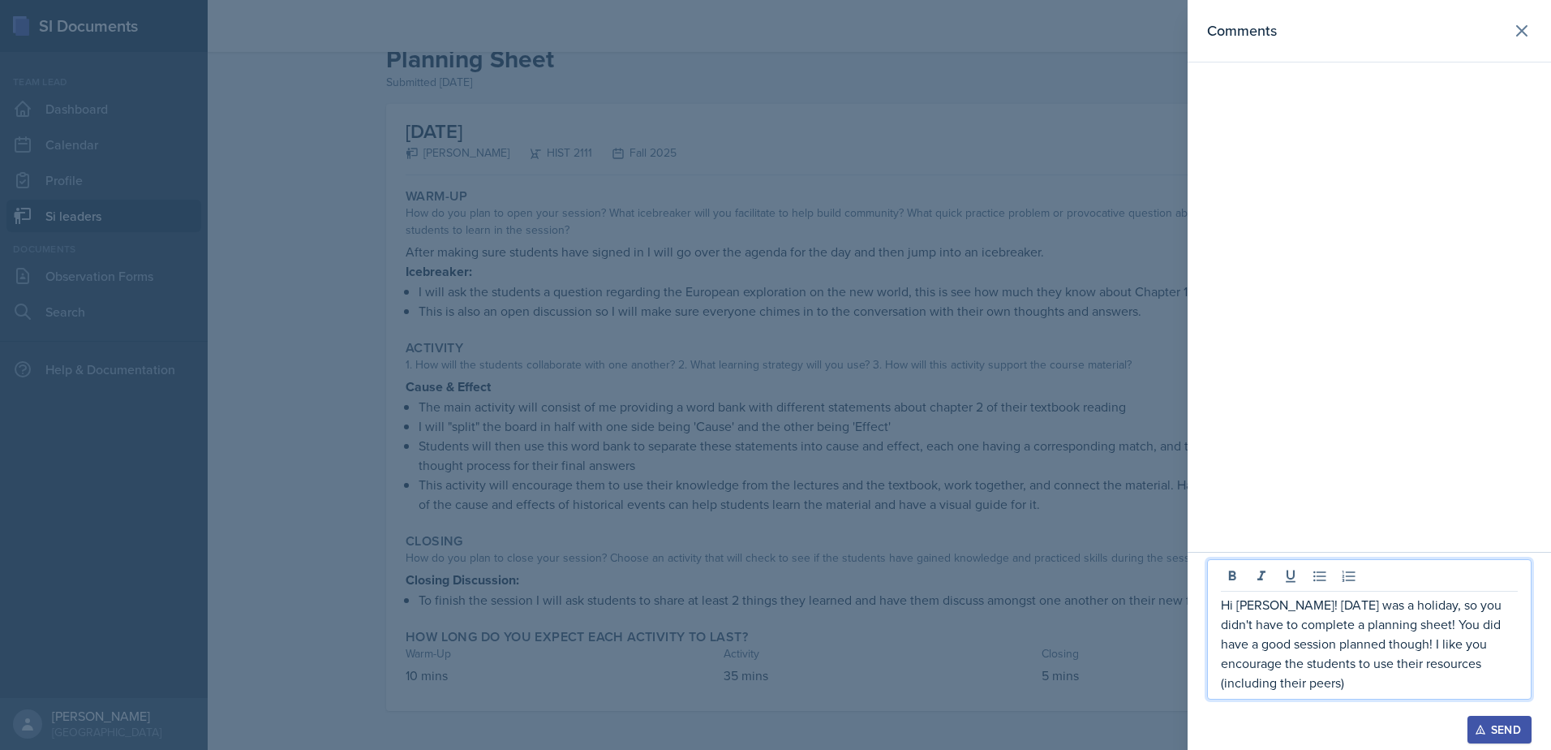
click at [1392, 649] on p "Hi [PERSON_NAME]! [DATE] was a holiday, so you didn't have to complete a planni…" at bounding box center [1369, 643] width 297 height 97
click at [1351, 680] on p "Hi [PERSON_NAME]! [DATE] was a holiday, so you didn't have to complete a planni…" at bounding box center [1369, 643] width 297 height 97
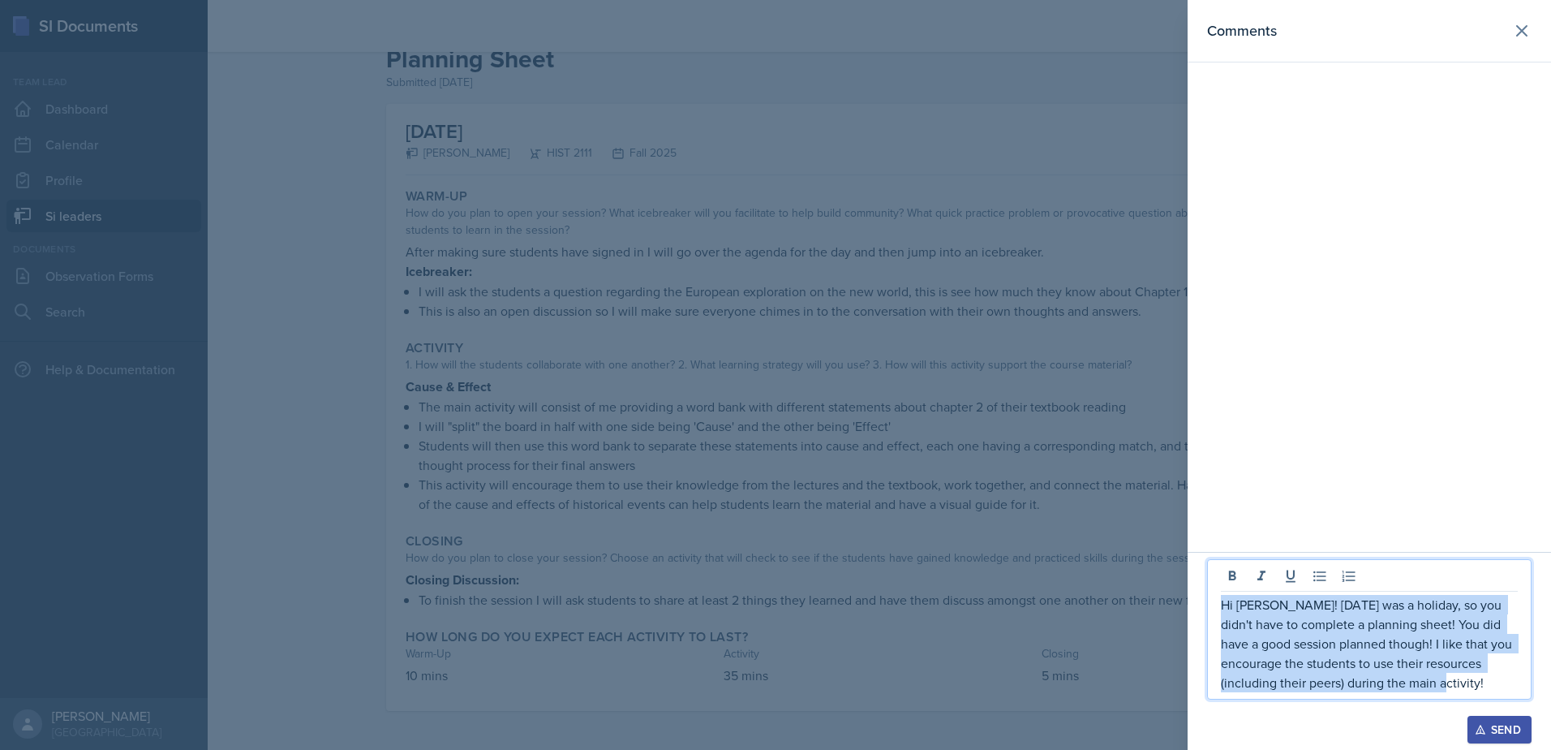
drag, startPoint x: 1435, startPoint y: 690, endPoint x: 1208, endPoint y: 591, distance: 247.8
click at [1208, 591] on div "Hi [PERSON_NAME]! [DATE] was a holiday, so you didn't have to complete a planni…" at bounding box center [1369, 629] width 325 height 140
copy p "Hi [PERSON_NAME]! [DATE] was a holiday, so you didn't have to complete a planni…"
click at [1521, 732] on button "Send" at bounding box center [1500, 730] width 64 height 28
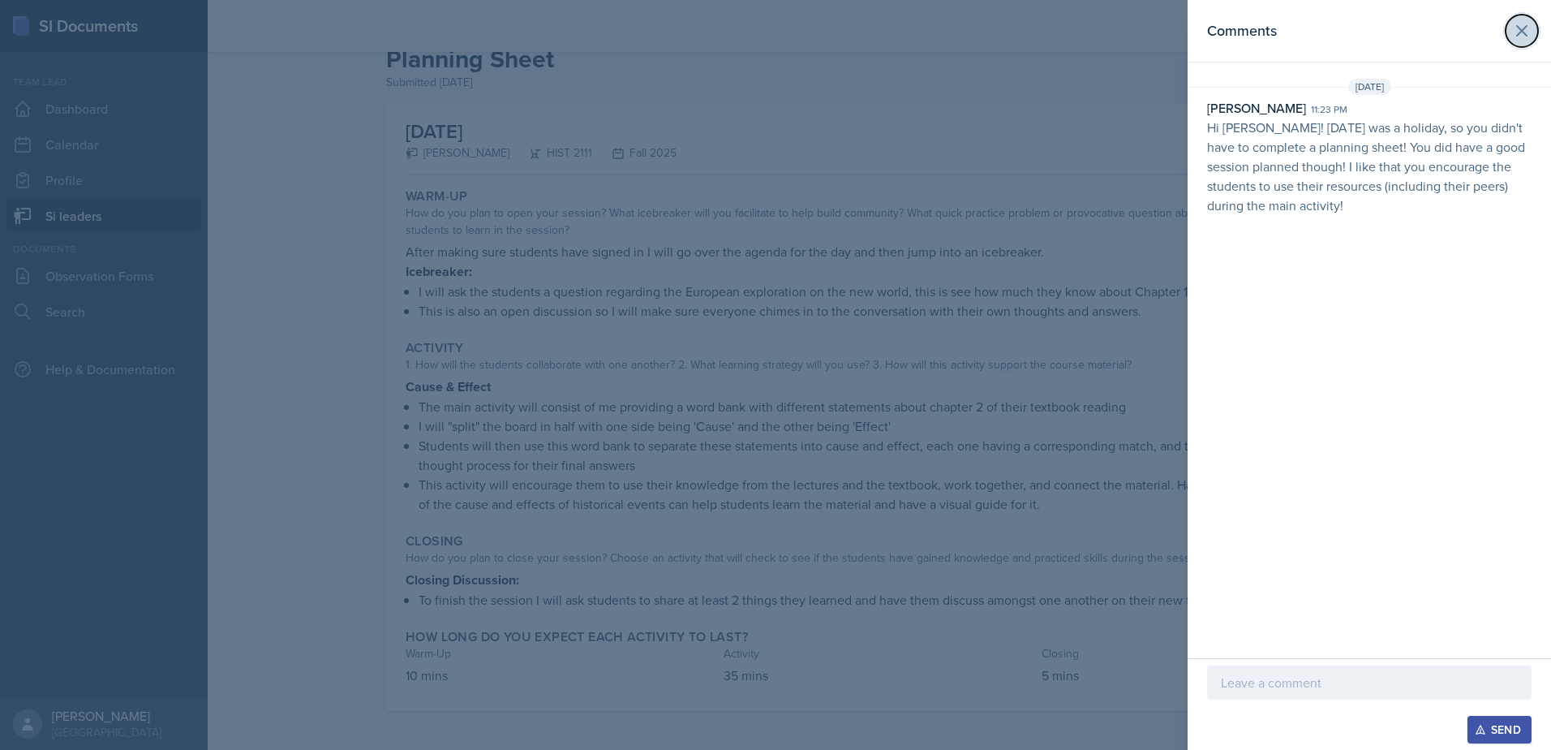
click at [1528, 32] on icon at bounding box center [1522, 30] width 19 height 19
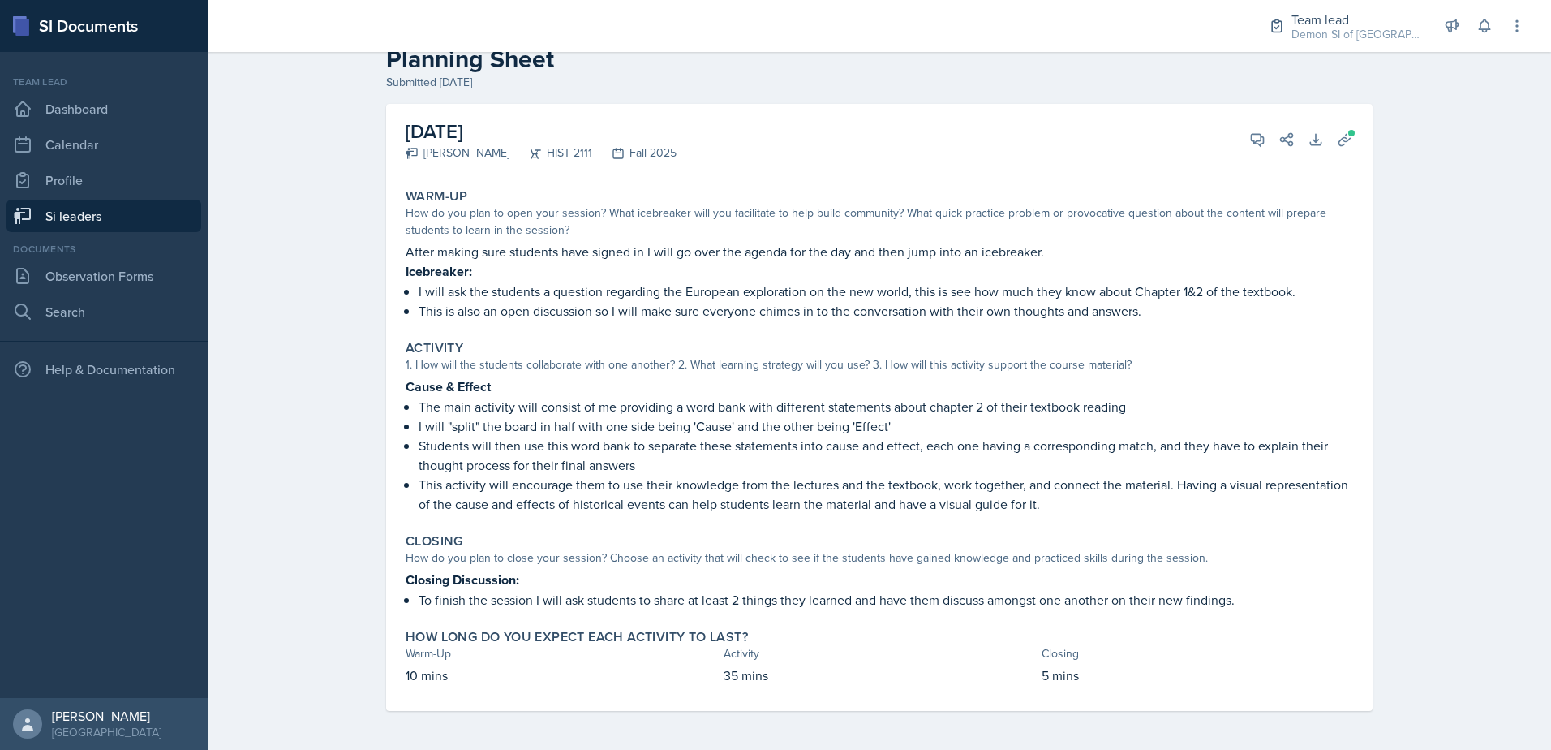
click at [113, 216] on link "Si leaders" at bounding box center [103, 216] width 195 height 32
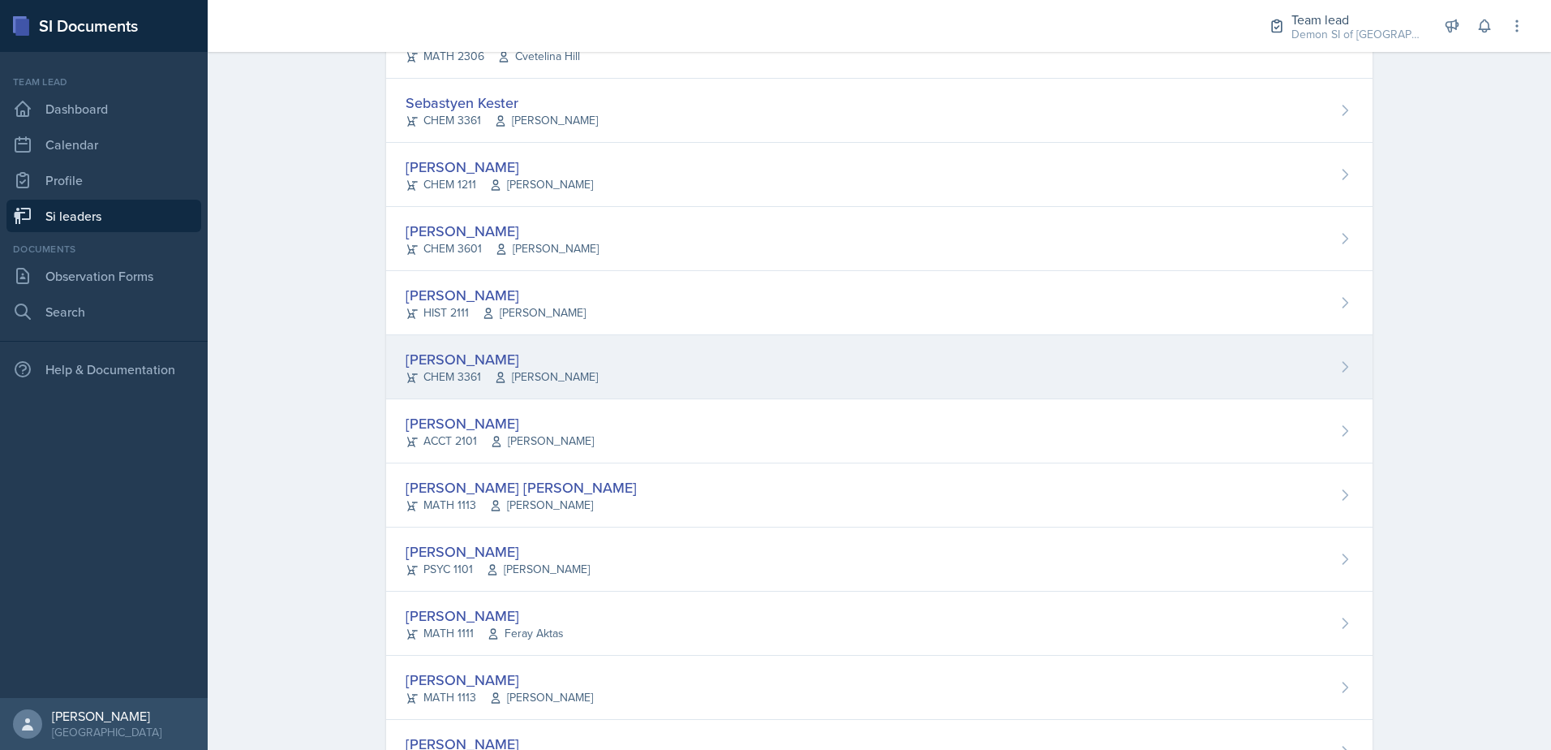
scroll to position [1014, 0]
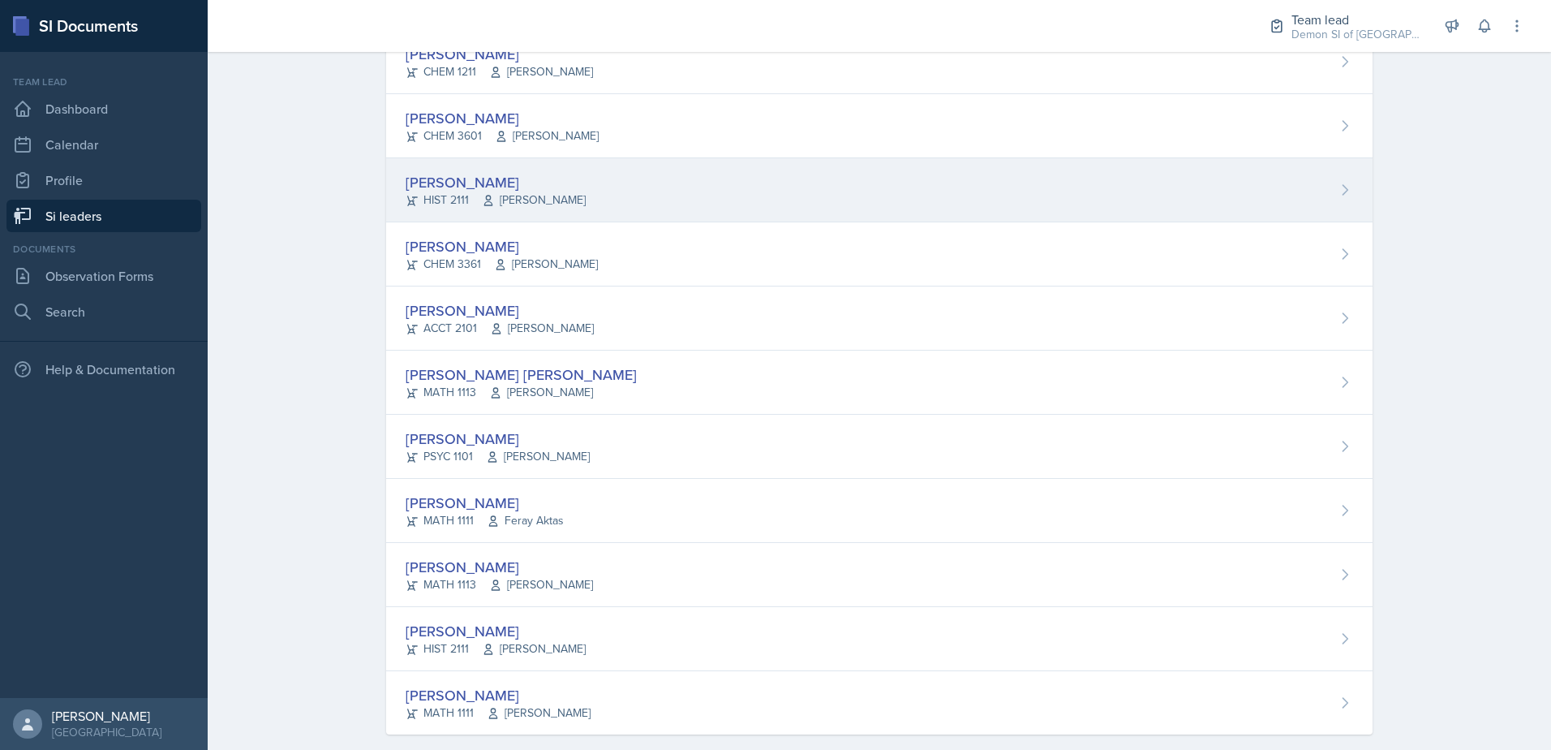
click at [466, 190] on div "[PERSON_NAME]" at bounding box center [496, 182] width 180 height 22
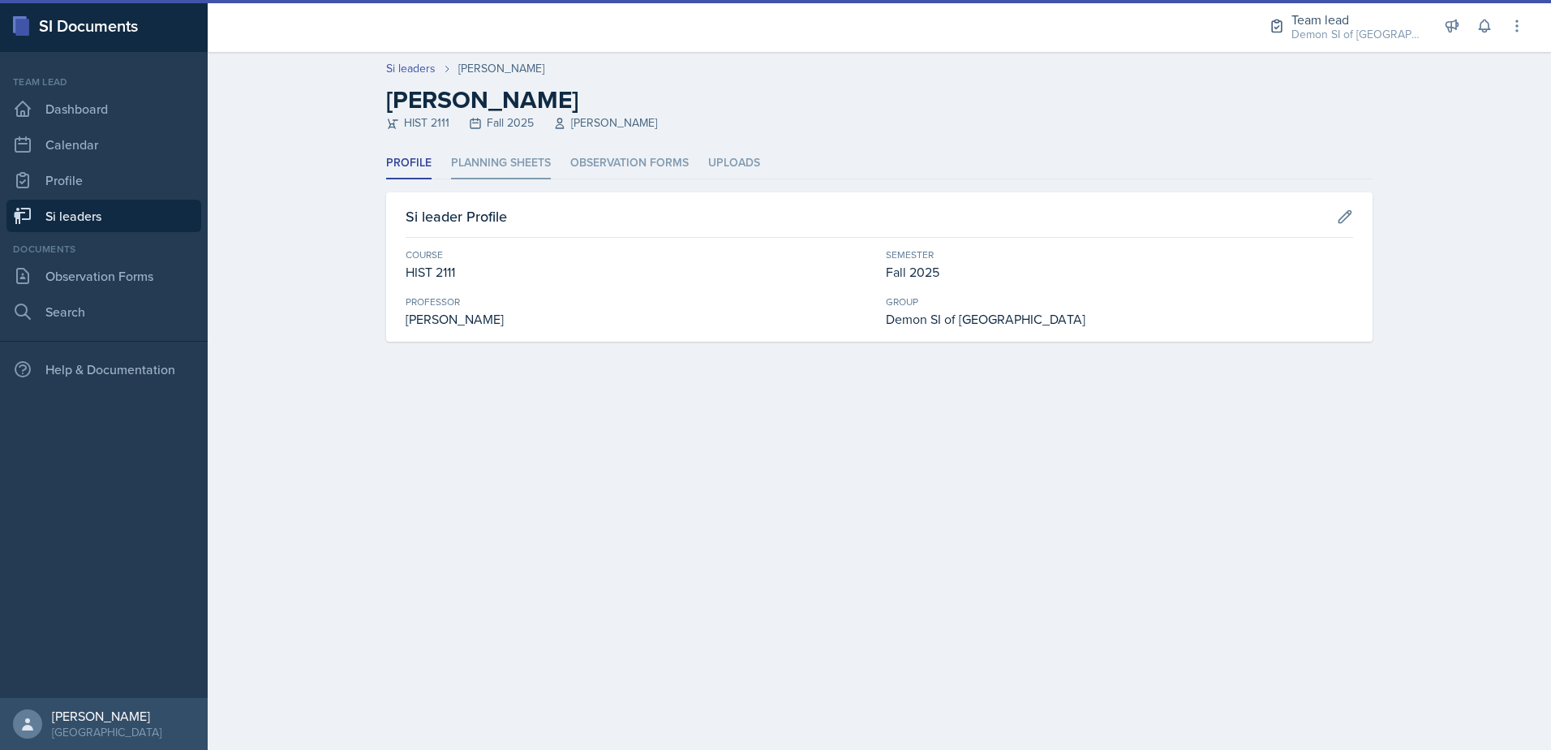
click at [492, 161] on li "Planning Sheets" at bounding box center [501, 164] width 100 height 32
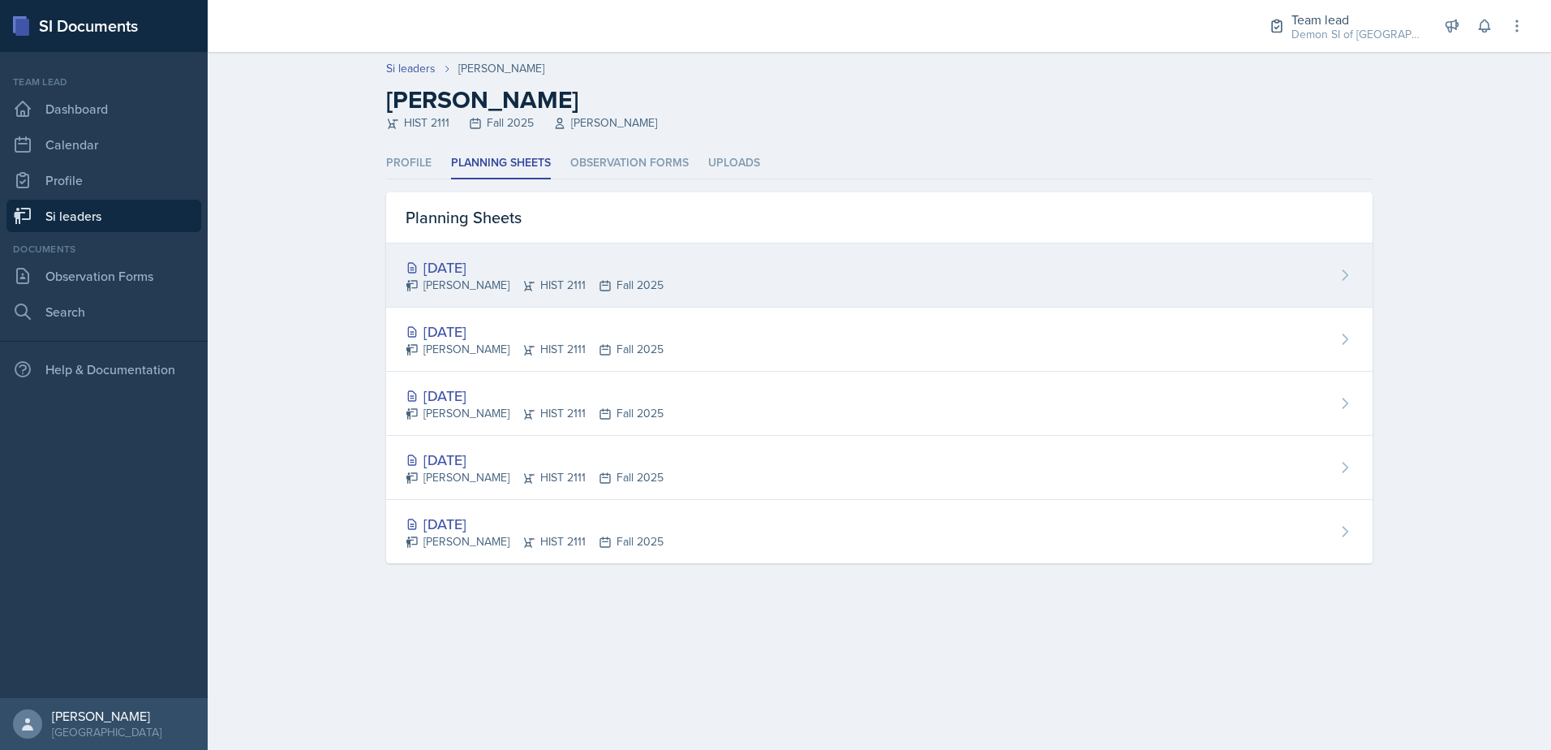
click at [482, 277] on div "[PERSON_NAME] HIST 2111 Fall 2025" at bounding box center [535, 285] width 258 height 17
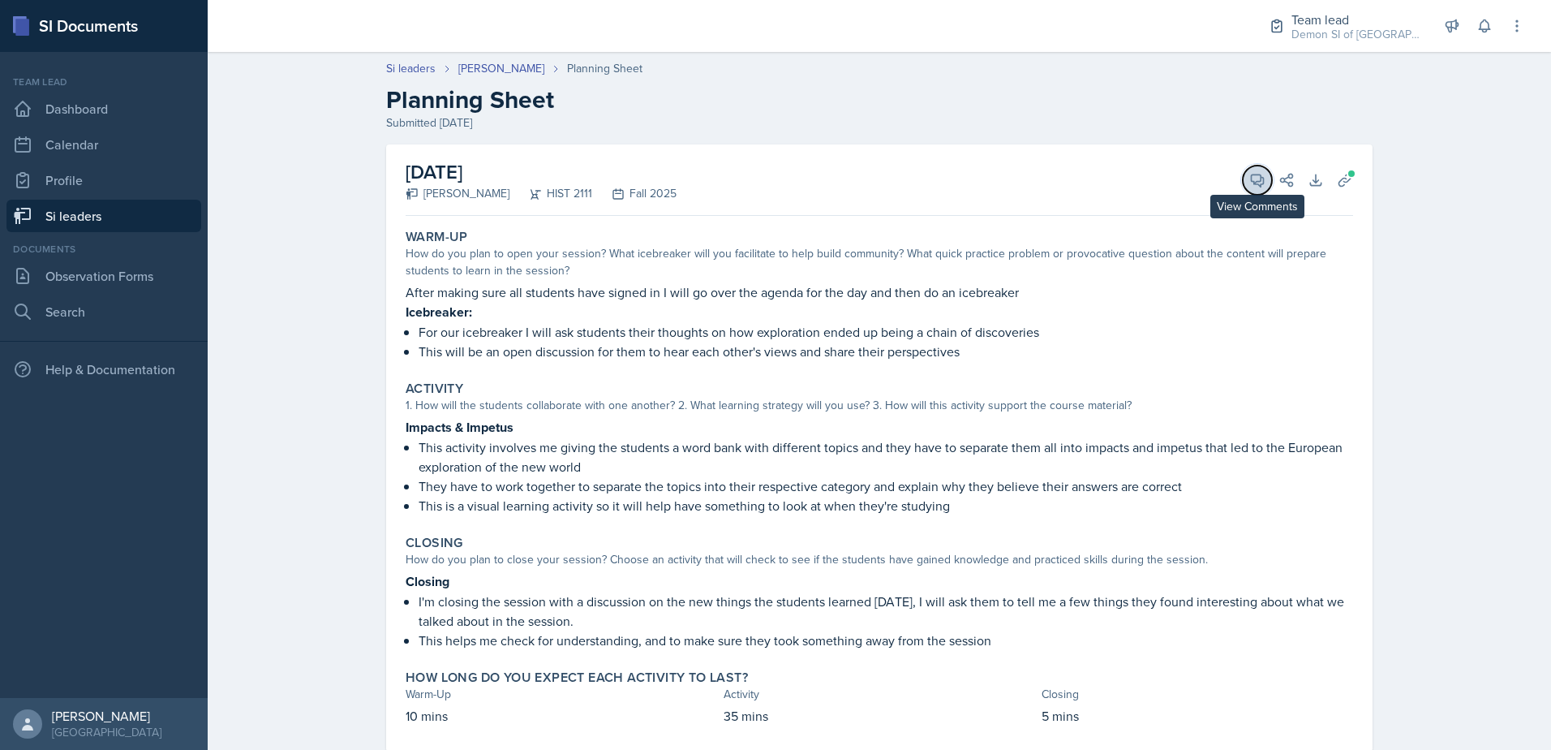
click at [1243, 186] on button "View Comments" at bounding box center [1257, 180] width 29 height 29
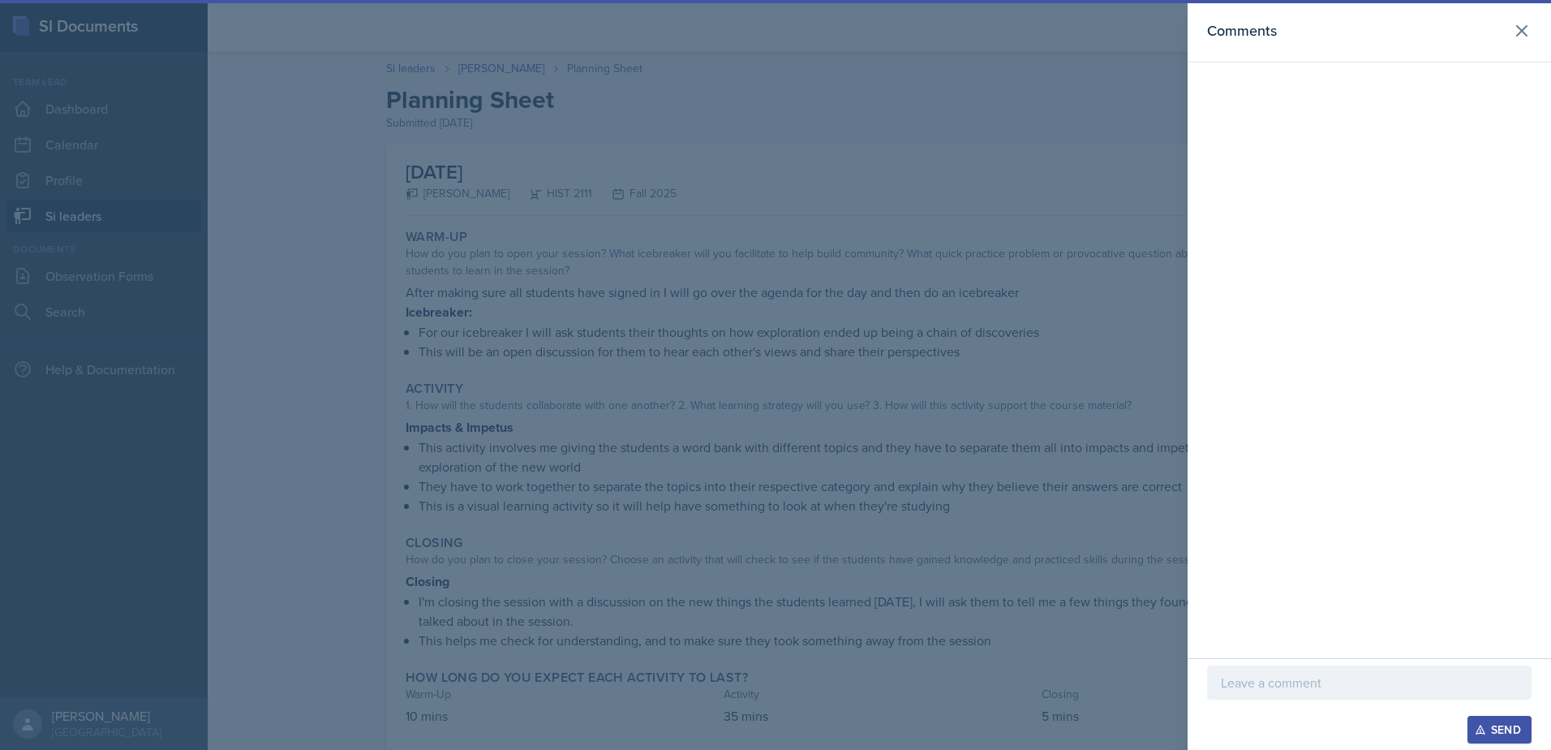
click at [952, 254] on div at bounding box center [775, 375] width 1551 height 750
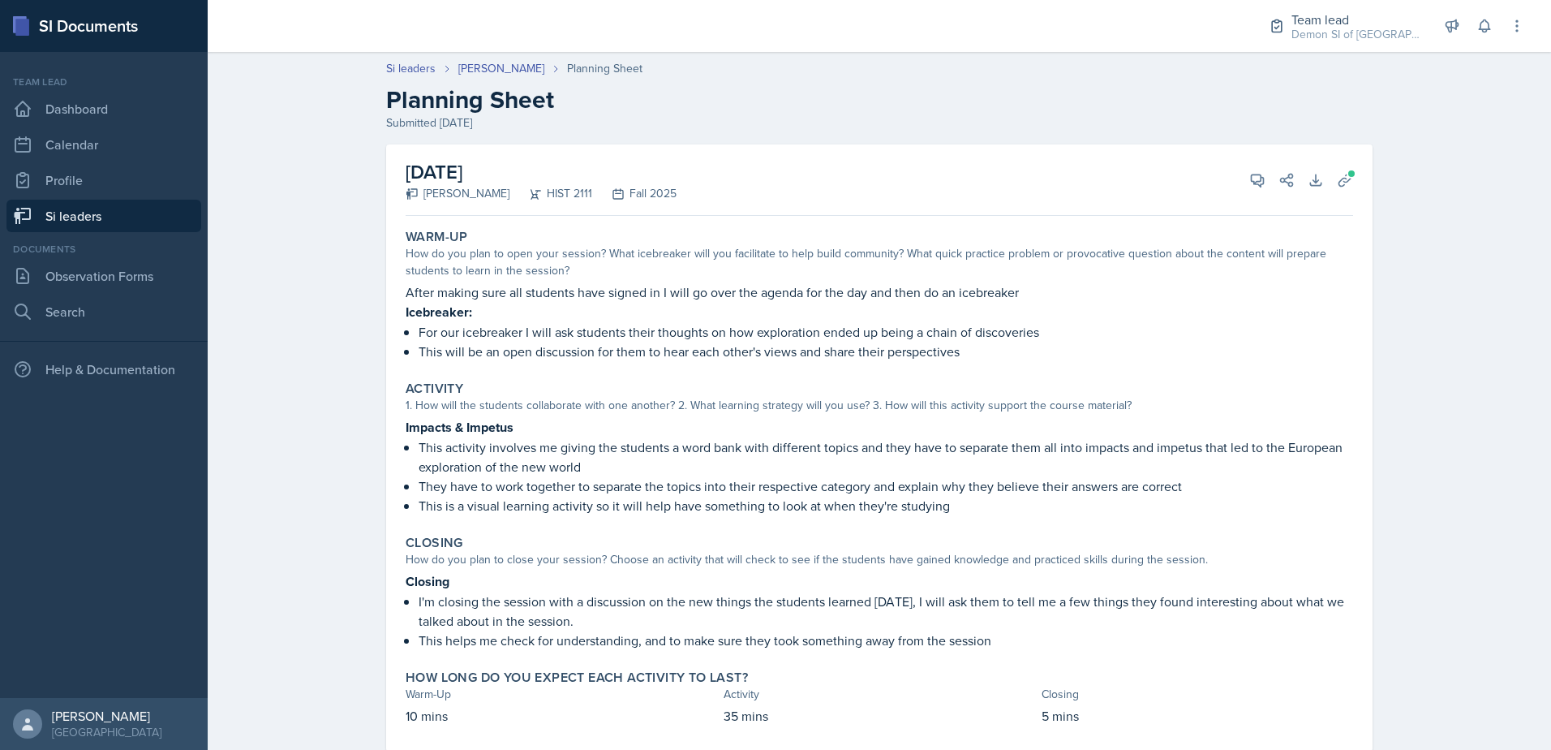
click at [1234, 188] on div "[DATE] [PERSON_NAME] HIST 2111 Fall 2025 View Comments Comments Send Share Down…" at bounding box center [880, 179] width 948 height 71
click at [1250, 179] on icon at bounding box center [1258, 180] width 16 height 16
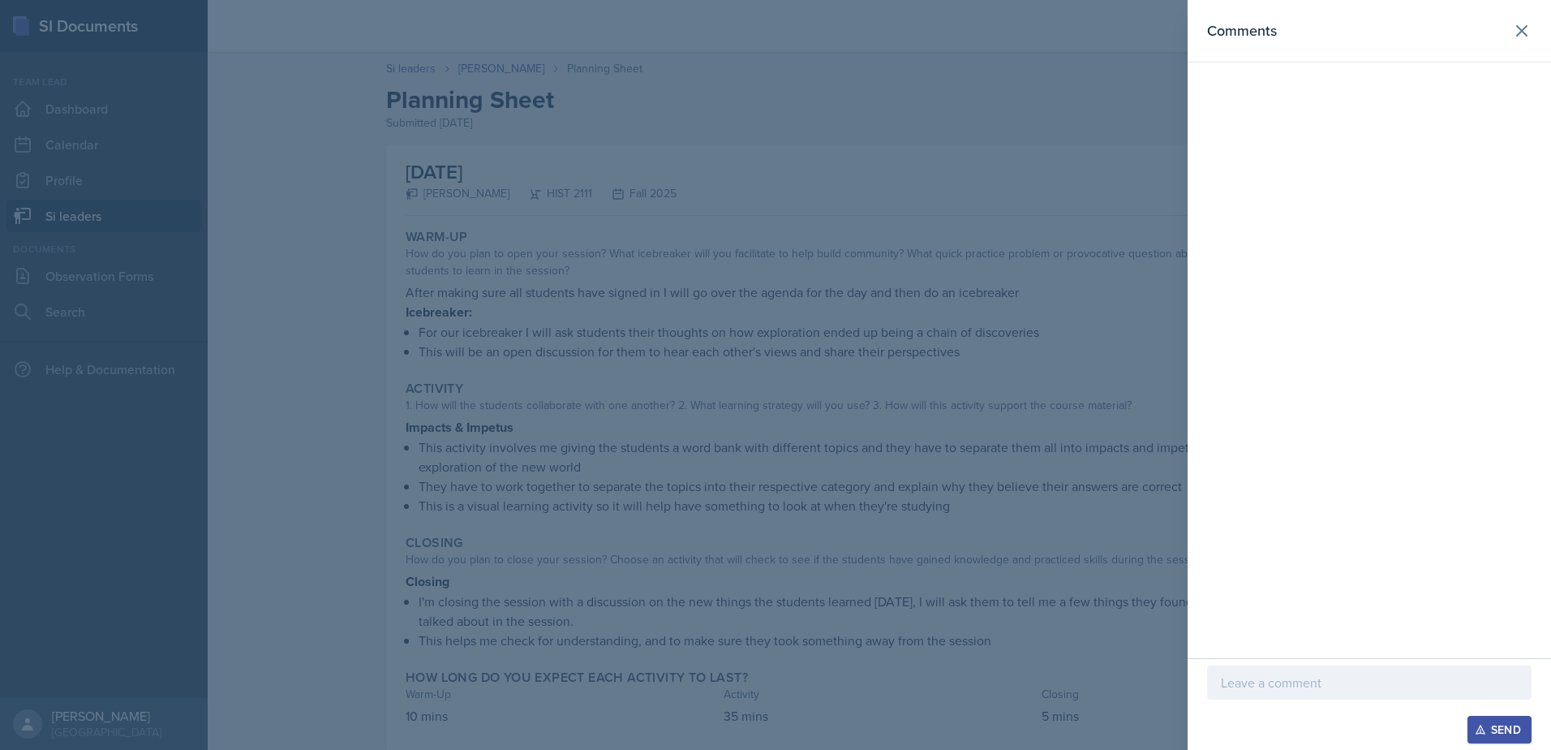
click at [1283, 666] on div at bounding box center [1369, 682] width 325 height 34
click at [1362, 666] on p "I appreciate you being intentional with your activities! Checking for undertsan…" at bounding box center [1369, 672] width 297 height 39
click at [1499, 682] on p "I appreciate you being intentional with your activities! Checking for understan…" at bounding box center [1369, 672] width 297 height 39
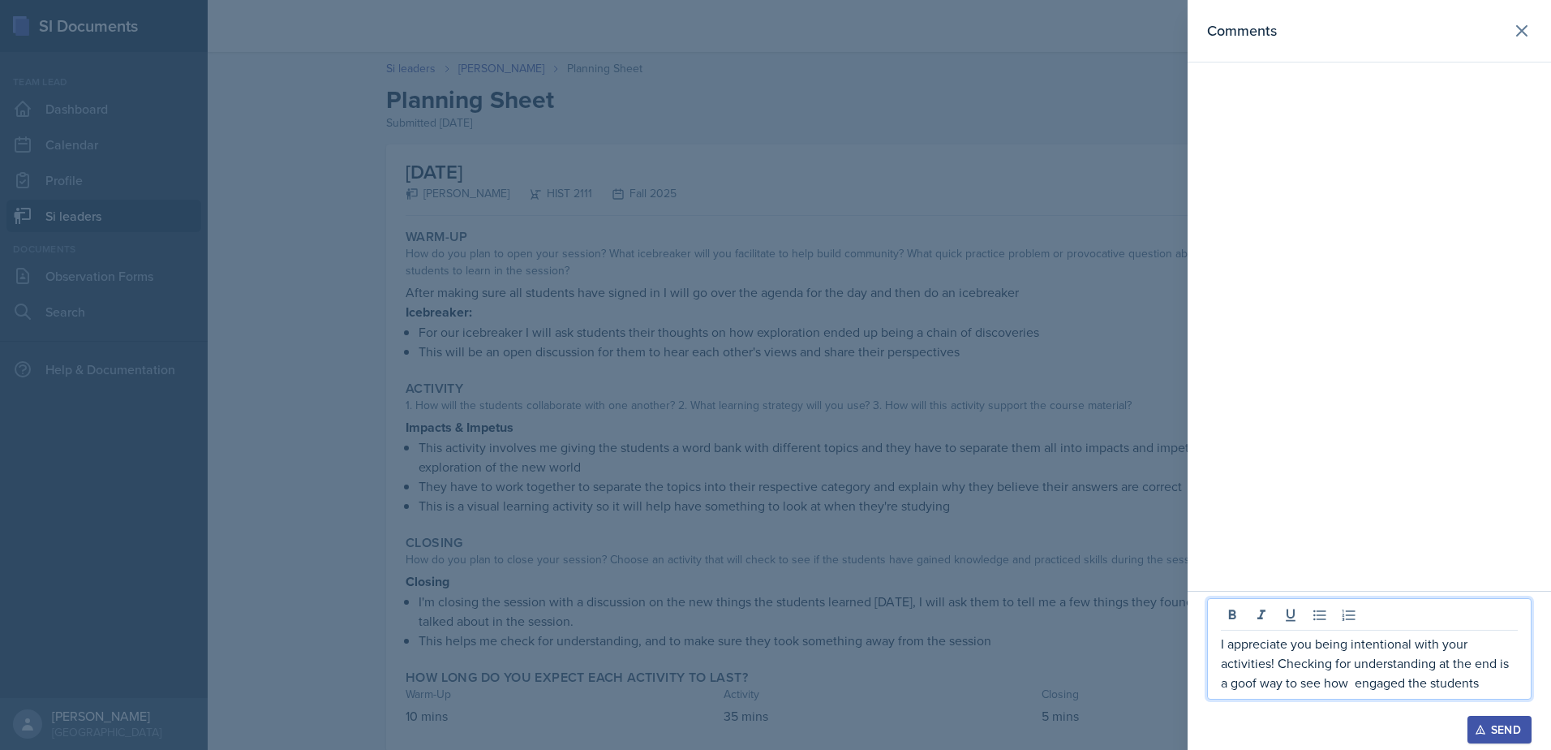
click at [1355, 682] on p "I appreciate you being intentional with your activities! Checking for understan…" at bounding box center [1369, 663] width 297 height 58
click at [1515, 682] on p "I appreciate you being intentional with your activities! Checking for understan…" at bounding box center [1369, 663] width 297 height 58
click at [1258, 678] on p "I appreciate you being intentional with your activities! Checking for understan…" at bounding box center [1369, 663] width 297 height 58
drag, startPoint x: 1273, startPoint y: 662, endPoint x: 1504, endPoint y: 690, distance: 232.9
click at [1504, 690] on p "I appreciate you being intentional with your activities! Checking for understan…" at bounding box center [1369, 663] width 297 height 58
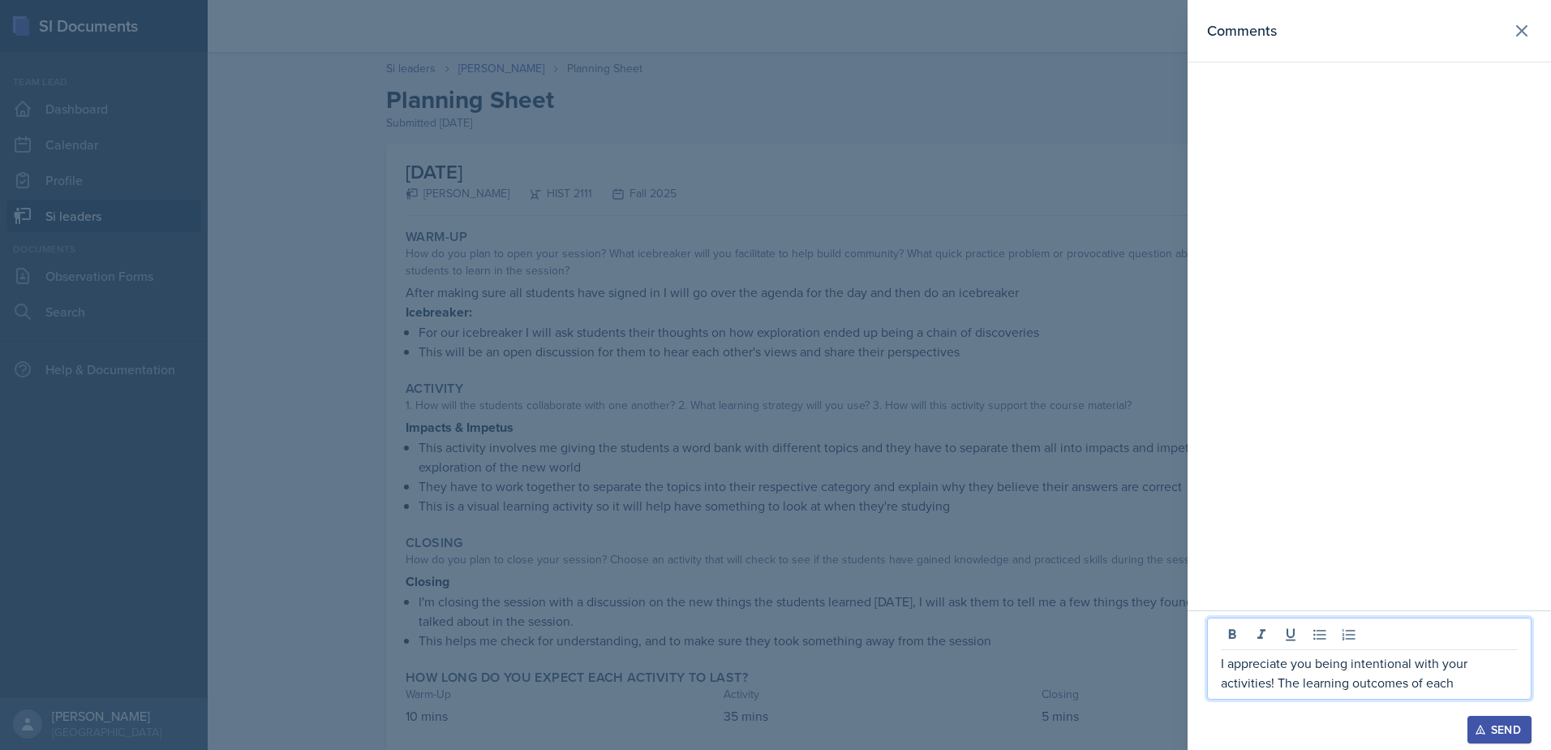
click at [1469, 686] on p "I appreciate you being intentional with your activities! The learning outcomes …" at bounding box center [1369, 672] width 297 height 39
drag, startPoint x: 1495, startPoint y: 657, endPoint x: 1509, endPoint y: 684, distance: 30.5
click at [1509, 684] on p "I appreciate you being intentional with your activities! The learning outcomes …" at bounding box center [1369, 663] width 297 height 58
click at [1284, 689] on p "I appreciate you being intentional with your activities! The learning outcomes …" at bounding box center [1369, 672] width 297 height 39
drag, startPoint x: 1261, startPoint y: 686, endPoint x: 1323, endPoint y: 690, distance: 61.8
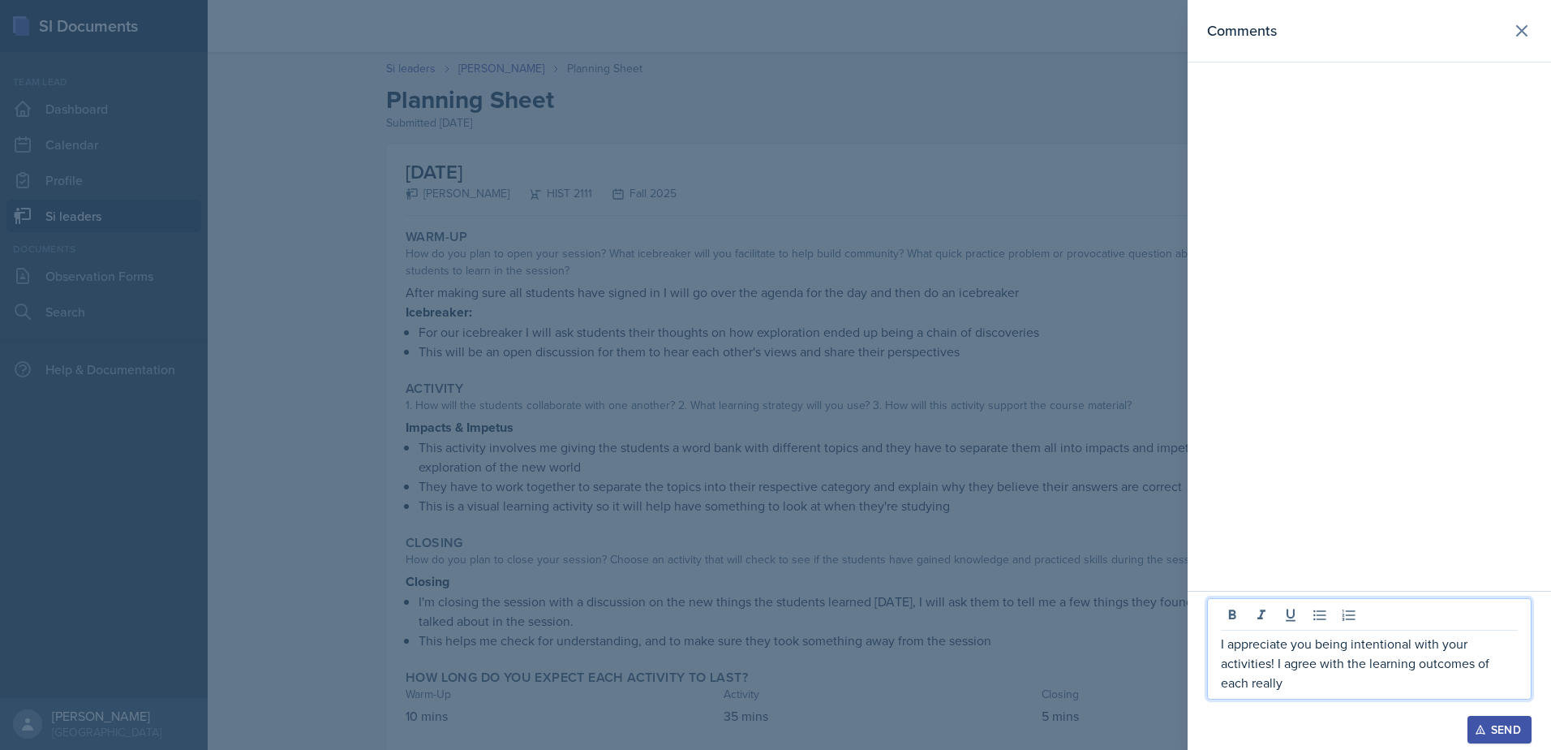
click at [1323, 690] on p "I appreciate you being intentional with your activities! I agree with the learn…" at bounding box center [1369, 663] width 297 height 58
drag, startPoint x: 1275, startPoint y: 662, endPoint x: 1331, endPoint y: 691, distance: 62.8
click at [1331, 691] on p "I appreciate you being intentional with your activities! I agree with the learn…" at bounding box center [1369, 663] width 297 height 58
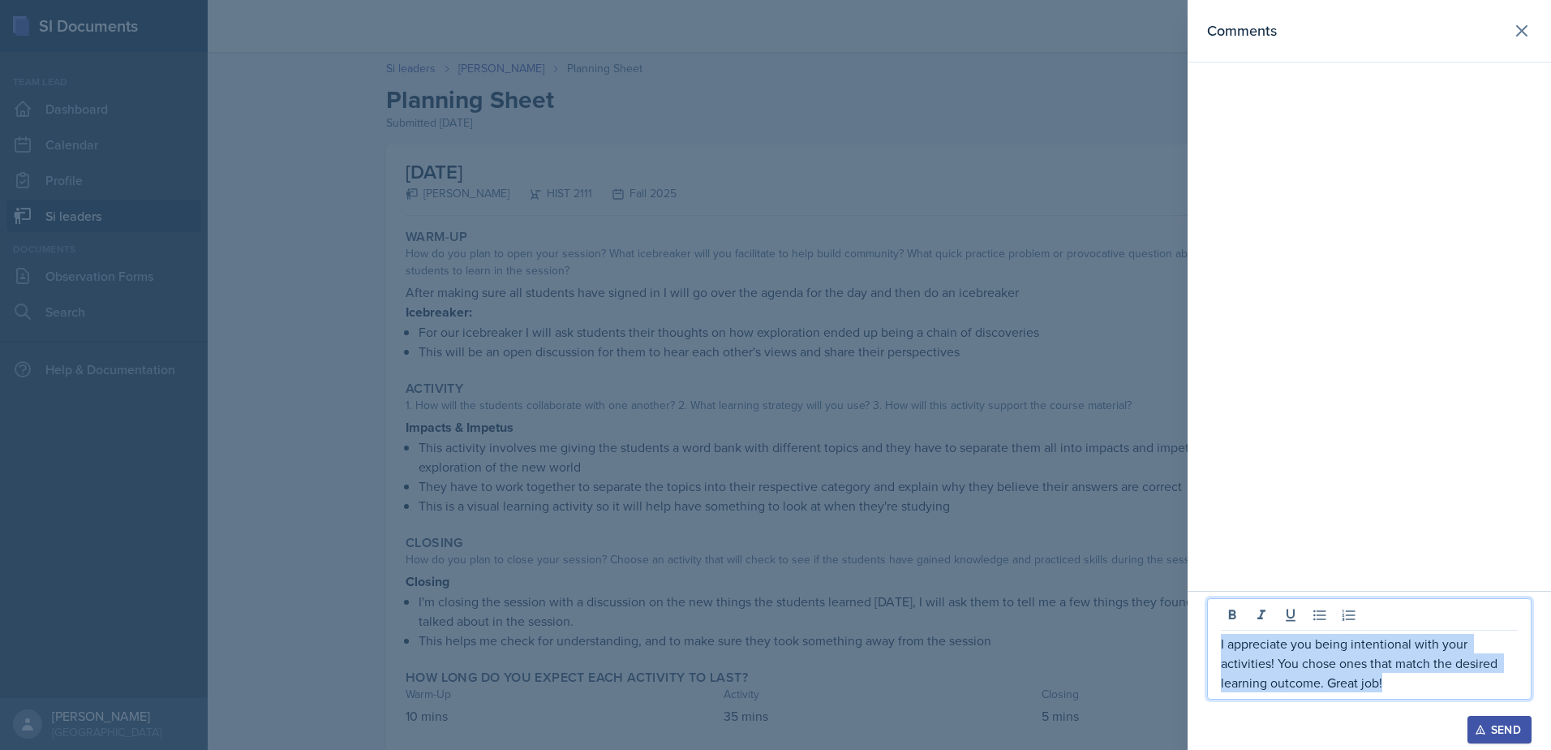
drag, startPoint x: 1331, startPoint y: 681, endPoint x: 1187, endPoint y: 652, distance: 146.4
click at [1187, 652] on div "Comments I appreciate you being intentional with your activities! You chose one…" at bounding box center [775, 375] width 1551 height 750
copy p "I appreciate you being intentional with your activities! You chose ones that ma…"
click at [1502, 723] on div "Send" at bounding box center [1499, 729] width 43 height 13
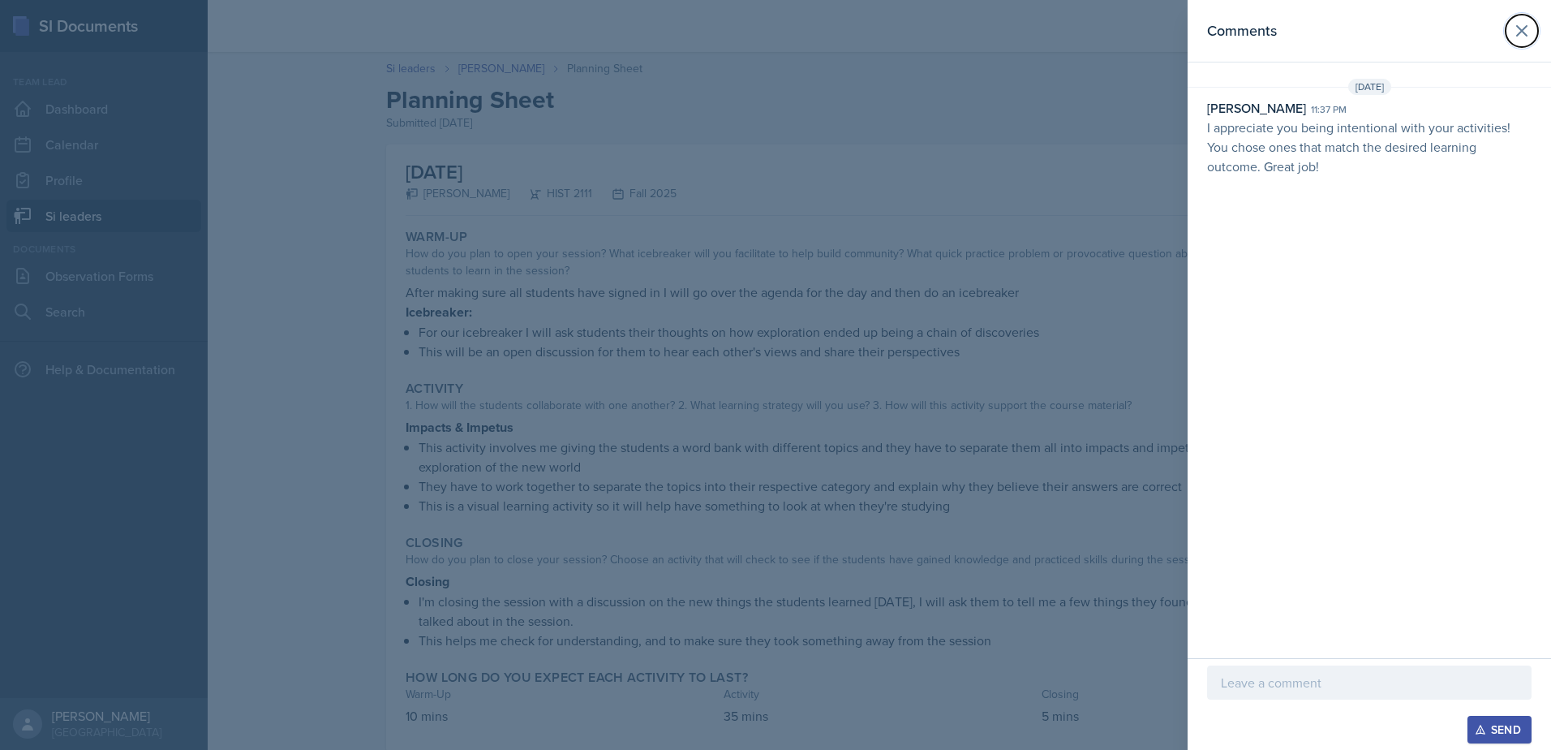
click at [1514, 65] on div "Comments [DATE] [PERSON_NAME] 11:37 pm I appreciate you being intentional with …" at bounding box center [1370, 329] width 364 height 658
click at [1519, 36] on icon at bounding box center [1522, 30] width 19 height 19
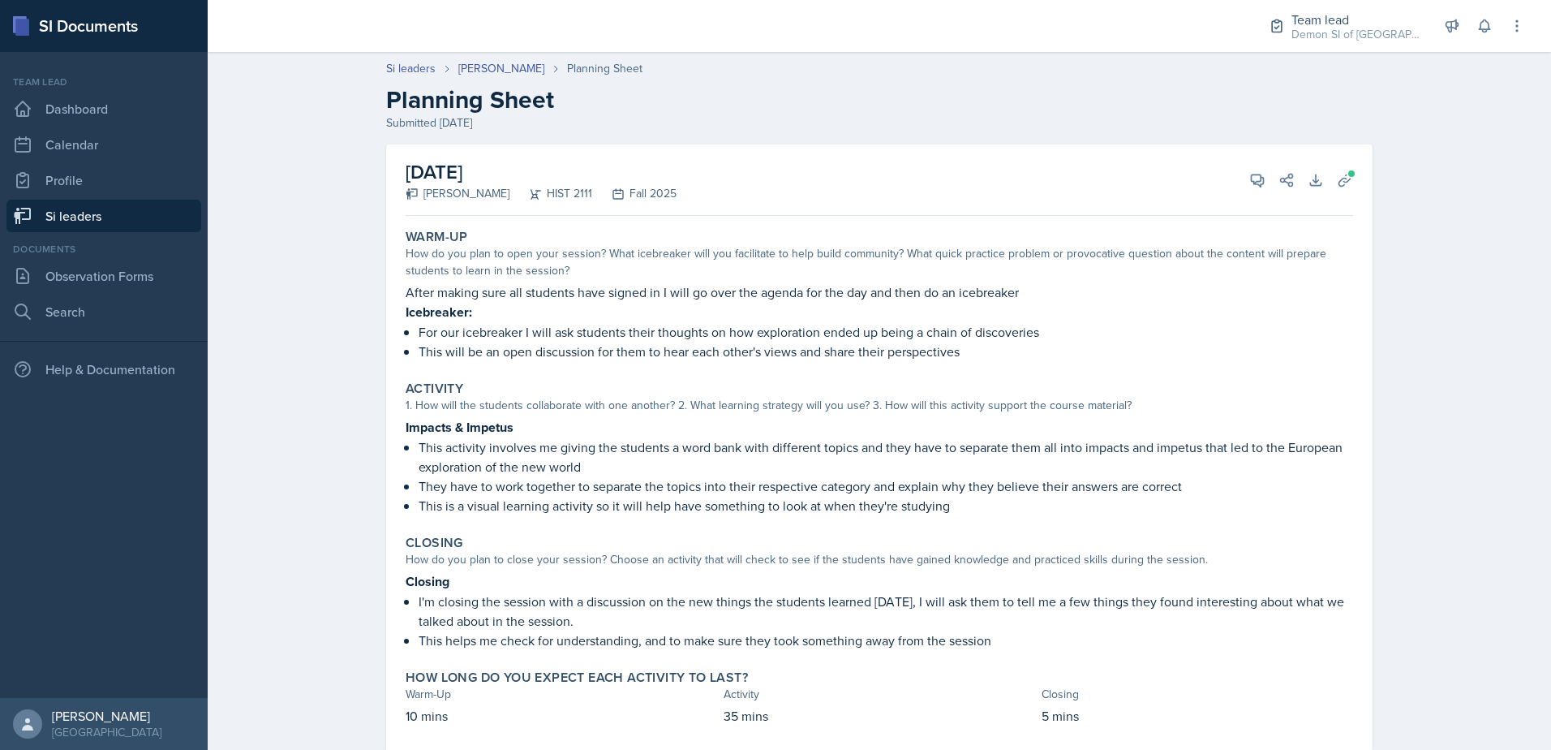
click at [70, 213] on link "Si leaders" at bounding box center [103, 216] width 195 height 32
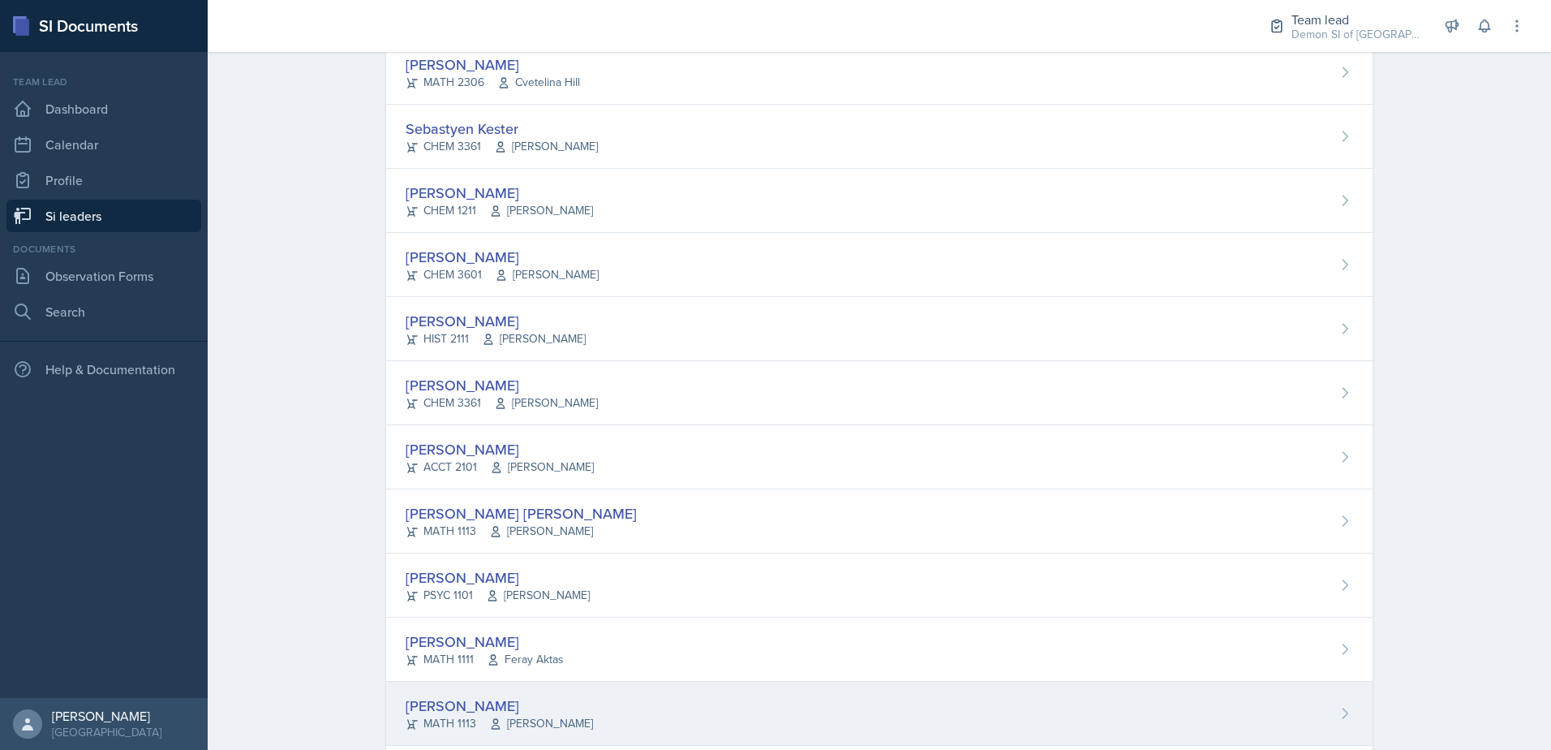
scroll to position [1038, 0]
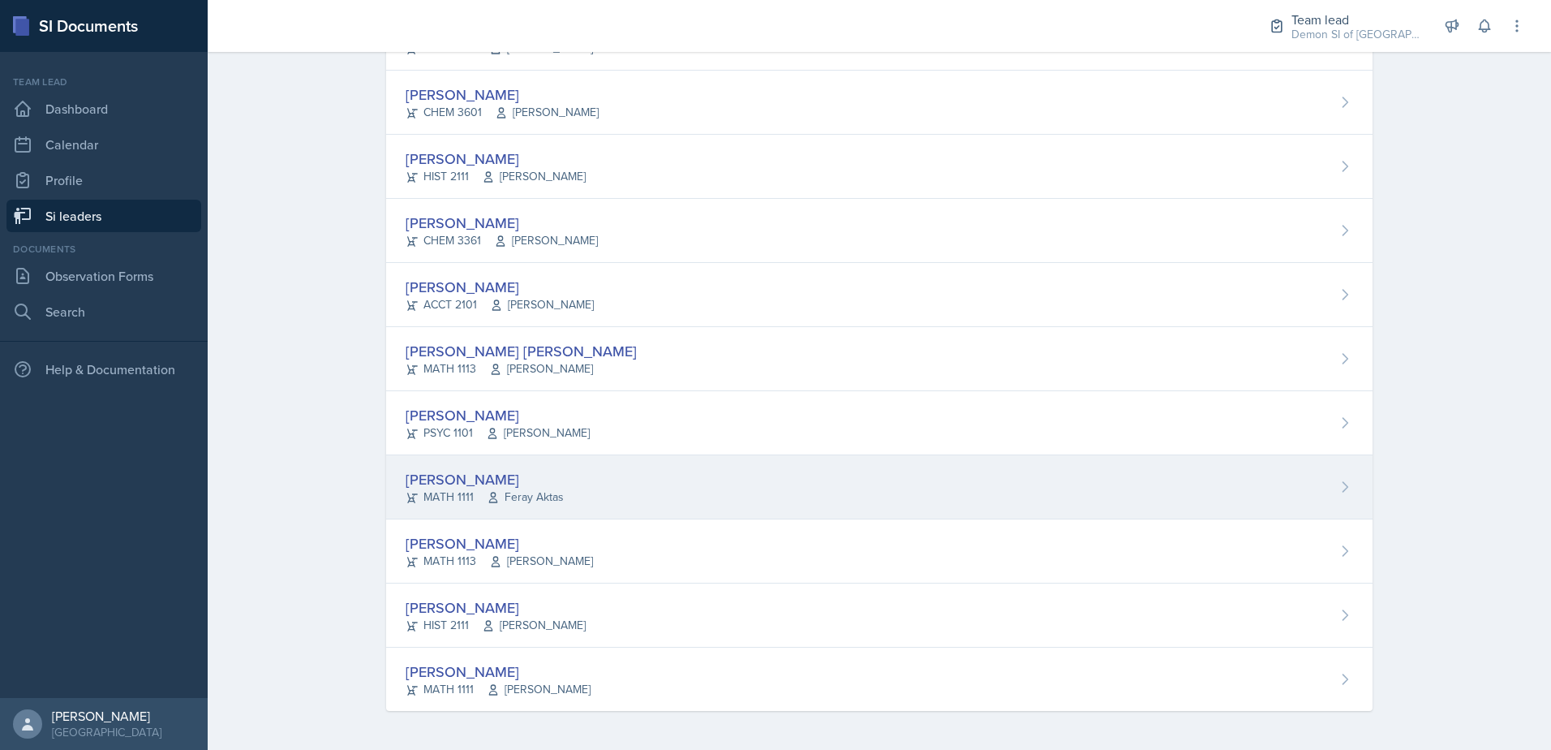
click at [487, 492] on icon at bounding box center [493, 497] width 13 height 13
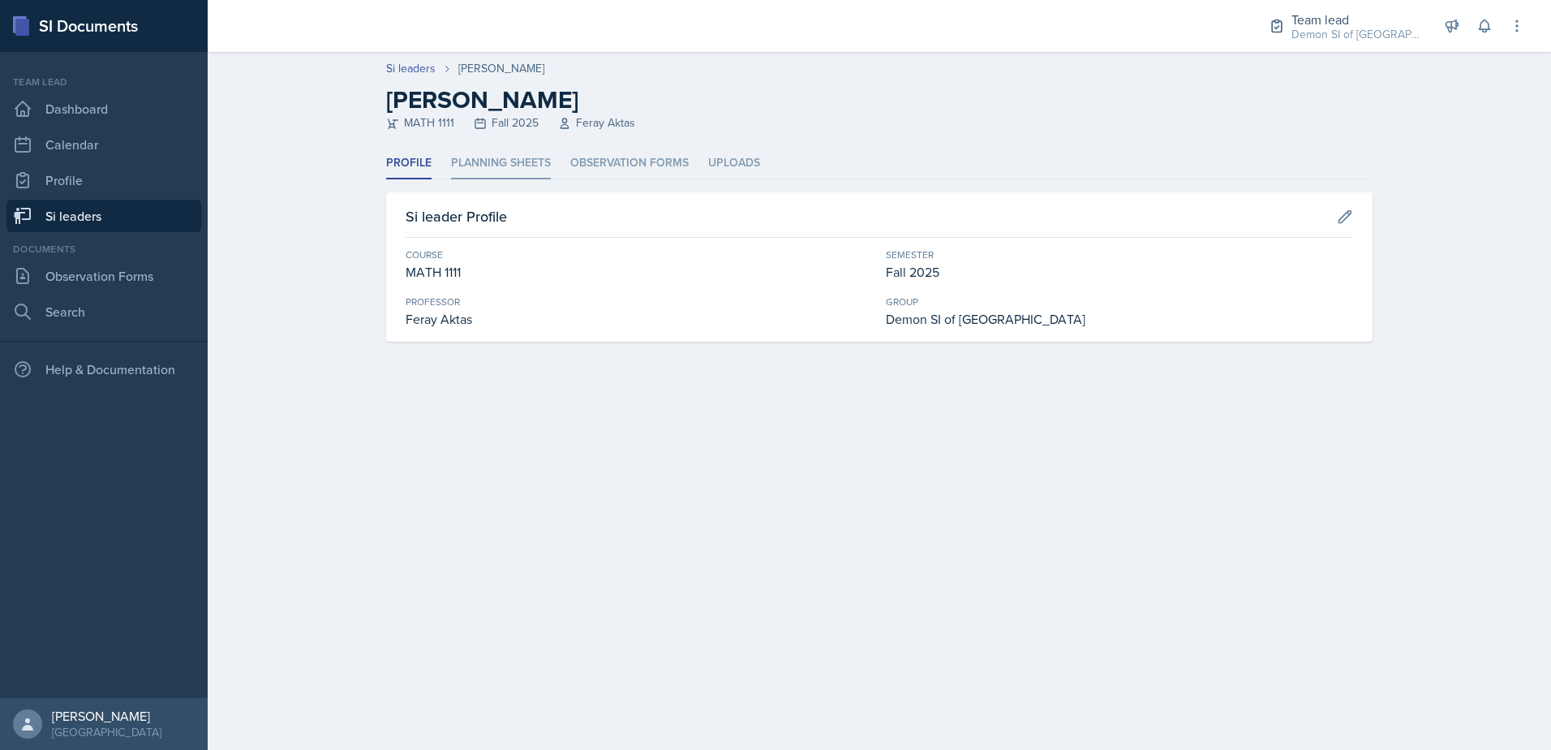
click at [514, 161] on li "Planning Sheets" at bounding box center [501, 164] width 100 height 32
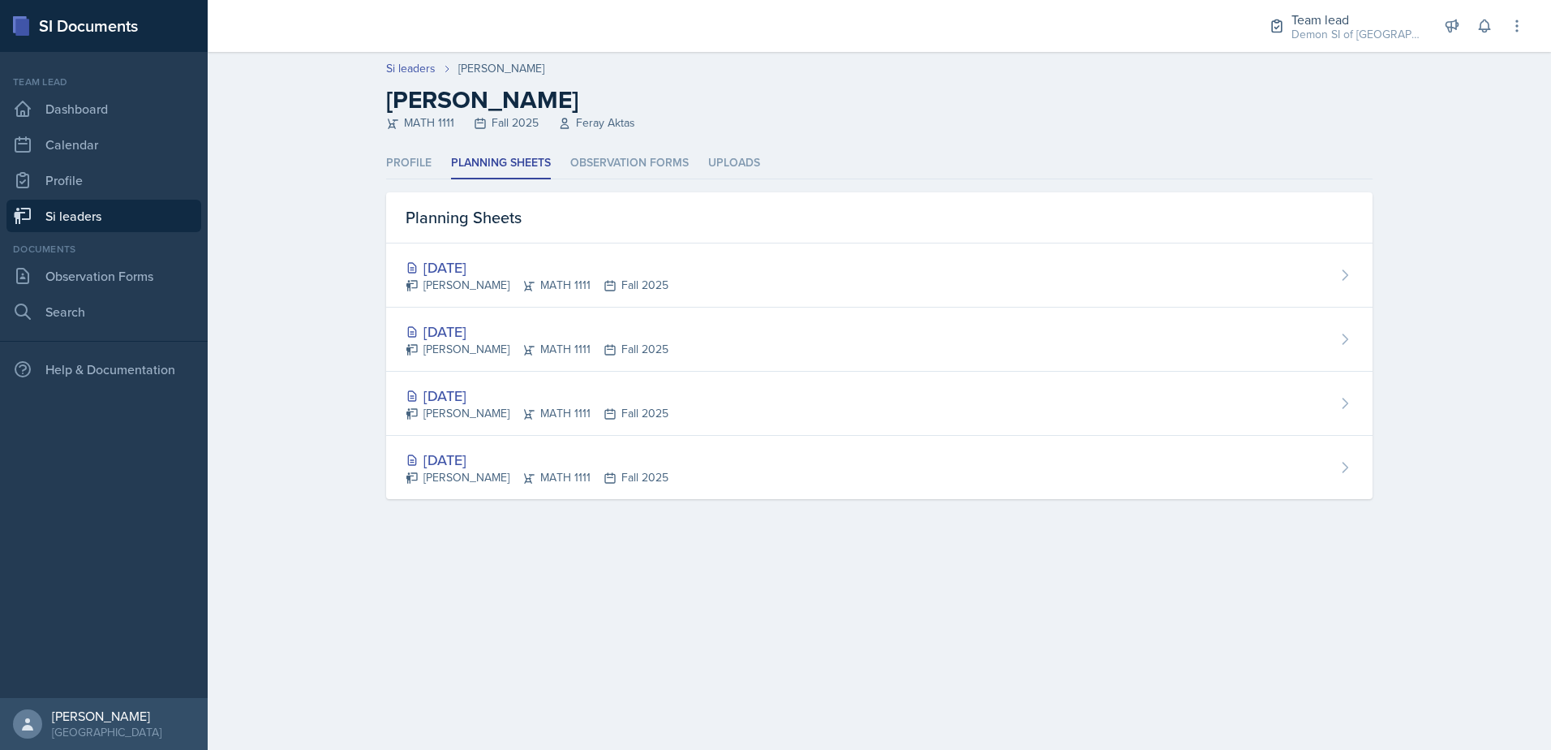
click at [486, 276] on div "[DATE]" at bounding box center [537, 267] width 263 height 22
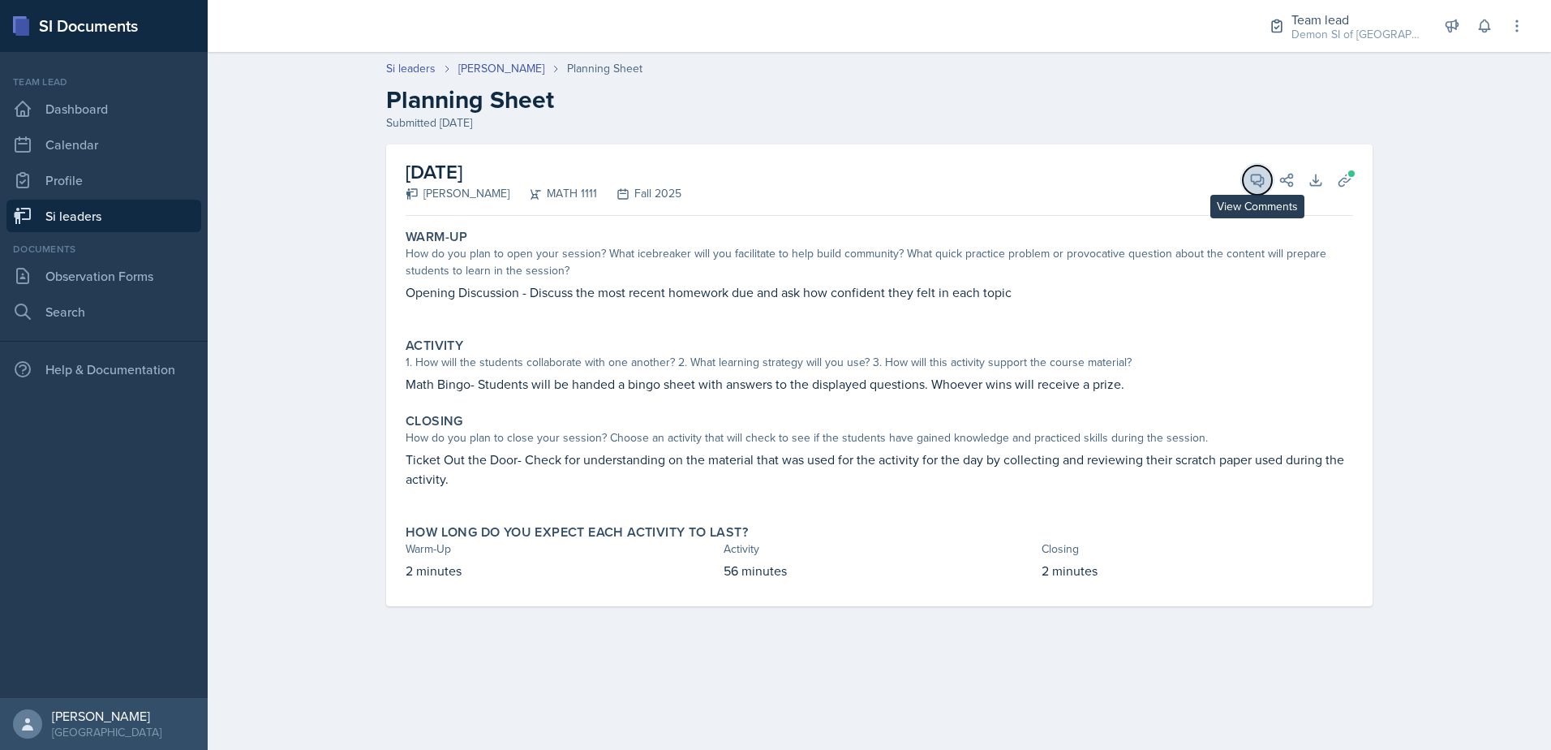
click at [1265, 176] on span at bounding box center [1263, 174] width 8 height 8
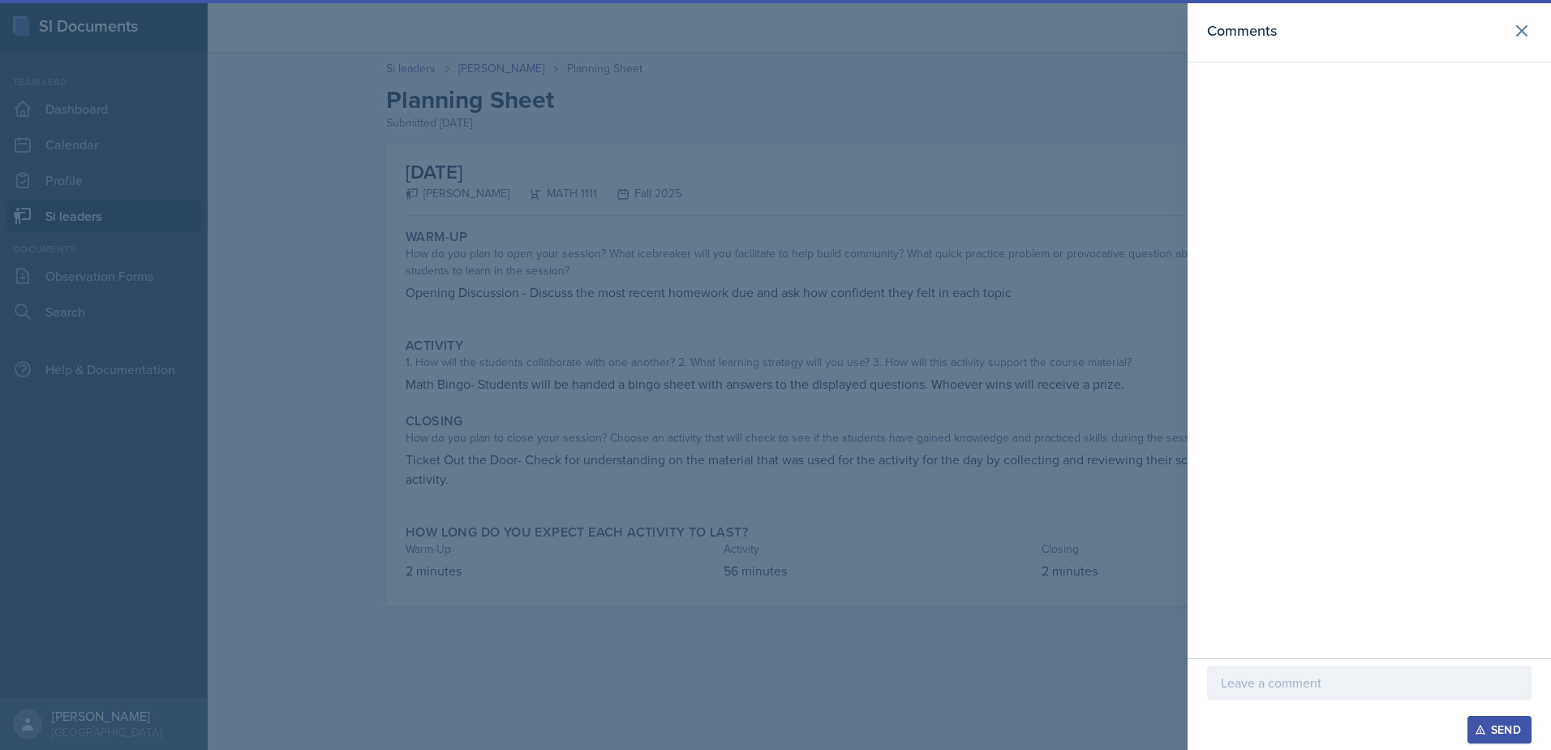
click at [1397, 690] on p at bounding box center [1369, 682] width 297 height 19
click at [1153, 455] on div at bounding box center [775, 375] width 1551 height 750
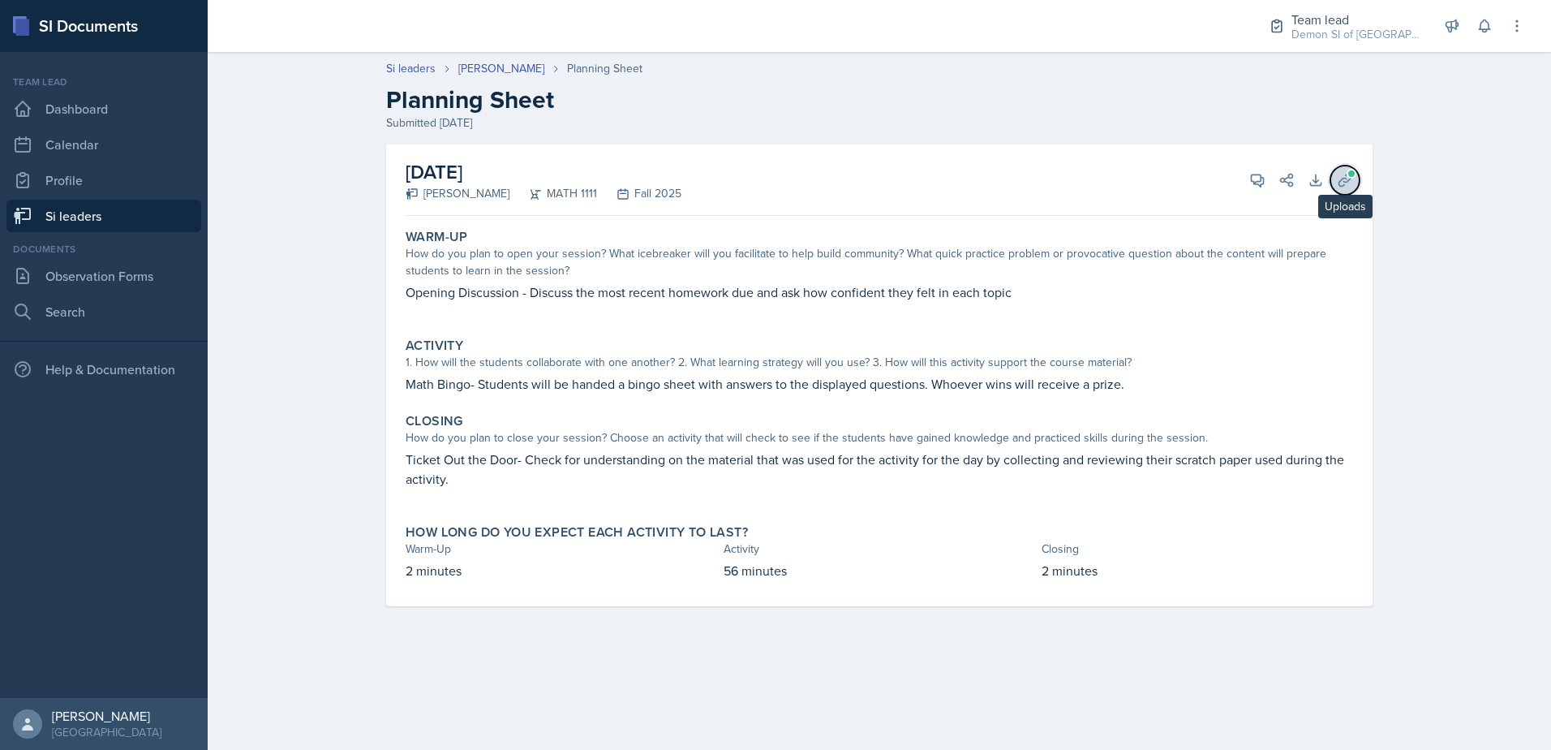
click at [1353, 191] on button "Uploads" at bounding box center [1345, 180] width 29 height 29
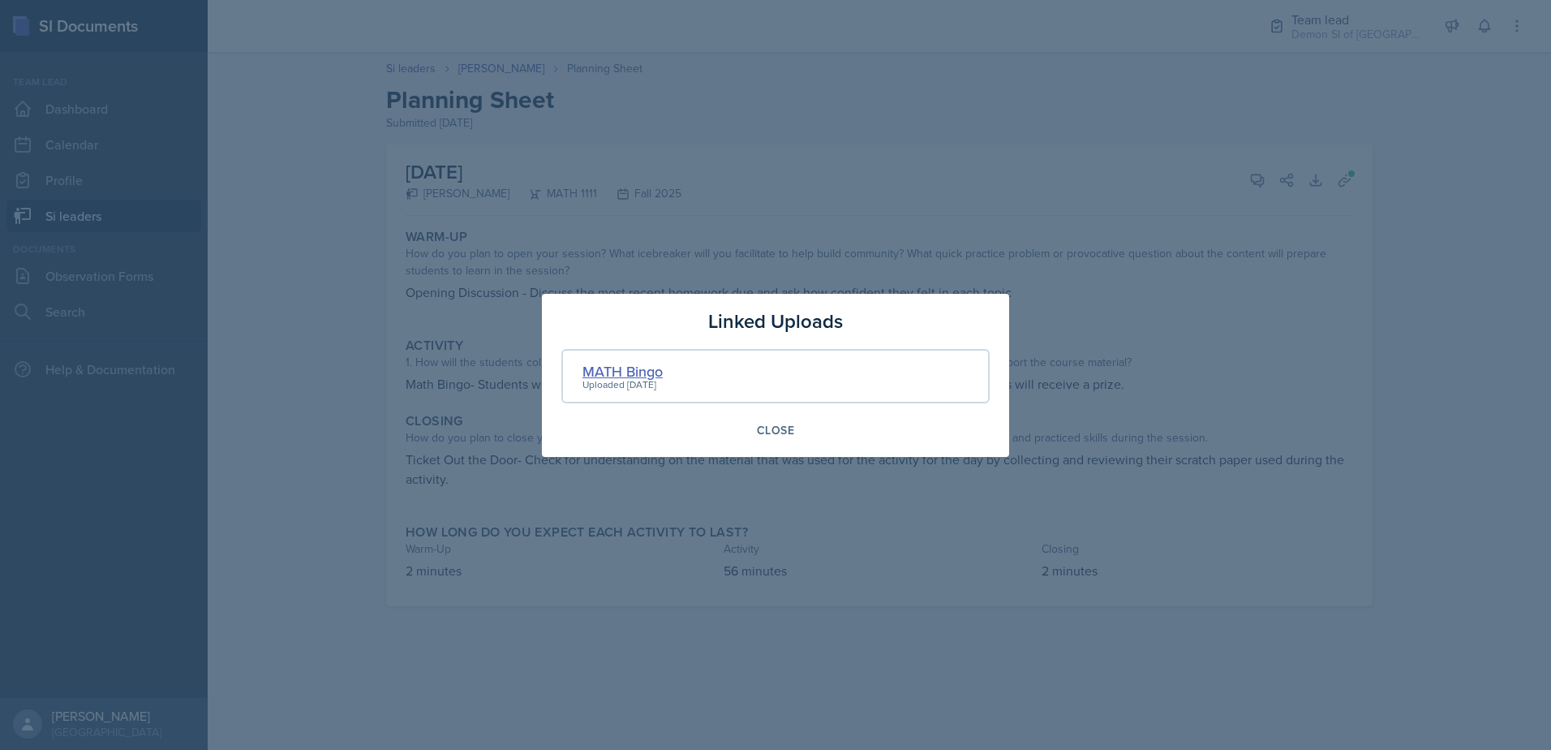
click at [622, 373] on div "MATH Bingo" at bounding box center [623, 371] width 80 height 22
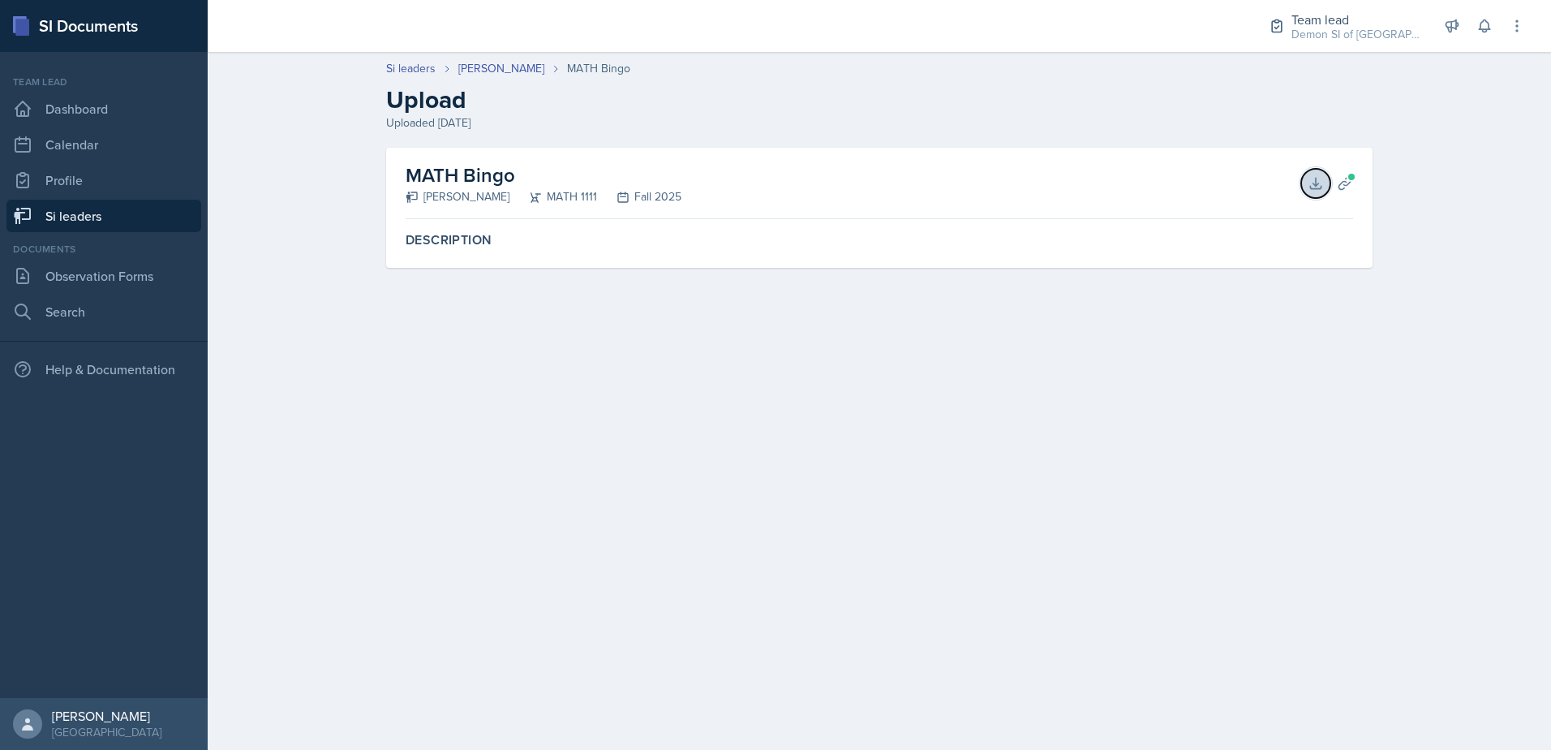
click at [1314, 186] on icon at bounding box center [1316, 183] width 16 height 16
click at [434, 72] on link "Si leaders" at bounding box center [410, 68] width 49 height 17
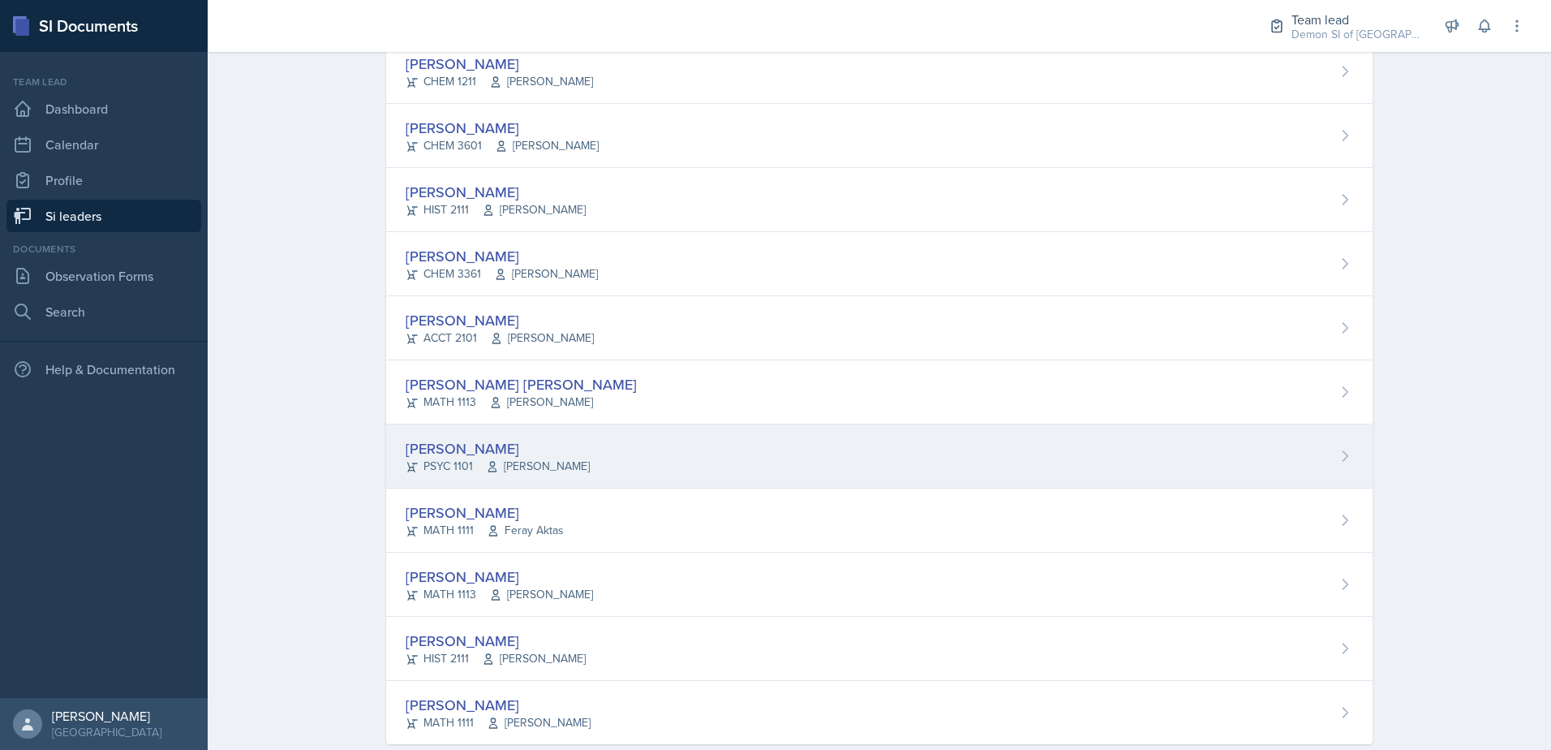
scroll to position [1038, 0]
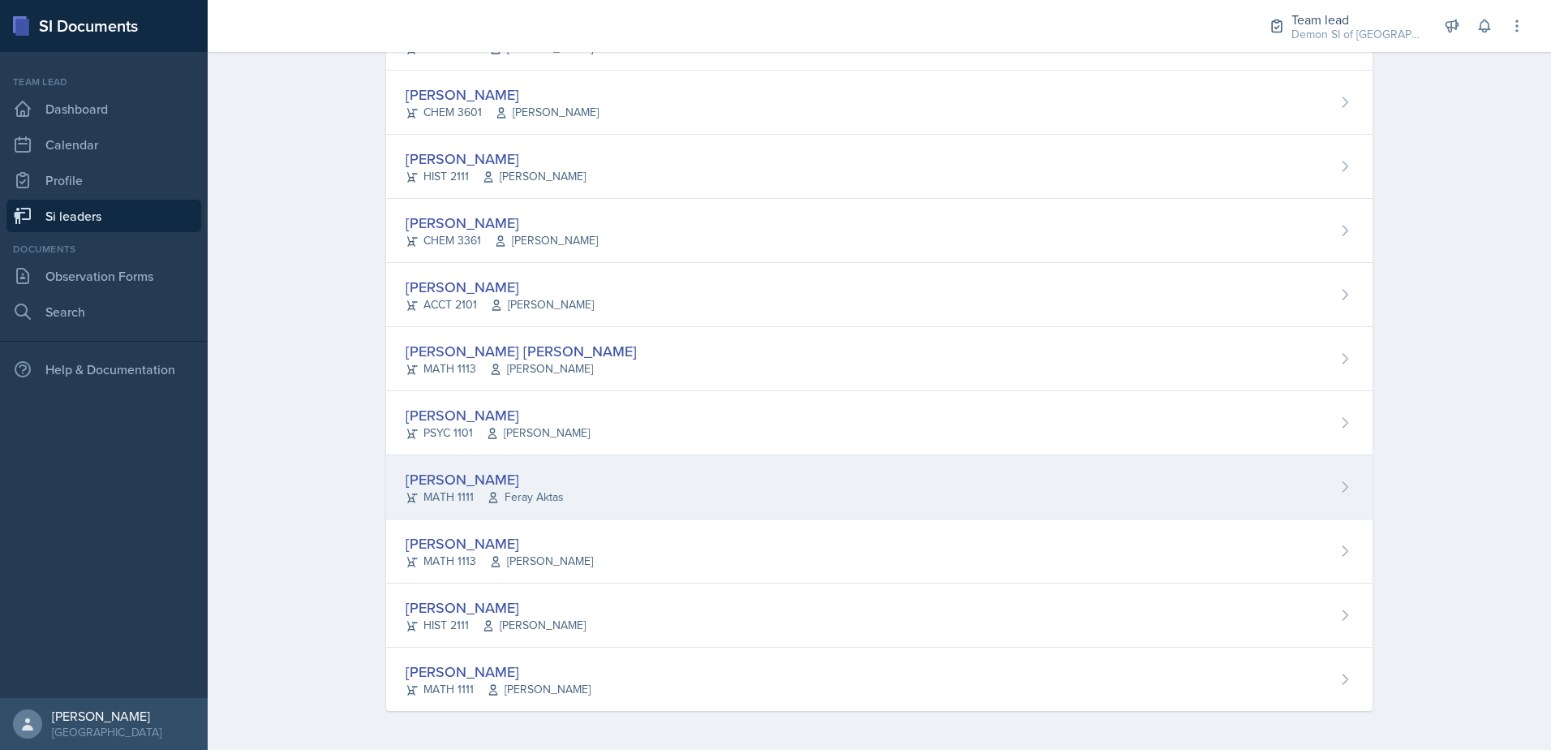
click at [474, 480] on div "[PERSON_NAME]" at bounding box center [485, 479] width 158 height 22
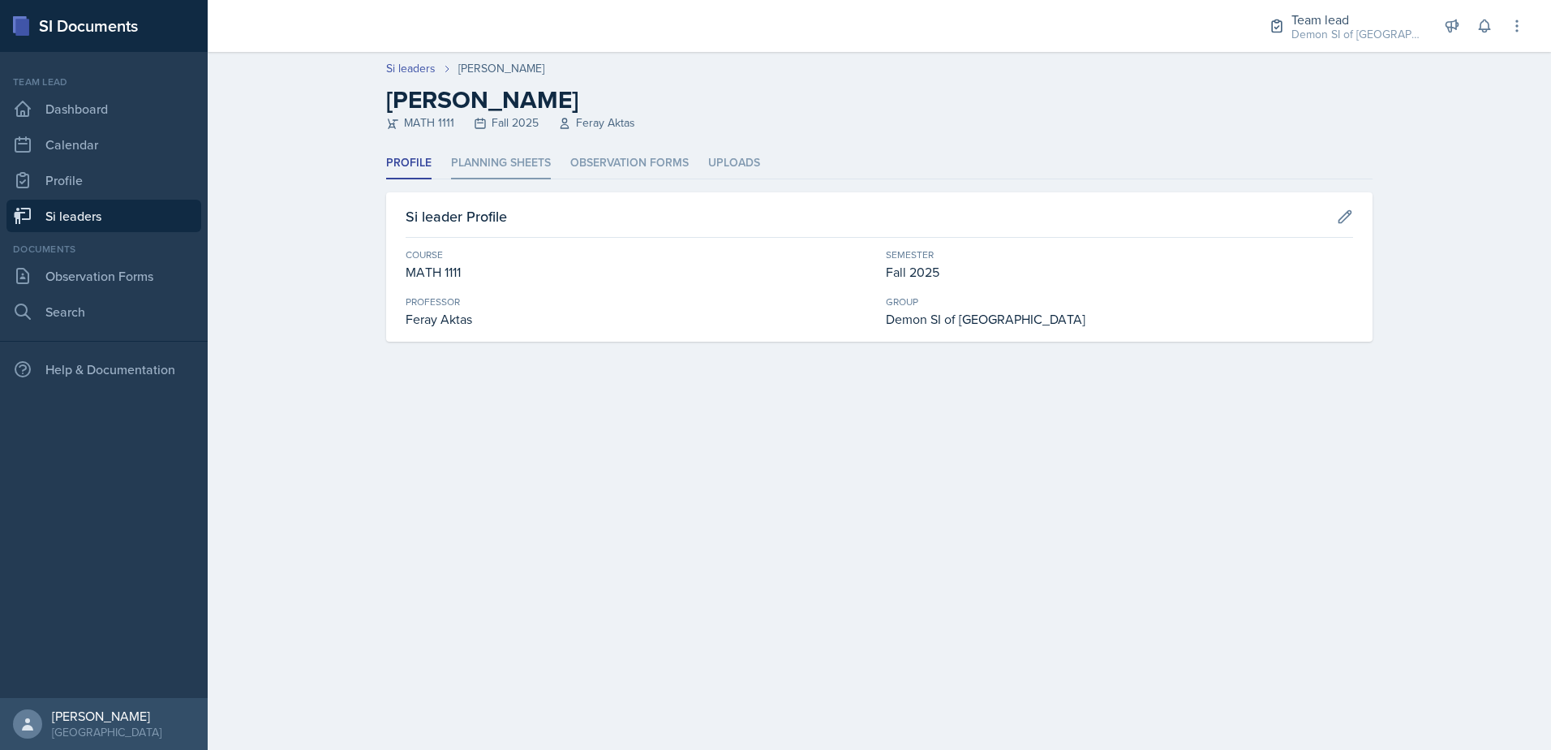
click at [532, 157] on li "Planning Sheets" at bounding box center [501, 164] width 100 height 32
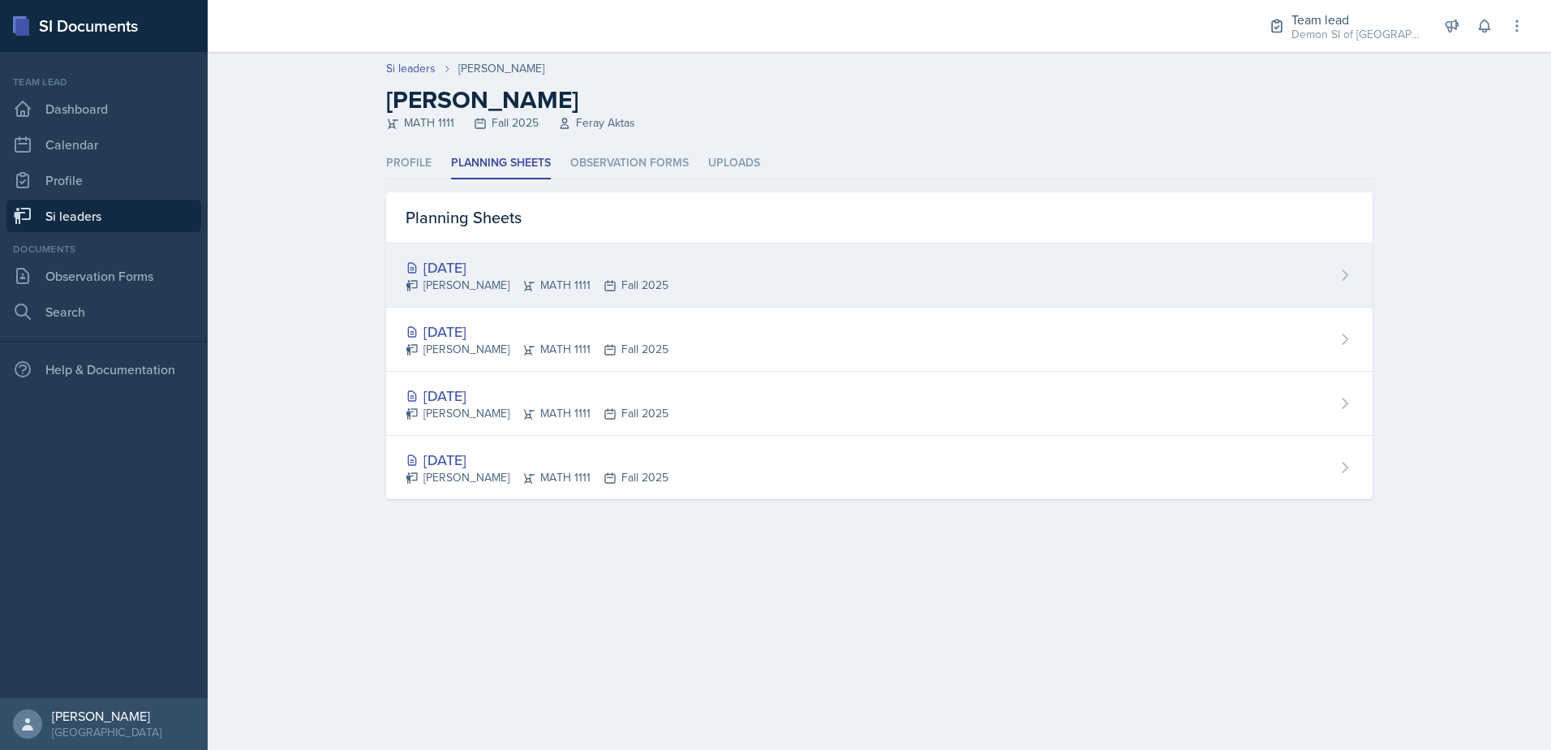
click at [488, 289] on div "[PERSON_NAME] MATH 1111 Fall 2025" at bounding box center [537, 285] width 263 height 17
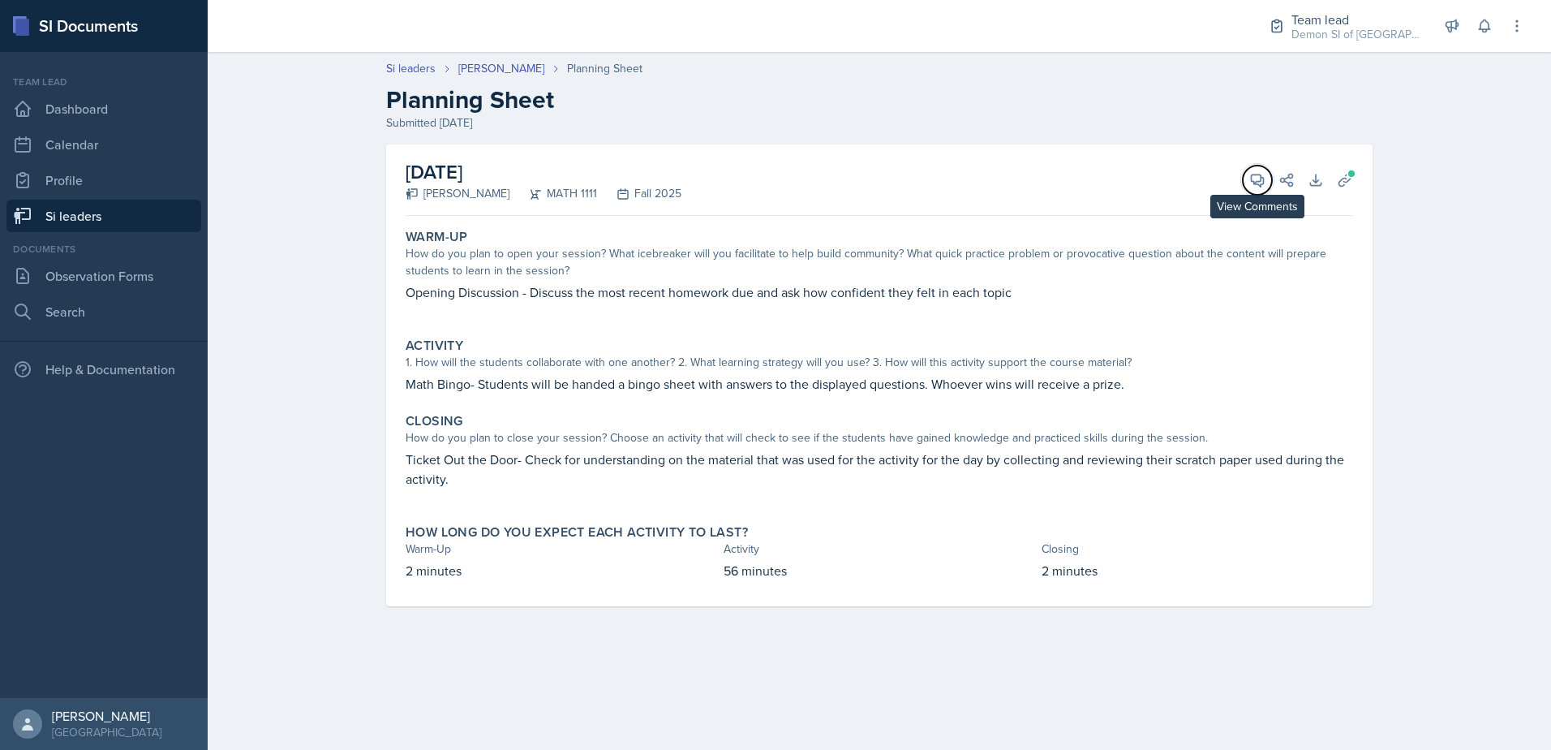
click at [1247, 173] on button "View Comments" at bounding box center [1257, 180] width 29 height 29
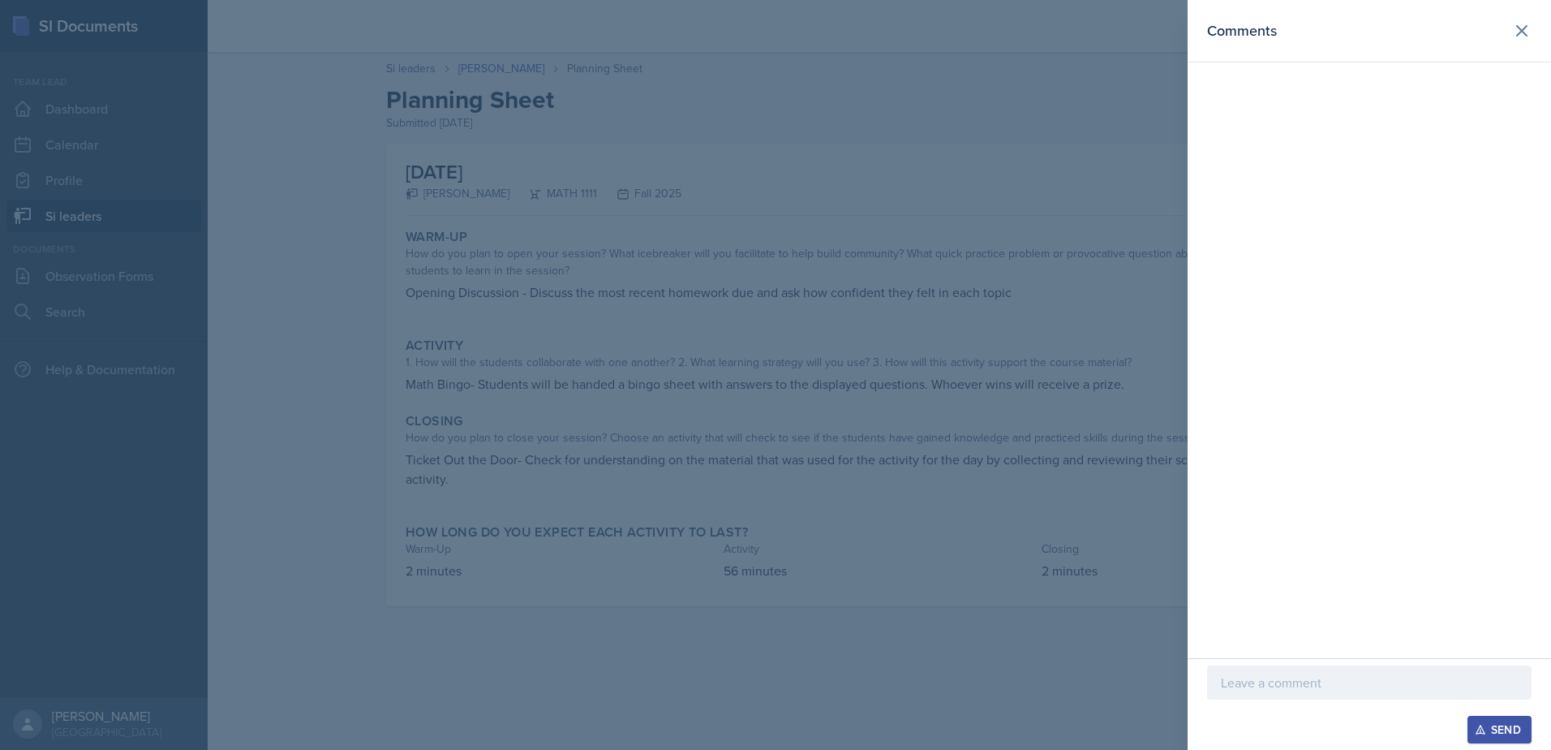
click at [1366, 667] on div at bounding box center [1369, 682] width 325 height 34
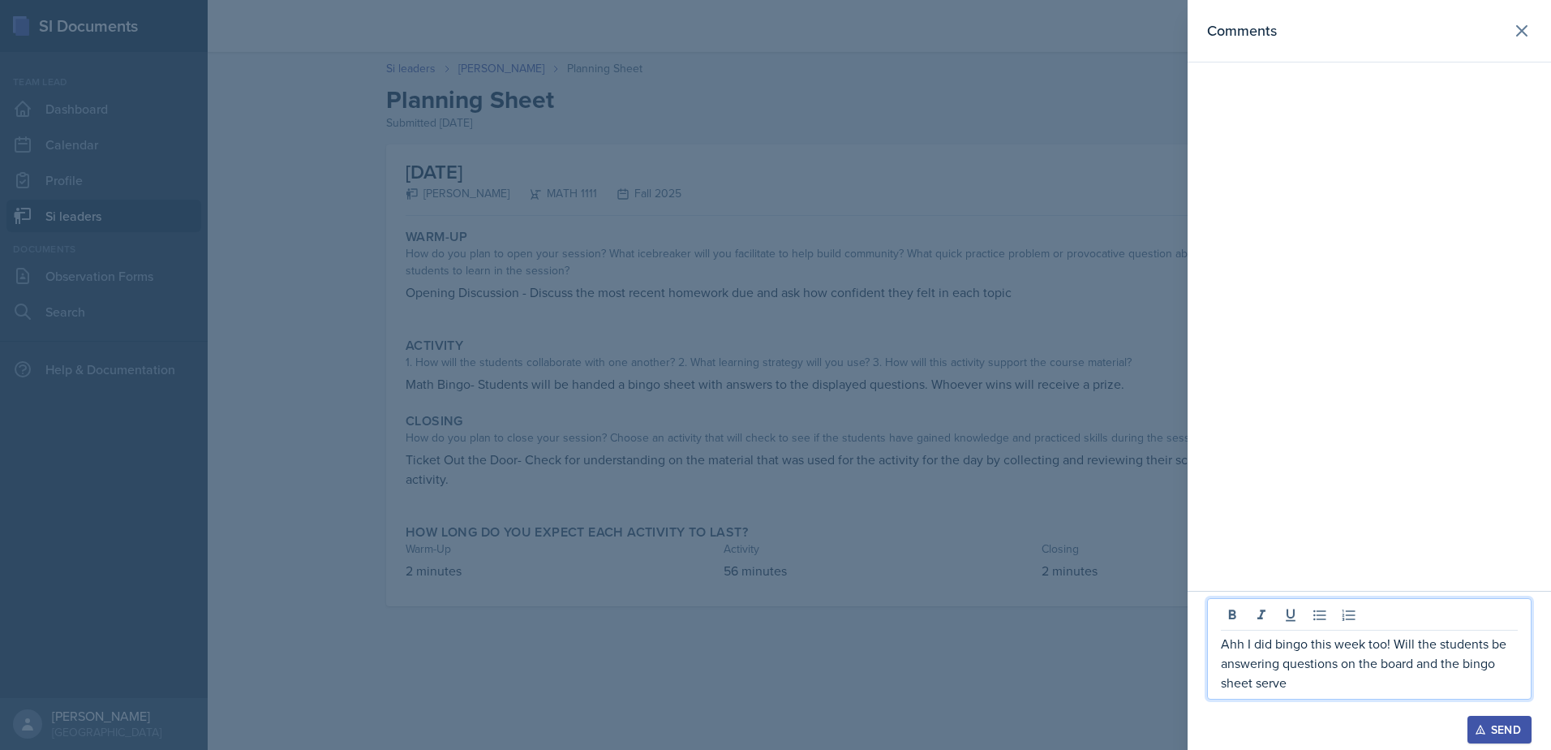
click at [1465, 664] on p "Ahh I did bingo this week too! Will the students be answering questions on the …" at bounding box center [1369, 663] width 297 height 58
click at [1344, 673] on p "Ahh I did bingo this week too! Will the students be answering questions on the …" at bounding box center [1369, 663] width 297 height 58
drag, startPoint x: 1476, startPoint y: 660, endPoint x: 1551, endPoint y: 704, distance: 87.0
click at [1551, 704] on div "Ahh I did bingo this week too! Will the students be answering questions on the …" at bounding box center [1370, 660] width 364 height 179
drag, startPoint x: 1295, startPoint y: 685, endPoint x: 1461, endPoint y: 695, distance: 165.8
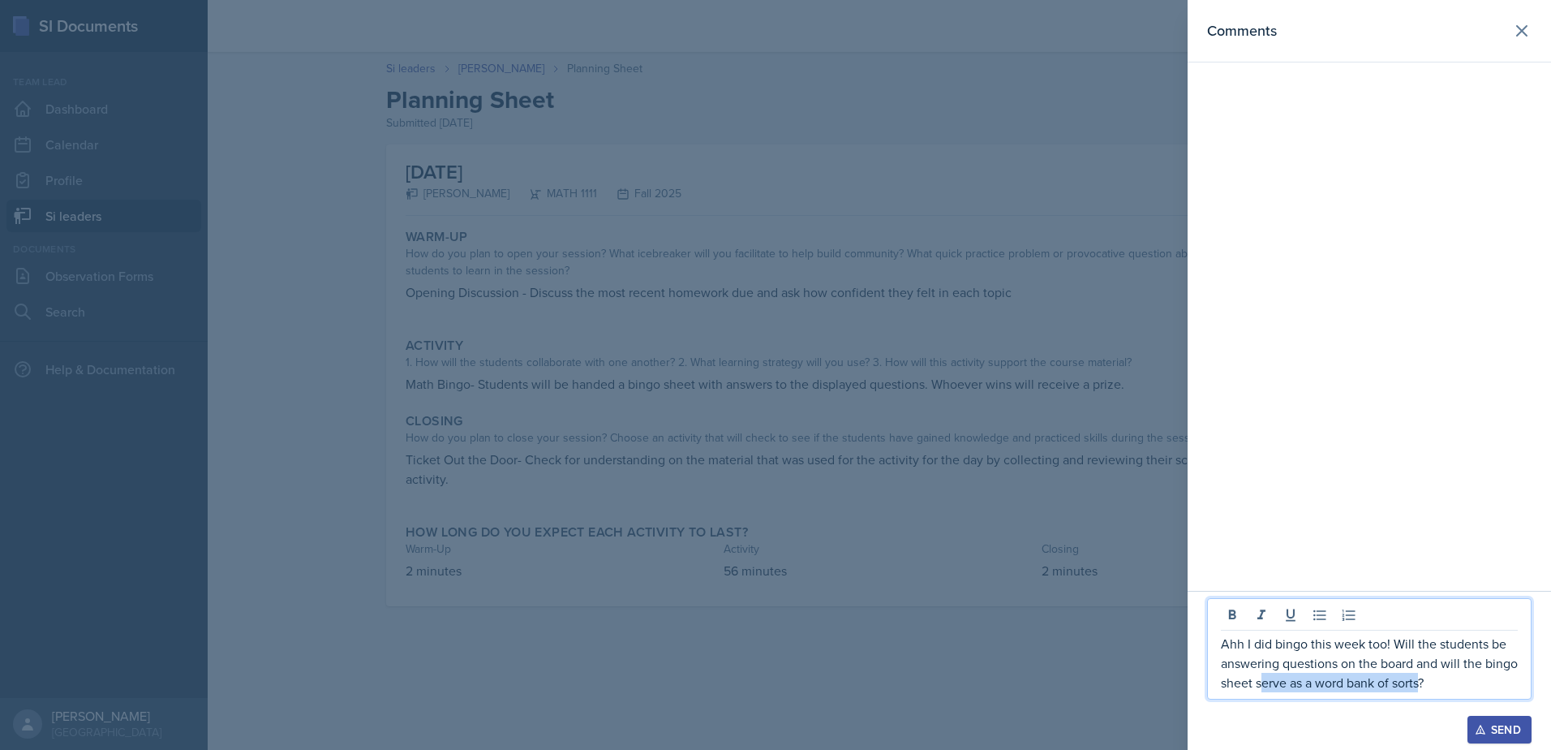
click at [1461, 695] on div "Ahh I did bingo this week too! Will the students be answering questions on the …" at bounding box center [1369, 648] width 325 height 101
click at [1485, 689] on p "Ahh I did bingo this week too! Will the students be answering questions on the …" at bounding box center [1369, 663] width 297 height 58
click at [1396, 641] on p "Ahh I did bingo this week too! Will the students be answering questions on the …" at bounding box center [1369, 663] width 297 height 58
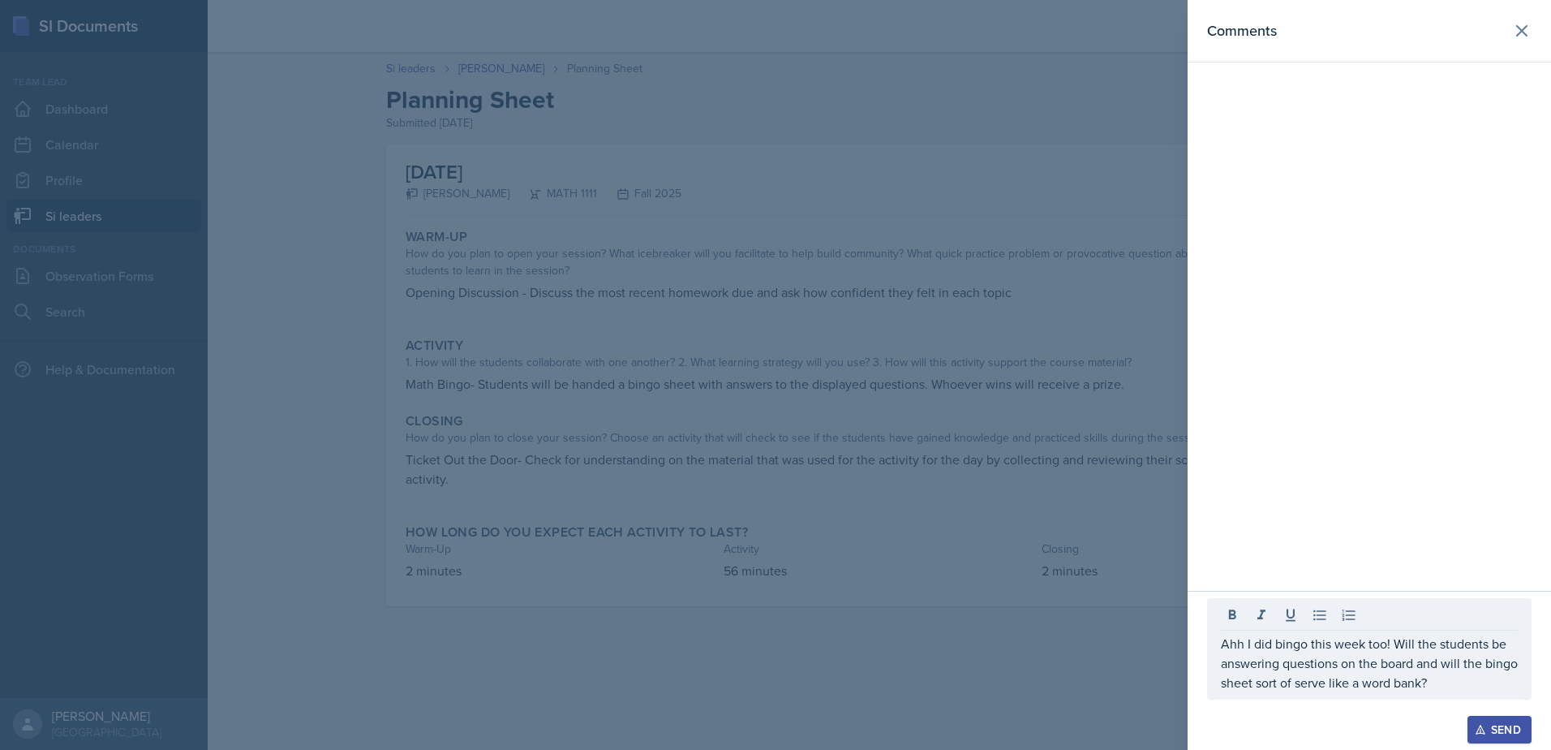
click at [1518, 678] on div "Ahh I did bingo this week too! Will the students be answering questions on the …" at bounding box center [1369, 648] width 325 height 101
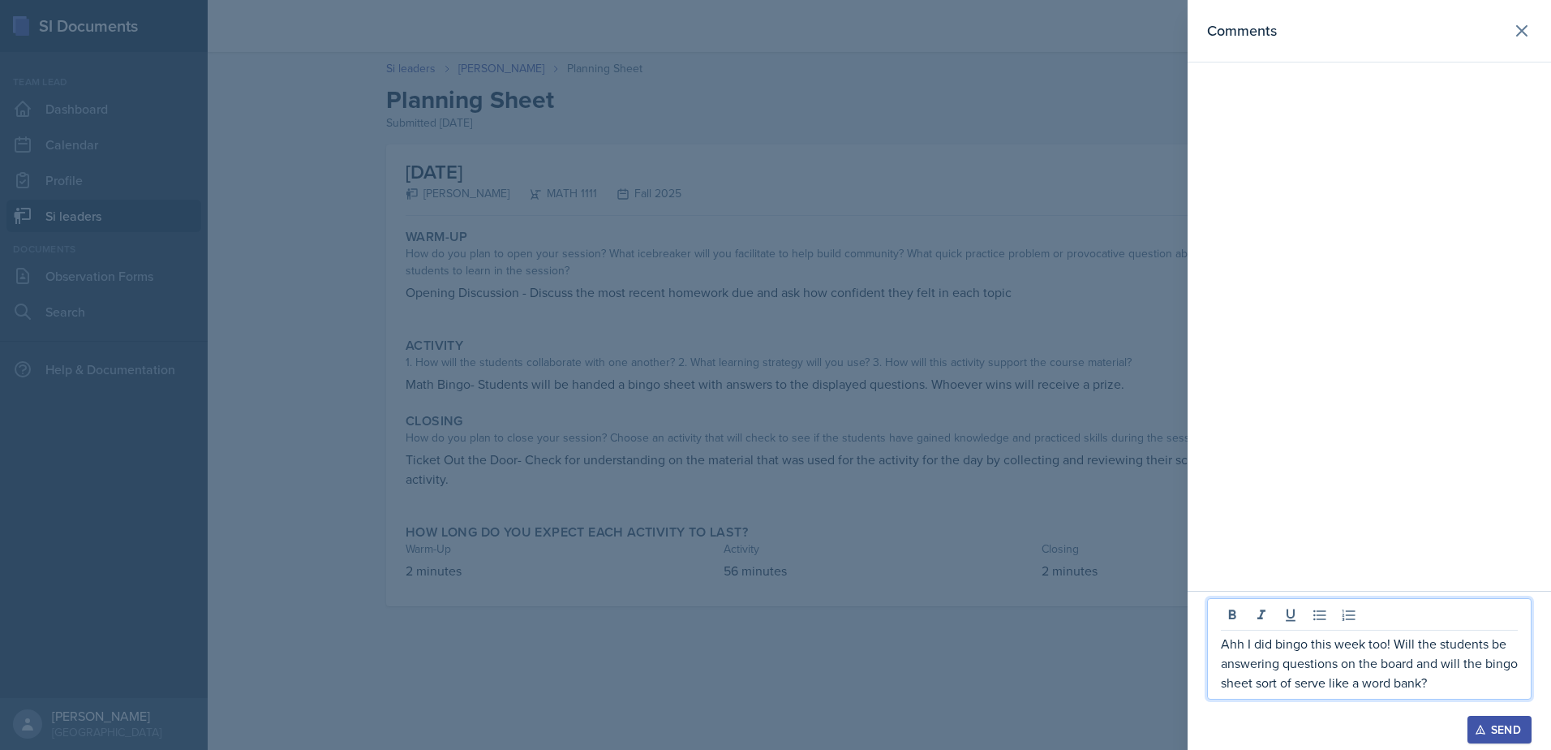
click at [1484, 680] on p "Ahh I did bingo this week too! Will the students be answering questions on the …" at bounding box center [1369, 663] width 297 height 58
click at [983, 569] on div at bounding box center [775, 375] width 1551 height 750
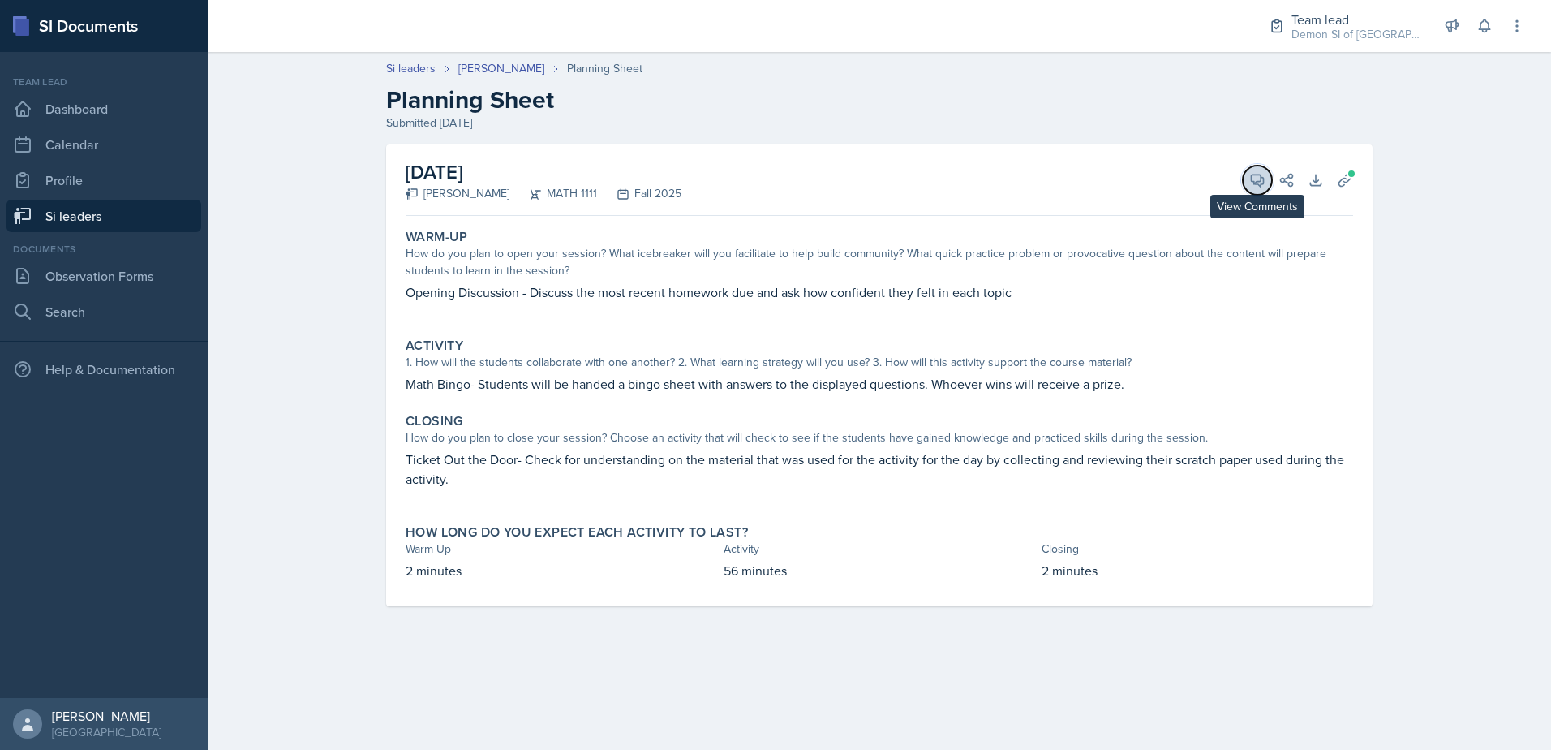
click at [1246, 179] on button "View Comments" at bounding box center [1257, 180] width 29 height 29
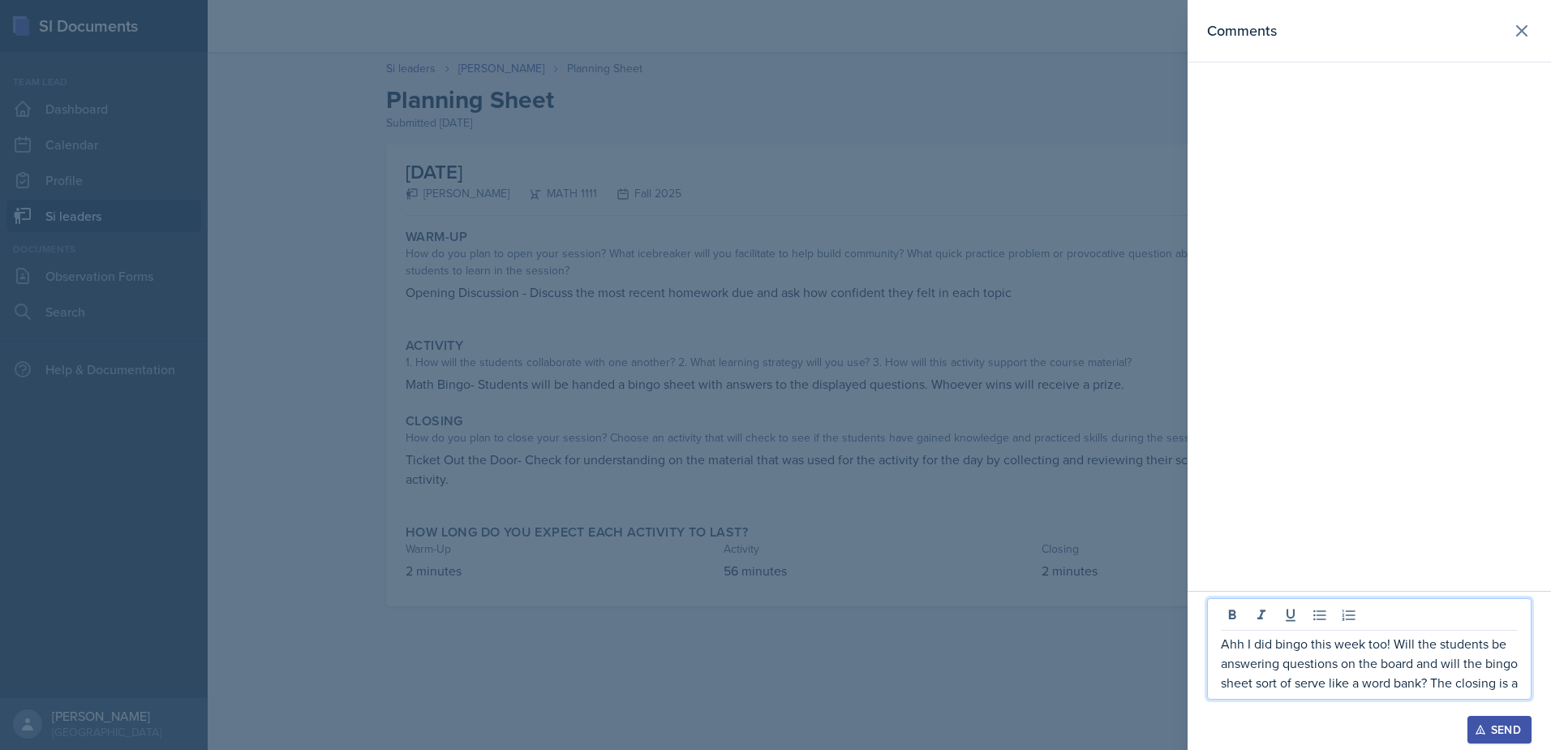
click at [1246, 634] on p "Ahh I did bingo this week too! Will the students be answering questions on the …" at bounding box center [1369, 663] width 297 height 58
click at [1315, 688] on p "Ahh I did bingo this week too! Will the students be answering questions on the …" at bounding box center [1369, 663] width 297 height 58
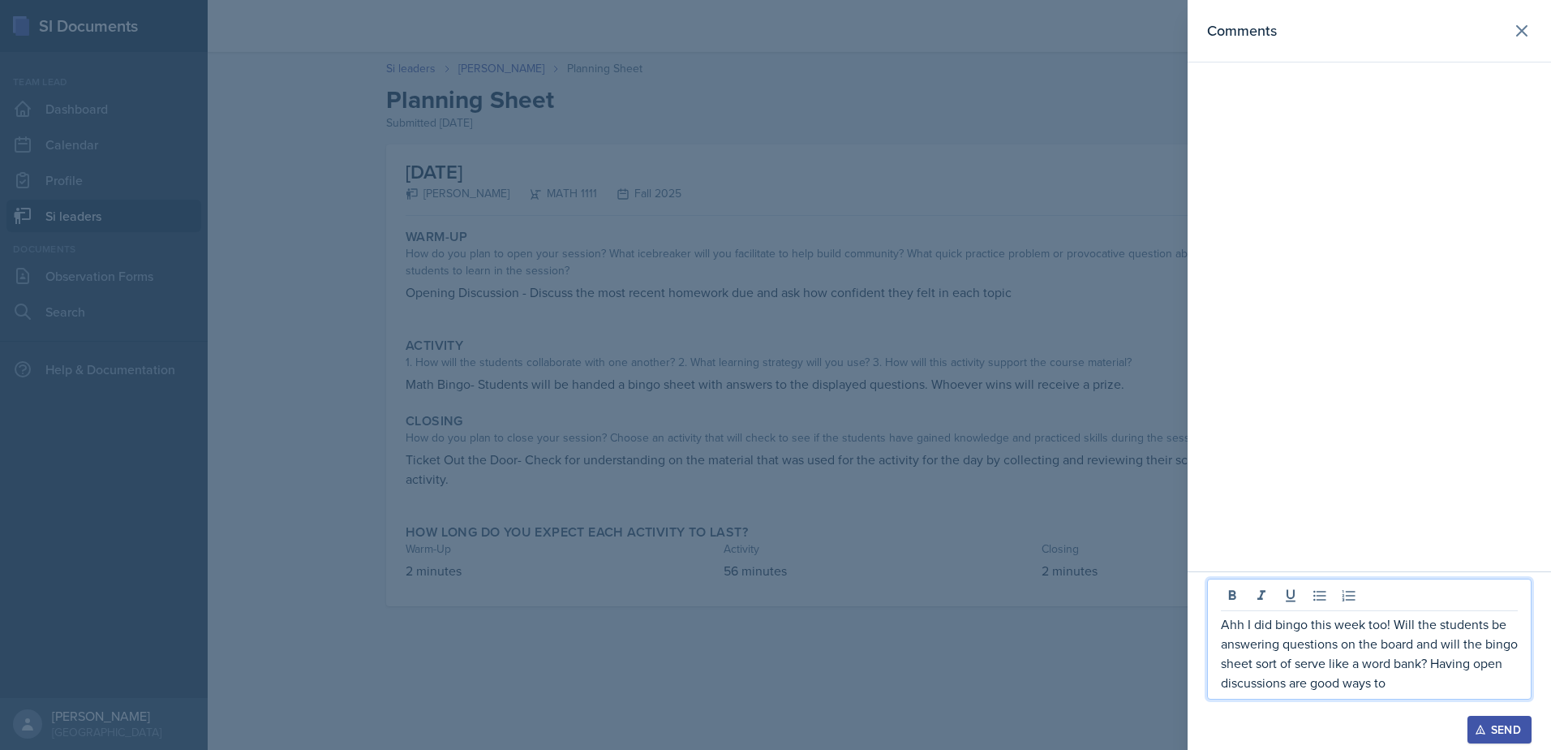
click at [1323, 679] on p "Ahh I did bingo this week too! Will the students be answering questions on the …" at bounding box center [1369, 653] width 297 height 78
drag, startPoint x: 1478, startPoint y: 667, endPoint x: 1505, endPoint y: 689, distance: 34.6
click at [1503, 686] on p "Ahh I did bingo this week too! Will the students be answering questions on the …" at bounding box center [1369, 653] width 297 height 78
click at [1317, 686] on p "Ahh I did bingo this week too! Will the students be answering questions on the …" at bounding box center [1369, 653] width 297 height 78
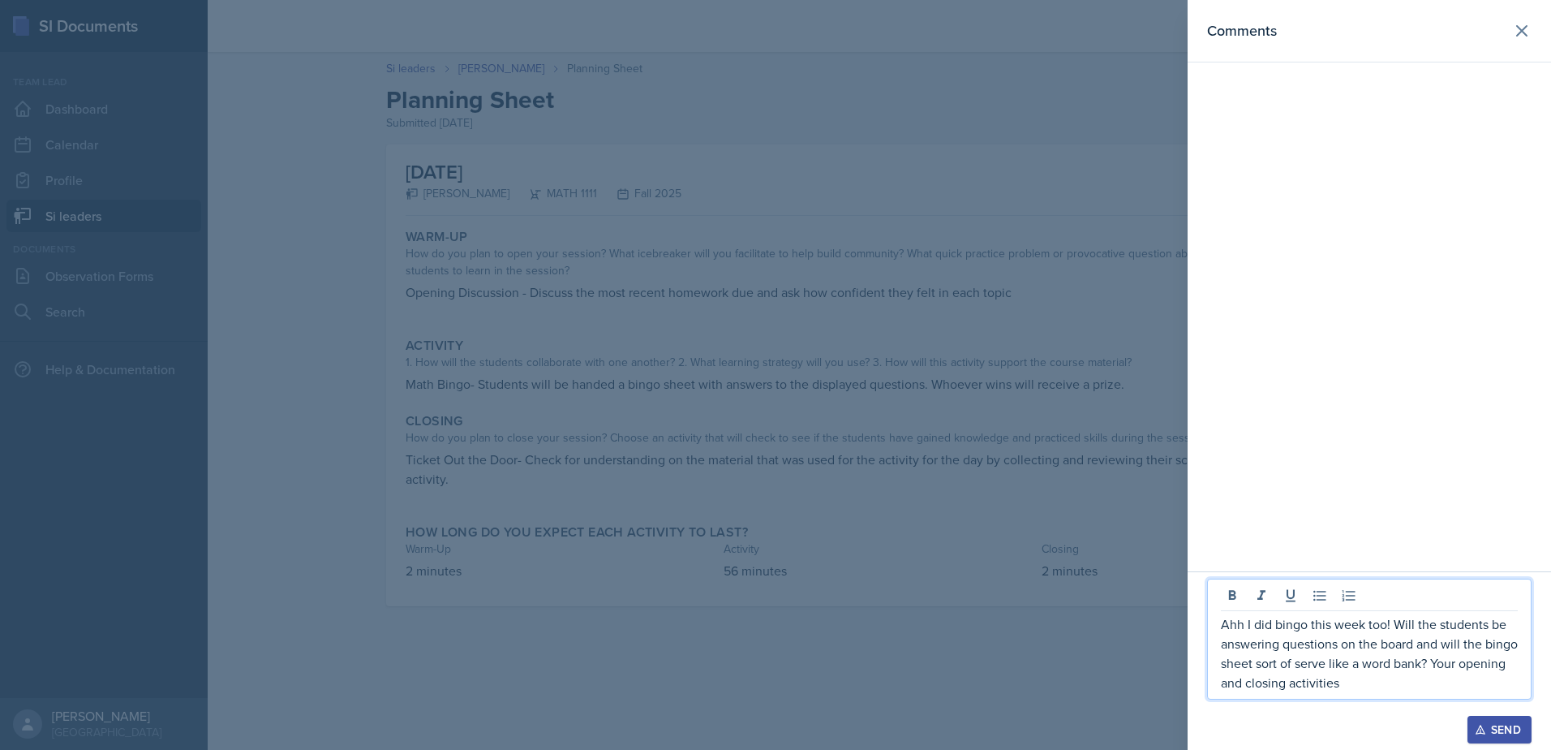
click at [1392, 678] on p "Ahh I did bingo this week too! Will the students be answering questions on the …" at bounding box center [1369, 653] width 297 height 78
click at [1497, 656] on p "Ahh I did bingo this week too! Will the students be answering questions on the …" at bounding box center [1369, 653] width 297 height 78
click at [1450, 681] on p "Ahh I did bingo this week too! Will the students be answering questions on the …" at bounding box center [1369, 653] width 297 height 78
click at [1506, 662] on p "Ahh I did bingo this week too! Will the students be answering questions on the …" at bounding box center [1369, 653] width 297 height 78
click at [1431, 682] on p "Ahh I did bingo this week too! Will the students be answering questions on the …" at bounding box center [1369, 653] width 297 height 78
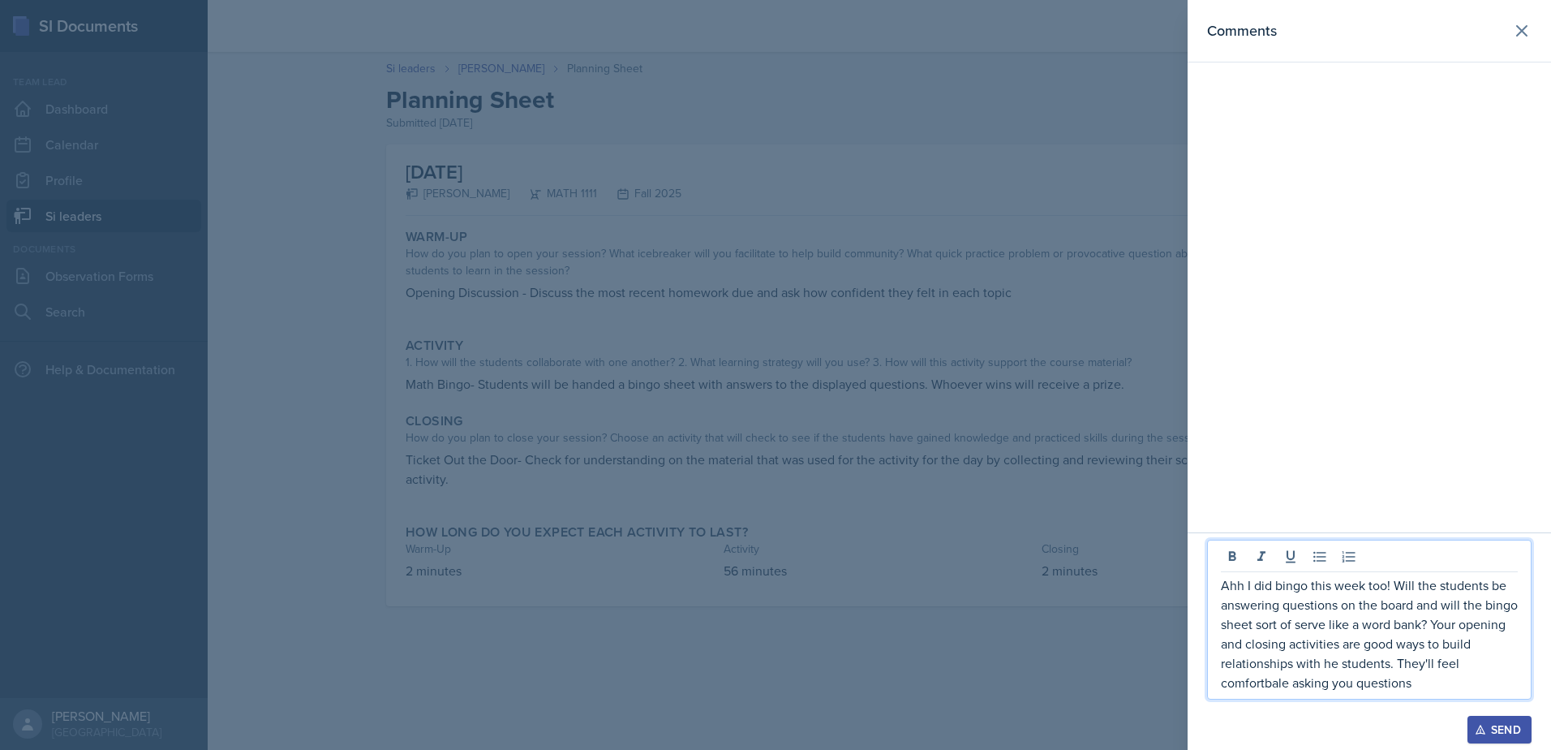
drag, startPoint x: 1355, startPoint y: 664, endPoint x: 1367, endPoint y: 696, distance: 34.7
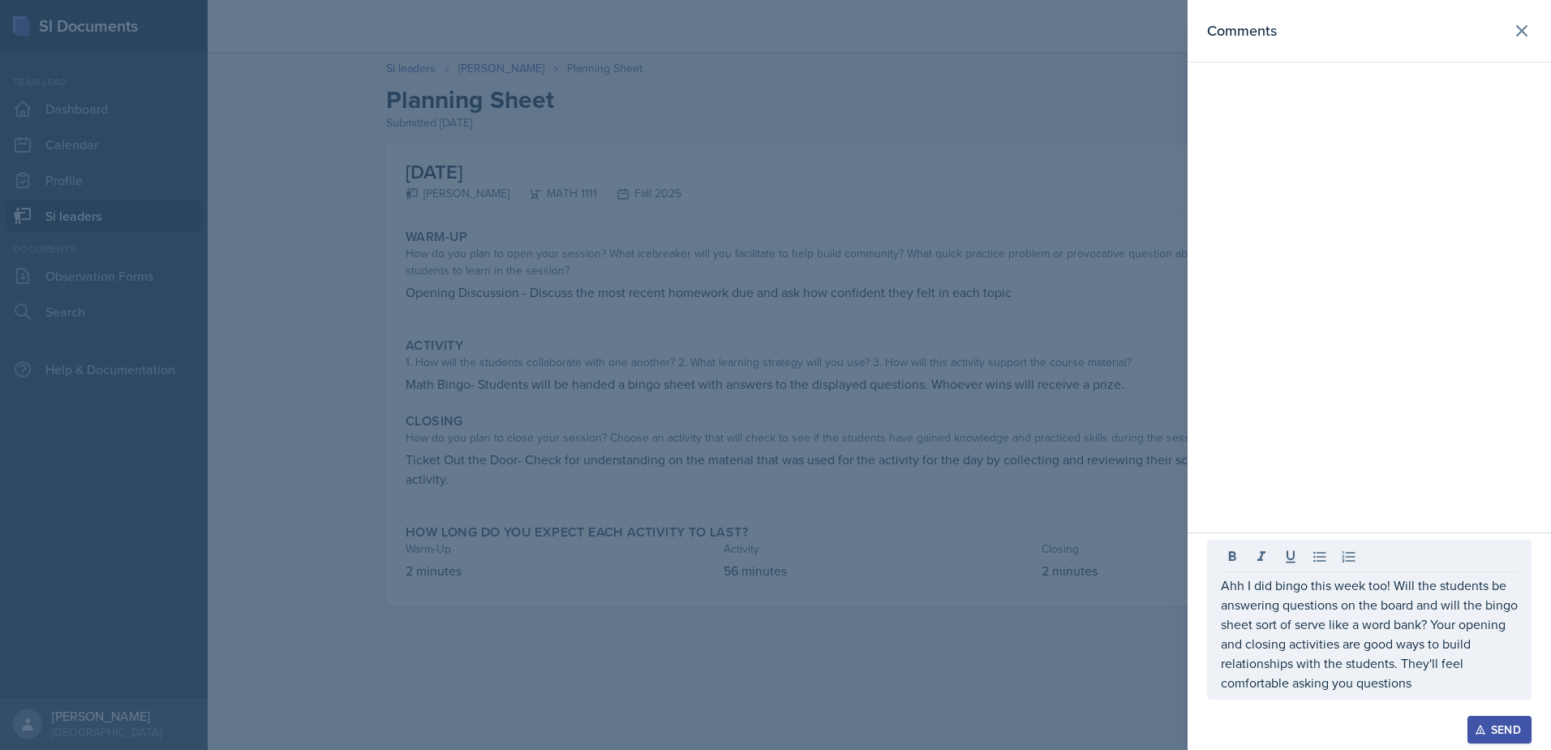
click at [1436, 692] on div "Ahh I did bingo this week too! Will the students be answering questions on the …" at bounding box center [1369, 620] width 325 height 160
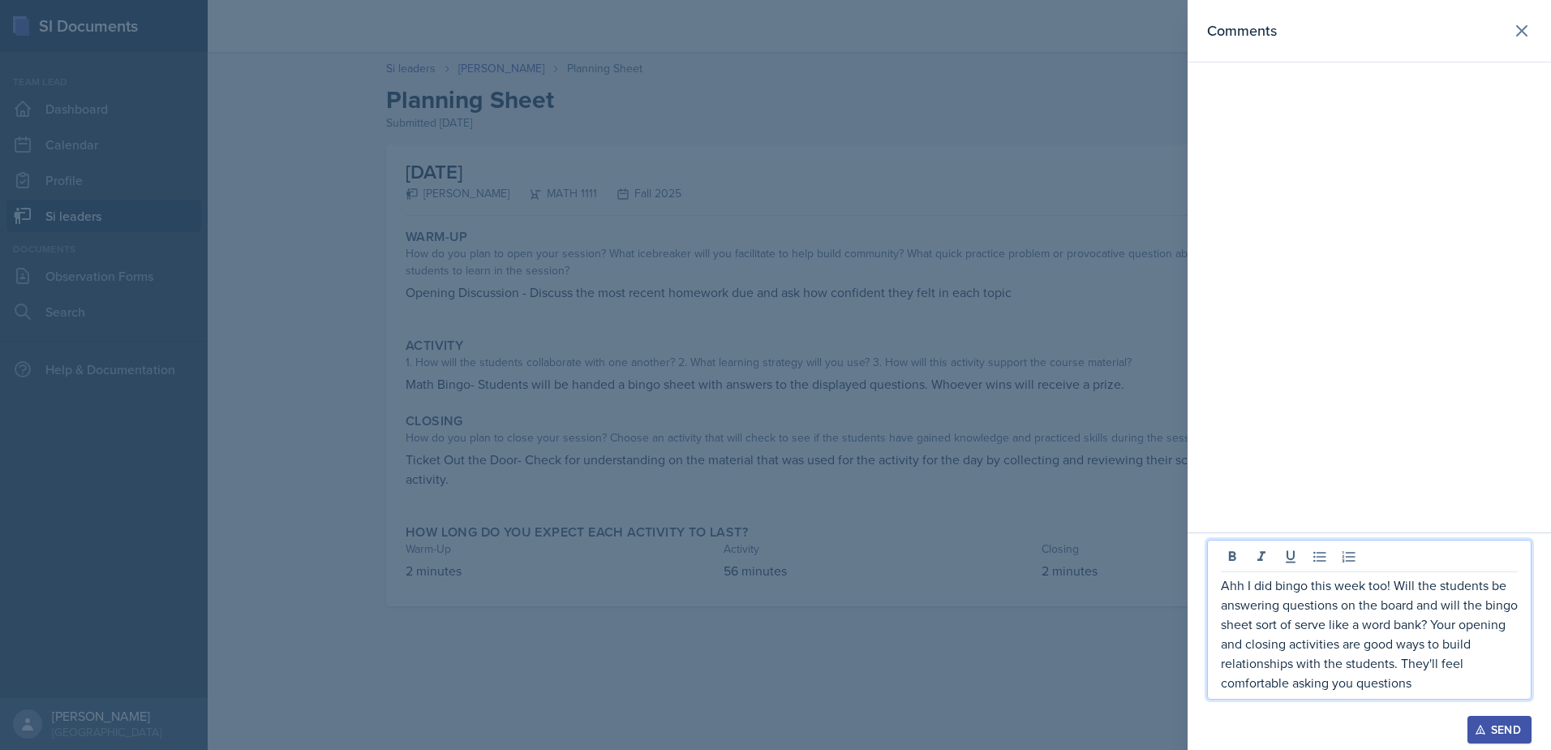
click at [1416, 686] on p "Ahh I did bingo this week too! Will the students be answering questions on the …" at bounding box center [1369, 633] width 297 height 117
drag, startPoint x: 1295, startPoint y: 683, endPoint x: 1402, endPoint y: 687, distance: 107.2
click at [1402, 687] on p "Ahh I did bingo this week too! Will the students be answering questions on the …" at bounding box center [1369, 633] width 297 height 117
click at [1371, 678] on p "Ahh I did bingo this week too! Will the students be answering questions on the …" at bounding box center [1369, 633] width 297 height 117
click at [818, 415] on div at bounding box center [775, 375] width 1551 height 750
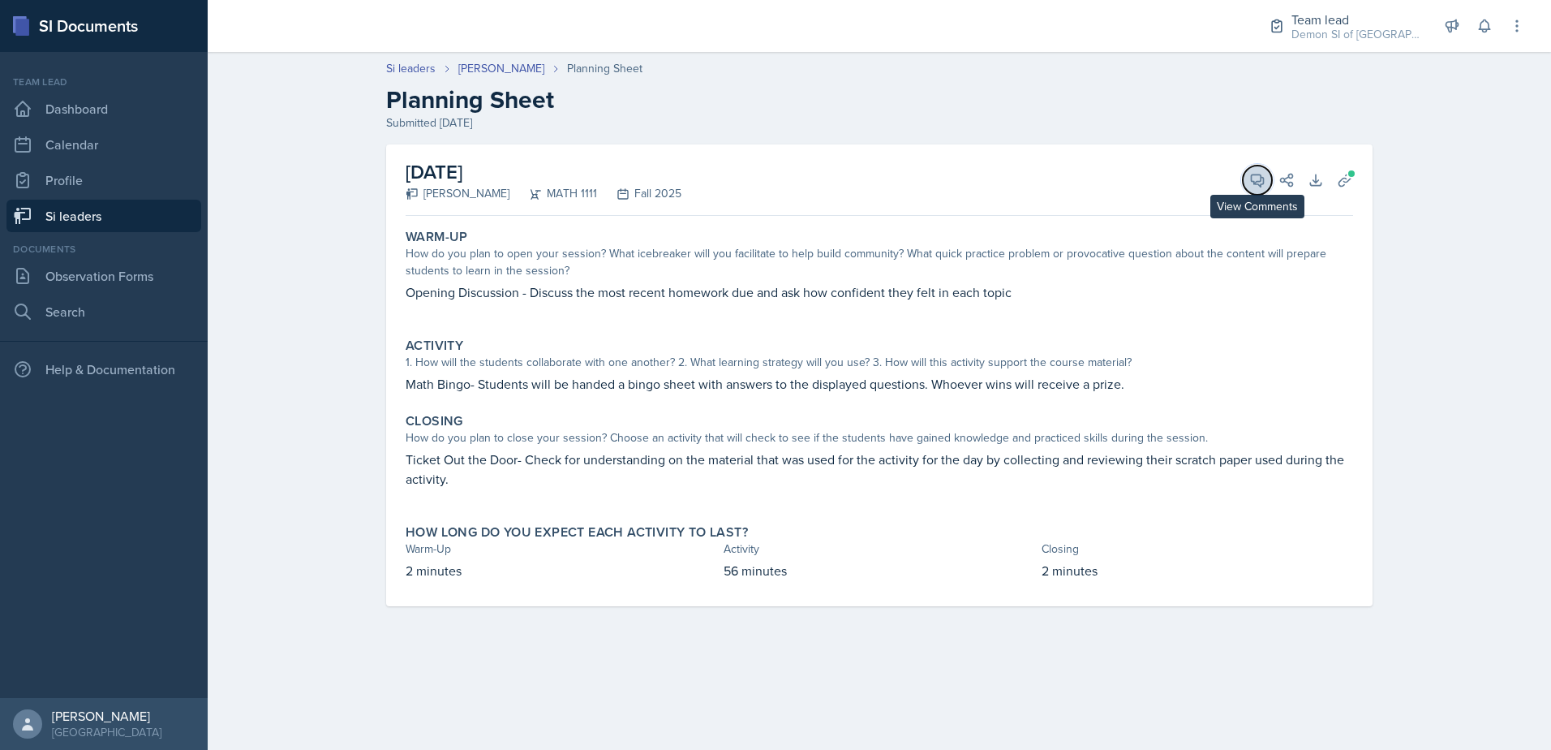
click at [1259, 190] on button "View Comments" at bounding box center [1257, 180] width 29 height 29
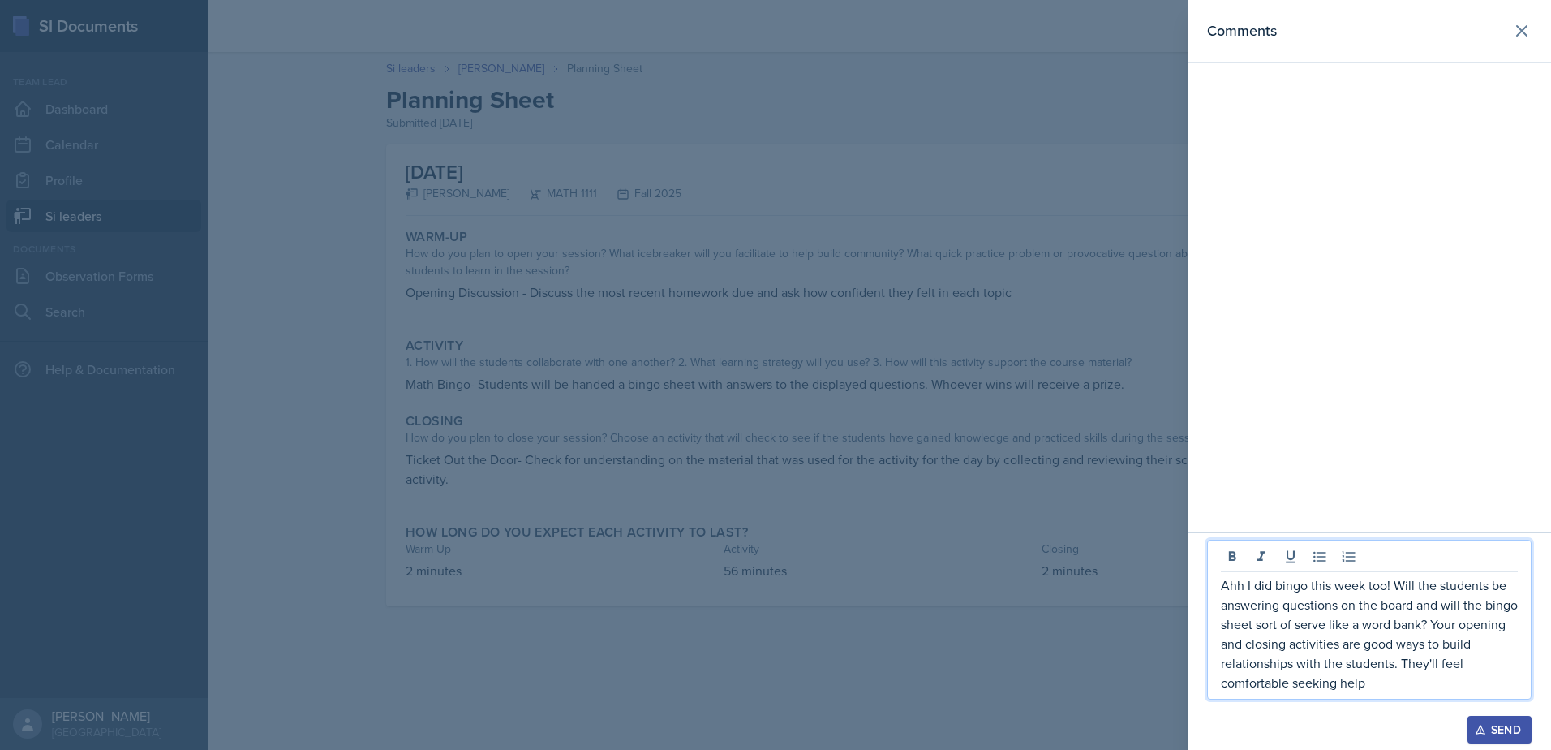
click at [1335, 647] on p "Ahh I did bingo this week too! Will the students be answering questions on the …" at bounding box center [1369, 633] width 297 height 117
click at [1322, 645] on p "Ahh I did bingo this week too! Will the students be answering questions on the …" at bounding box center [1369, 643] width 297 height 97
click at [1434, 691] on p "Ahh I did bingo this week too! Will the students be answering questions on the …" at bounding box center [1369, 643] width 297 height 97
click at [1327, 643] on p "Ahh I did bingo this week too! Will the students be answering questions on the …" at bounding box center [1369, 643] width 297 height 97
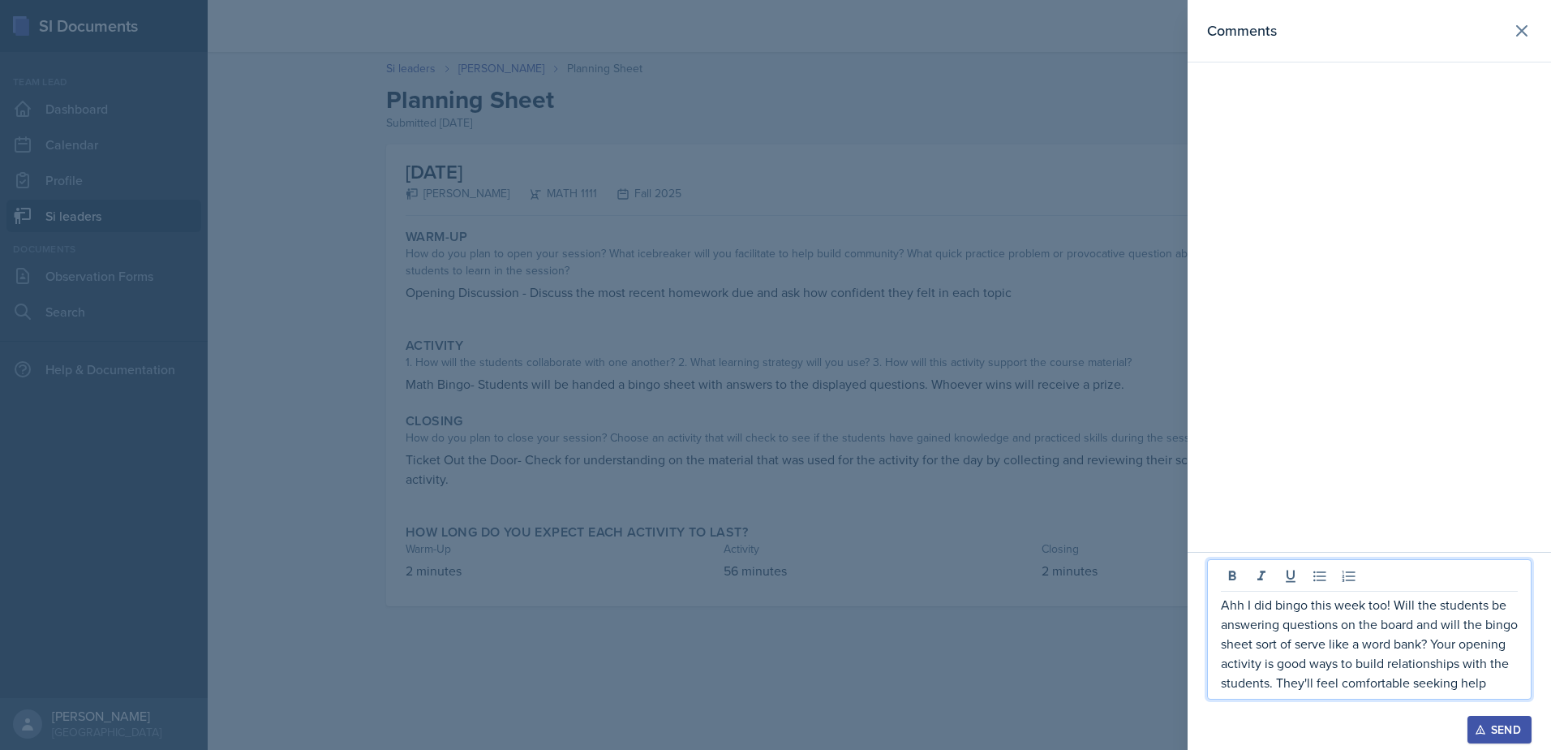
click at [1388, 645] on p "Ahh I did bingo this week too! Will the students be answering questions on the …" at bounding box center [1369, 643] width 297 height 97
click at [1281, 688] on p "Ahh I did bingo this week too! Will the students be answering questions on the …" at bounding box center [1369, 643] width 297 height 97
drag, startPoint x: 1400, startPoint y: 692, endPoint x: 1194, endPoint y: 579, distance: 235.0
click at [1194, 579] on div "Ahh I did bingo this week too! Will the students be answering questions on the …" at bounding box center [1370, 640] width 364 height 217
copy p "Ahh I did bingo this week too! Will the students be answering questions on the …"
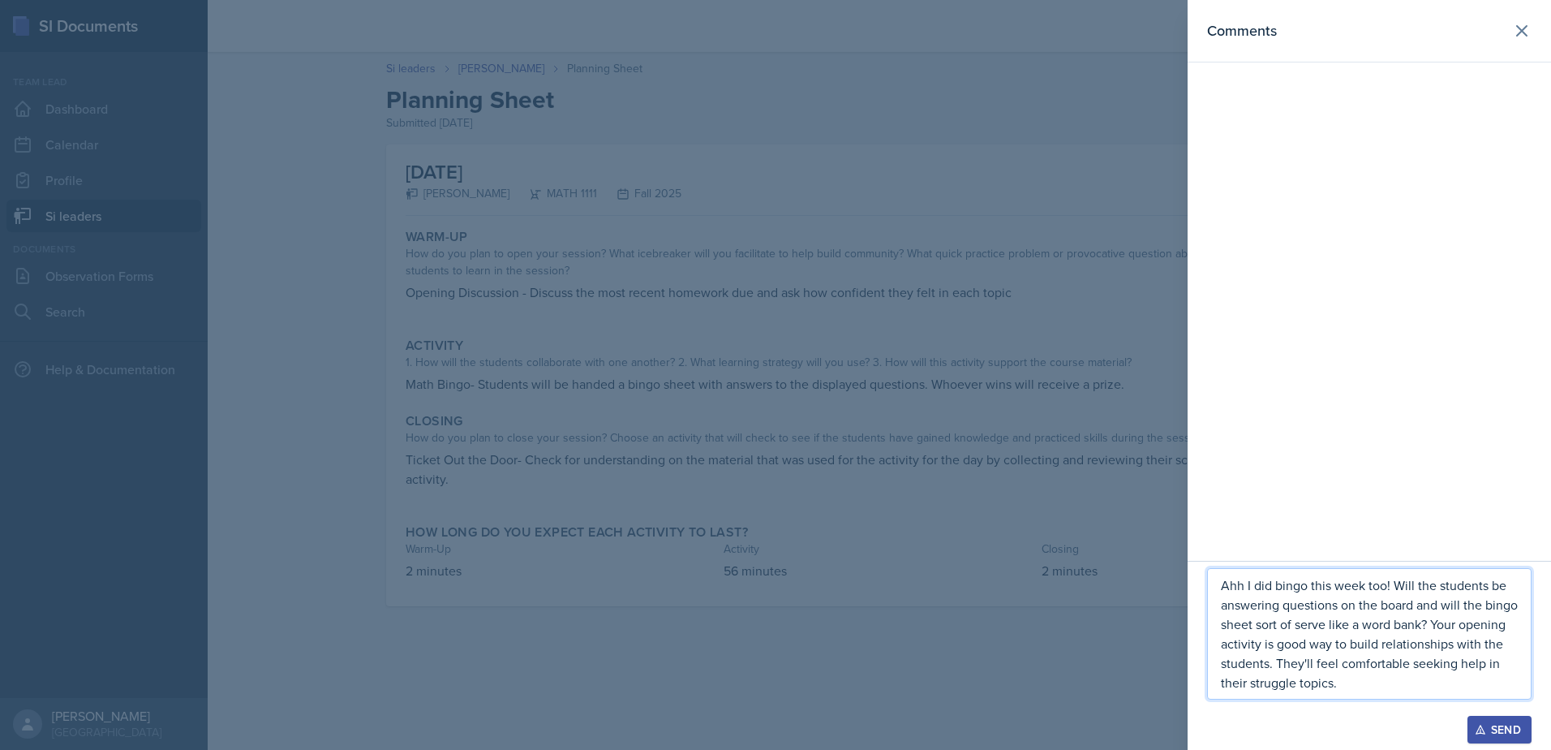
click at [1485, 719] on button "Send" at bounding box center [1500, 730] width 64 height 28
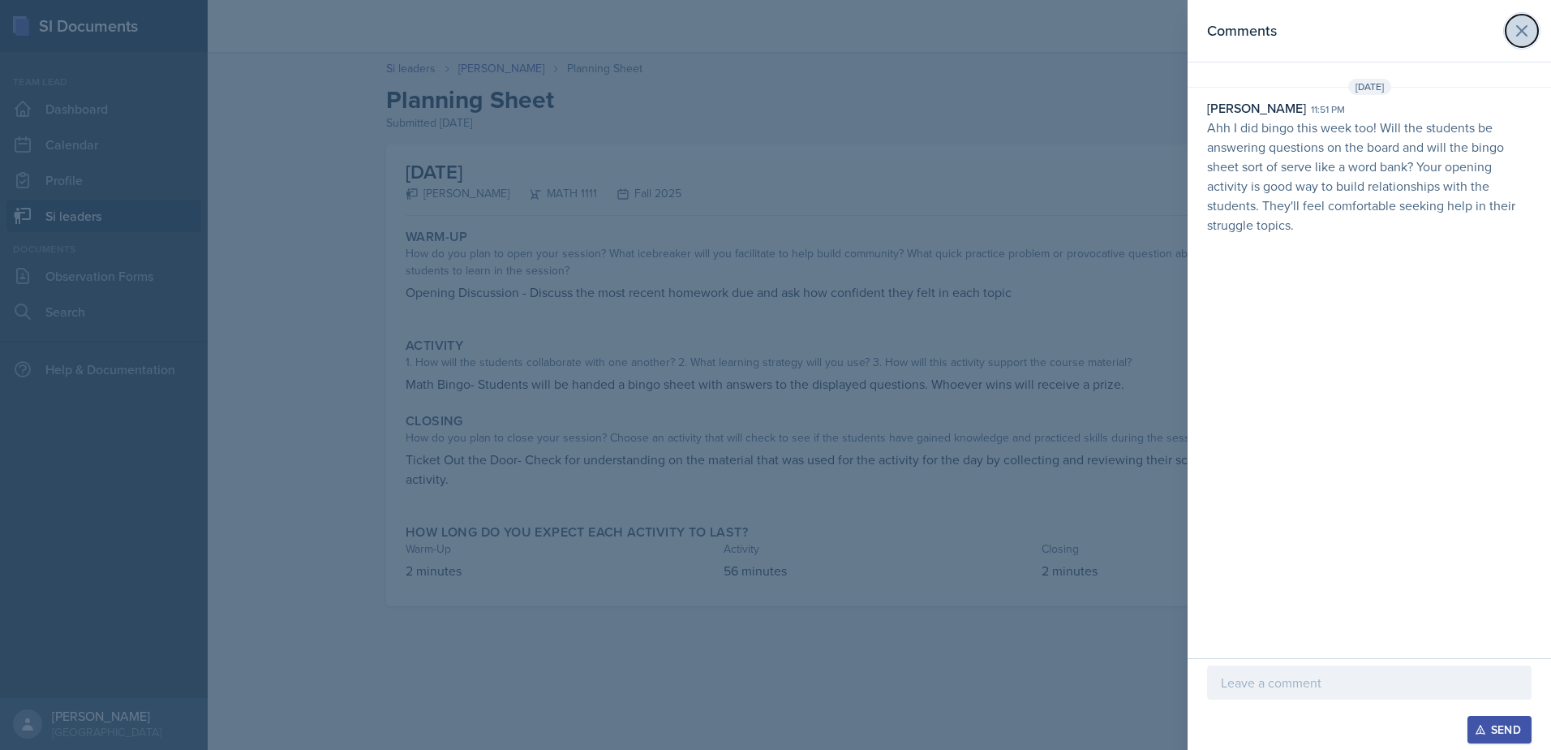
click at [1527, 32] on icon at bounding box center [1522, 30] width 19 height 19
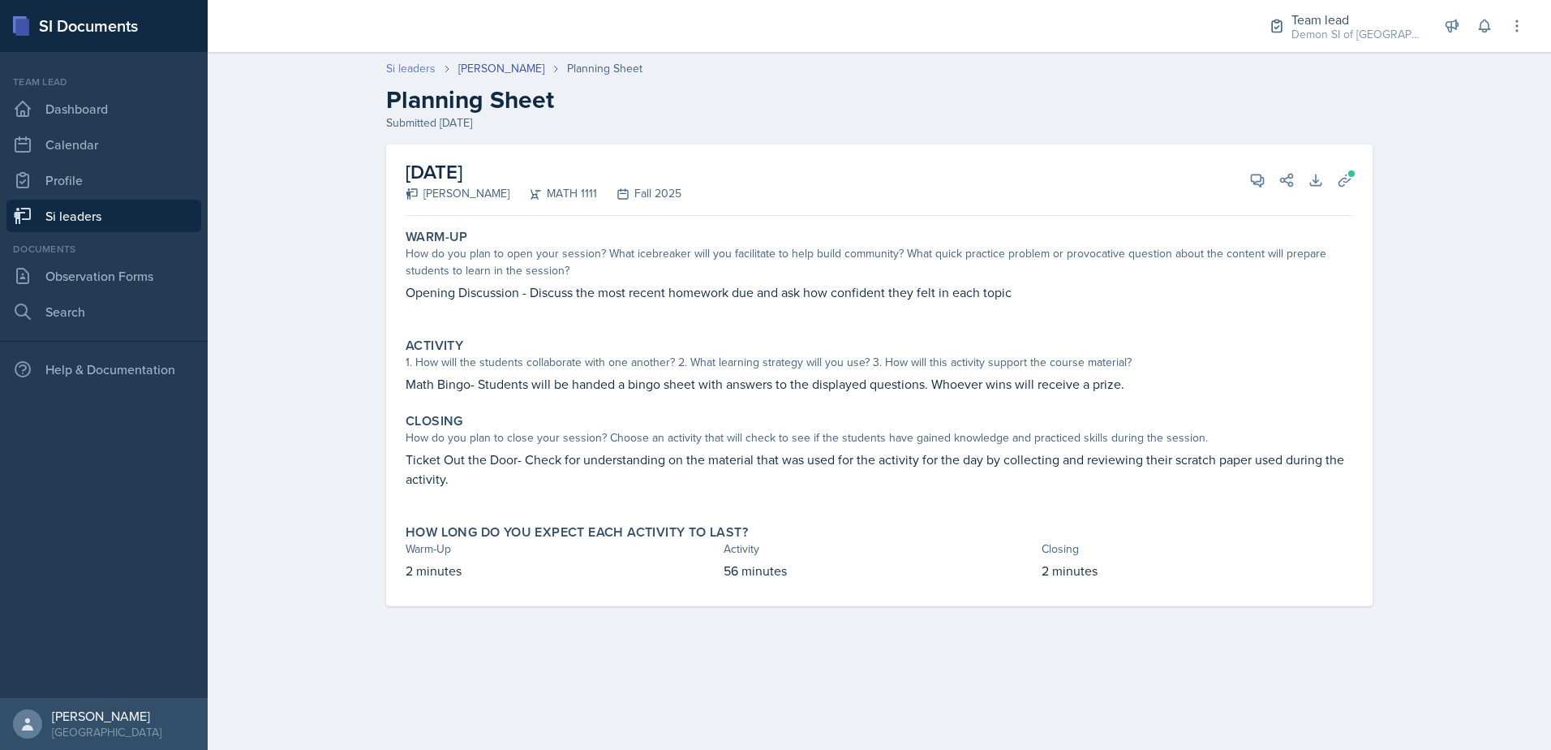
click at [421, 71] on link "Si leaders" at bounding box center [410, 68] width 49 height 17
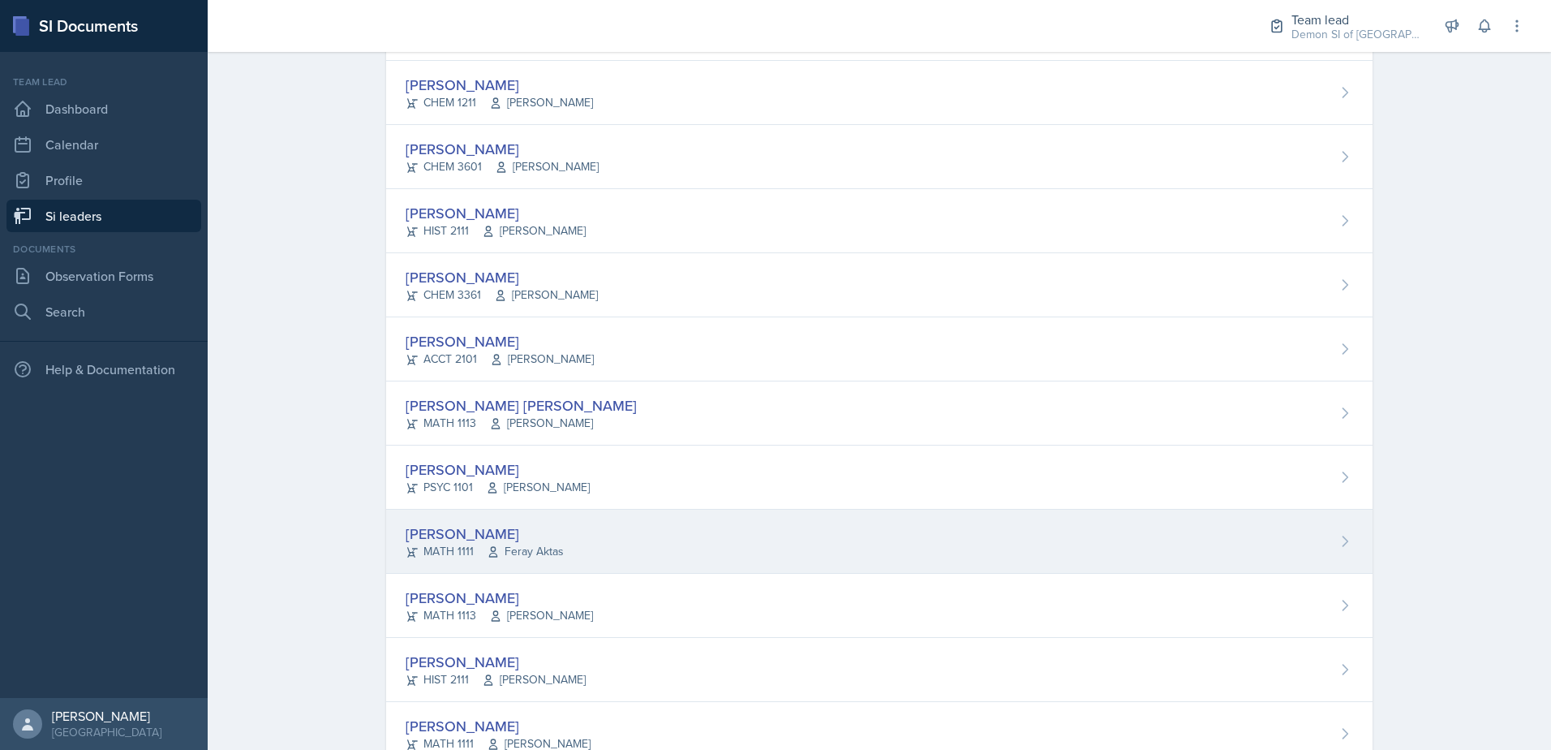
scroll to position [1038, 0]
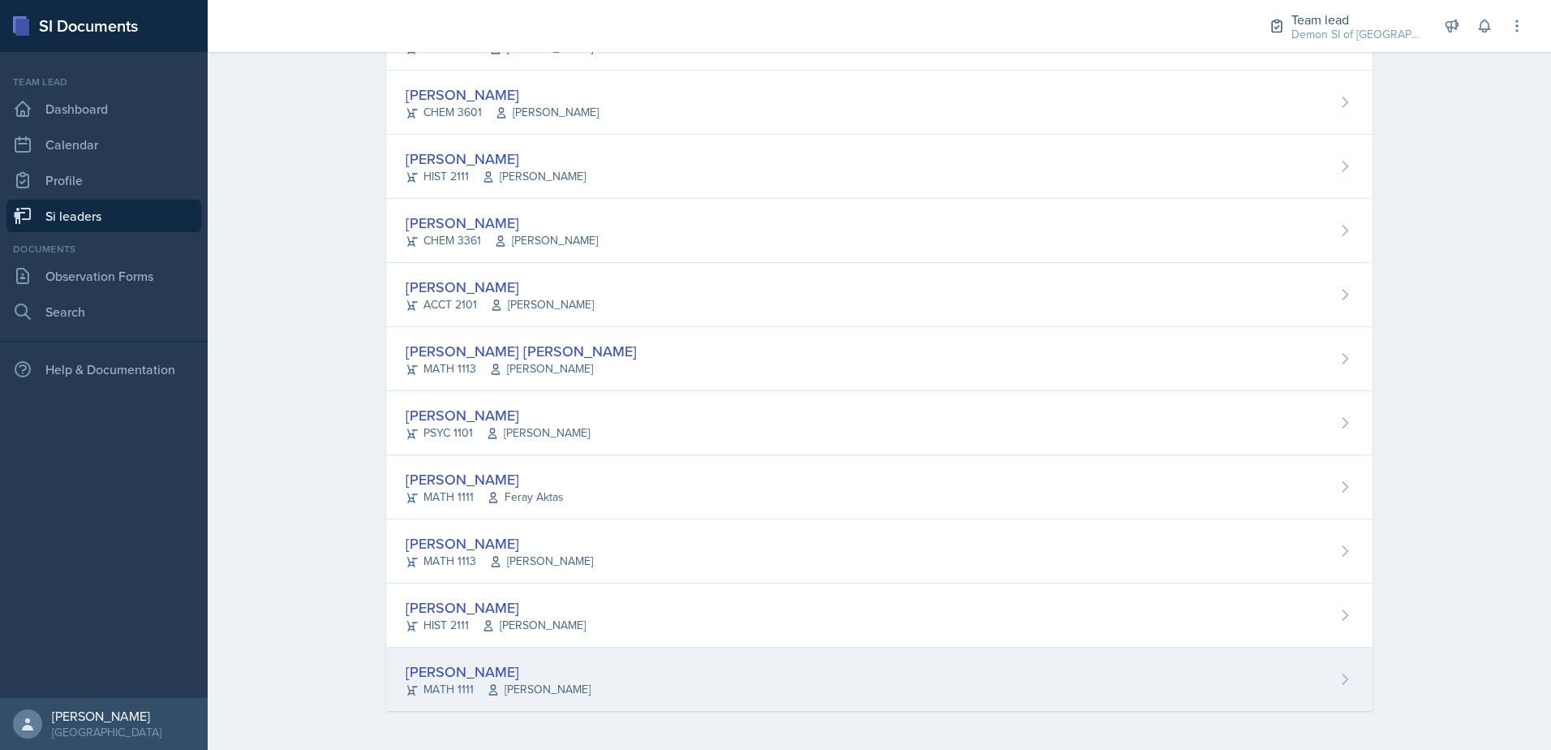
click at [494, 656] on div "[PERSON_NAME] MATH 1111 [PERSON_NAME]" at bounding box center [879, 679] width 987 height 63
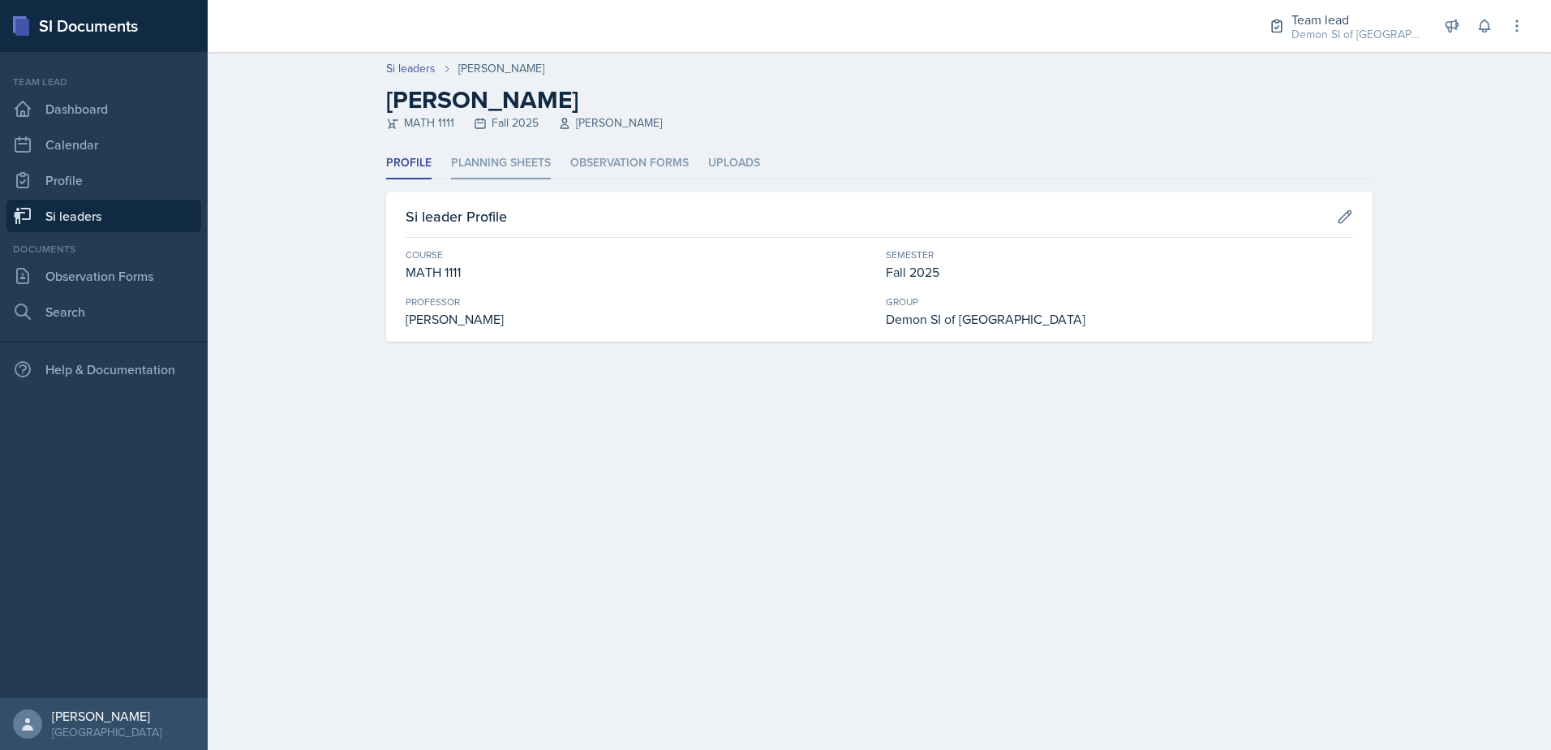
click at [532, 166] on li "Planning Sheets" at bounding box center [501, 164] width 100 height 32
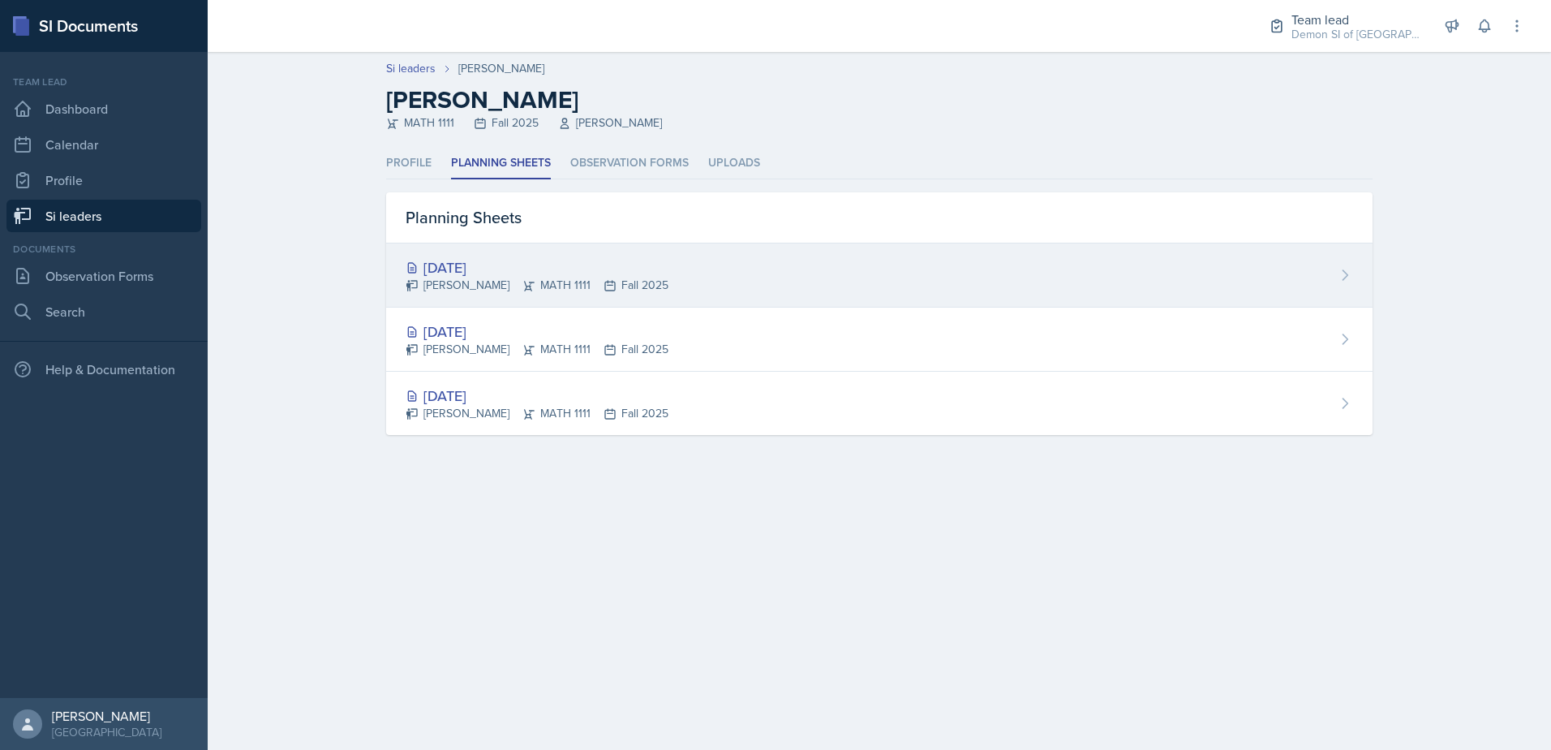
click at [476, 268] on div "[DATE]" at bounding box center [537, 267] width 263 height 22
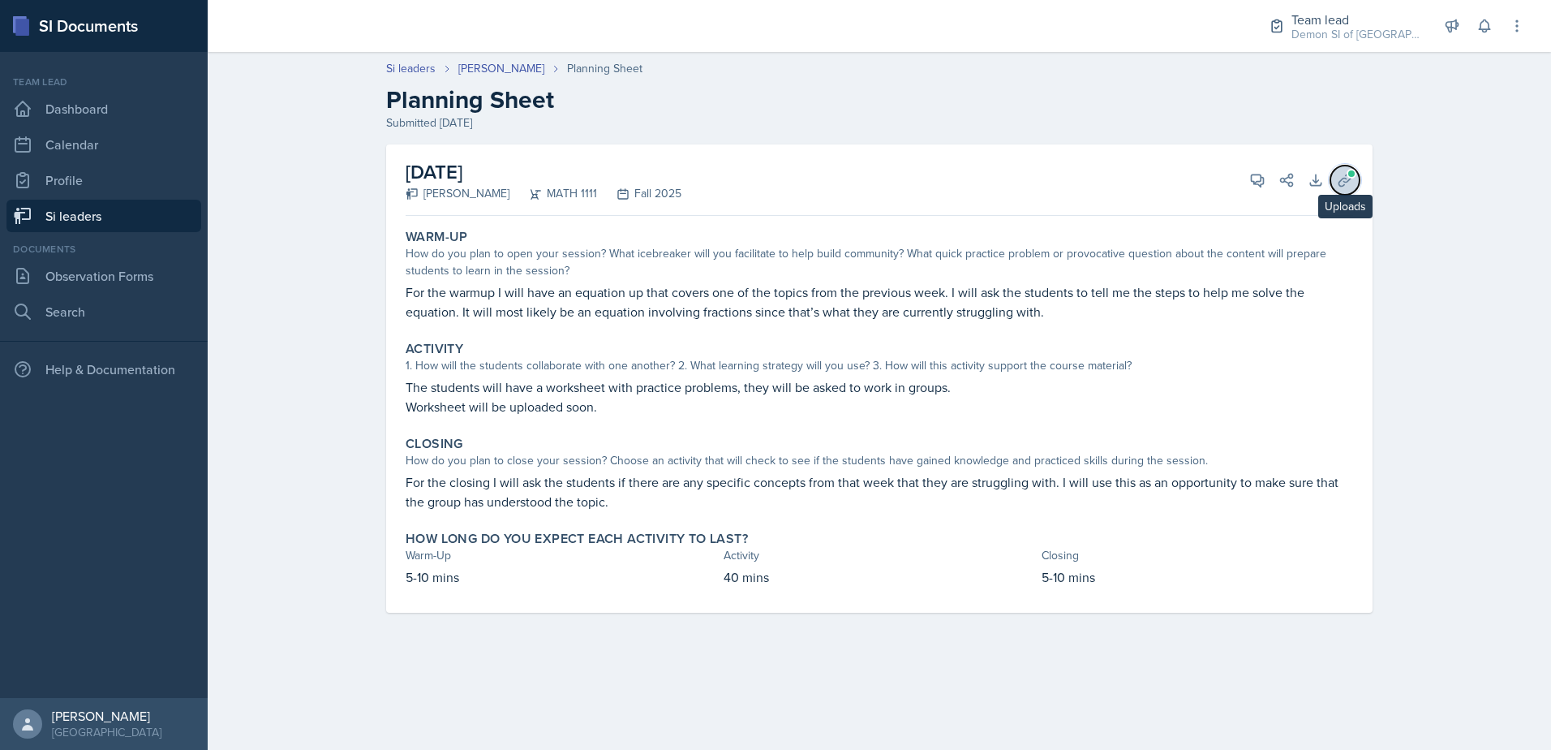
click at [1345, 178] on icon at bounding box center [1345, 180] width 12 height 12
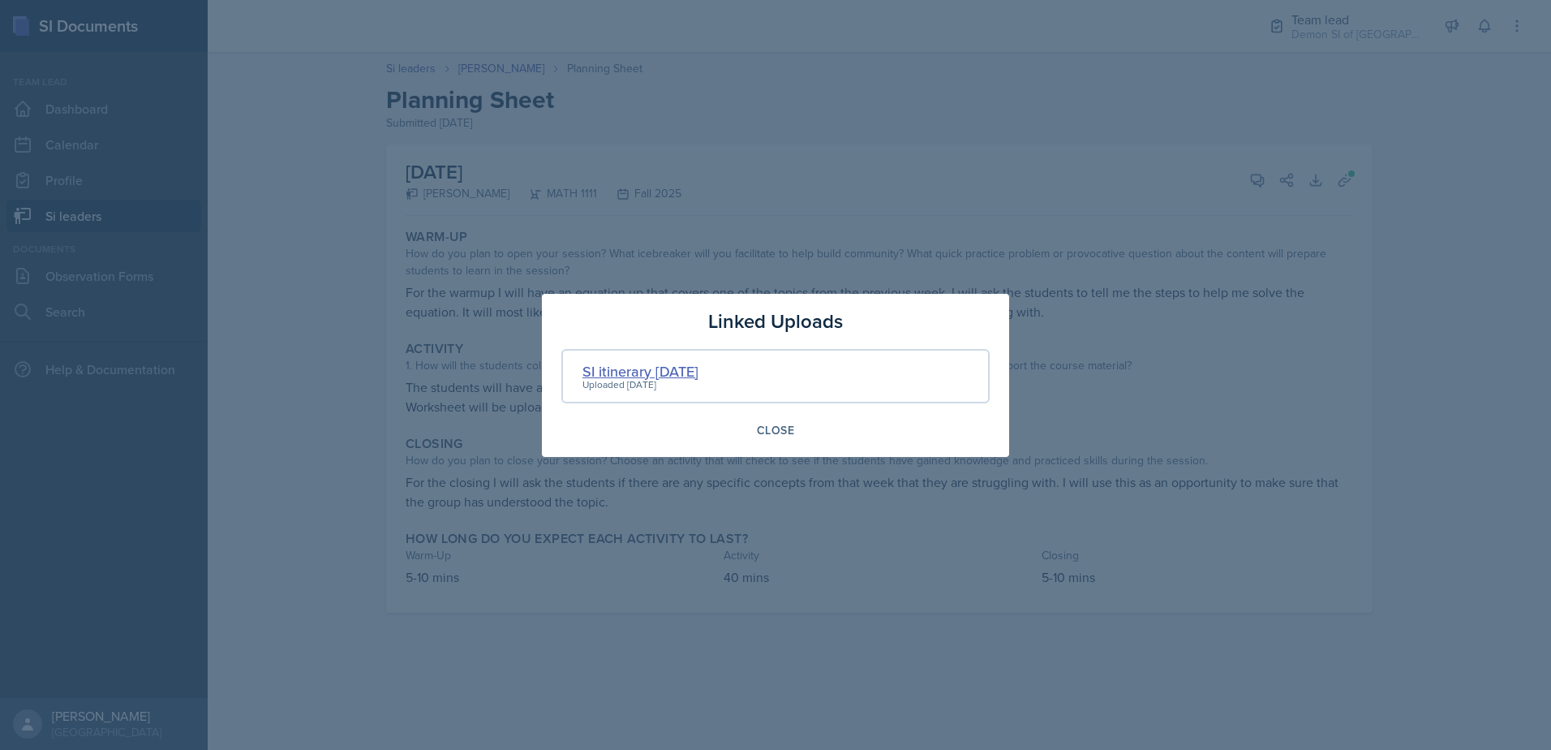
click at [647, 366] on div "SI itinerary [DATE]" at bounding box center [641, 371] width 116 height 22
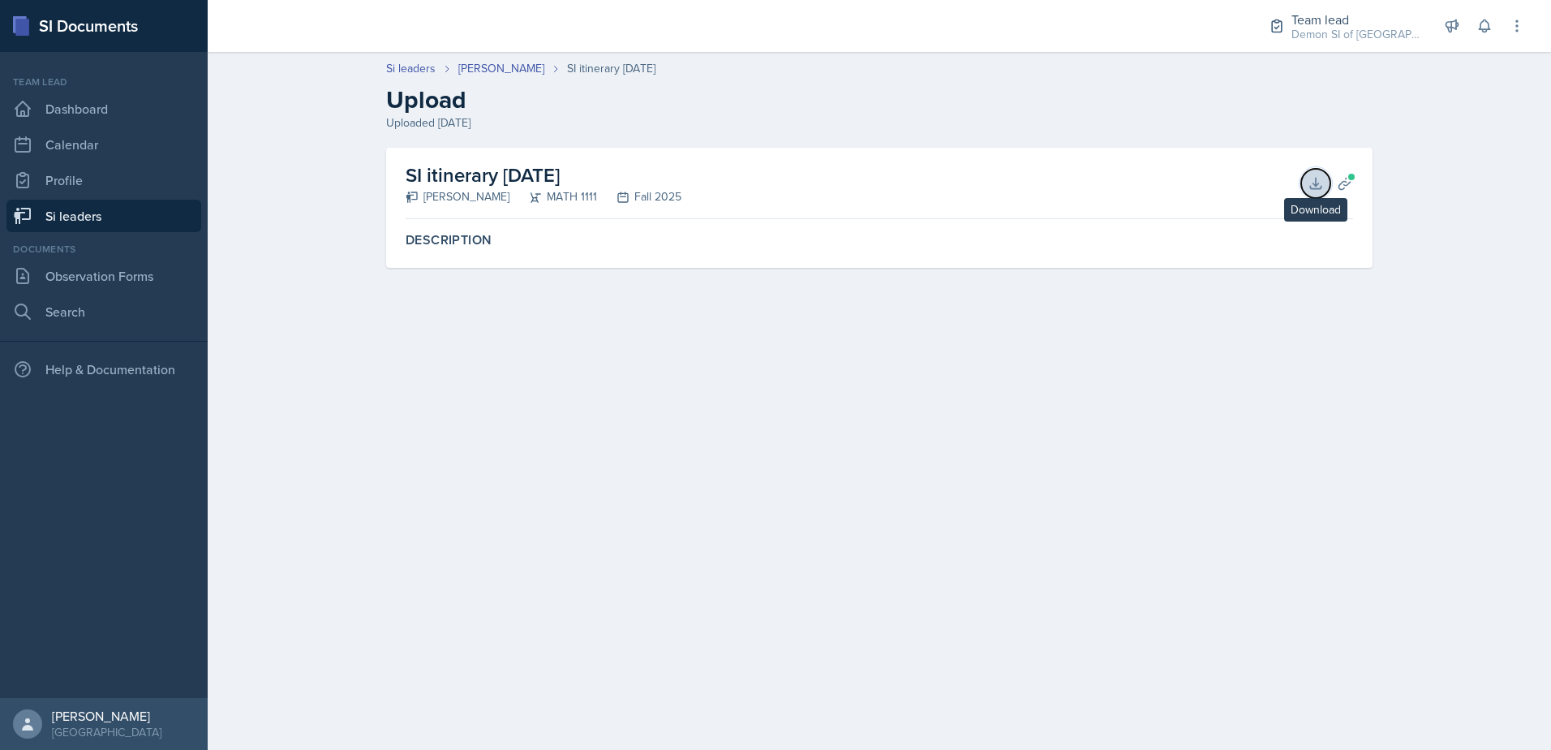
click at [1310, 177] on icon at bounding box center [1316, 183] width 16 height 16
click at [937, 571] on main "Si leaders [PERSON_NAME] SI itinerary [DATE] Upload Uploaded [DATE] SI itinerar…" at bounding box center [880, 401] width 1344 height 698
click at [1340, 180] on icon at bounding box center [1345, 183] width 16 height 16
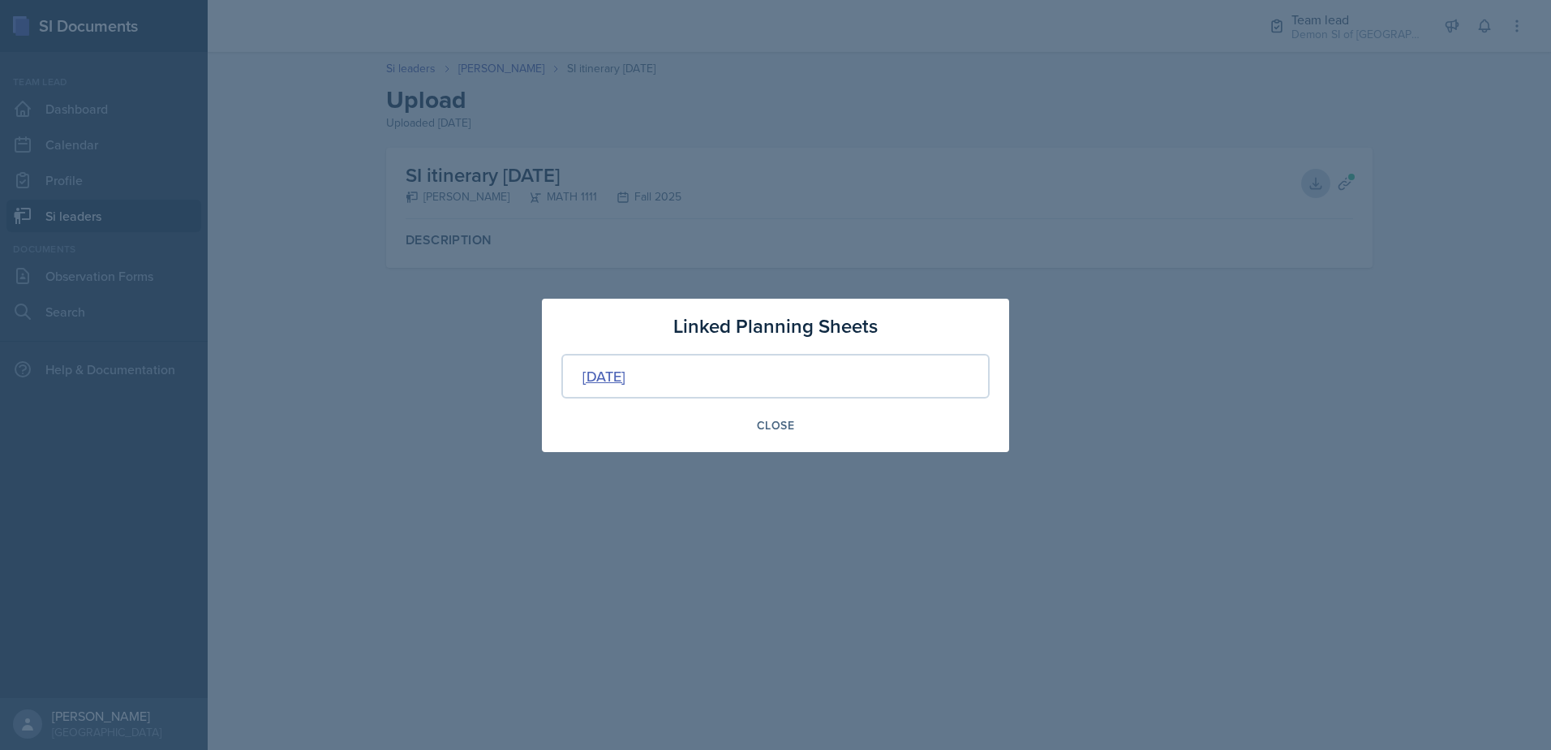
click at [626, 381] on div "[DATE]" at bounding box center [604, 376] width 43 height 22
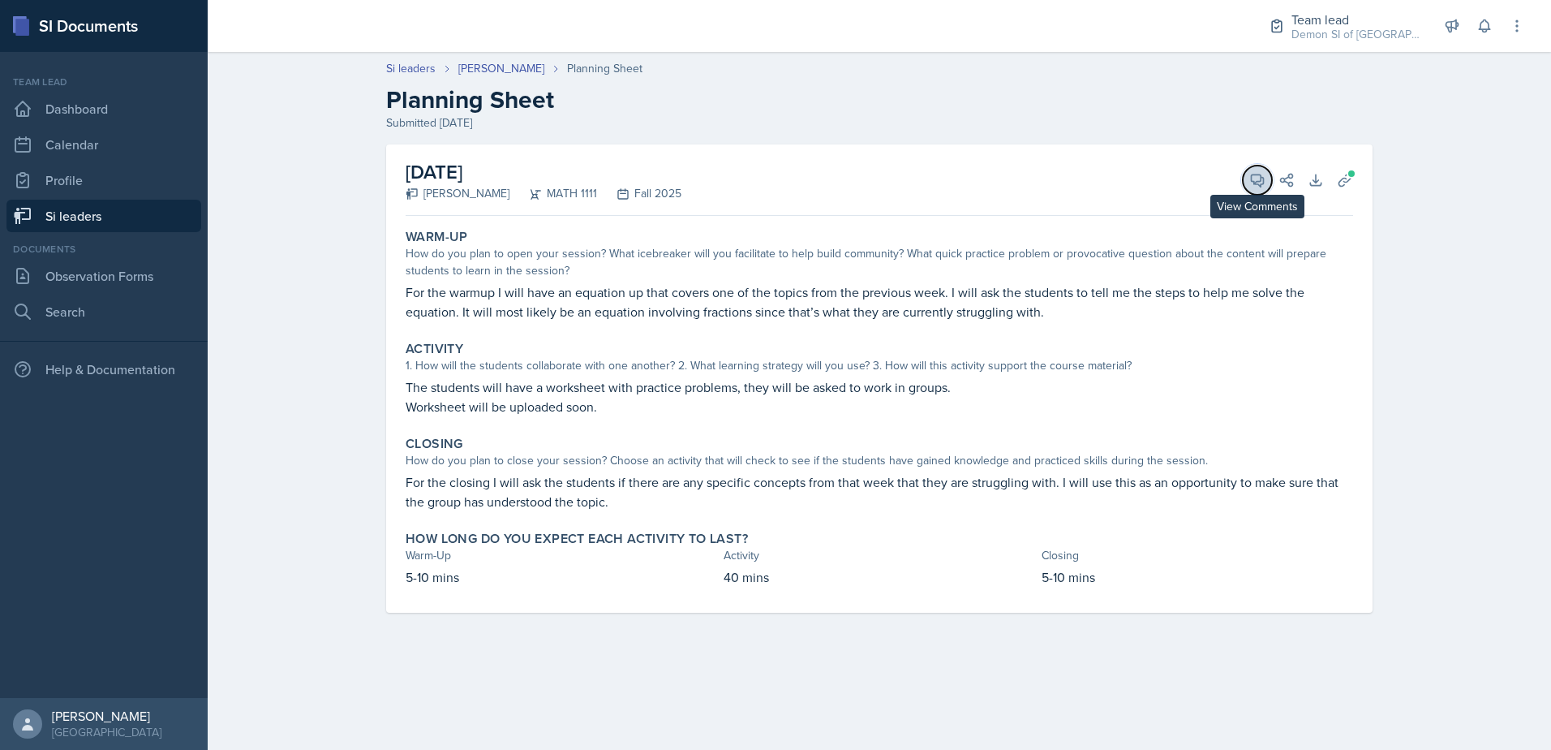
click at [1264, 191] on button "View Comments" at bounding box center [1257, 180] width 29 height 29
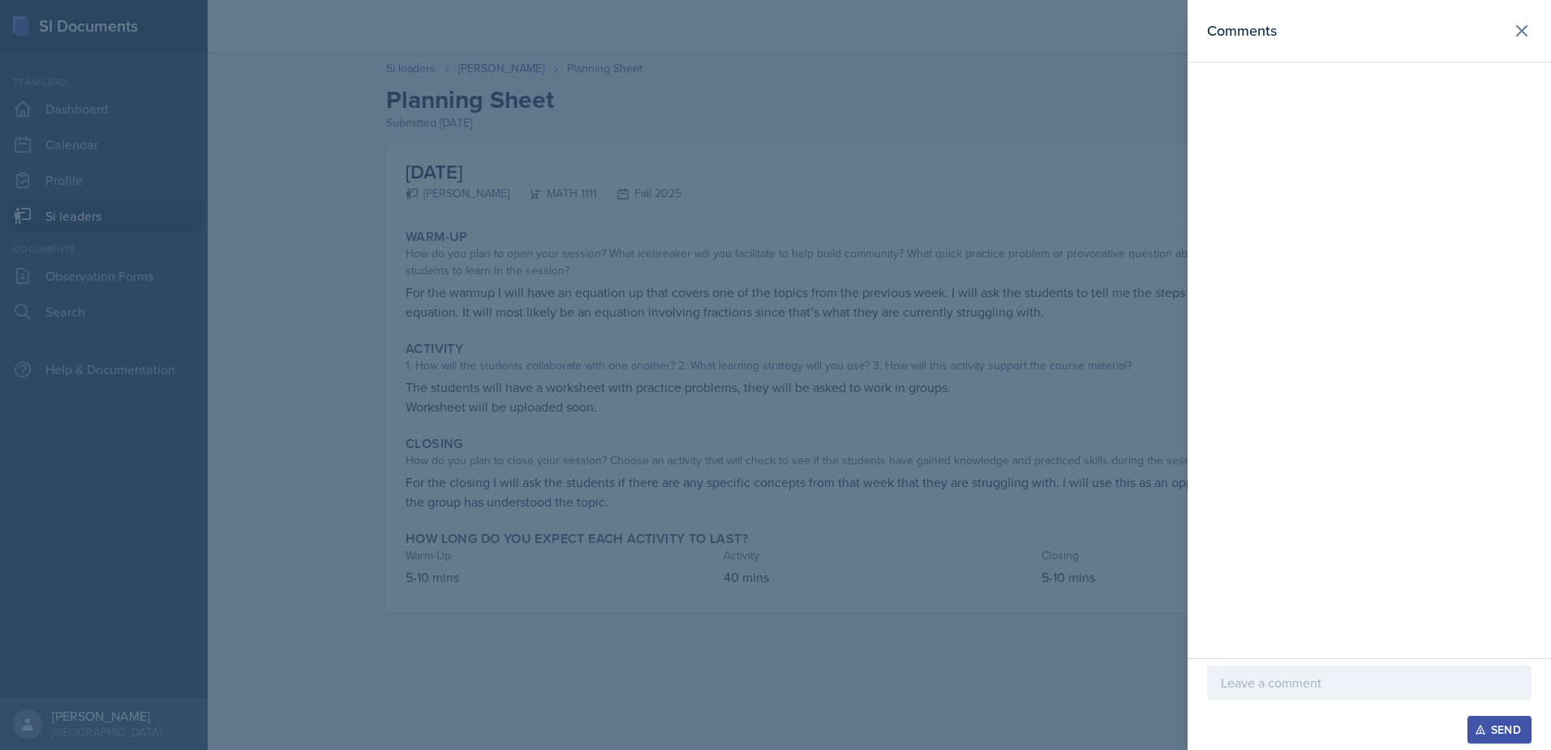
click at [1394, 691] on p at bounding box center [1369, 682] width 297 height 19
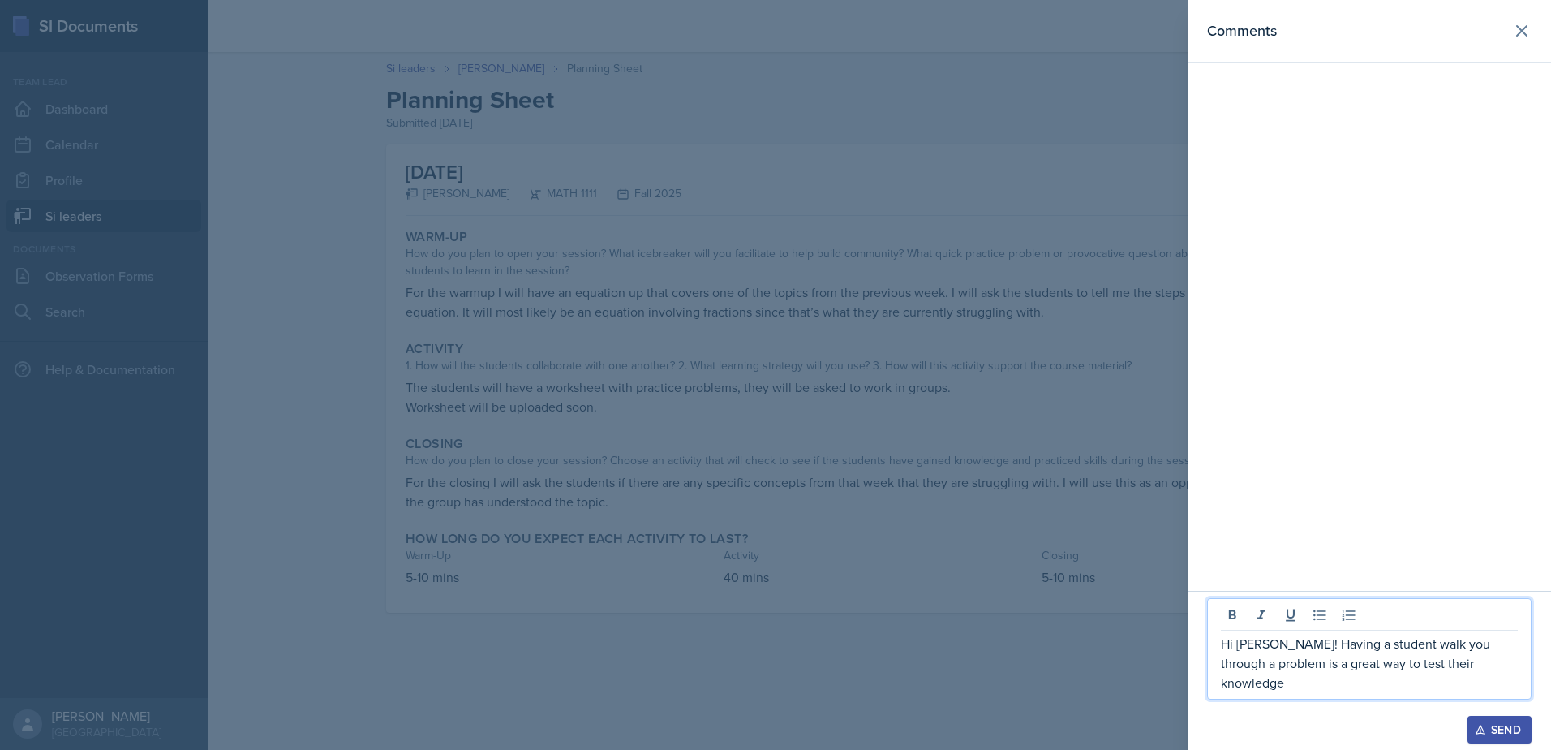
click at [1495, 682] on p "Hi [PERSON_NAME]! Having a student walk you through a problem is a great way to…" at bounding box center [1369, 663] width 297 height 58
click at [1449, 685] on p "Hi [PERSON_NAME]! Having a student walk you through a problem is a great way to…" at bounding box center [1369, 663] width 297 height 58
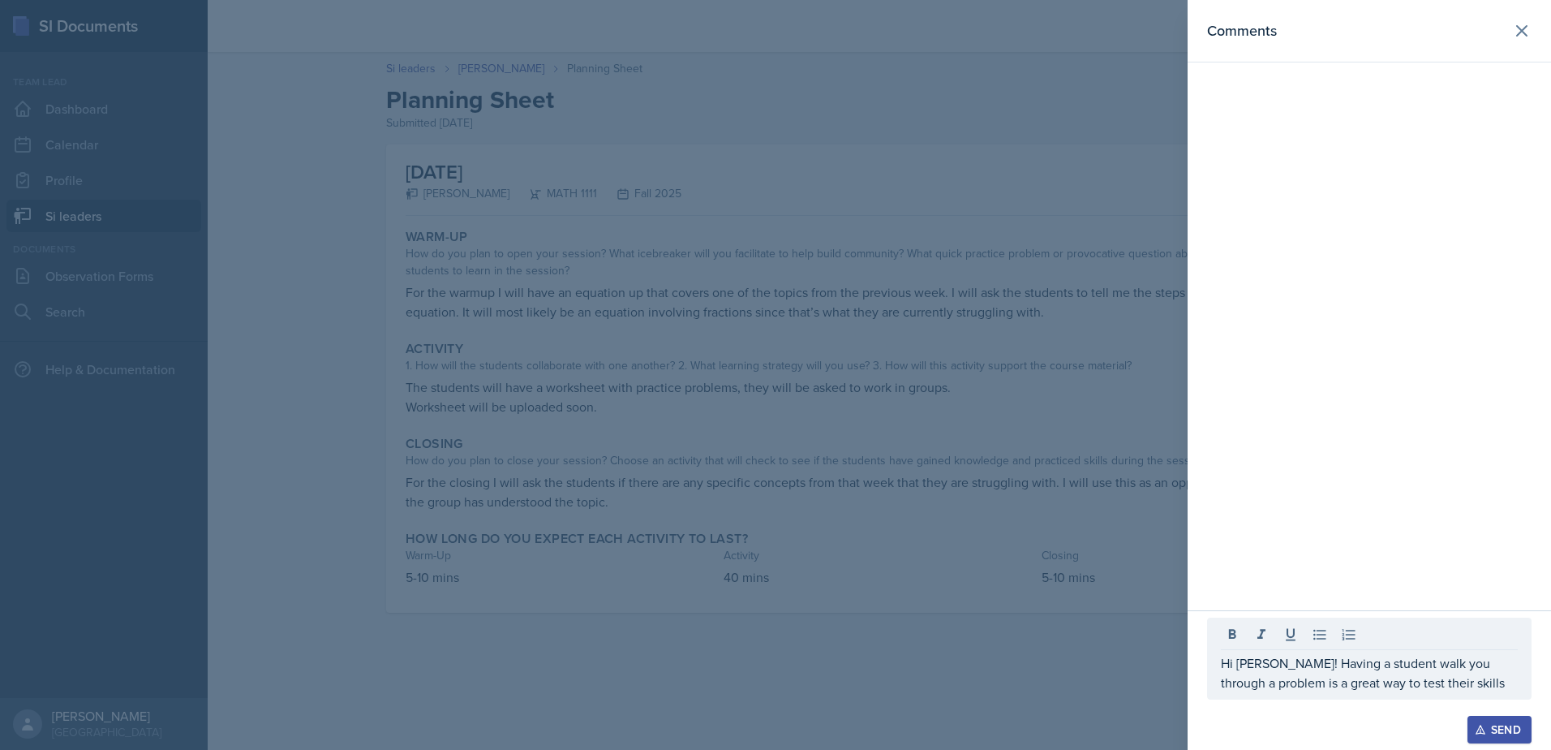
click at [682, 538] on div at bounding box center [775, 375] width 1551 height 750
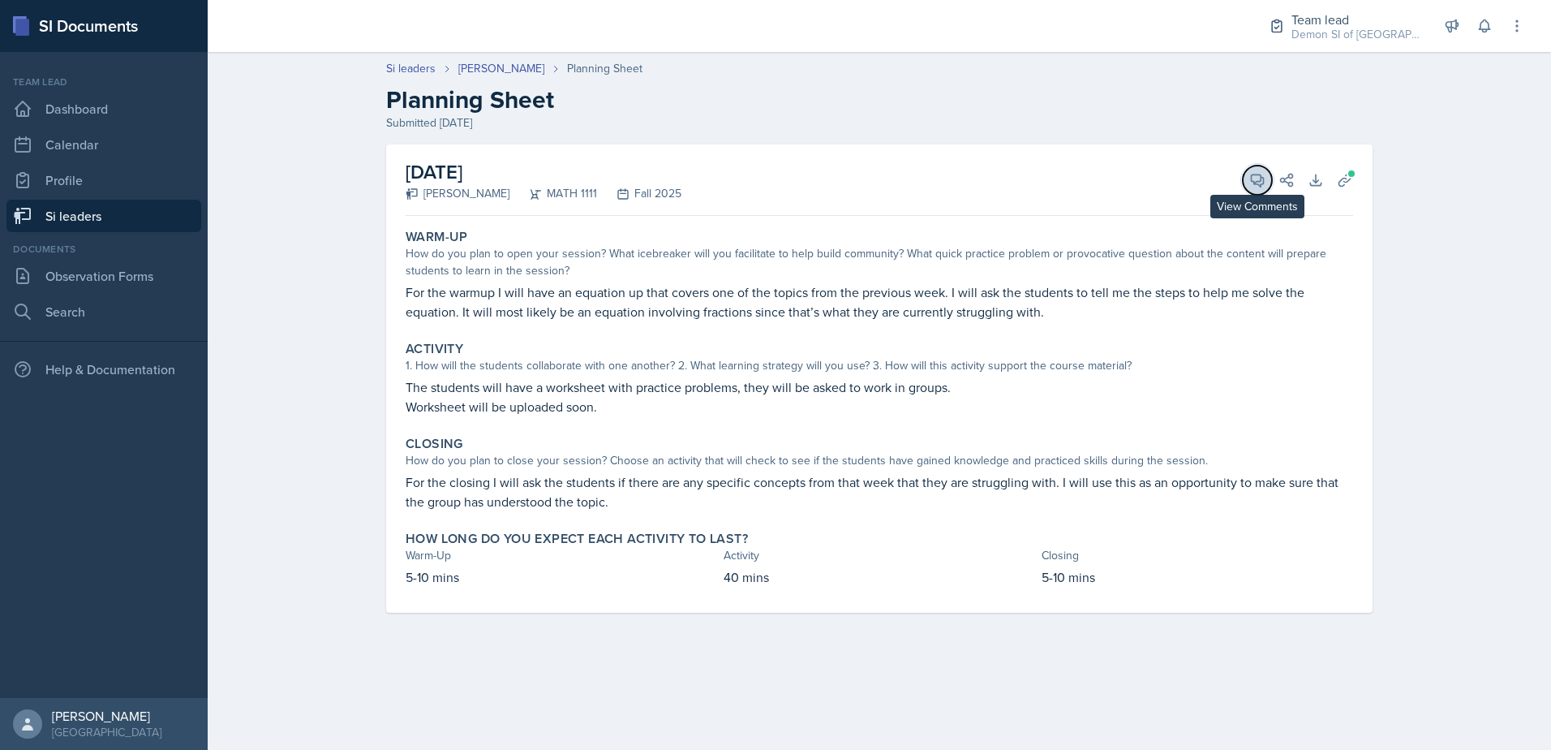
click at [1249, 191] on button "View Comments" at bounding box center [1257, 180] width 29 height 29
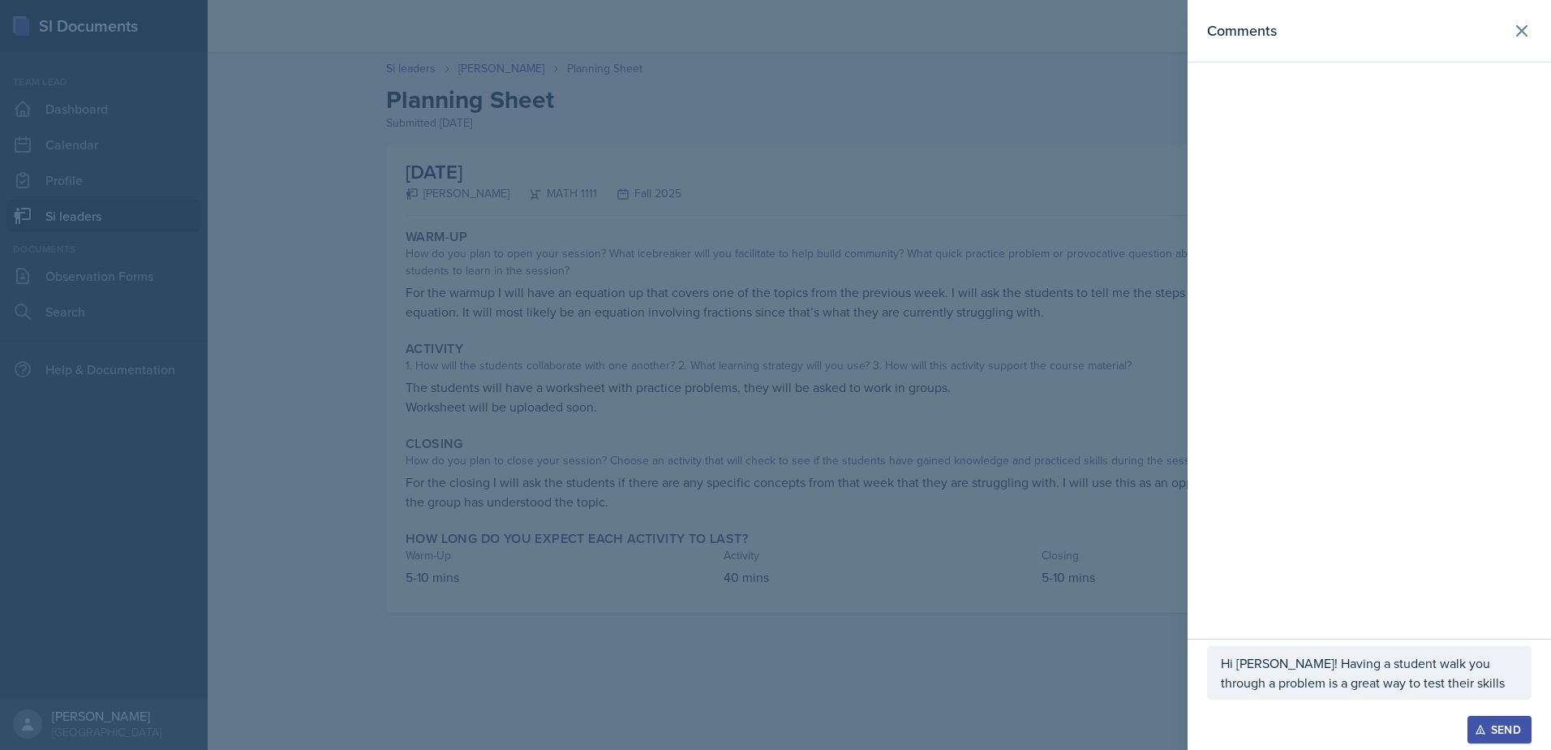
click at [1469, 677] on p "Hi [PERSON_NAME]! Having a student walk you through a problem is a great way to…" at bounding box center [1369, 672] width 297 height 39
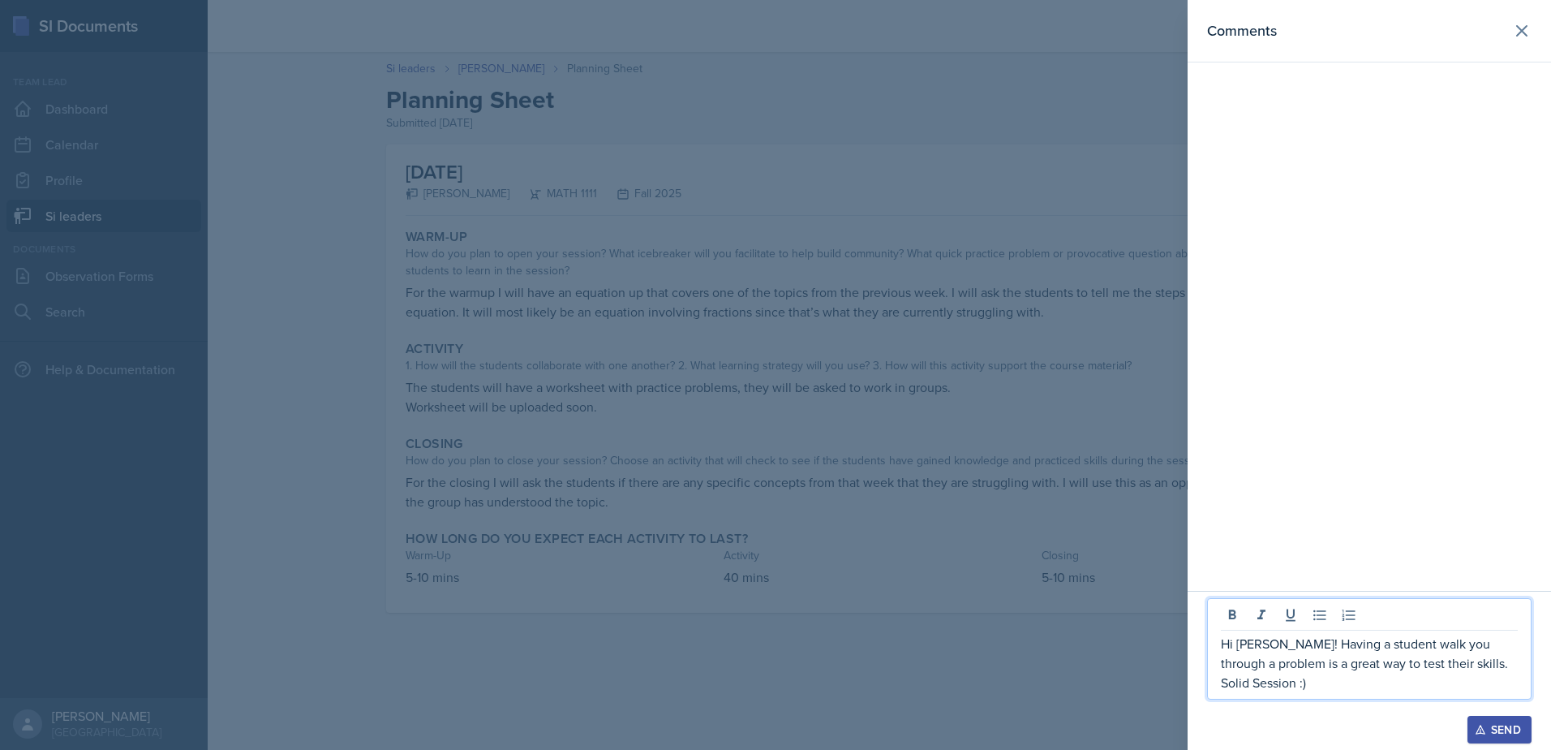
click at [1228, 679] on p "Hi [PERSON_NAME]! Having a student walk you through a problem is a great way to…" at bounding box center [1369, 663] width 297 height 58
click at [1460, 671] on p "Hi [PERSON_NAME]! Having a student walk you through a problem is a great way to…" at bounding box center [1369, 663] width 297 height 58
click at [1458, 667] on p "Hi [PERSON_NAME]! Having a student walk you through a problem is a great way to…" at bounding box center [1369, 663] width 297 height 58
drag, startPoint x: 1457, startPoint y: 664, endPoint x: 1500, endPoint y: 723, distance: 73.2
click at [1500, 723] on div "Hi [PERSON_NAME]! Having a student walk you through a problem is a great way to…" at bounding box center [1370, 670] width 364 height 159
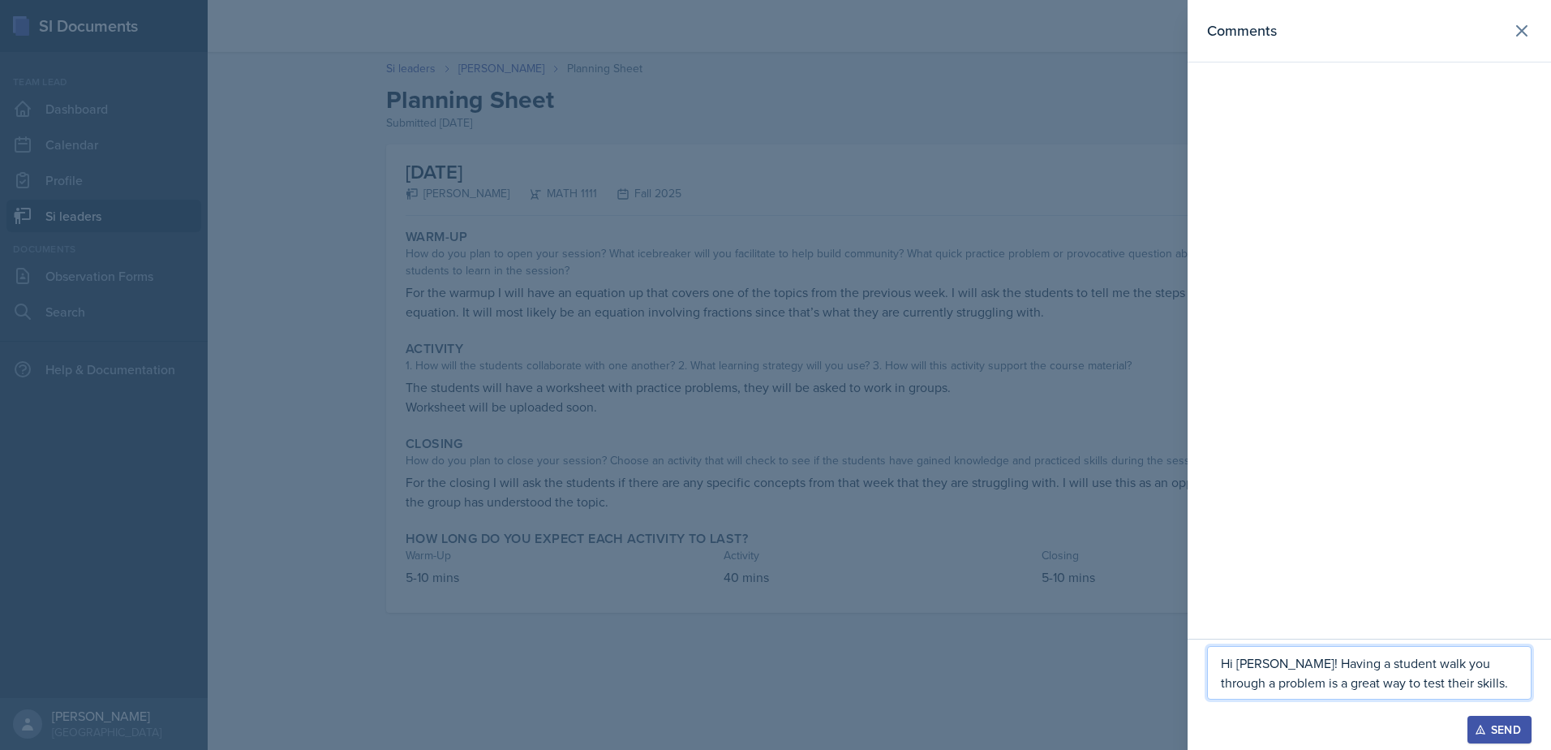
click at [1424, 689] on p "Hi [PERSON_NAME]! Having a student walk you through a problem is a great way to…" at bounding box center [1369, 672] width 297 height 39
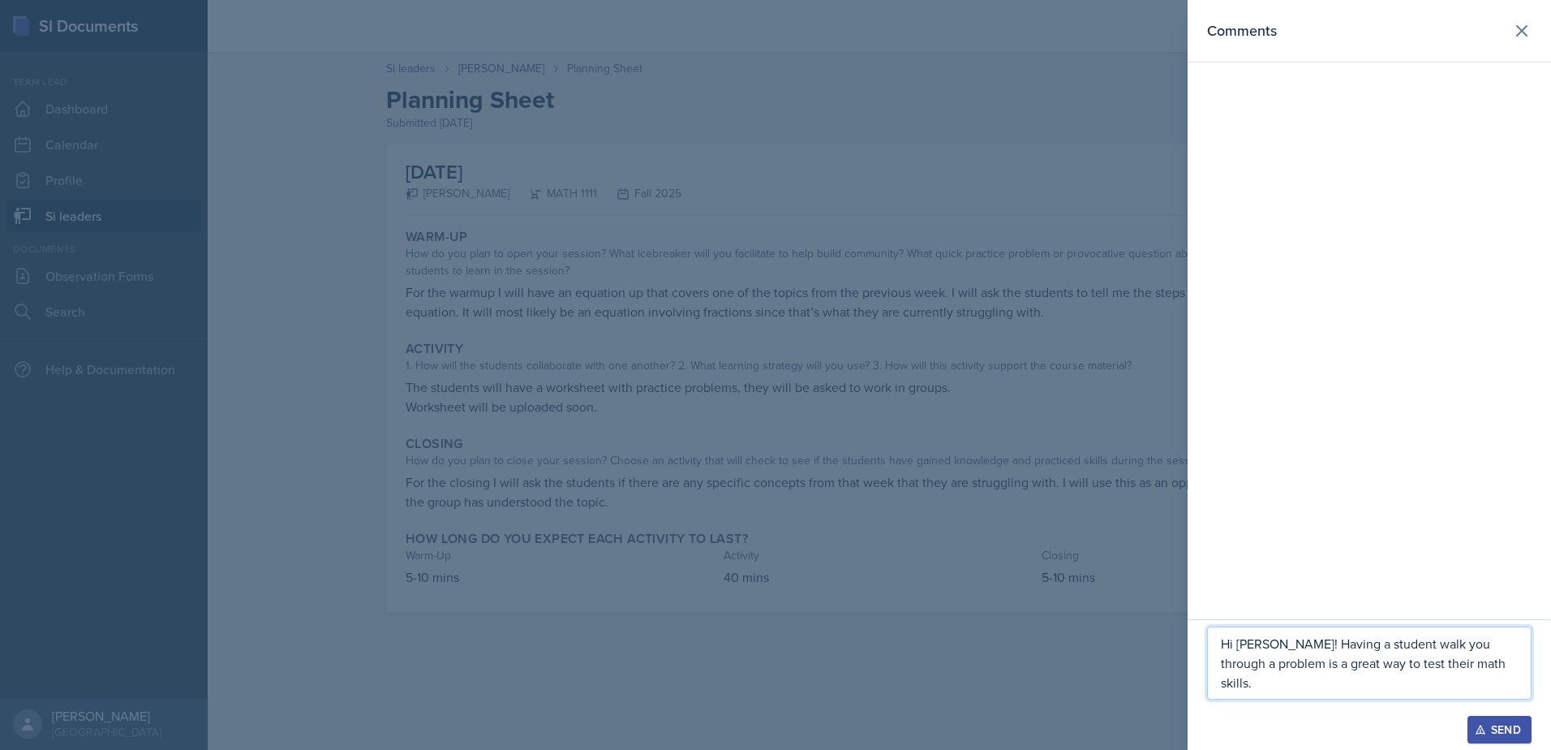
click at [1487, 692] on div "Hi [PERSON_NAME]! Having a student walk you through a problem is a great way to…" at bounding box center [1369, 662] width 325 height 73
click at [1491, 687] on p "Hi [PERSON_NAME]! Having a student walk you through a problem is a great way to…" at bounding box center [1369, 663] width 297 height 58
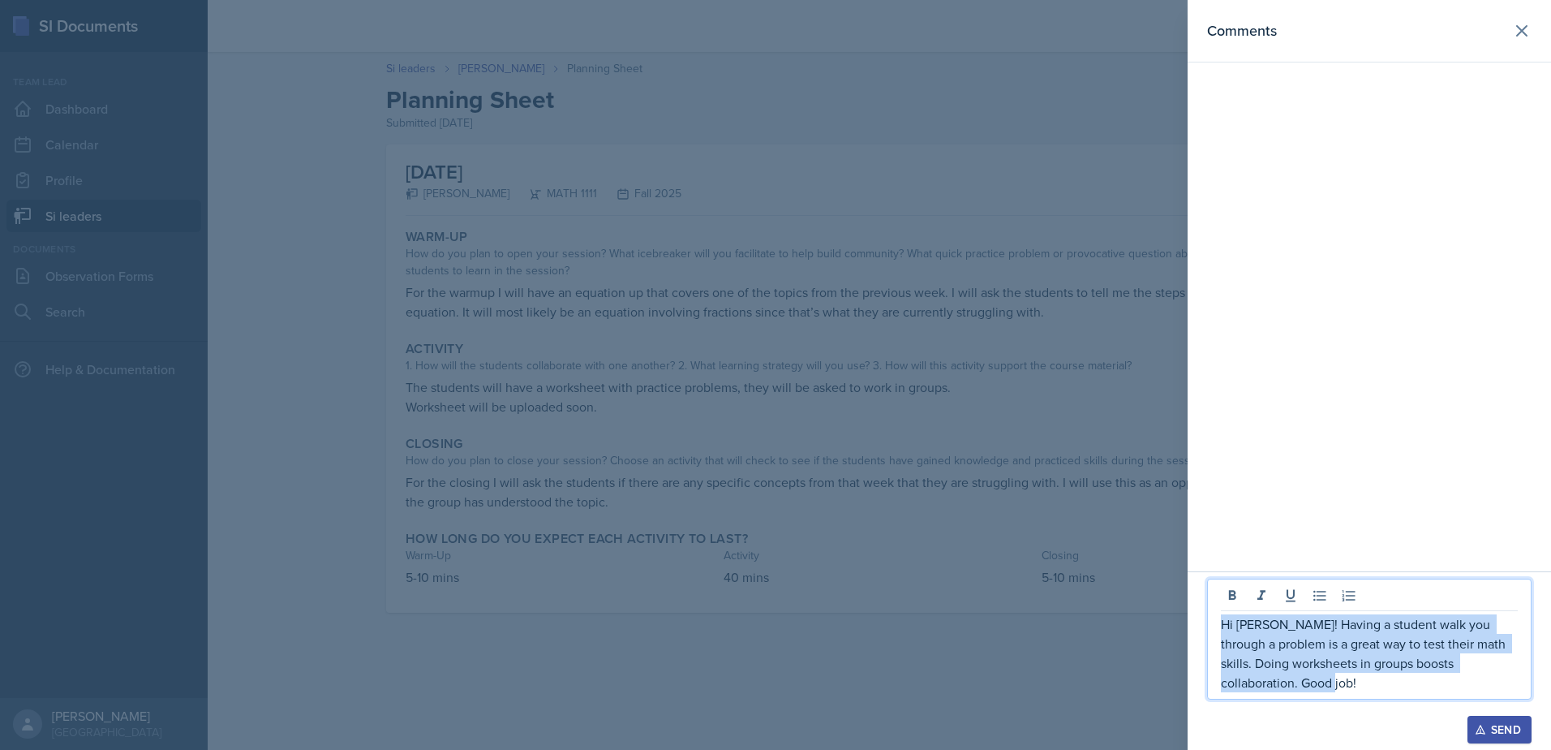
drag, startPoint x: 1302, startPoint y: 689, endPoint x: 1203, endPoint y: 617, distance: 121.9
click at [1203, 617] on div "Hi [PERSON_NAME]! Having a student walk you through a problem is a great way to…" at bounding box center [1370, 660] width 364 height 179
copy p "Hi [PERSON_NAME]! Having a student walk you through a problem is a great way to…"
click at [1507, 734] on div "Send" at bounding box center [1499, 729] width 43 height 13
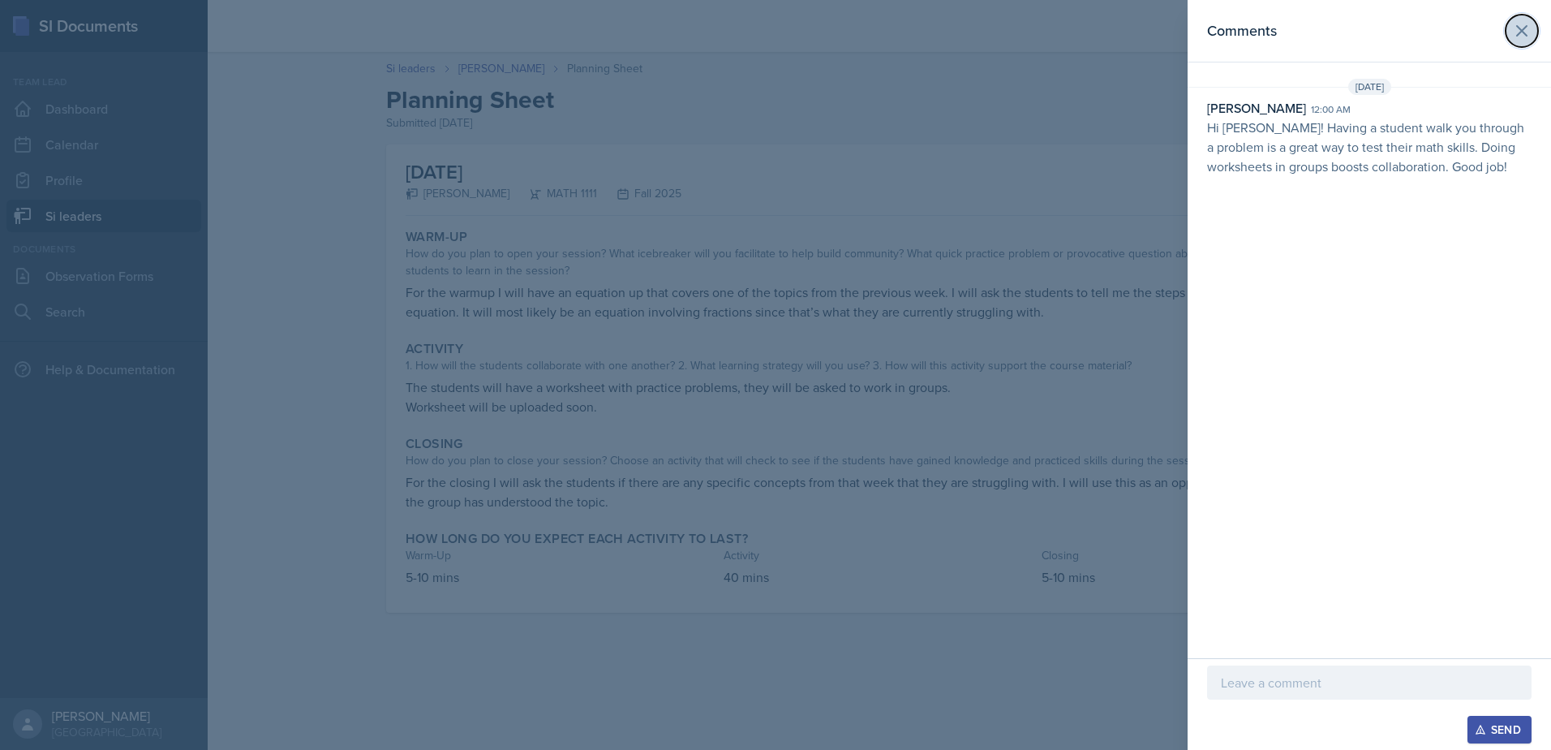
click at [1516, 33] on icon at bounding box center [1522, 30] width 19 height 19
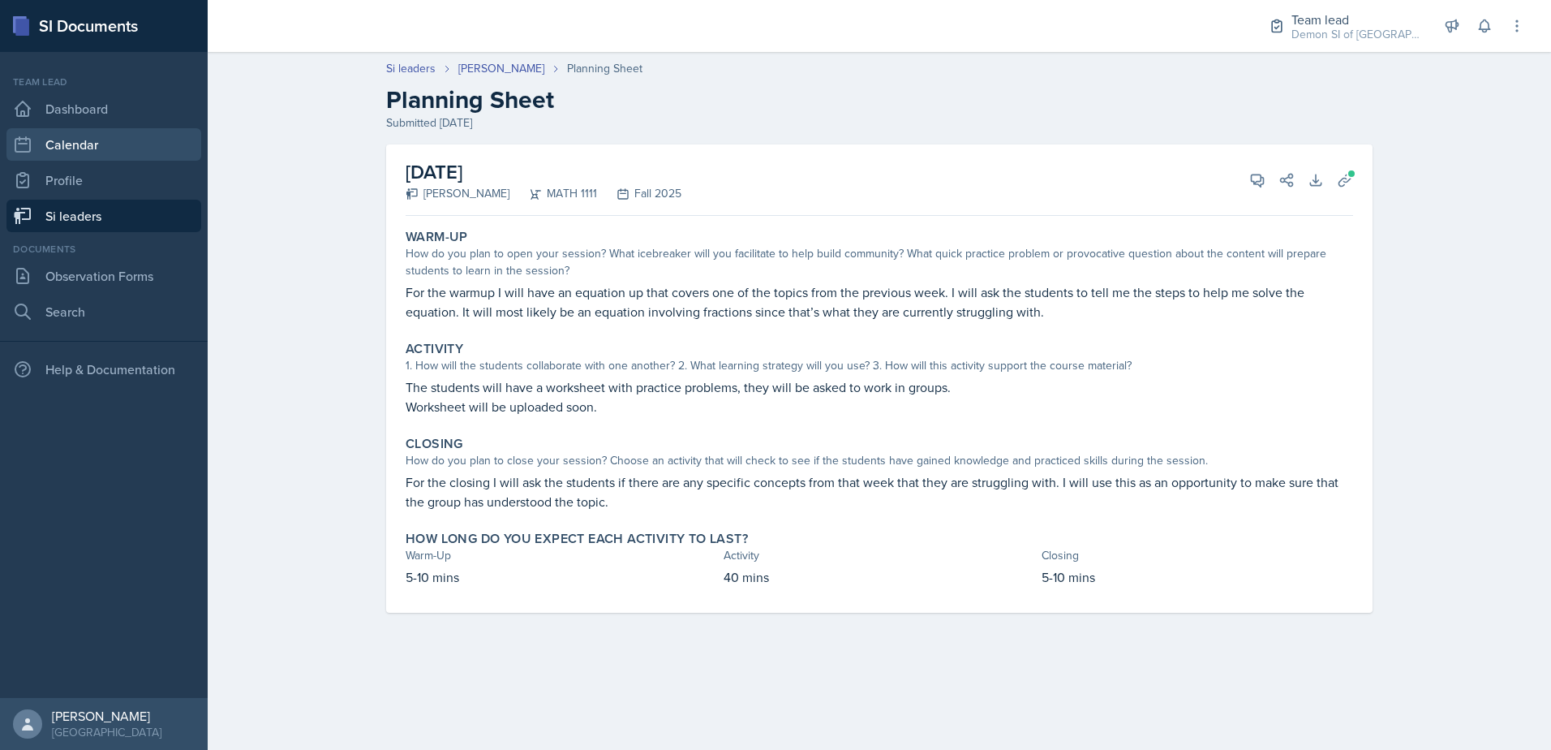
click at [88, 131] on link "Calendar" at bounding box center [103, 144] width 195 height 32
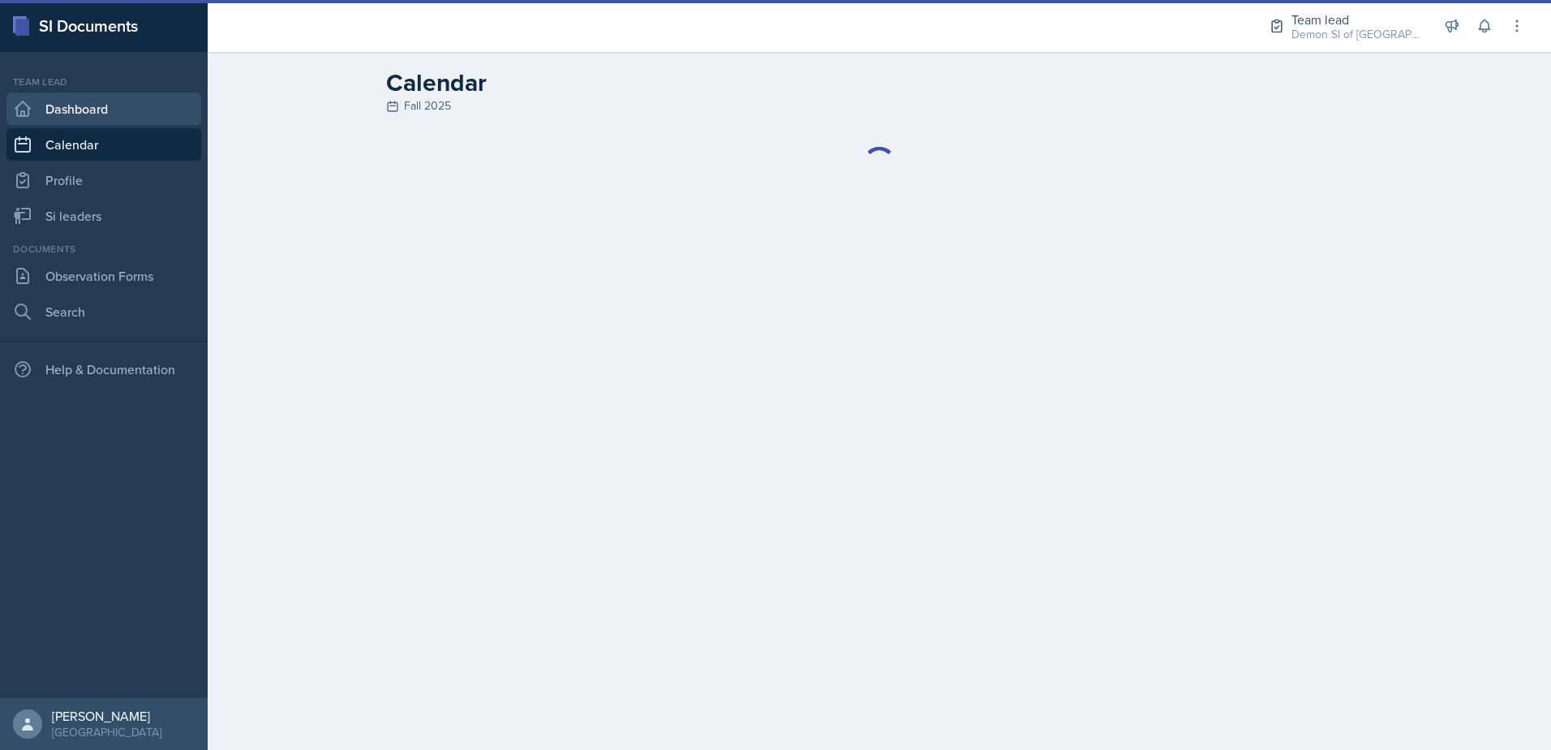
click at [95, 103] on link "Dashboard" at bounding box center [103, 109] width 195 height 32
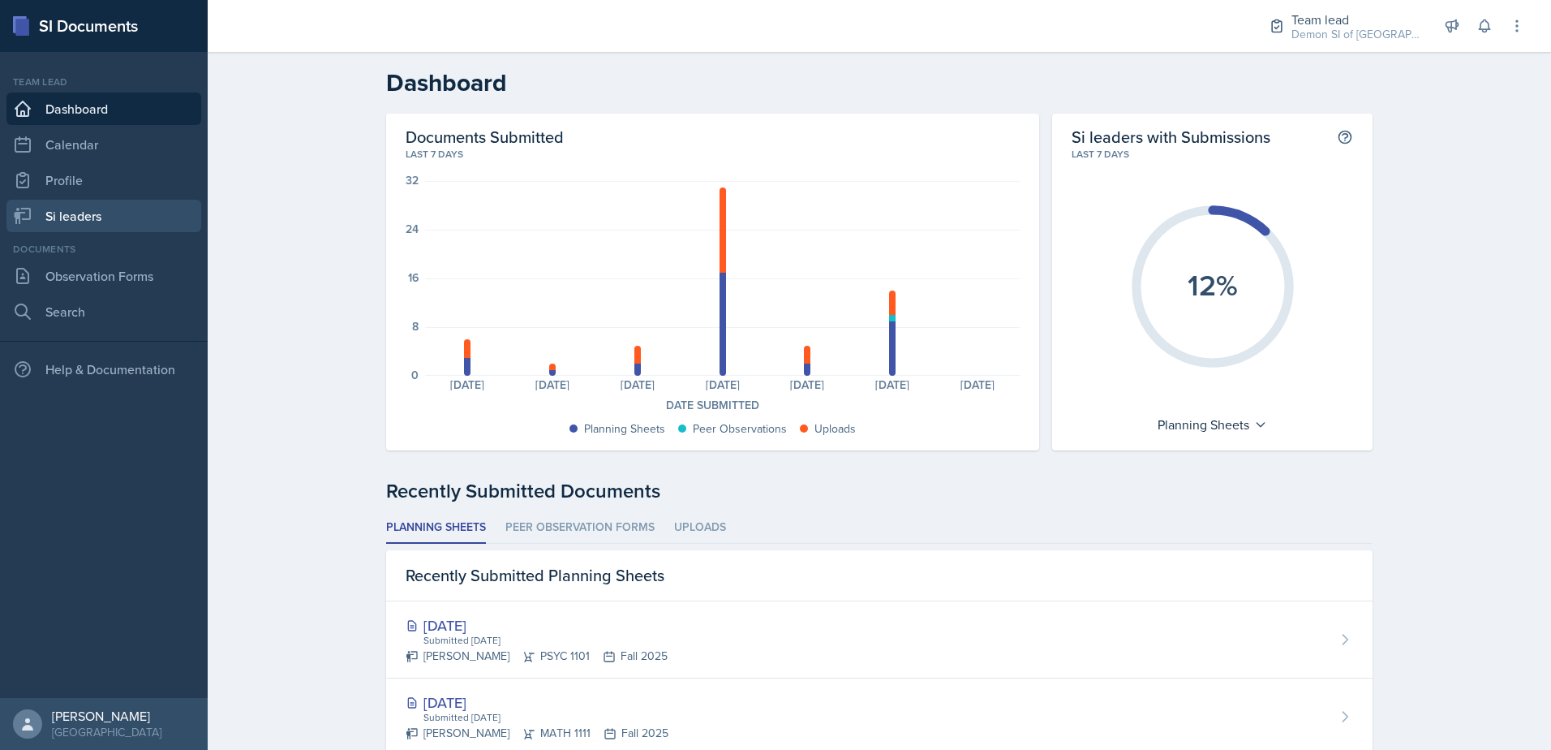
click at [96, 216] on link "Si leaders" at bounding box center [103, 216] width 195 height 32
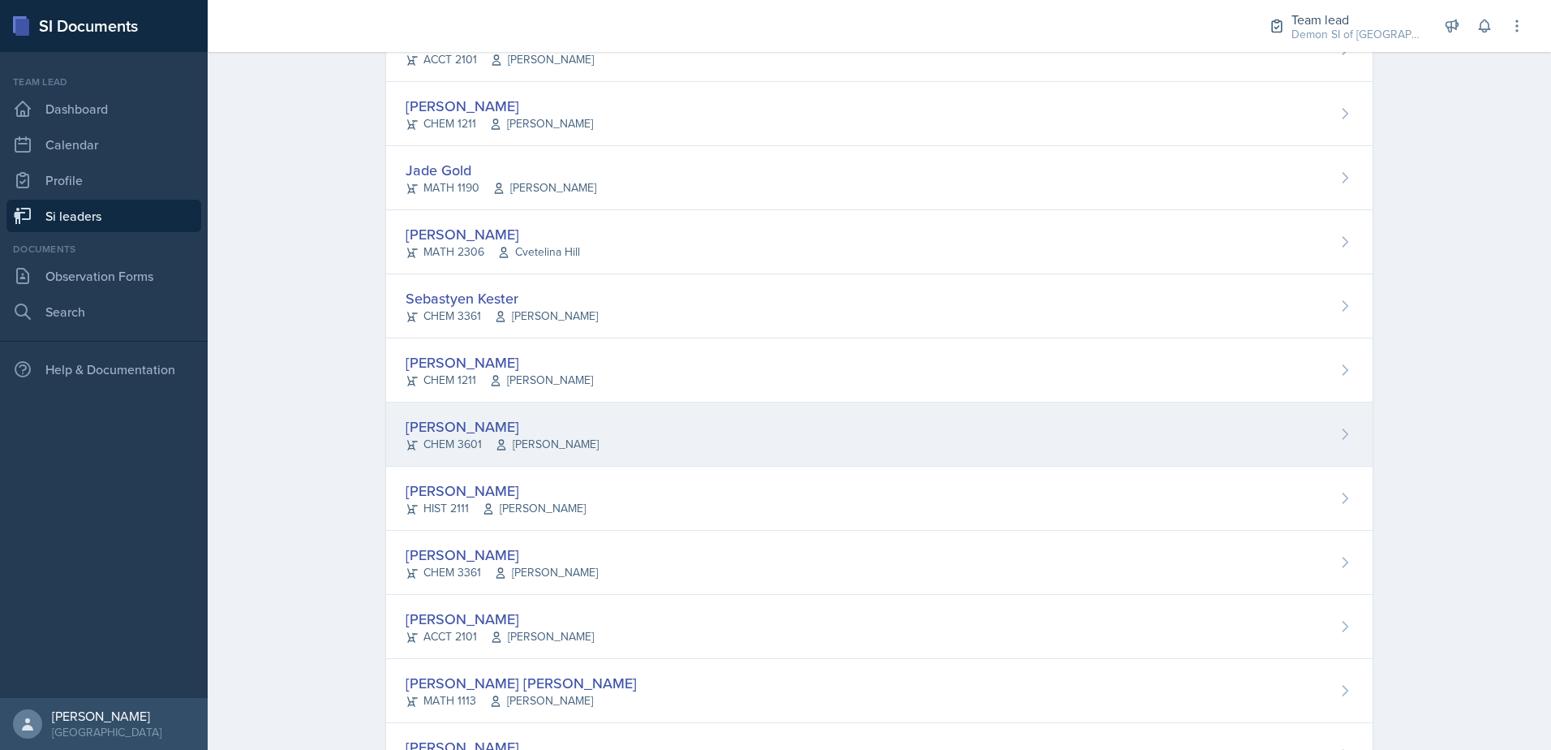
scroll to position [730, 0]
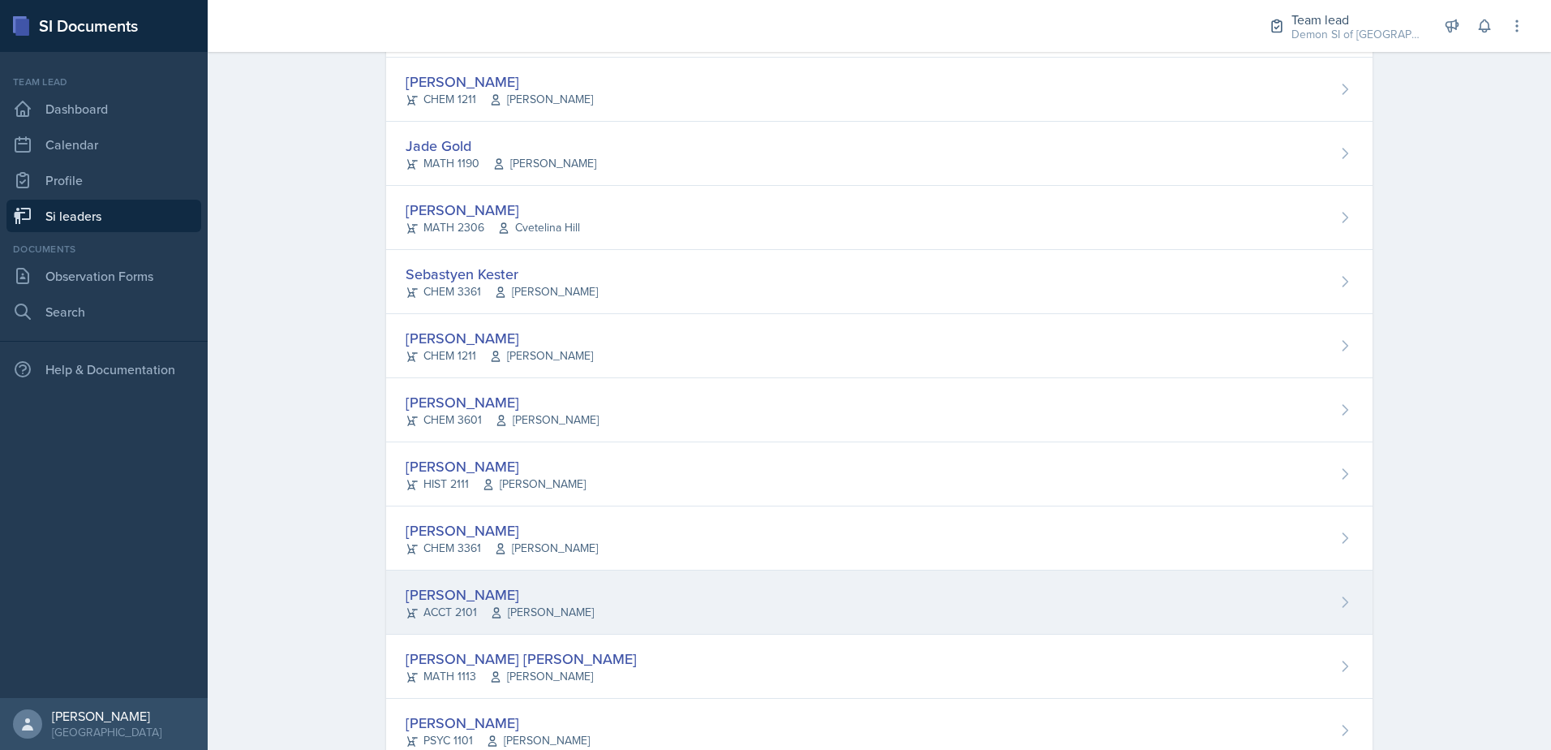
click at [444, 576] on div "[PERSON_NAME] ACCT 2101 [PERSON_NAME]" at bounding box center [879, 602] width 987 height 64
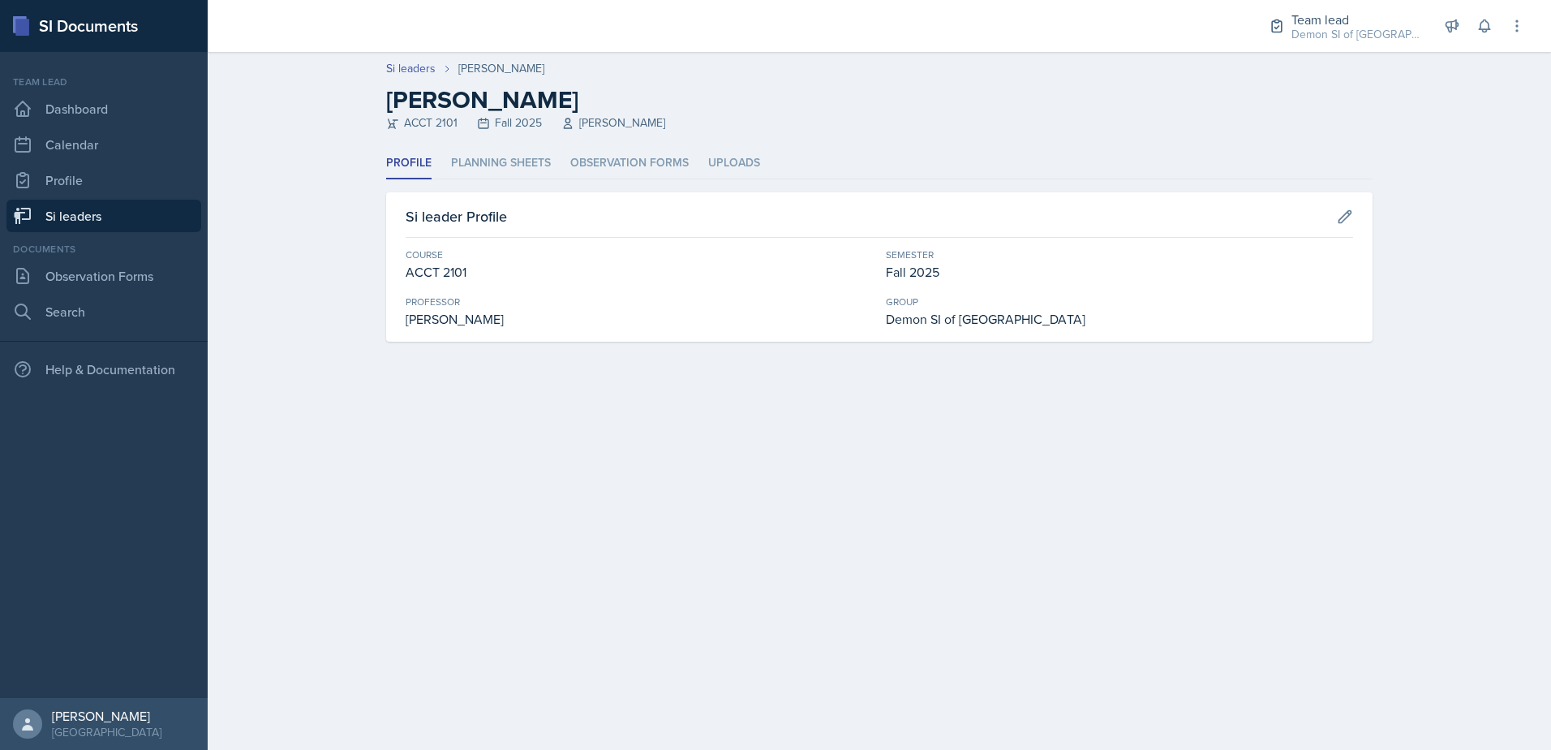
click at [506, 183] on div "Profile Planning Sheets Observation Forms Uploads Profile Planning Sheets Obser…" at bounding box center [879, 245] width 987 height 194
click at [508, 161] on li "Planning Sheets" at bounding box center [501, 164] width 100 height 32
